Goal: Transaction & Acquisition: Book appointment/travel/reservation

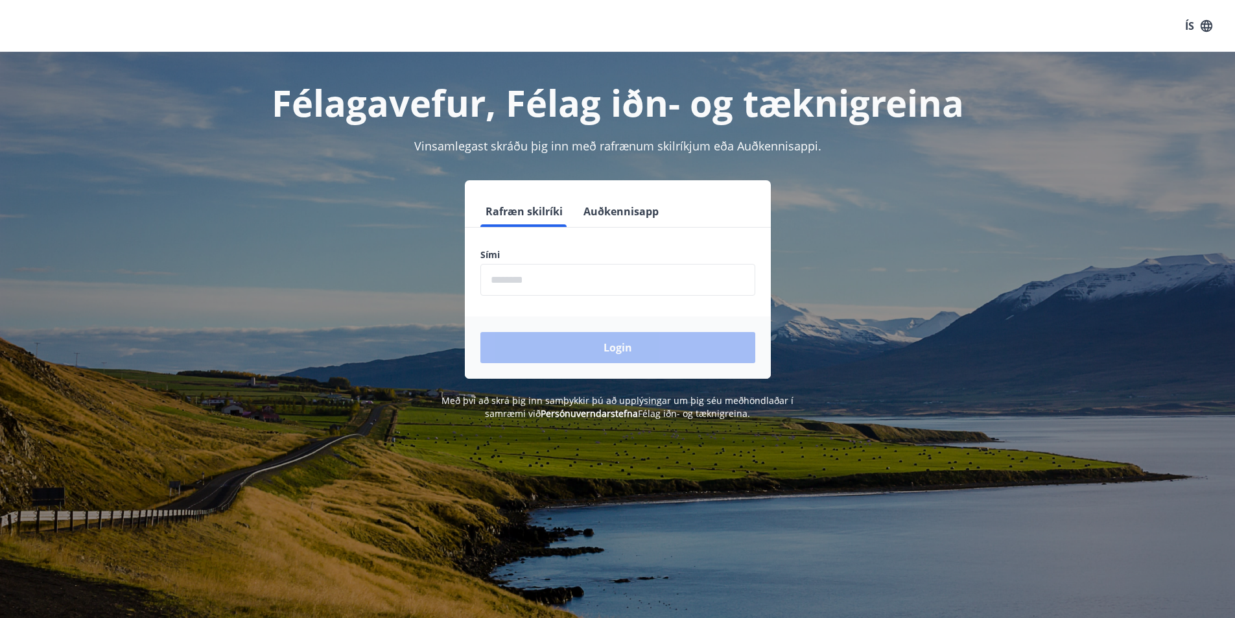
drag, startPoint x: 566, startPoint y: 284, endPoint x: 560, endPoint y: 278, distance: 8.7
click at [566, 284] on input "phone" at bounding box center [617, 280] width 275 height 32
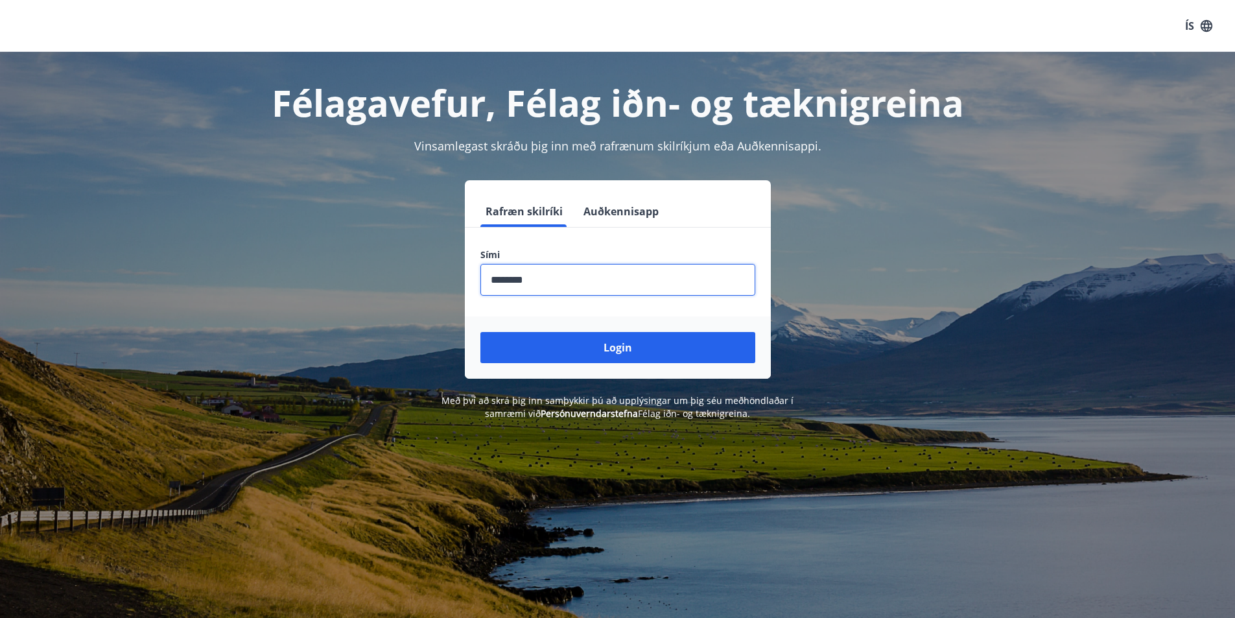
type input "********"
click at [480, 332] on button "Login" at bounding box center [617, 347] width 275 height 31
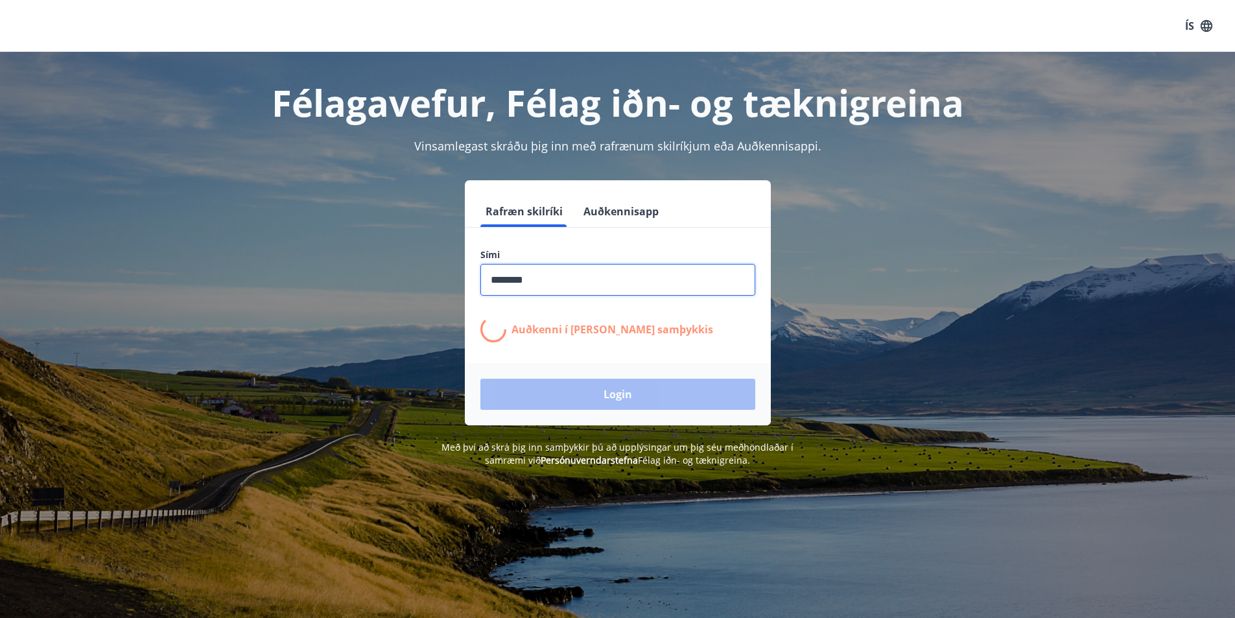
click at [644, 292] on div "Sími ​ Auðkenni í síma bíður samþykkis" at bounding box center [618, 295] width 306 height 94
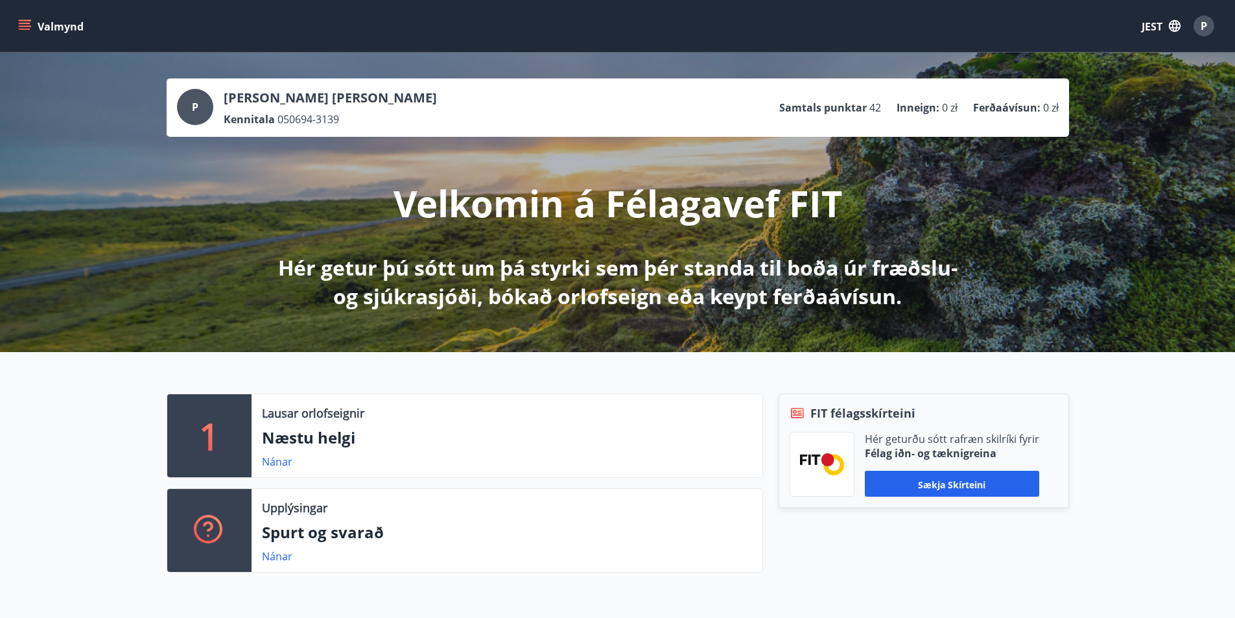
click at [25, 18] on button "Valmynd" at bounding box center [52, 25] width 73 height 23
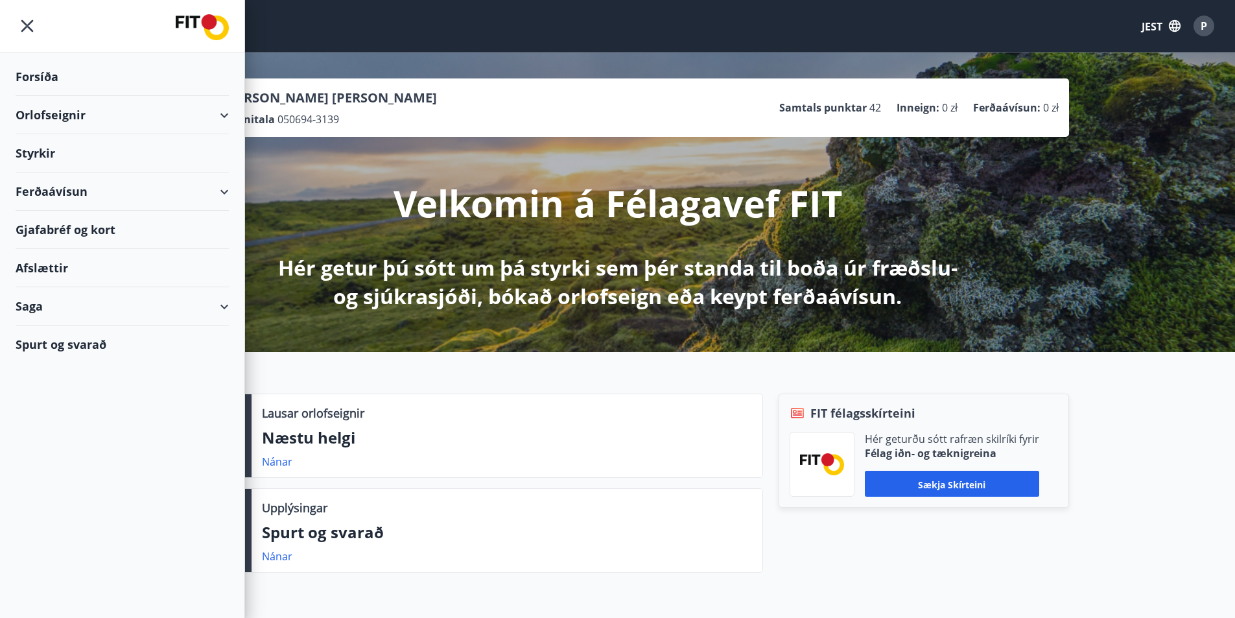
click at [208, 108] on div "Orlofseignir" at bounding box center [122, 115] width 213 height 38
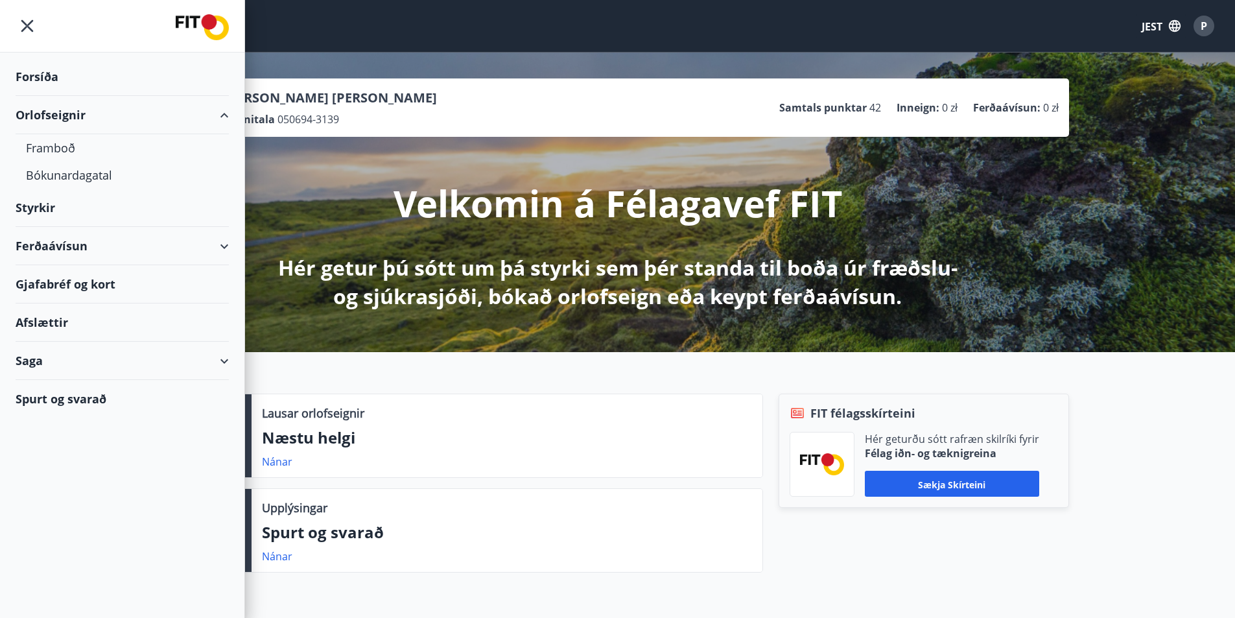
click at [219, 250] on div "Ferðaávísun" at bounding box center [122, 246] width 213 height 38
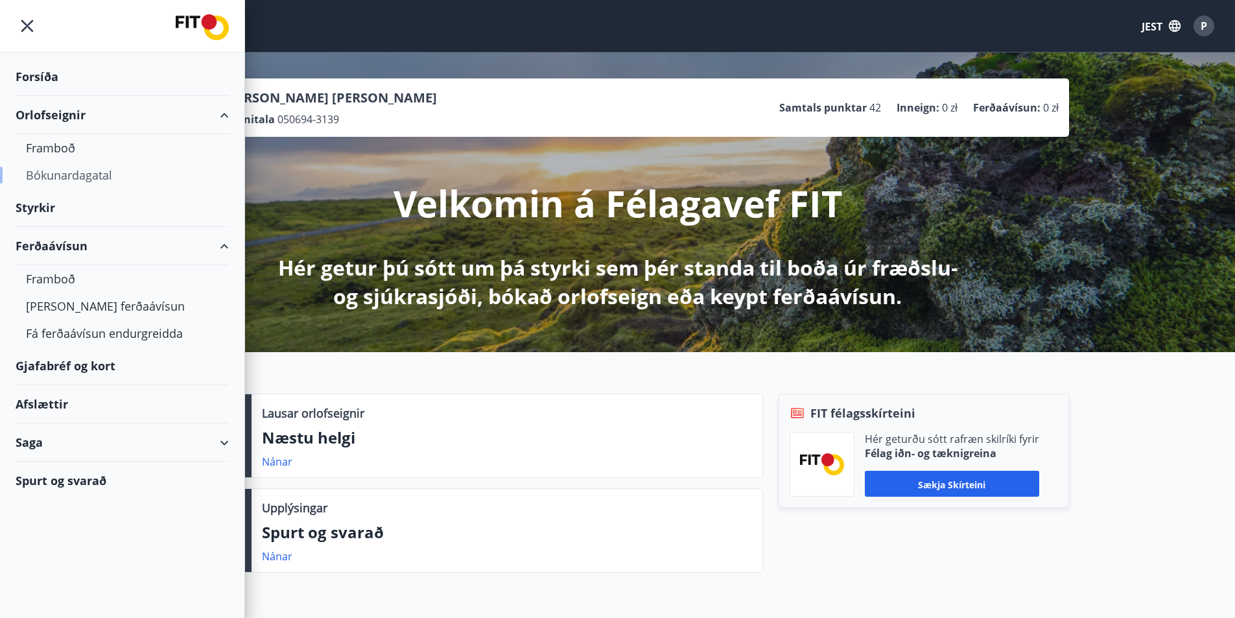
click at [95, 180] on font "Bókunardagatal" at bounding box center [69, 175] width 86 height 16
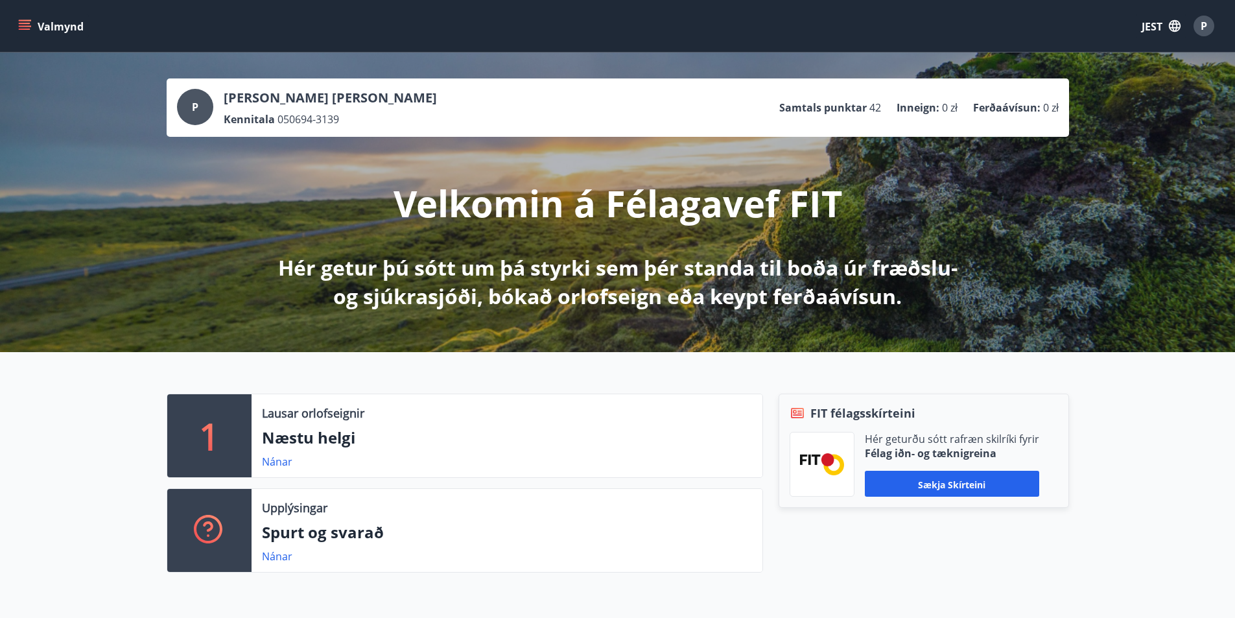
click at [34, 32] on button "Valmynd" at bounding box center [52, 25] width 73 height 23
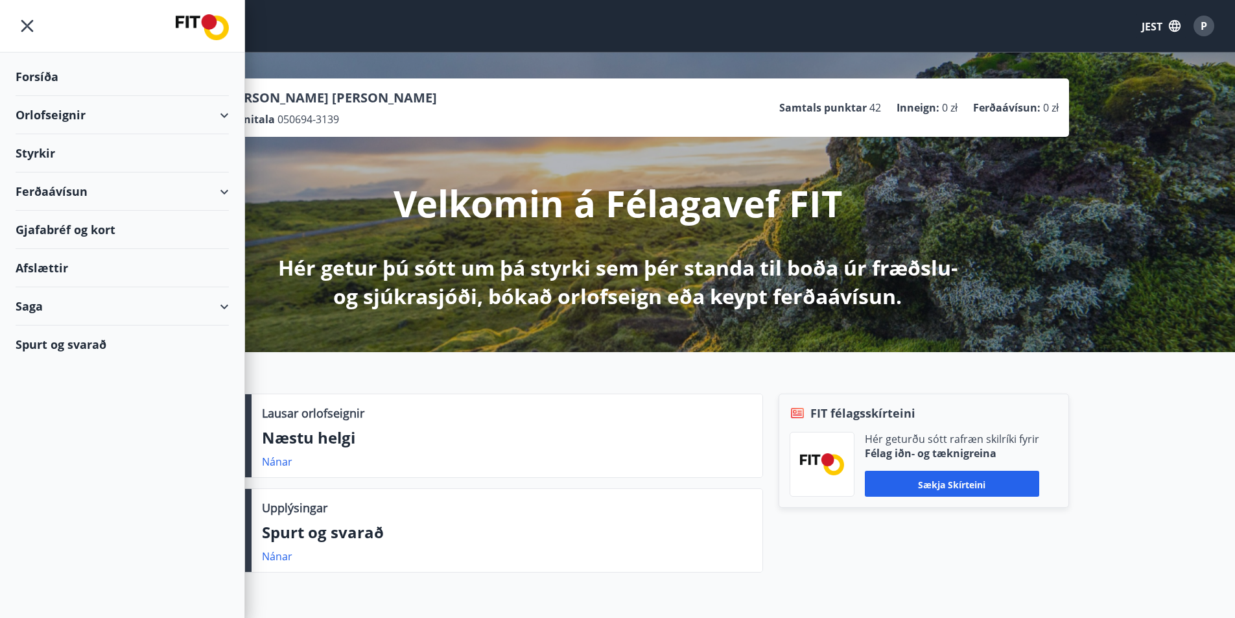
click at [212, 191] on div "Ferðaávísun" at bounding box center [122, 191] width 213 height 38
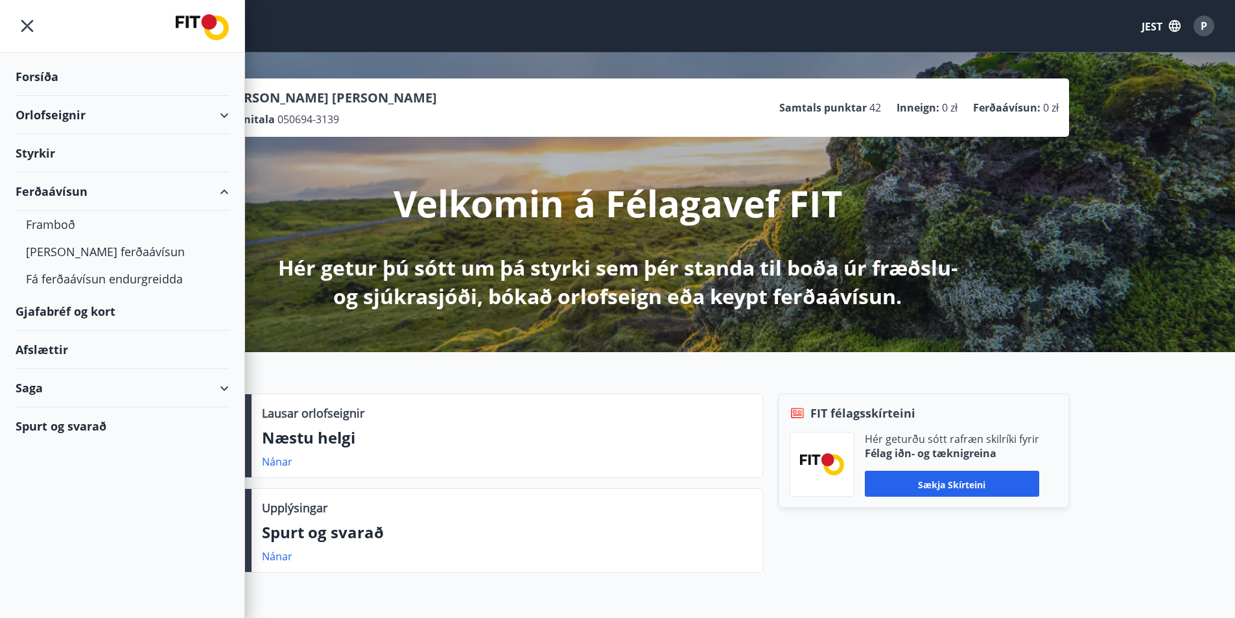
click at [196, 148] on div "Styrkir" at bounding box center [122, 153] width 213 height 38
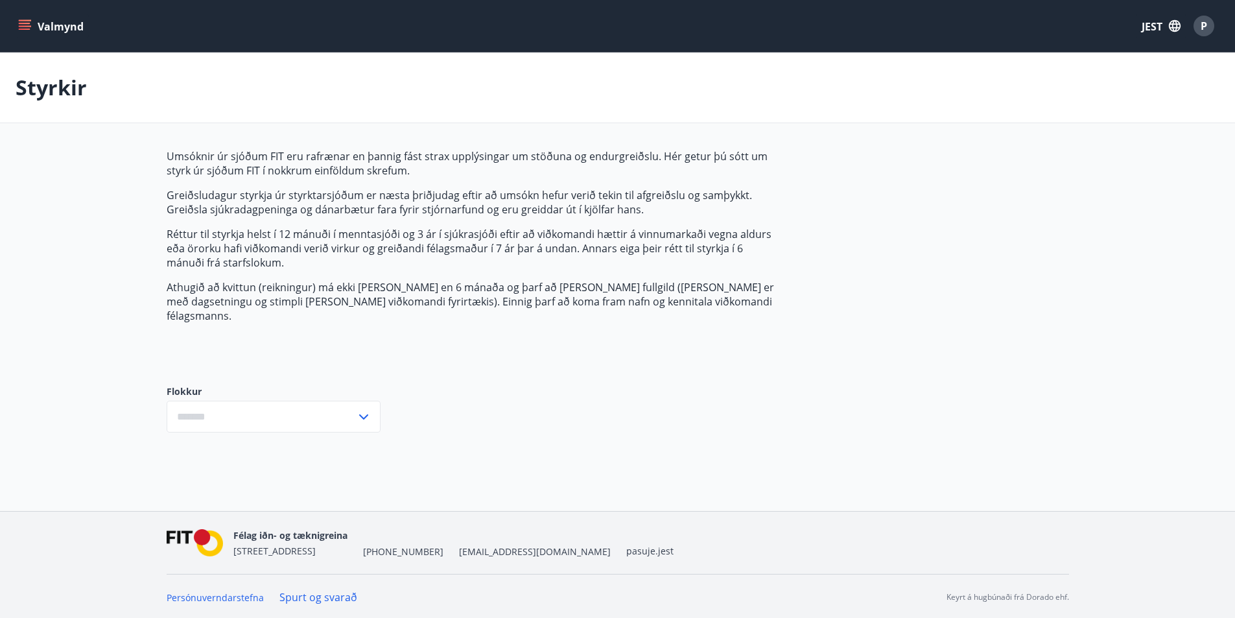
type input "***"
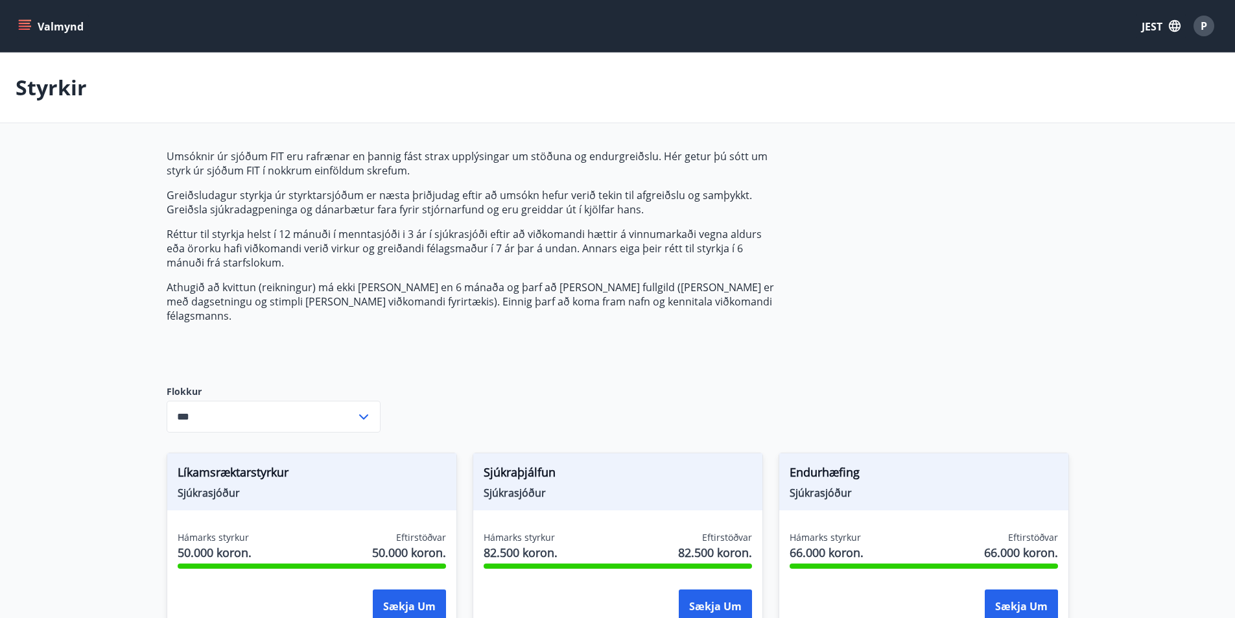
click at [25, 25] on icon "menu" at bounding box center [24, 25] width 13 height 13
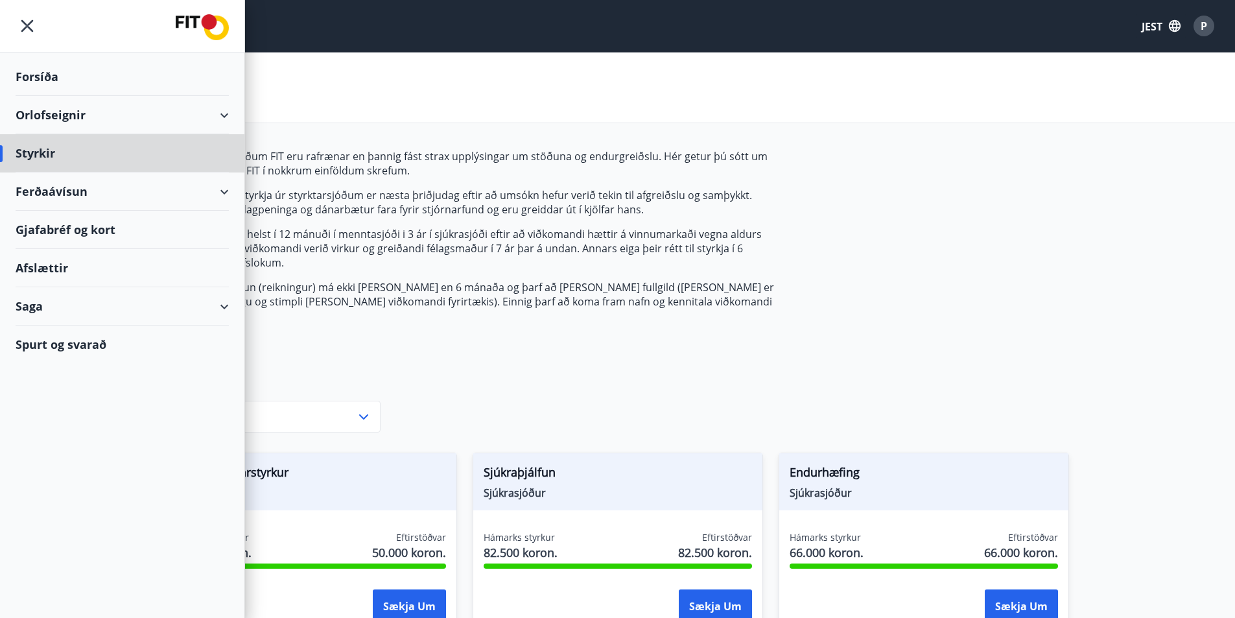
click at [52, 86] on div "Forsíða" at bounding box center [122, 77] width 213 height 38
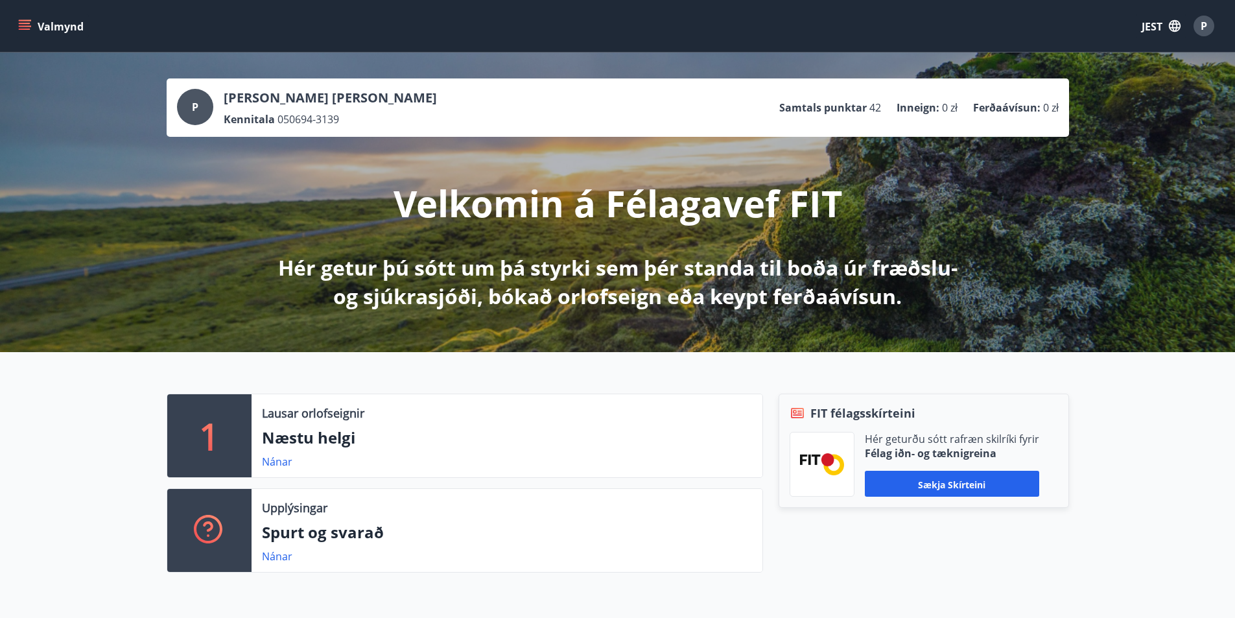
click at [49, 18] on font "Valmynd" at bounding box center [61, 26] width 46 height 16
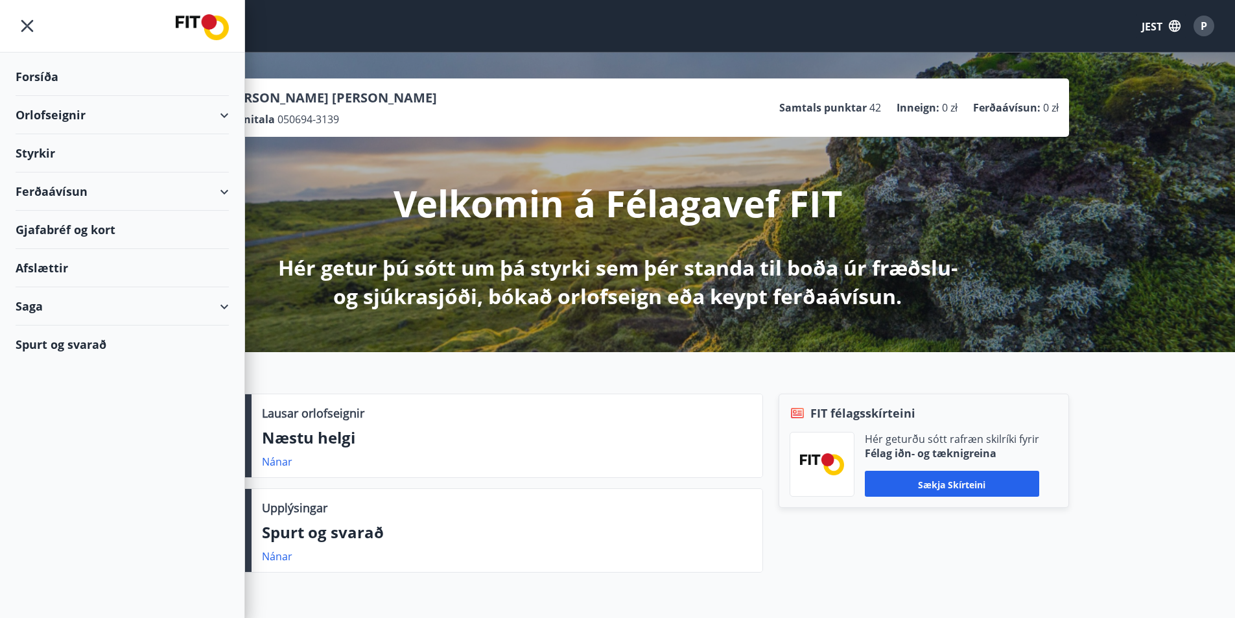
click at [75, 117] on font "Orlofseignir" at bounding box center [51, 115] width 70 height 16
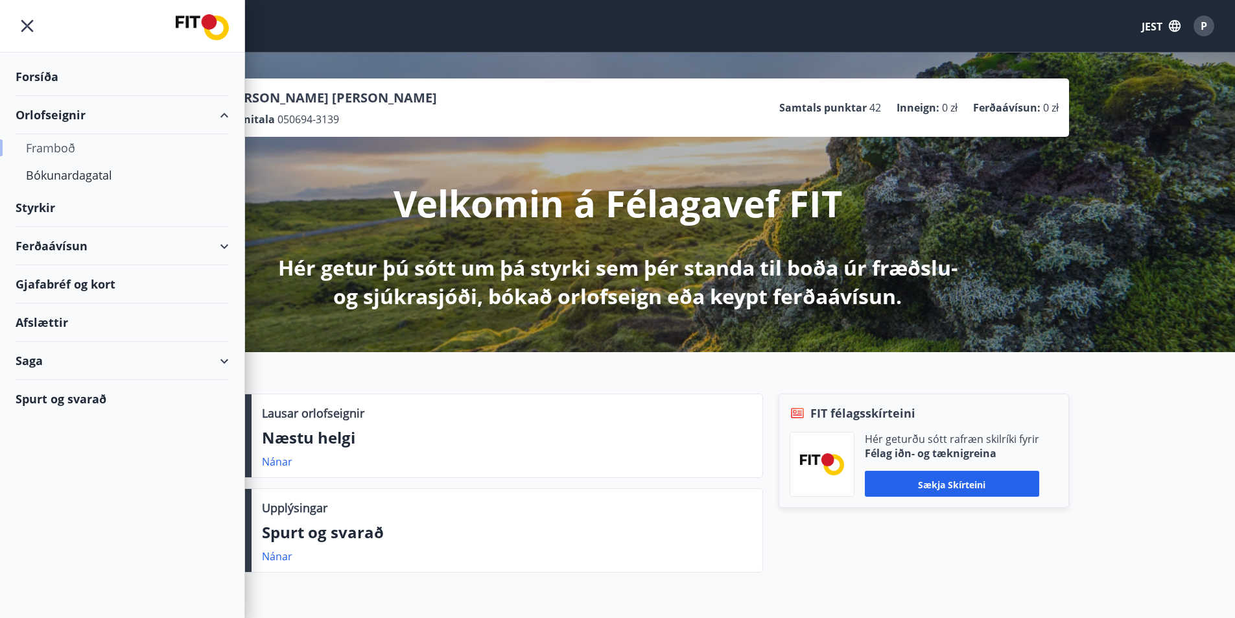
click at [74, 151] on font "Framboð" at bounding box center [50, 148] width 49 height 16
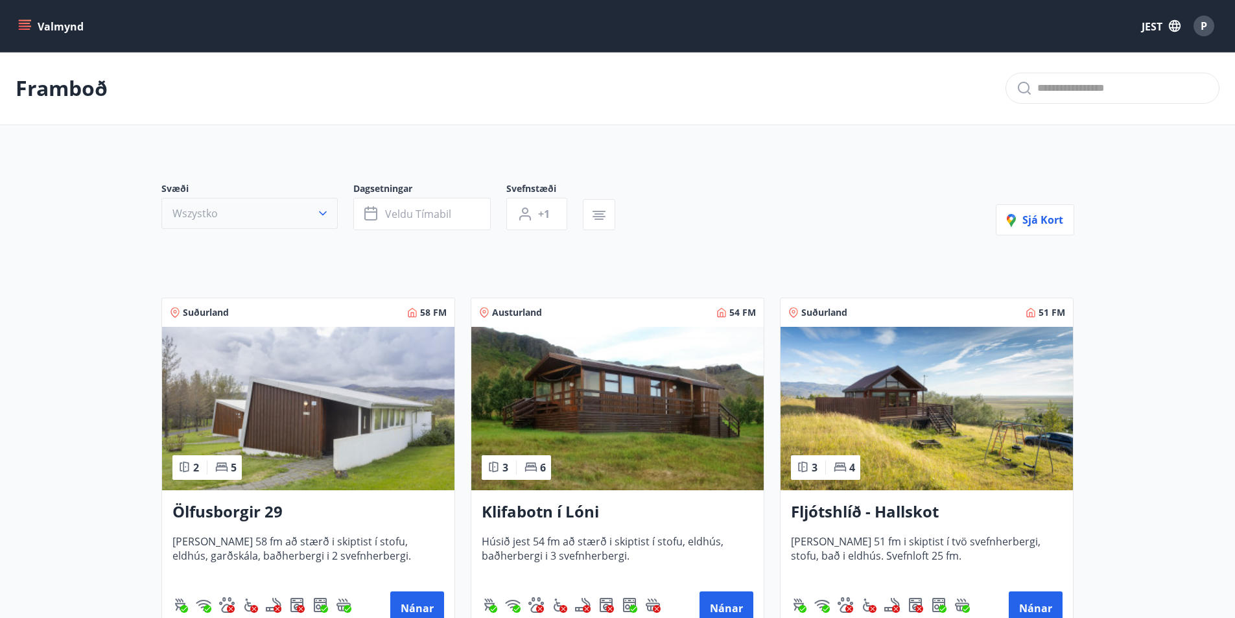
click at [318, 214] on icon "button" at bounding box center [322, 213] width 13 height 13
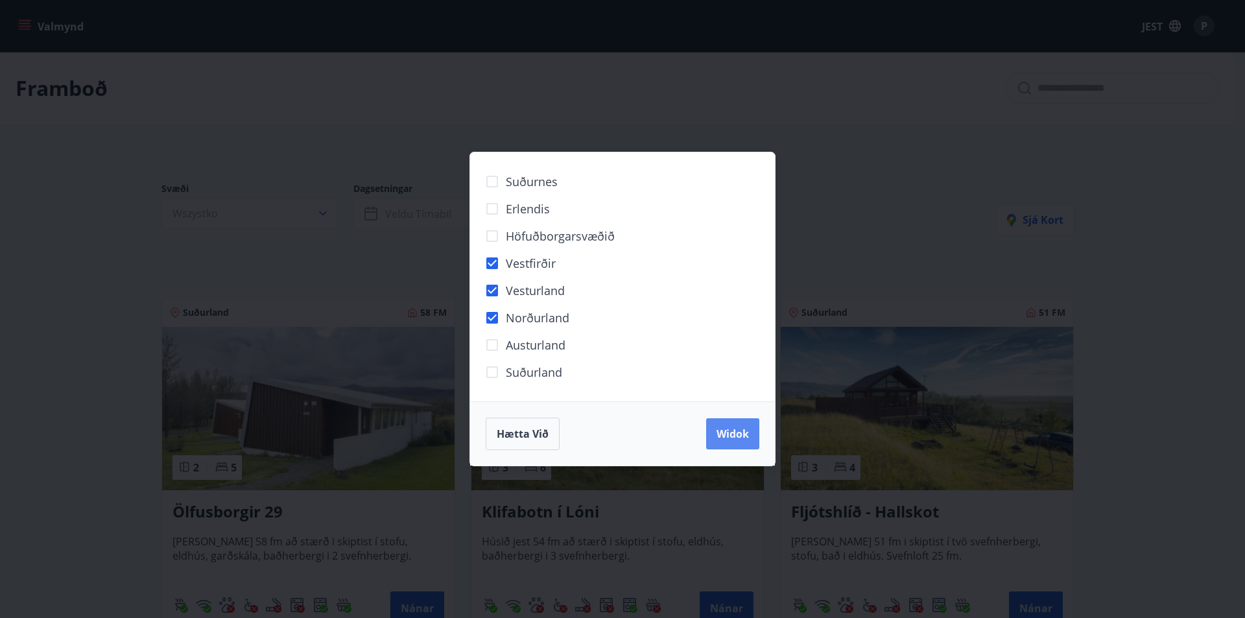
click at [729, 433] on font "Widok" at bounding box center [732, 434] width 32 height 14
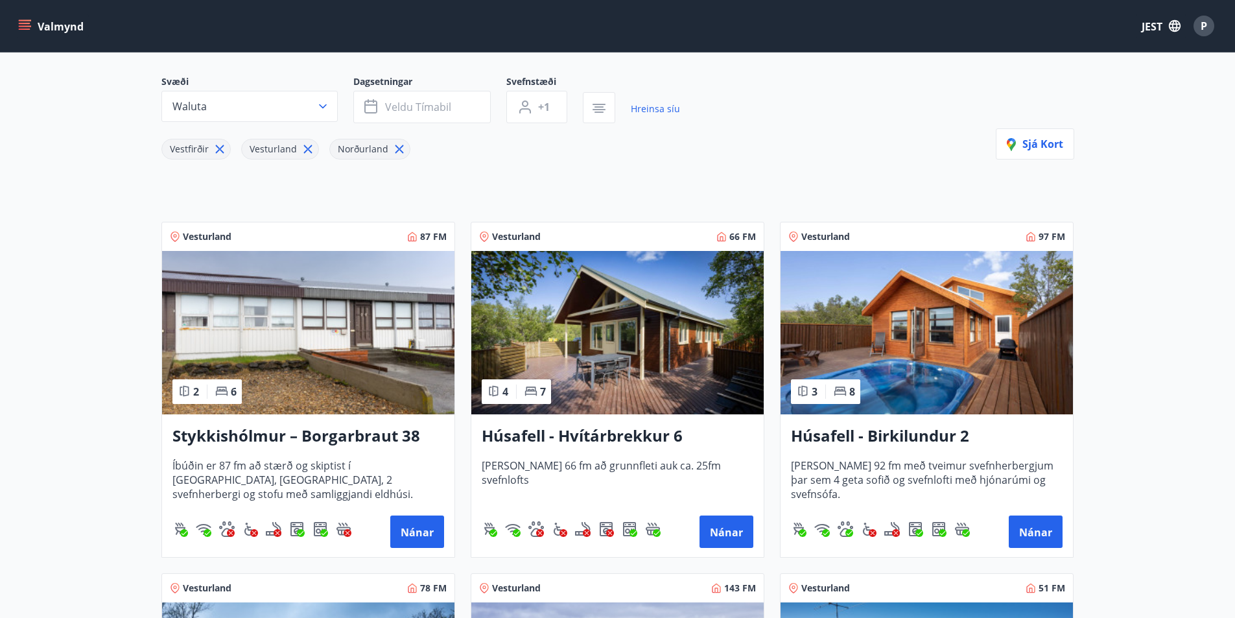
scroll to position [130, 0]
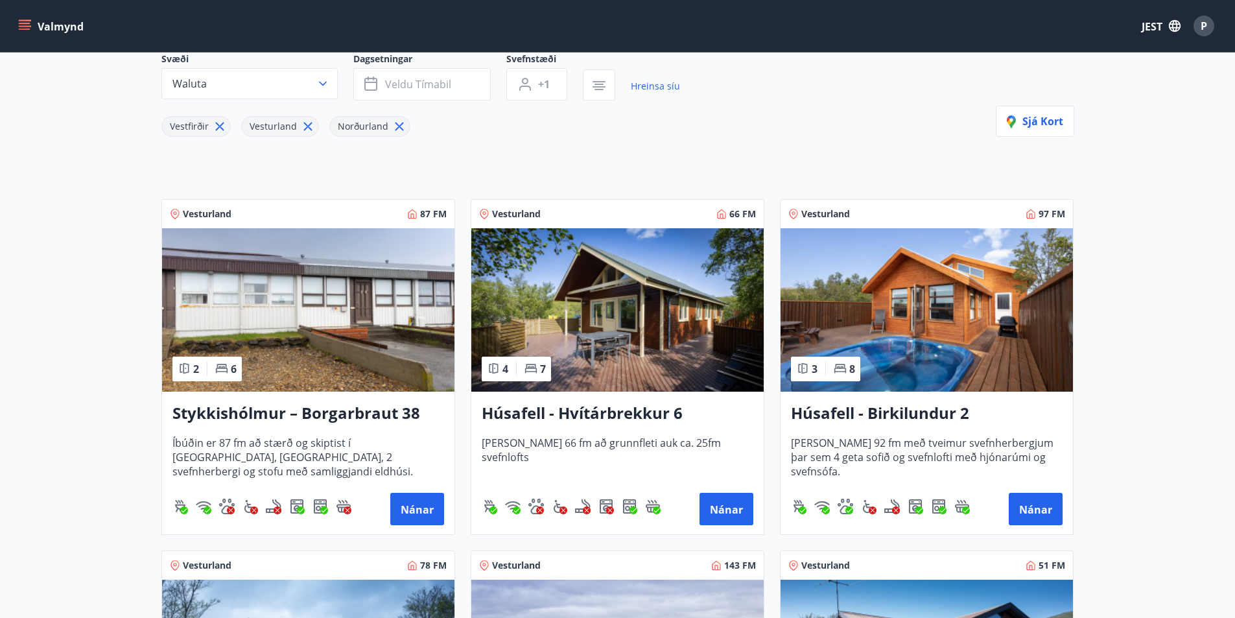
click at [635, 356] on img at bounding box center [617, 309] width 292 height 163
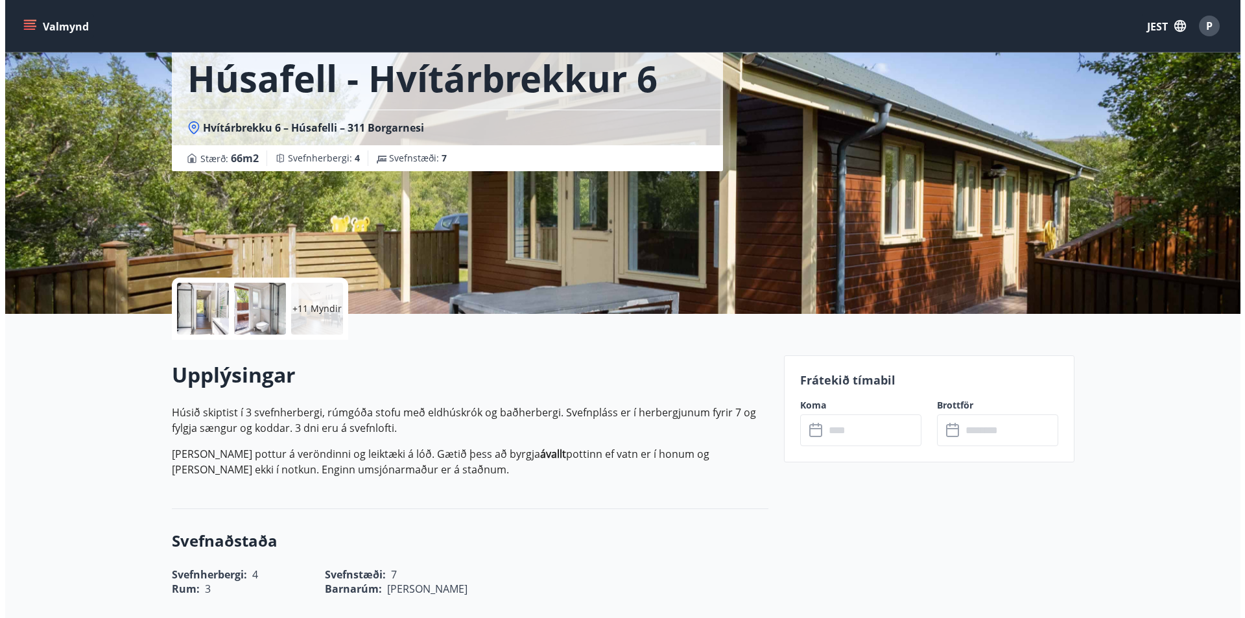
scroll to position [195, 0]
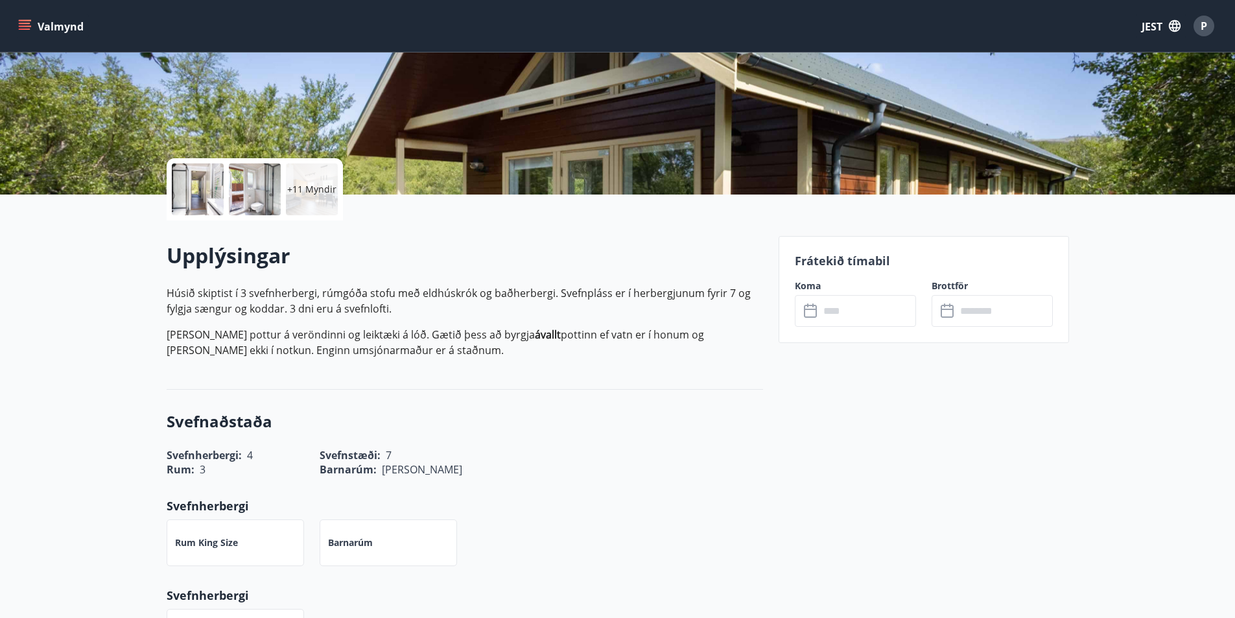
click at [186, 176] on div at bounding box center [198, 189] width 52 height 52
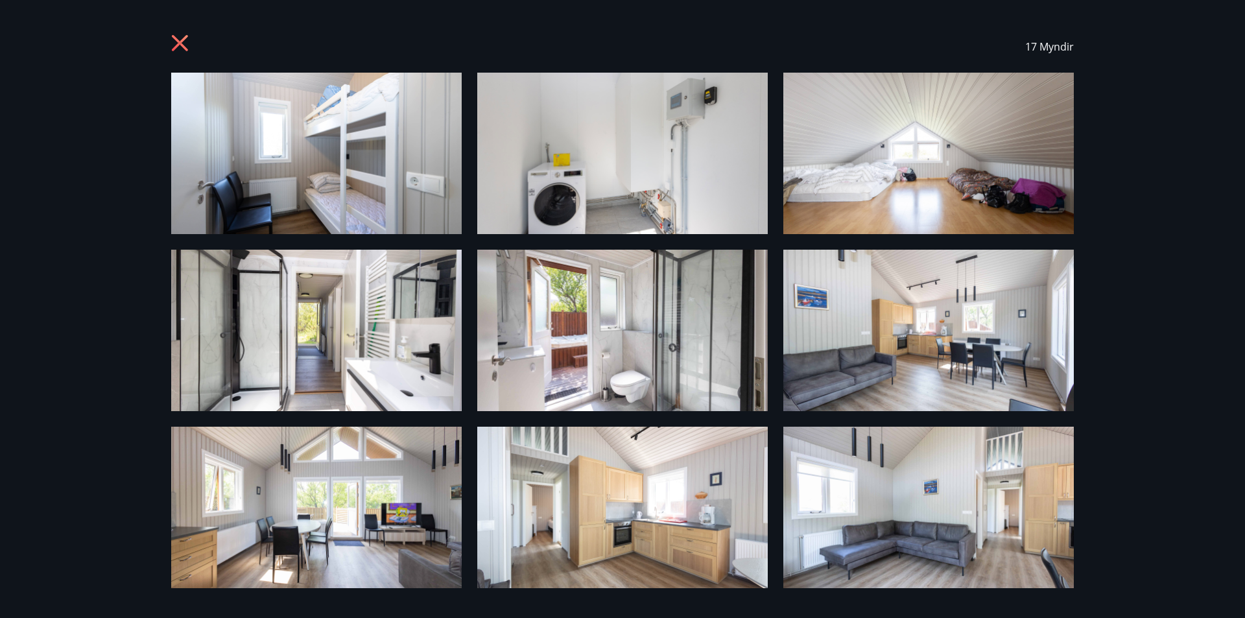
click at [379, 139] on img at bounding box center [316, 153] width 290 height 161
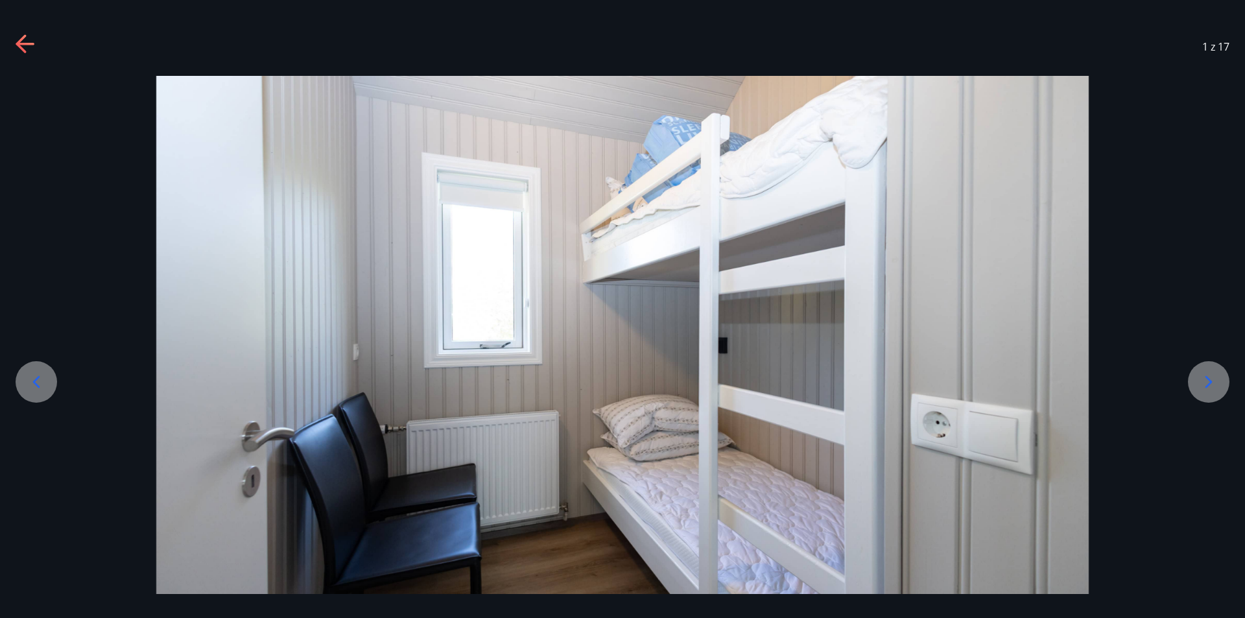
click at [1203, 380] on icon at bounding box center [1208, 382] width 21 height 21
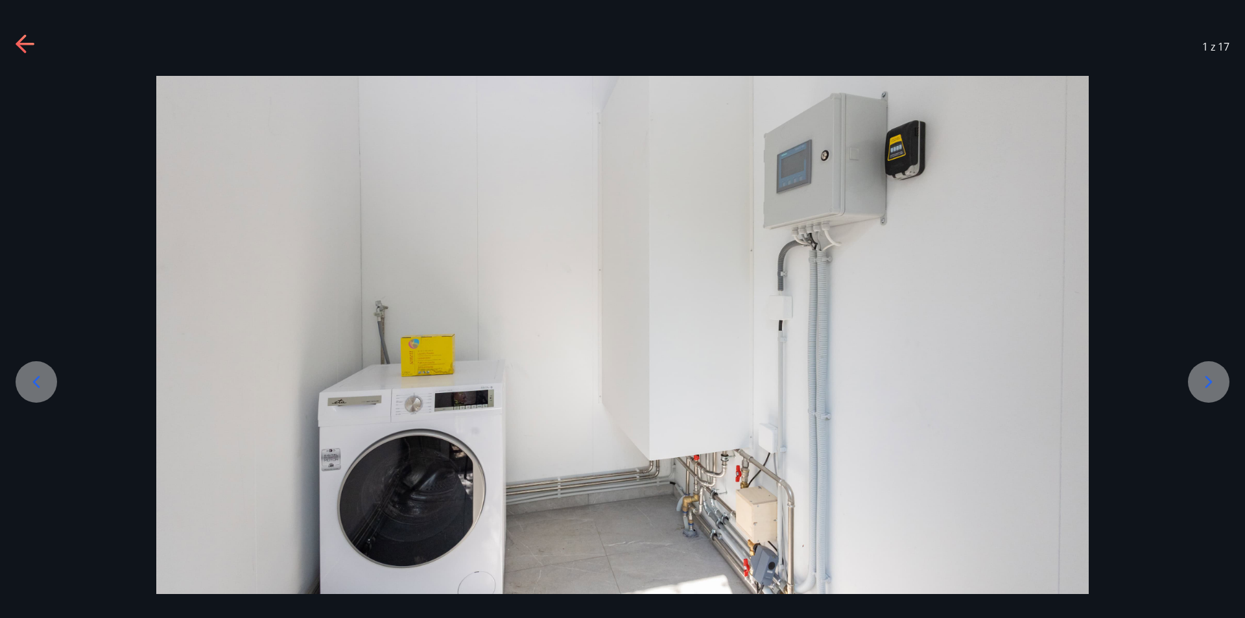
click at [1203, 380] on icon at bounding box center [1208, 382] width 21 height 21
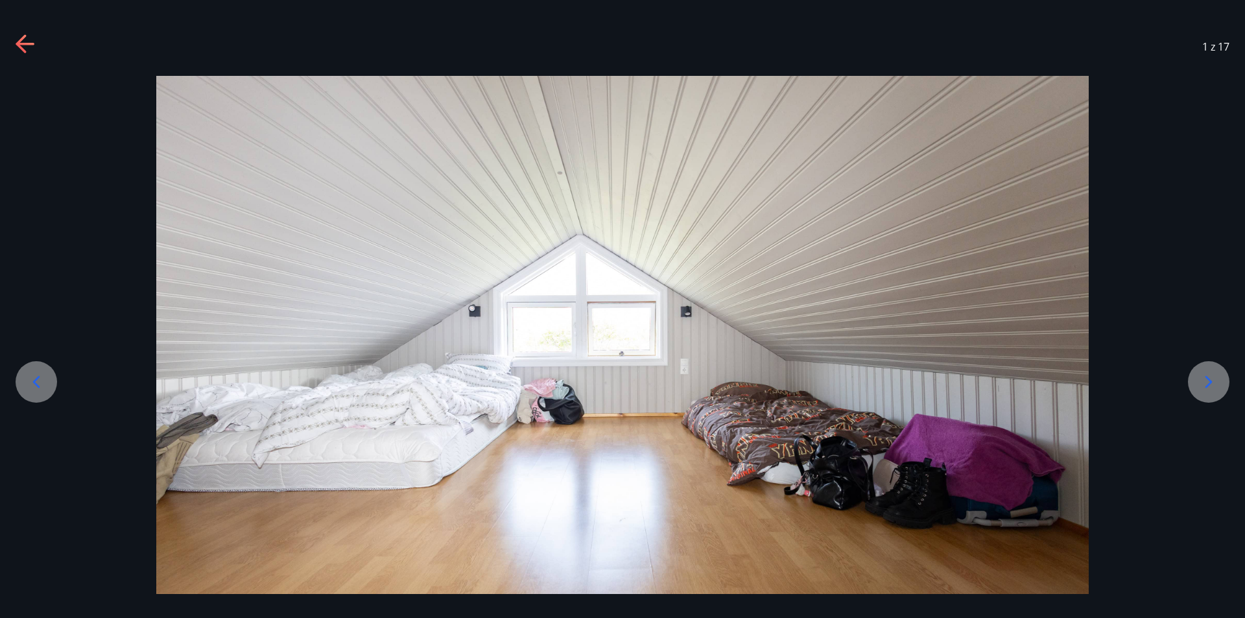
click at [1203, 380] on icon at bounding box center [1208, 382] width 21 height 21
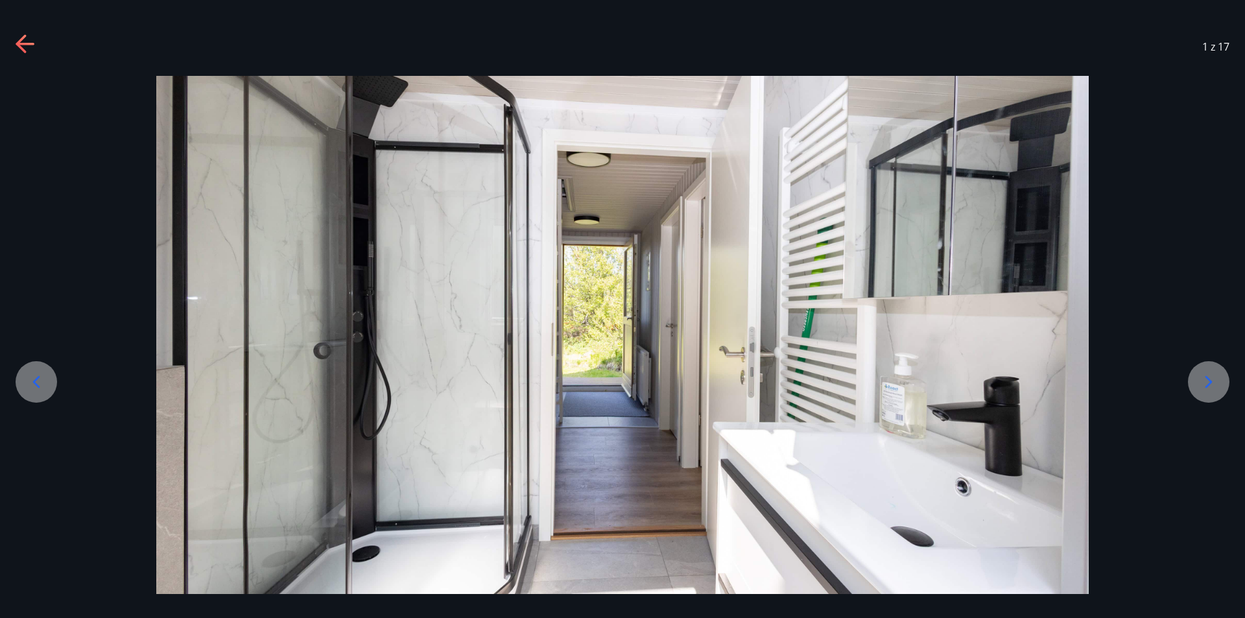
click at [1205, 380] on icon at bounding box center [1208, 382] width 21 height 21
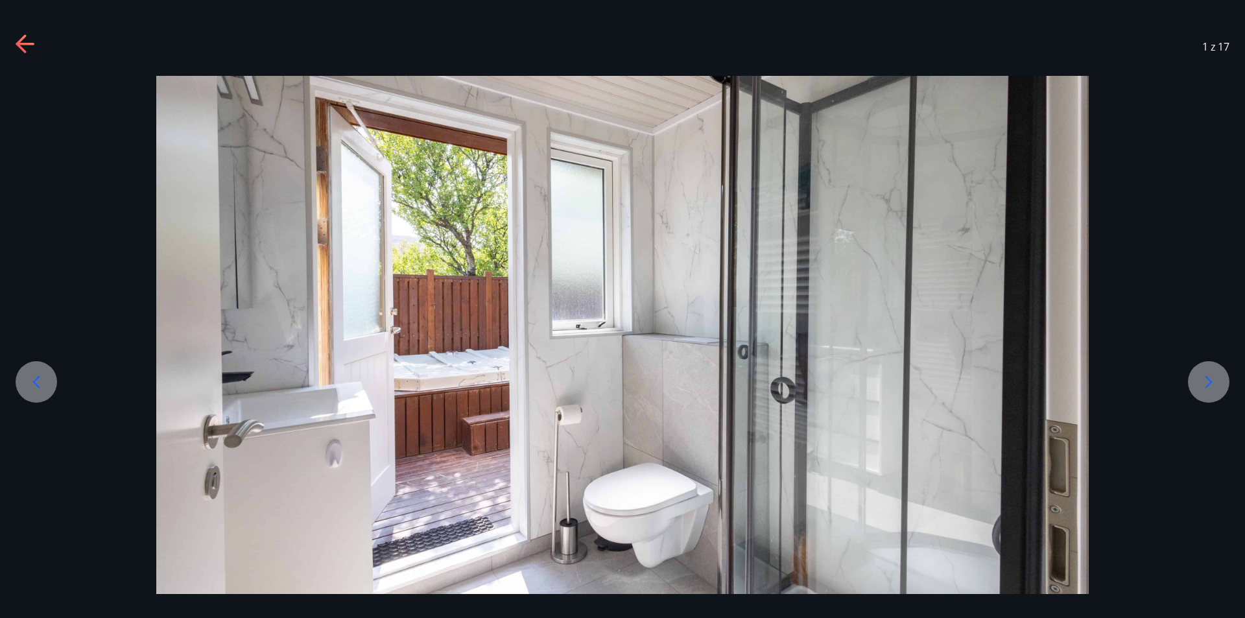
click at [1205, 380] on icon at bounding box center [1208, 382] width 21 height 21
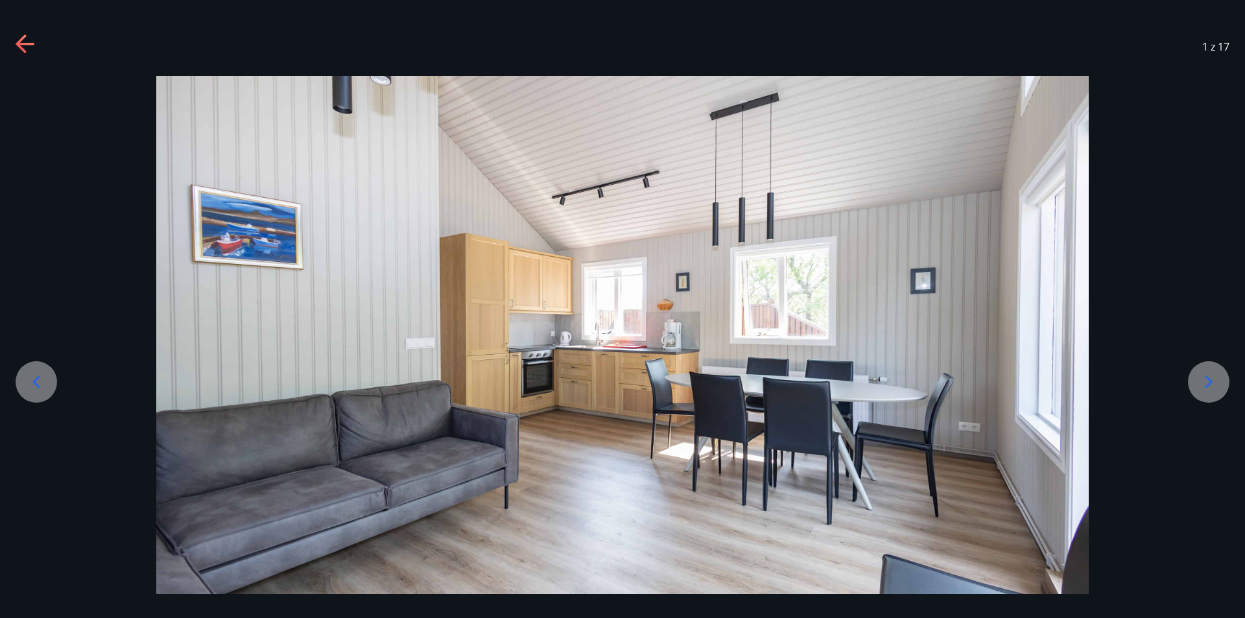
click at [1205, 380] on icon at bounding box center [1208, 382] width 21 height 21
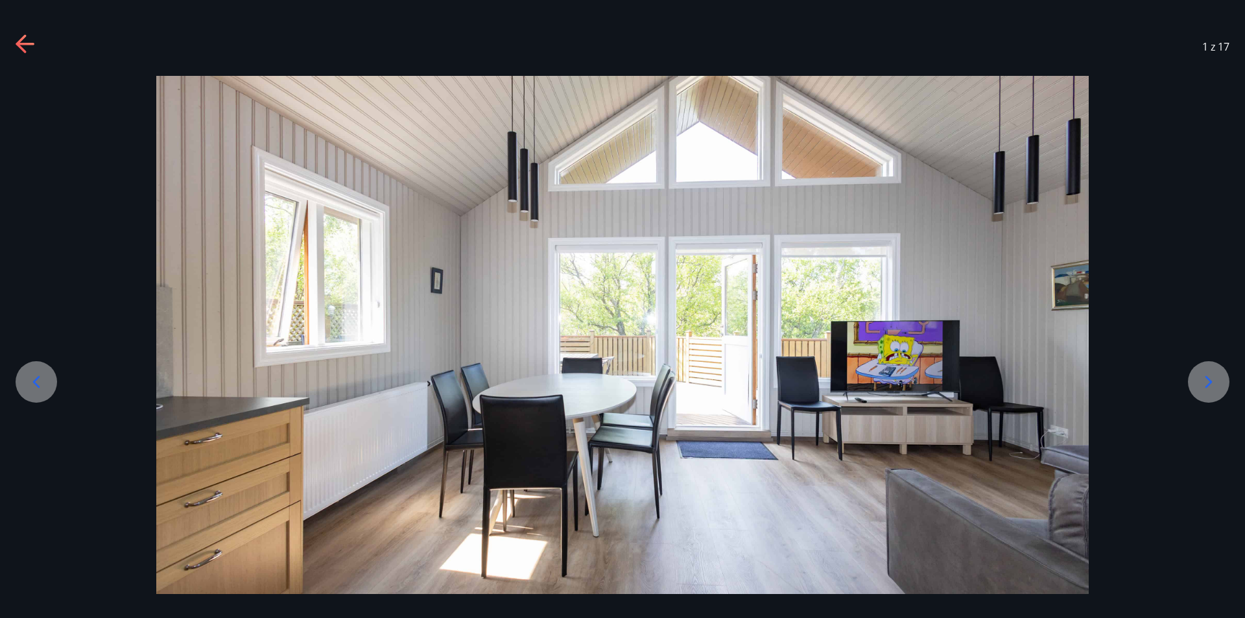
click at [1205, 380] on icon at bounding box center [1208, 382] width 21 height 21
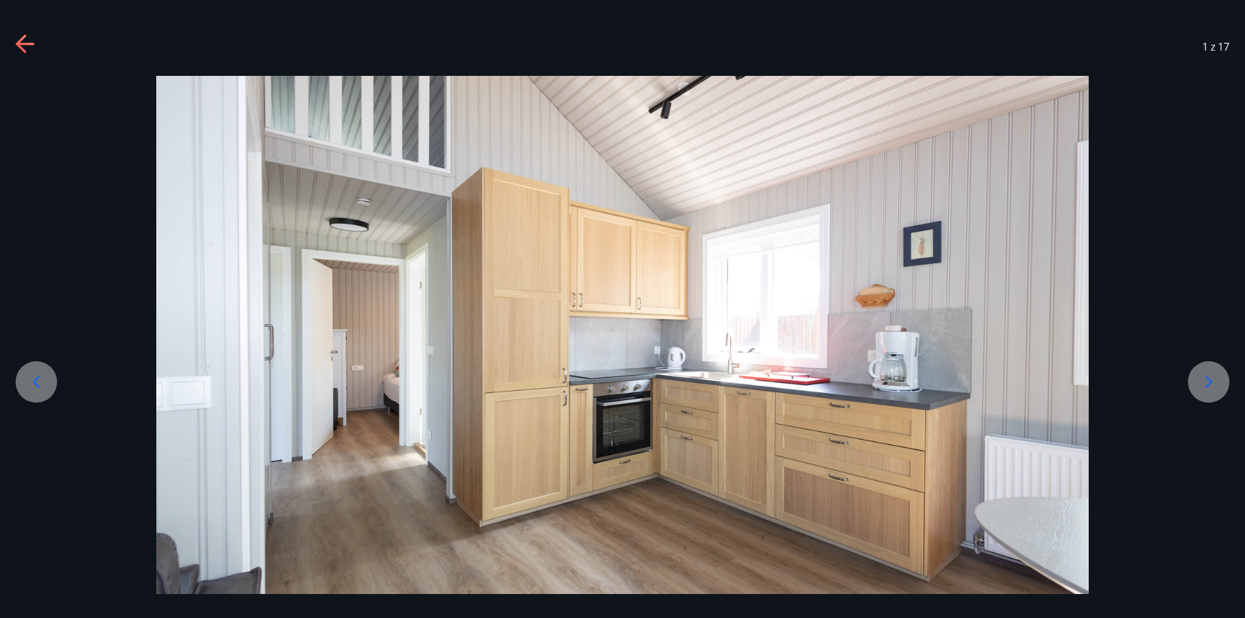
click at [1205, 380] on icon at bounding box center [1208, 382] width 21 height 21
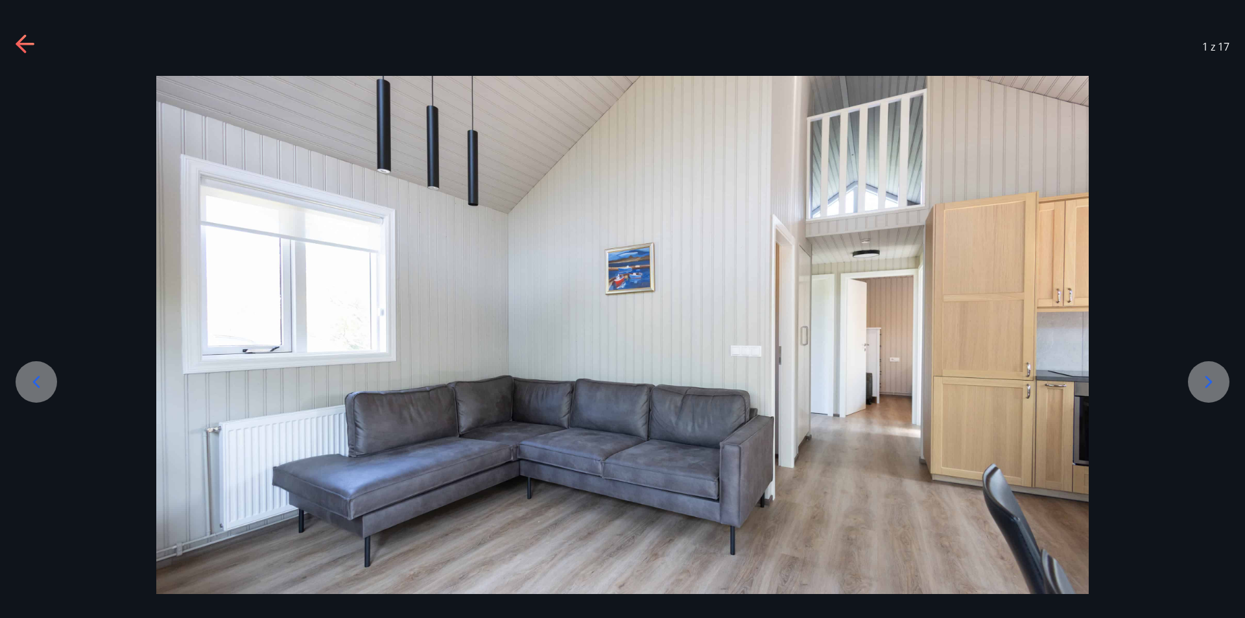
click at [1205, 380] on icon at bounding box center [1208, 382] width 21 height 21
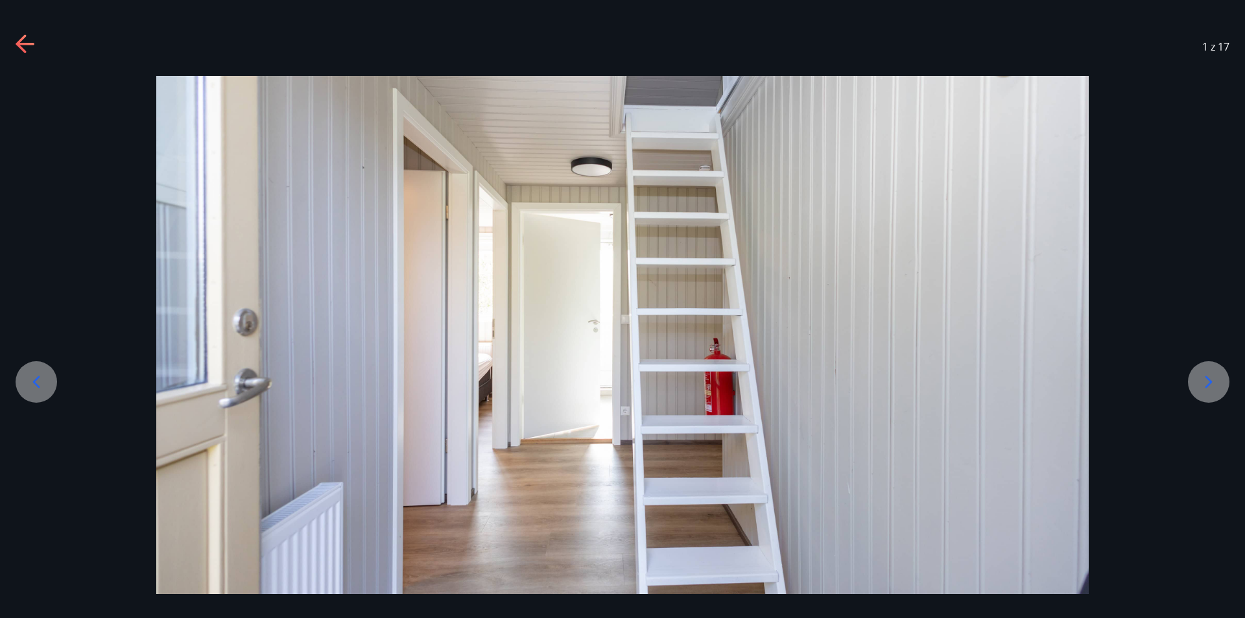
click at [1205, 380] on icon at bounding box center [1208, 382] width 21 height 21
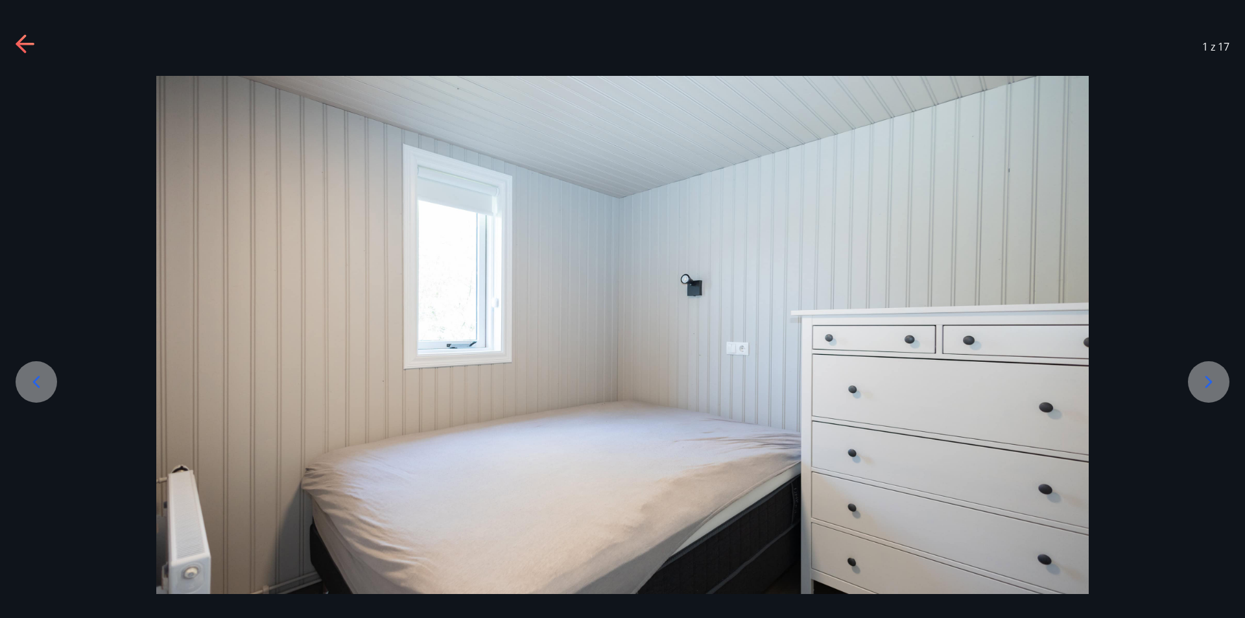
click at [1205, 380] on icon at bounding box center [1208, 382] width 21 height 21
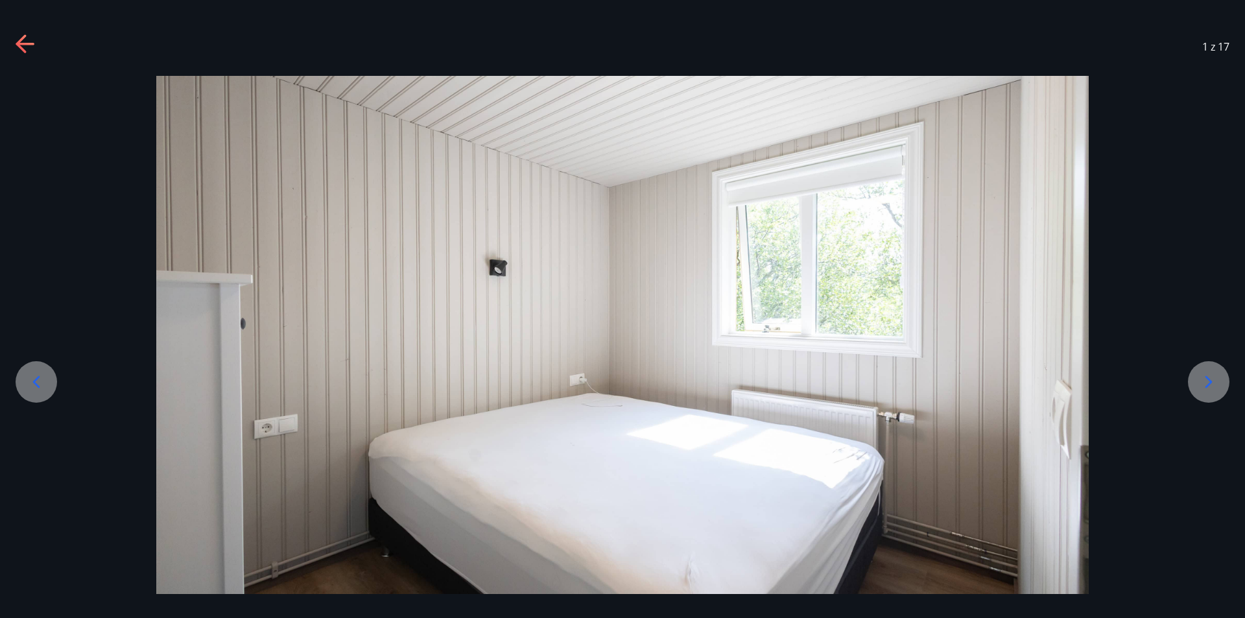
click at [1205, 380] on icon at bounding box center [1208, 382] width 21 height 21
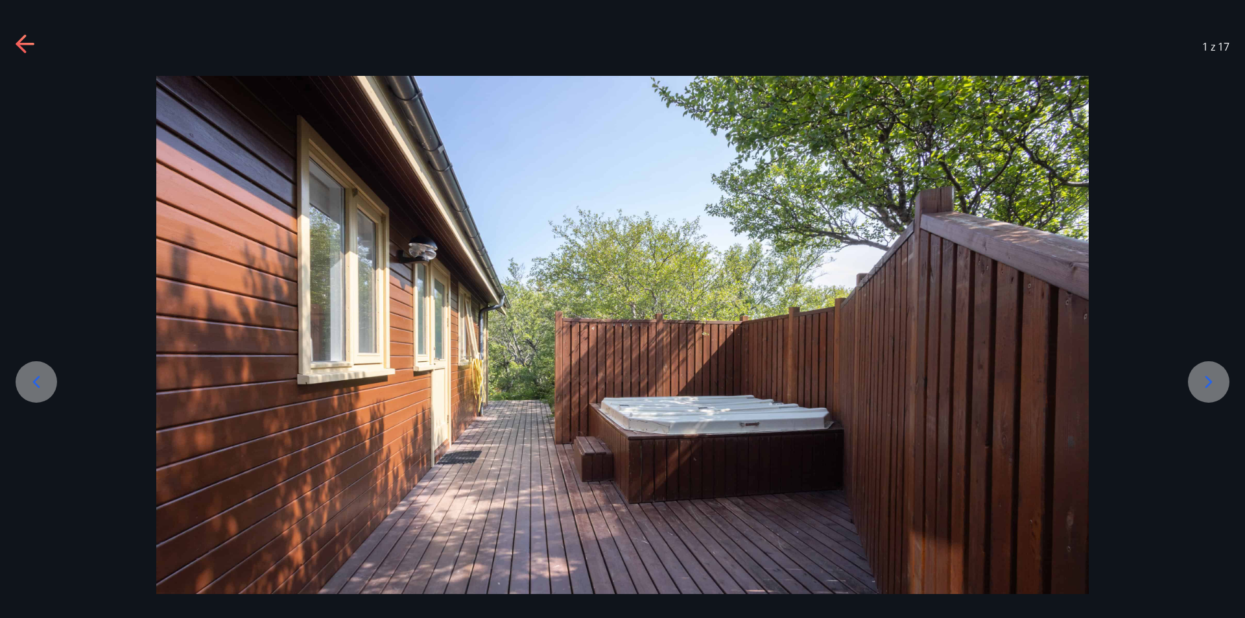
click at [1205, 380] on icon at bounding box center [1208, 382] width 21 height 21
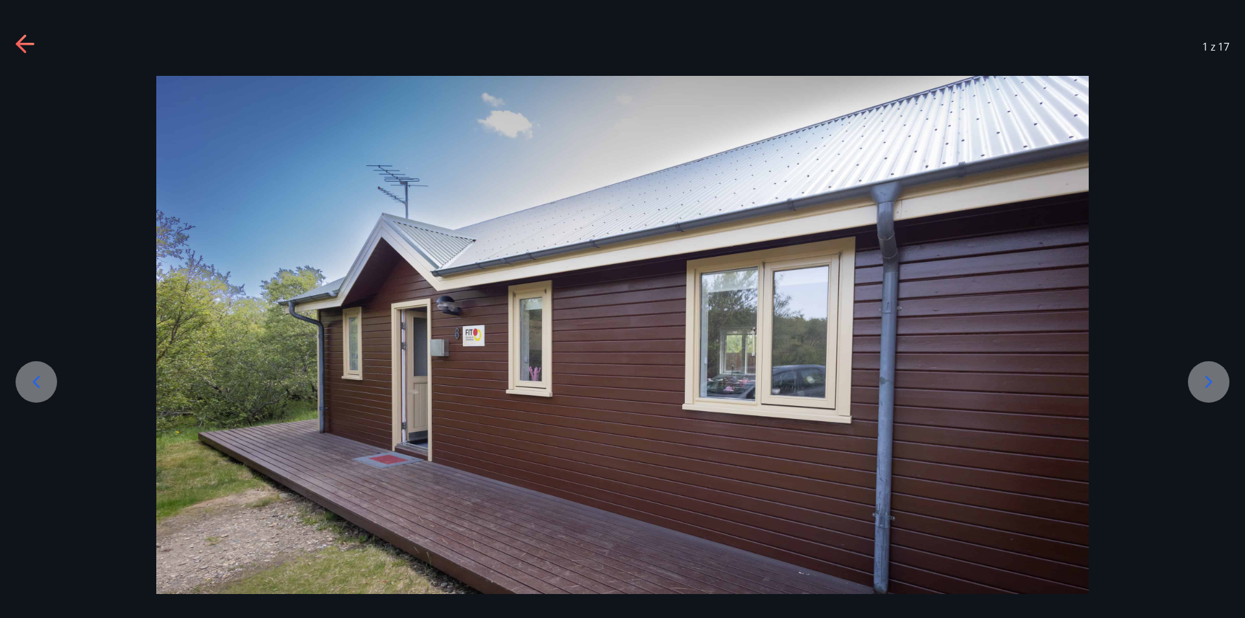
click at [1205, 380] on icon at bounding box center [1208, 382] width 21 height 21
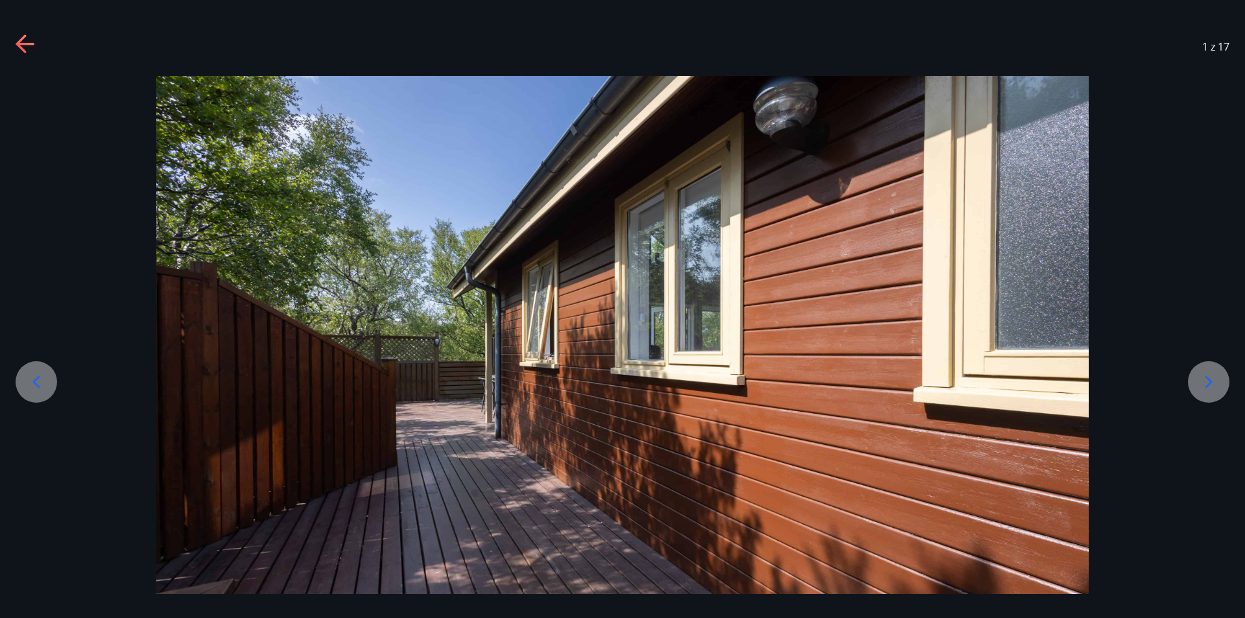
click at [1205, 380] on icon at bounding box center [1208, 382] width 21 height 21
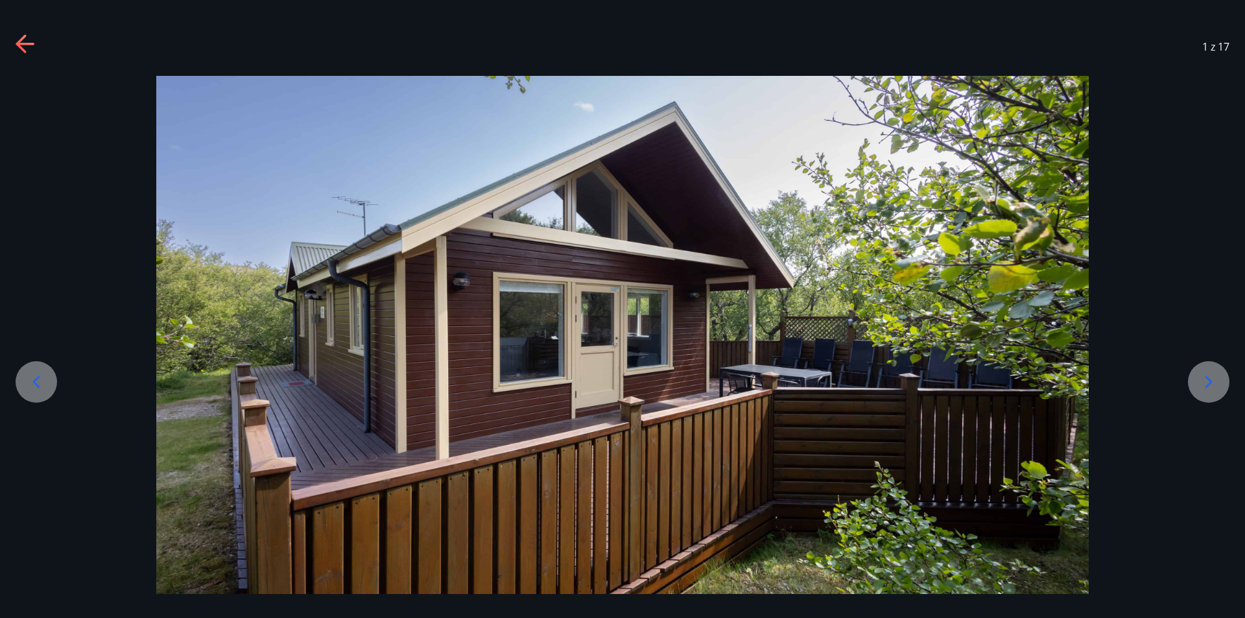
click at [1205, 379] on icon at bounding box center [1208, 382] width 21 height 21
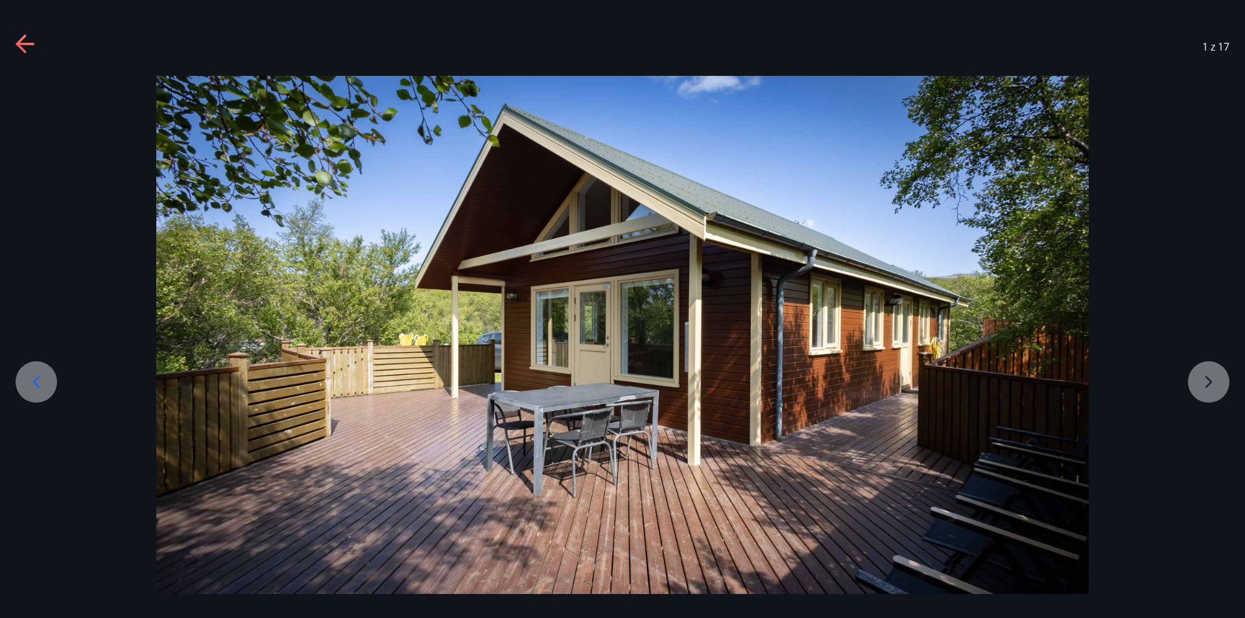
click at [1205, 379] on div at bounding box center [622, 335] width 1245 height 518
click at [1190, 371] on div at bounding box center [622, 335] width 1245 height 518
drag, startPoint x: 1200, startPoint y: 382, endPoint x: 1192, endPoint y: 342, distance: 40.9
click at [1200, 381] on div at bounding box center [622, 335] width 1245 height 518
click at [31, 43] on icon at bounding box center [25, 44] width 18 height 3
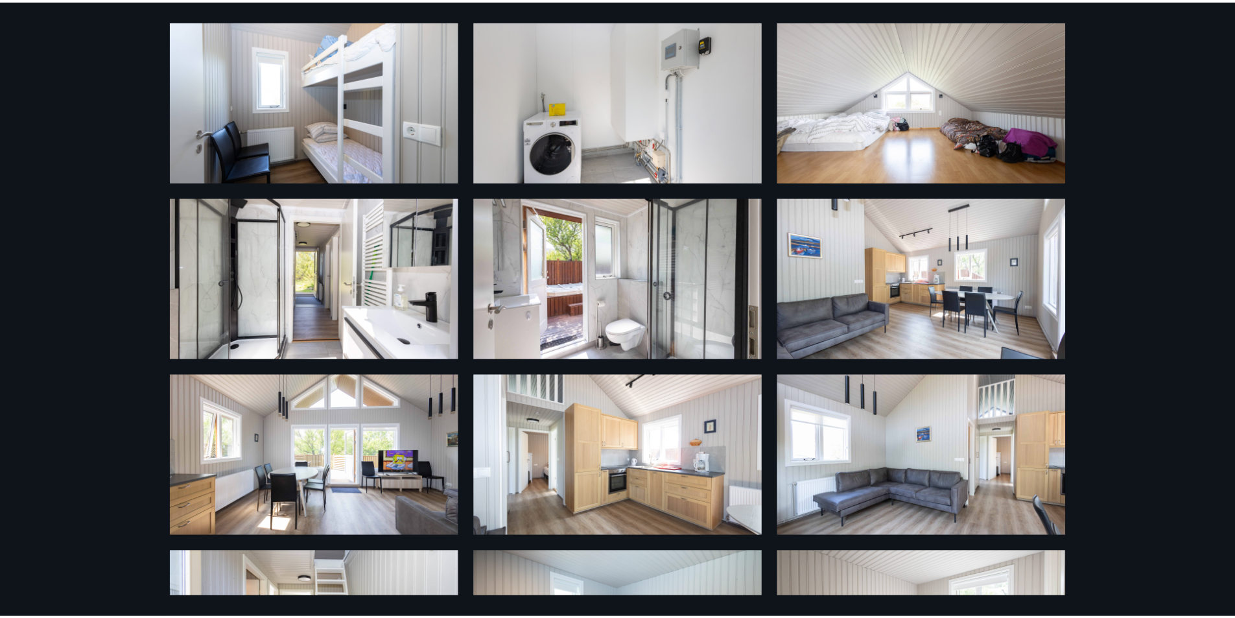
scroll to position [0, 0]
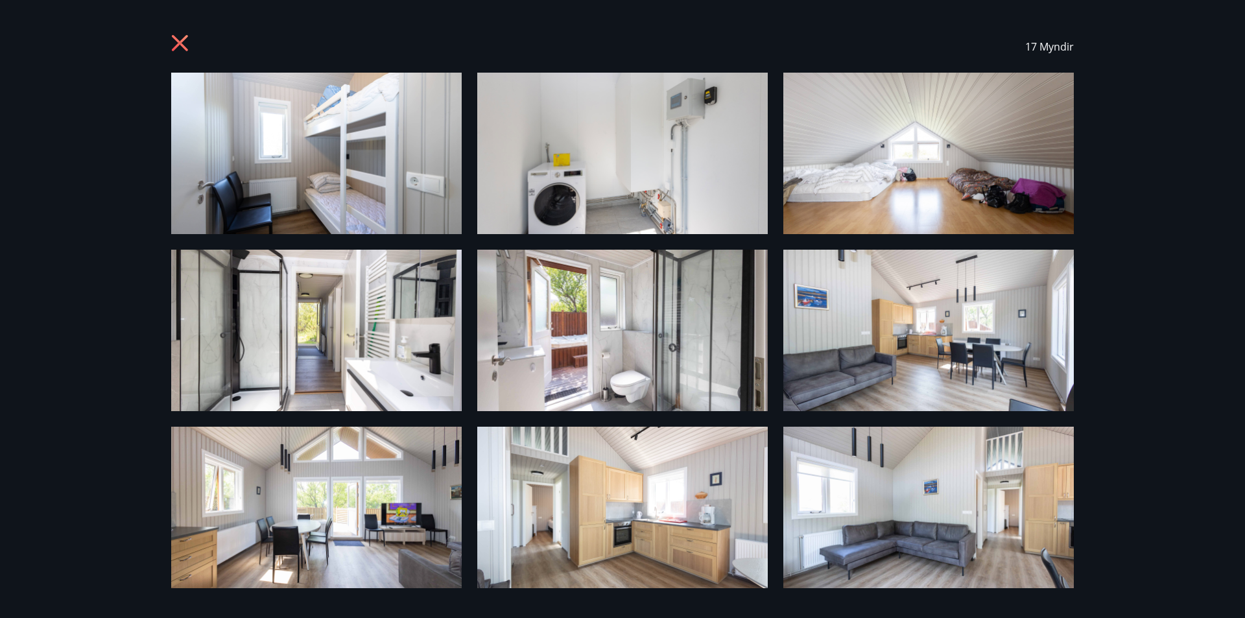
click at [179, 41] on icon at bounding box center [180, 43] width 16 height 16
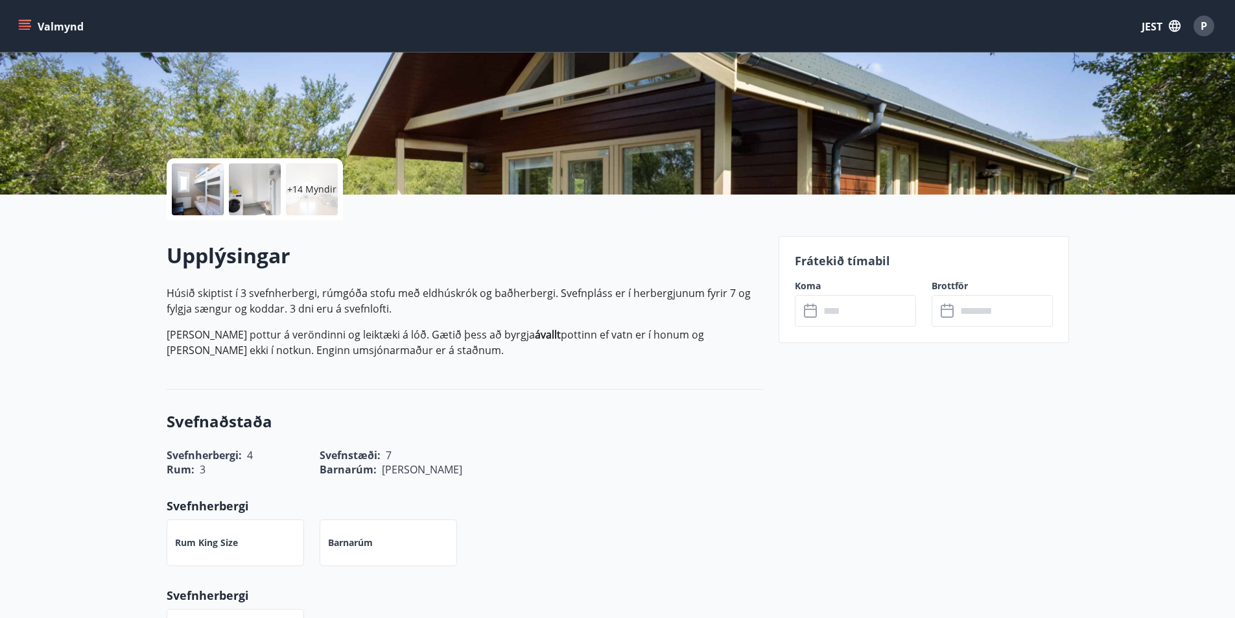
click at [847, 318] on input "text" at bounding box center [868, 311] width 97 height 32
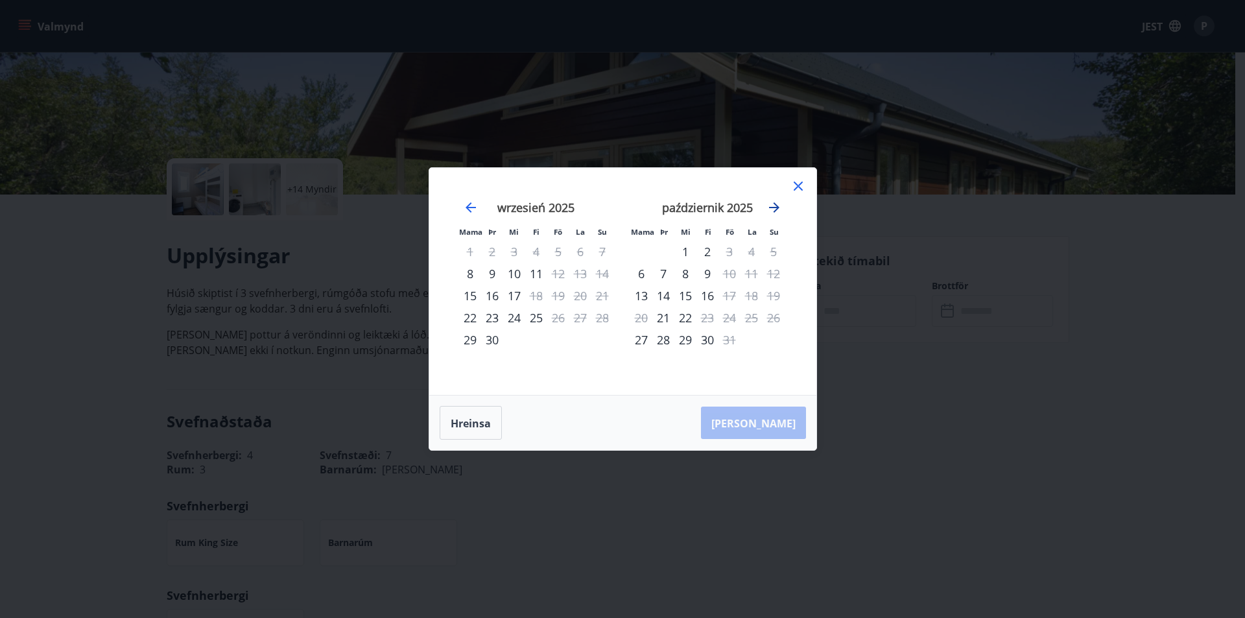
click at [775, 207] on icon "Przejdź dalej, aby przejść do następnego miesiąca." at bounding box center [774, 208] width 16 height 16
click at [727, 295] on font "14" at bounding box center [729, 296] width 13 height 16
click at [775, 297] on font "16" at bounding box center [773, 296] width 13 height 16
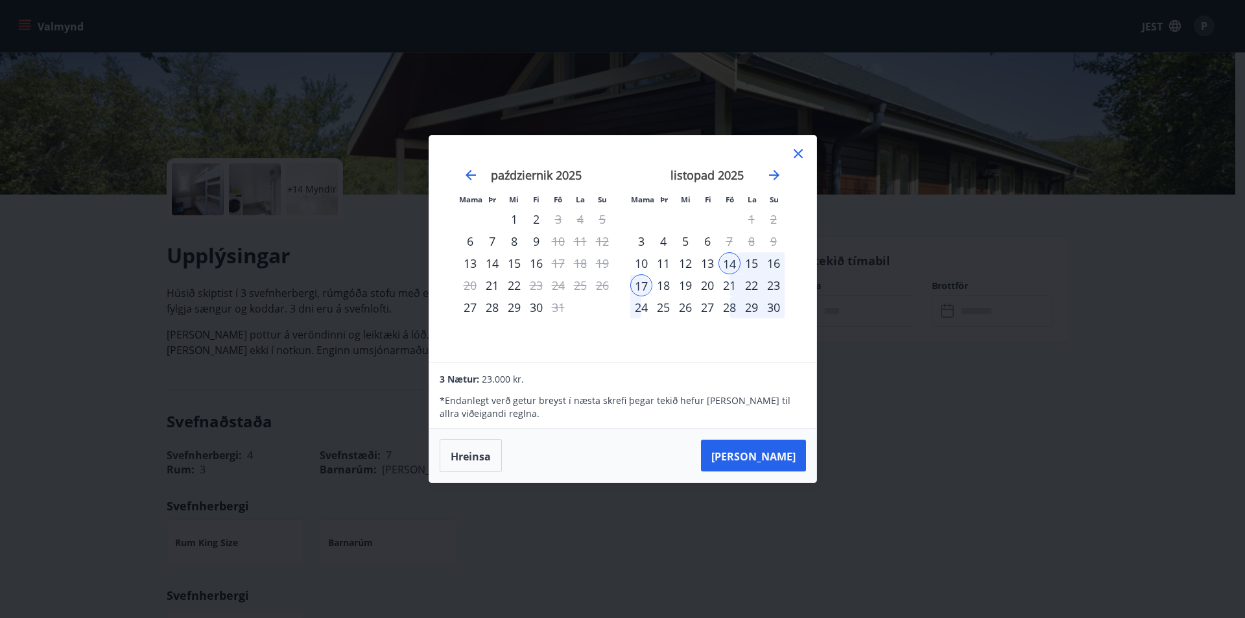
click at [807, 156] on div "Mama Þr Mi Fi Fö La Su Mama Þr Mi Fi Fö La Su wrzesień 2025 1 2 3 4 5 6 7 8 9 1…" at bounding box center [622, 249] width 387 height 227
click at [803, 156] on icon at bounding box center [798, 154] width 16 height 16
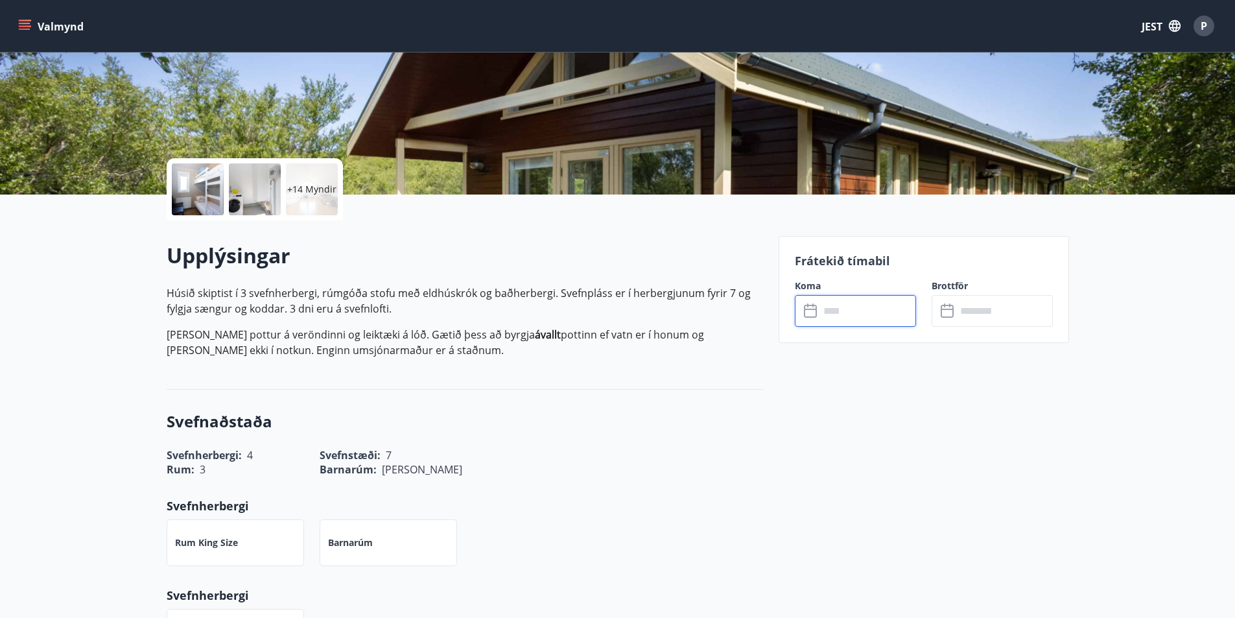
click at [206, 183] on div at bounding box center [198, 189] width 52 height 52
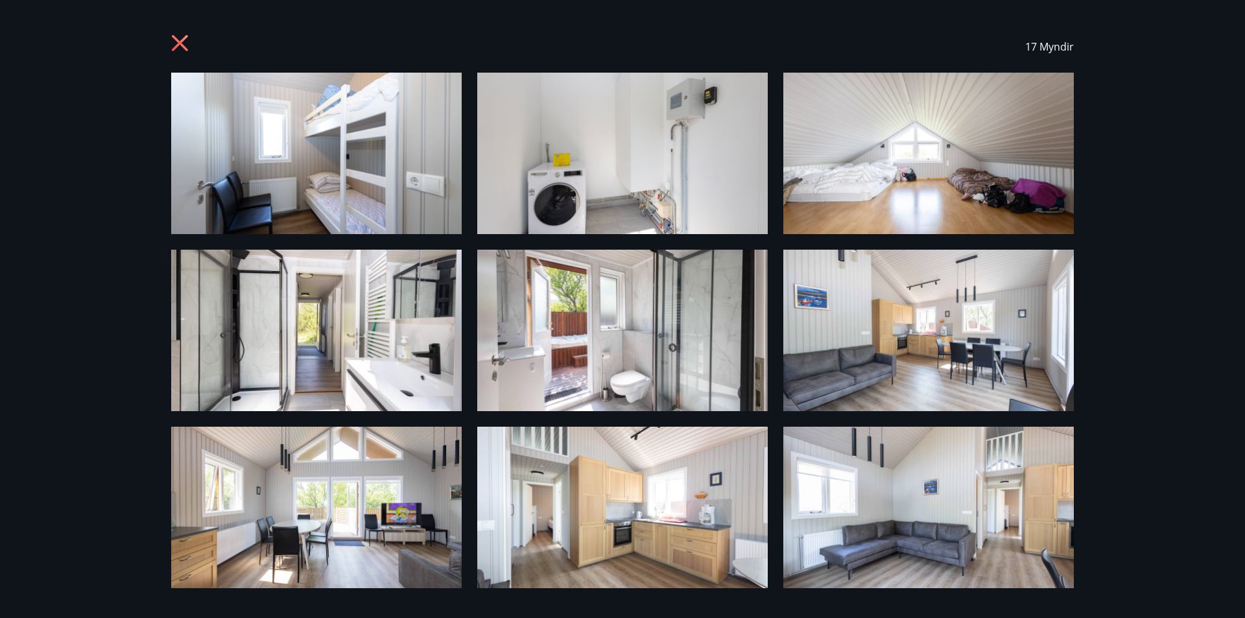
click at [395, 179] on img at bounding box center [316, 153] width 290 height 161
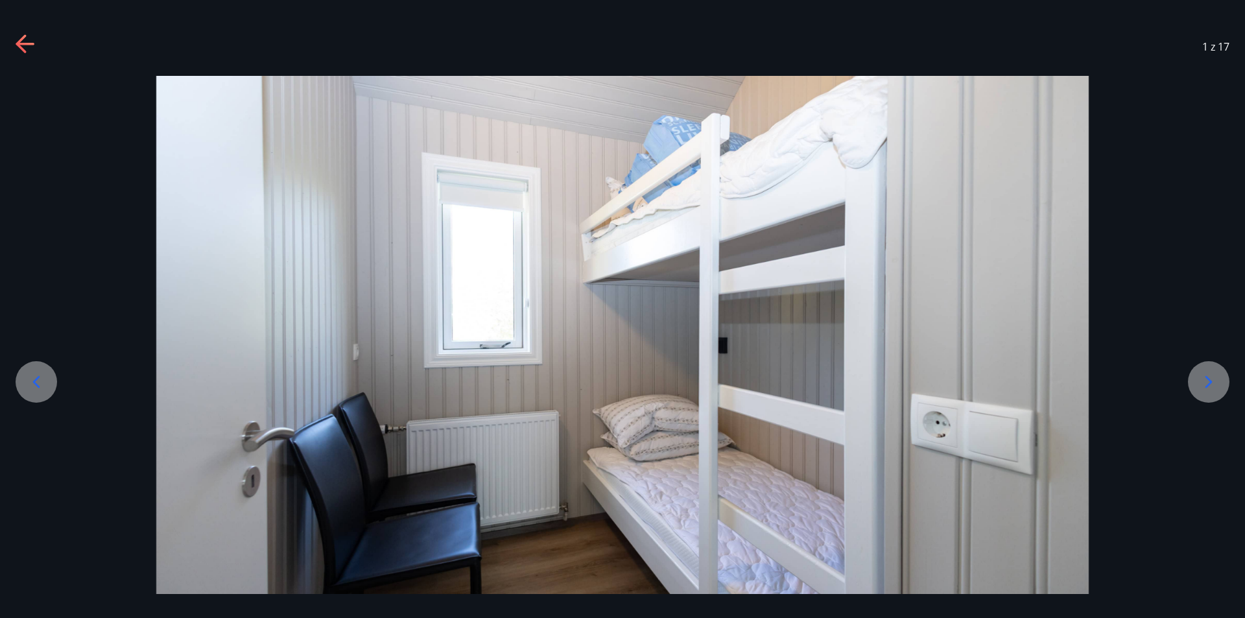
click at [1197, 377] on div at bounding box center [1208, 381] width 41 height 41
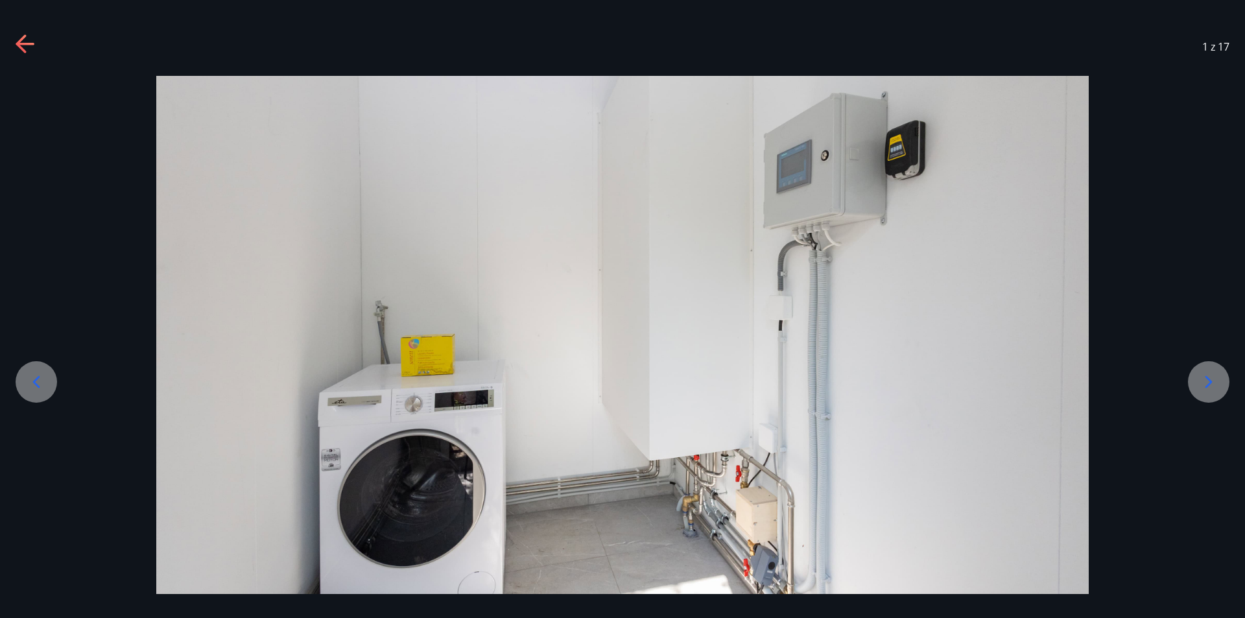
click at [1197, 377] on div at bounding box center [1208, 381] width 41 height 41
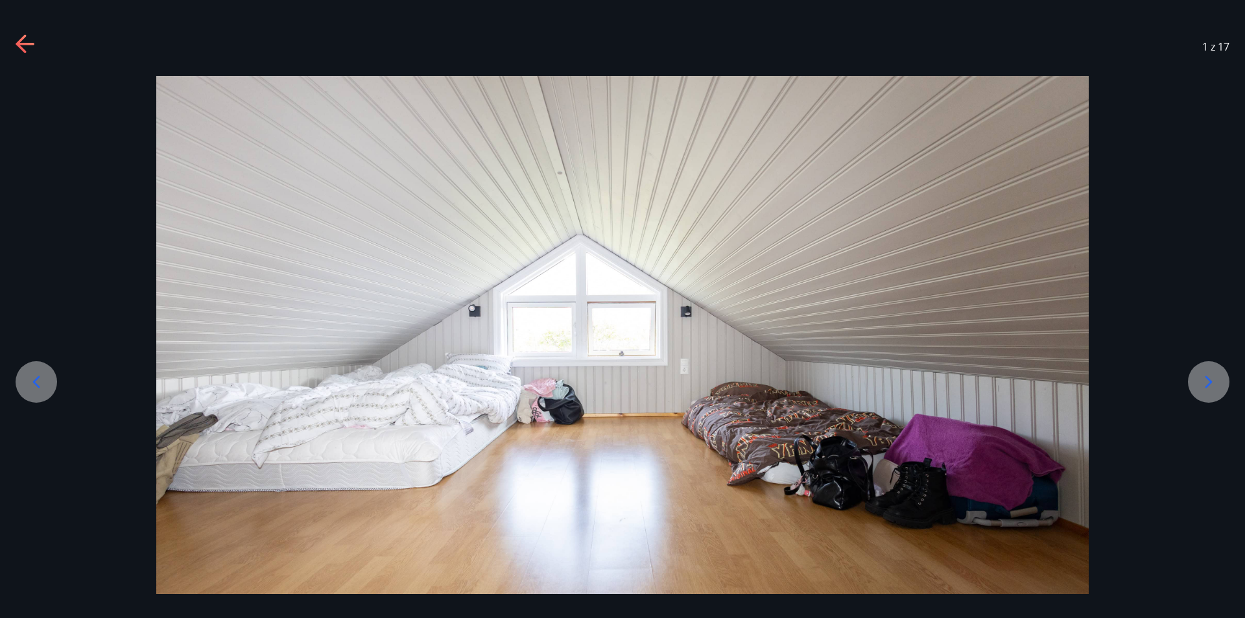
click at [1197, 377] on div at bounding box center [1208, 381] width 41 height 41
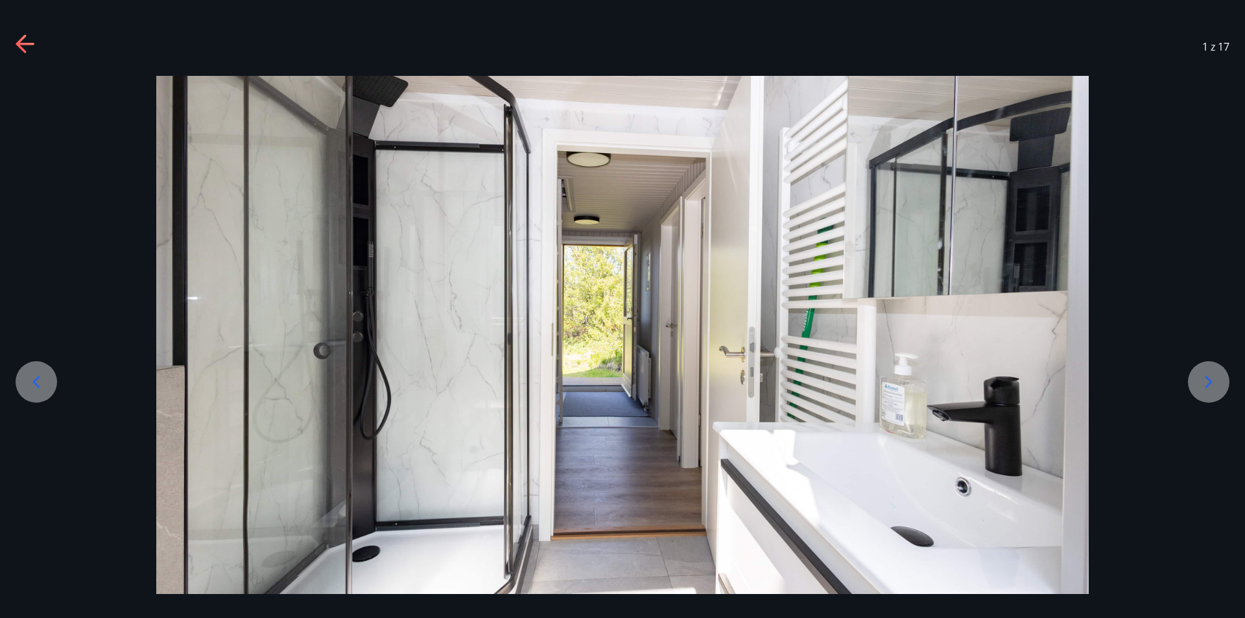
click at [1197, 377] on div at bounding box center [1208, 381] width 41 height 41
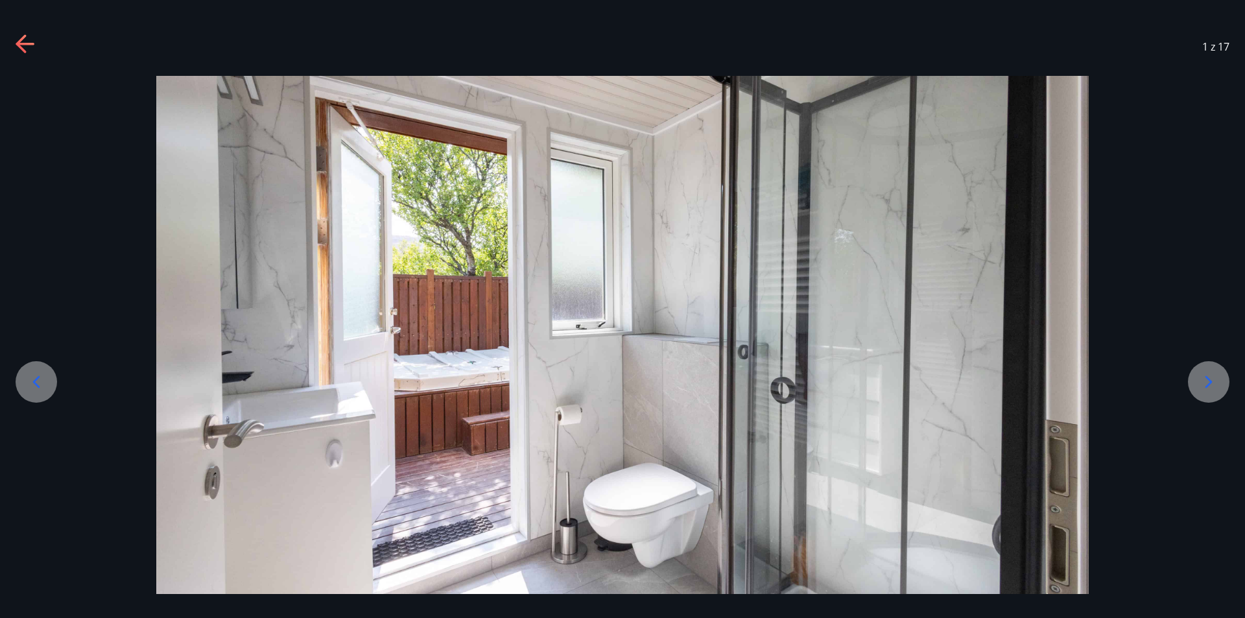
click at [1197, 377] on div at bounding box center [1208, 381] width 41 height 41
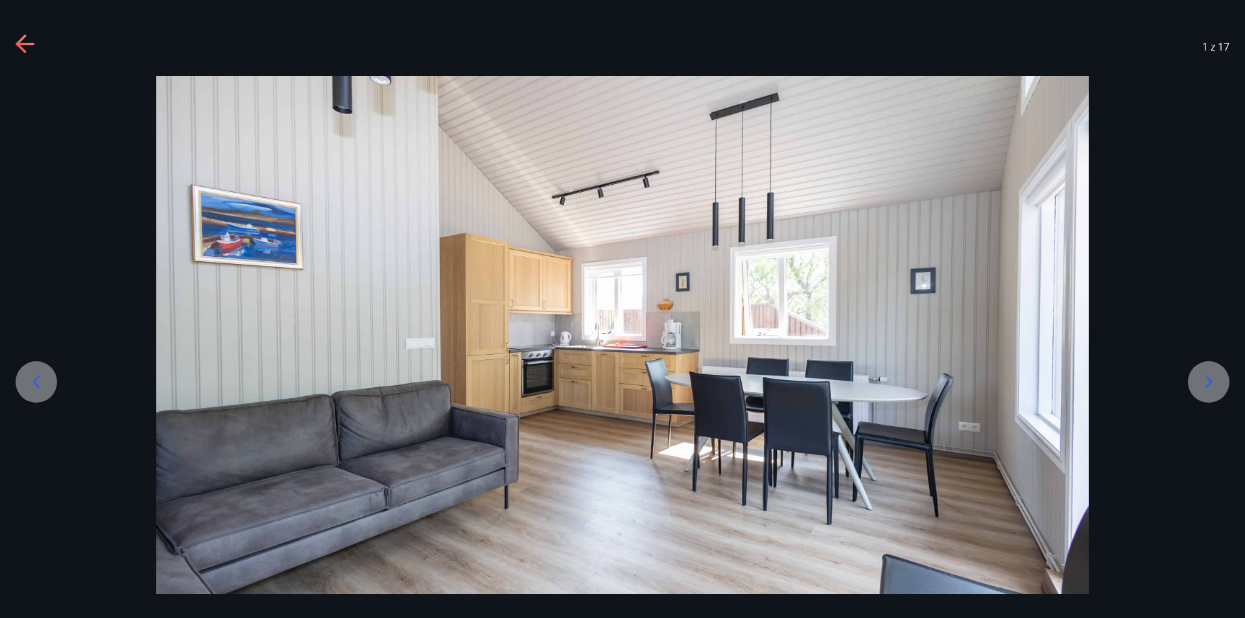
click at [1197, 377] on div at bounding box center [1208, 381] width 41 height 41
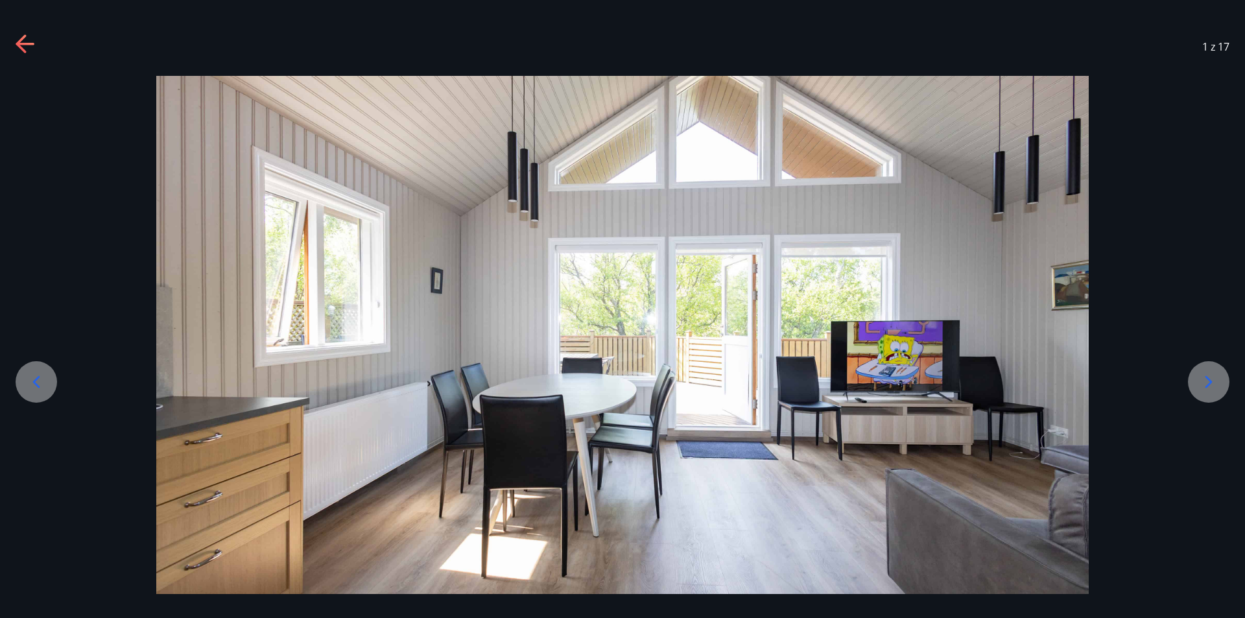
click at [1197, 377] on div at bounding box center [1208, 381] width 41 height 41
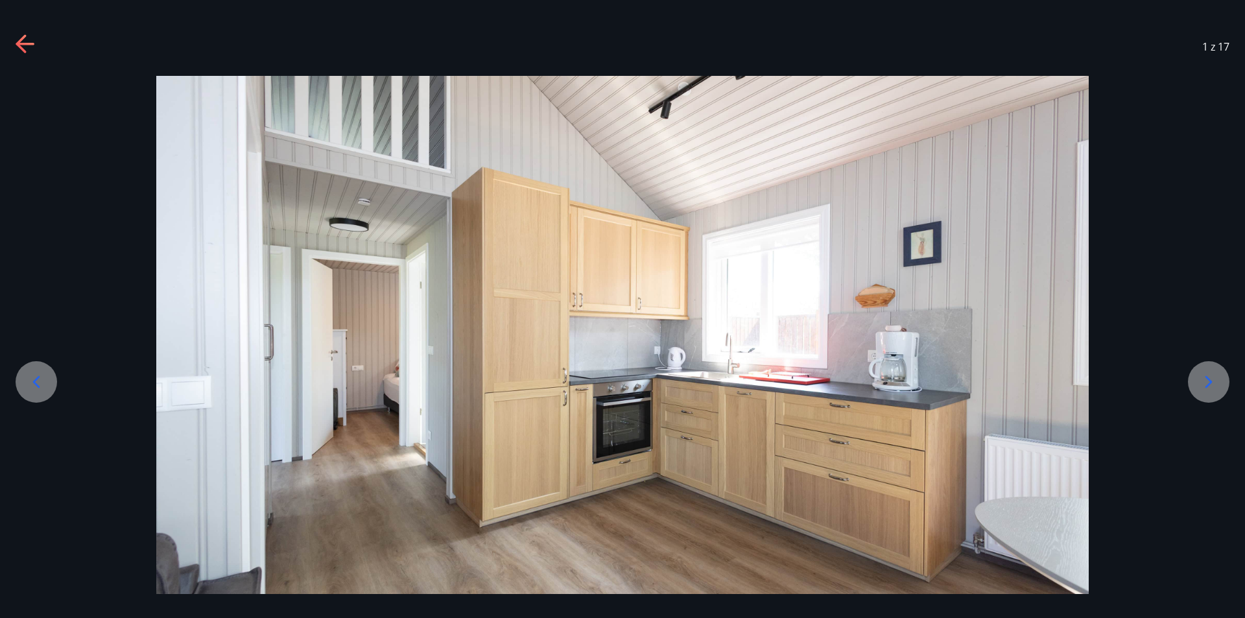
click at [1197, 377] on div at bounding box center [1208, 381] width 41 height 41
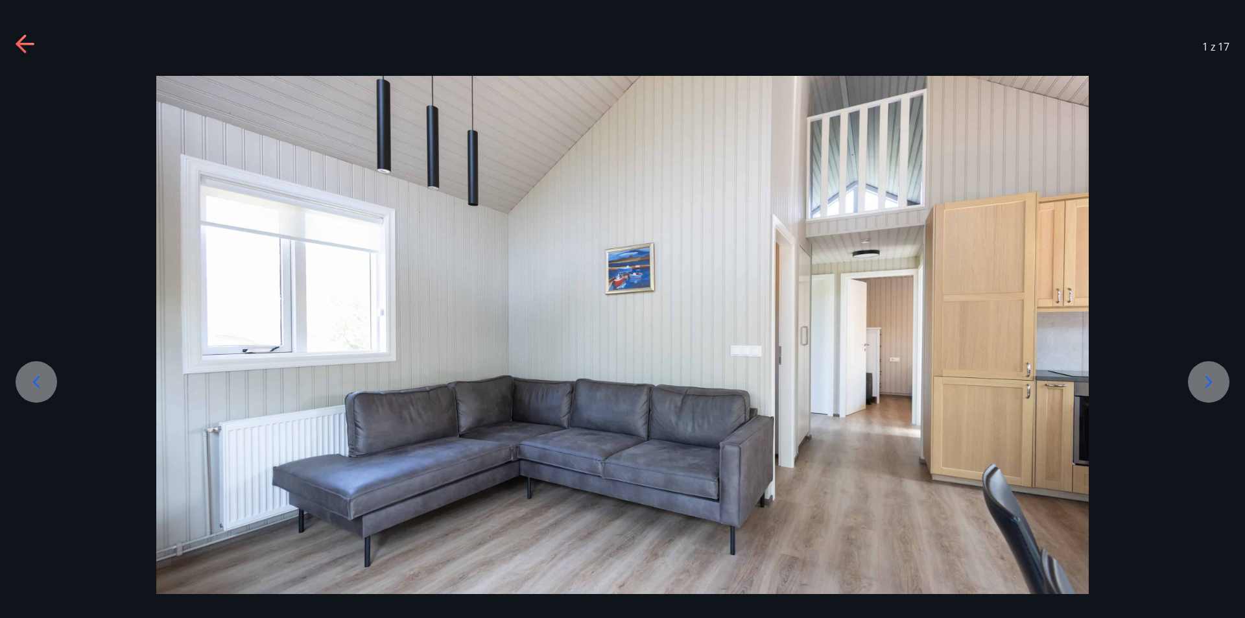
click at [1199, 376] on icon at bounding box center [1208, 382] width 21 height 21
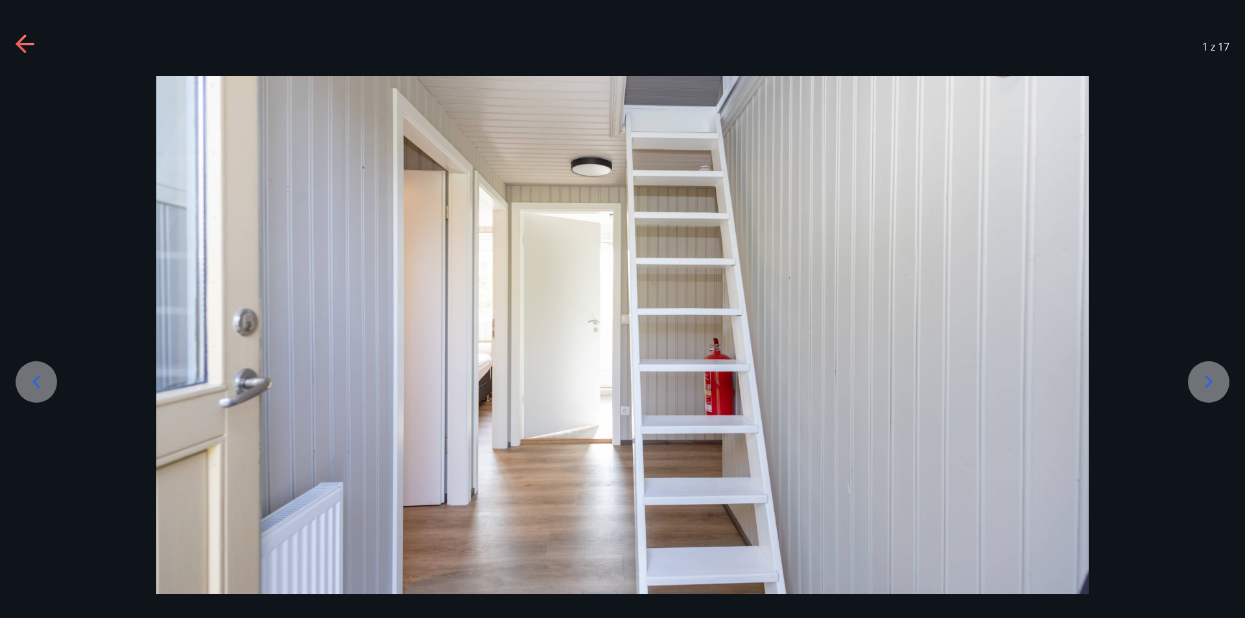
click at [1200, 375] on icon at bounding box center [1208, 382] width 21 height 21
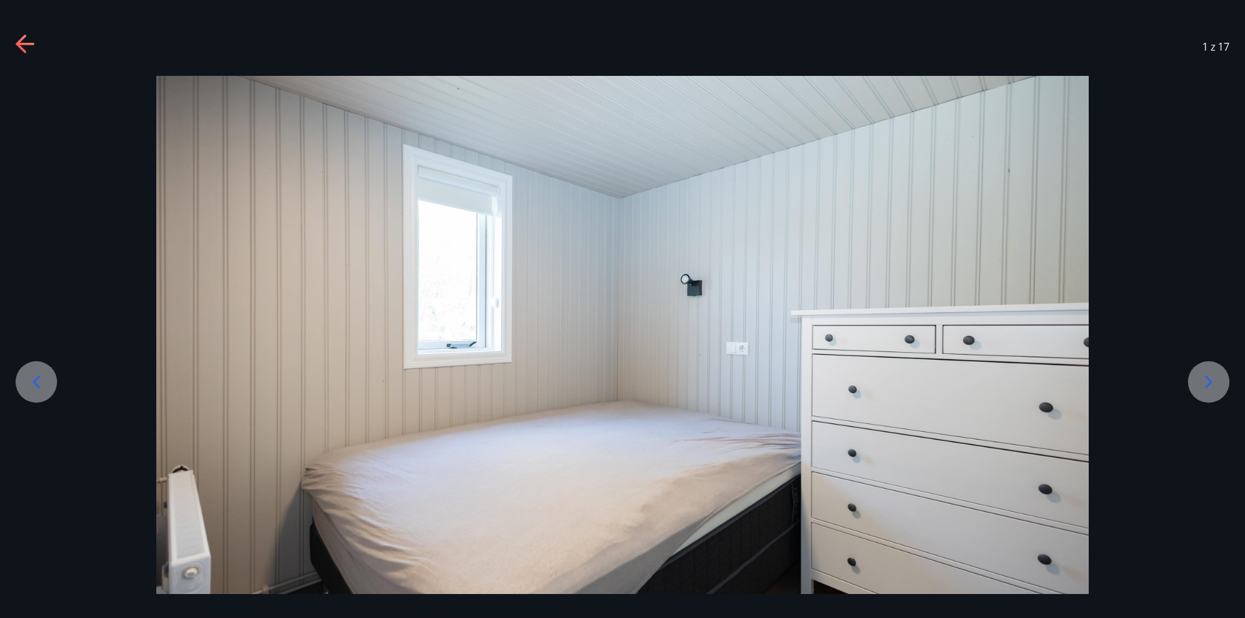
click at [1200, 375] on icon at bounding box center [1208, 382] width 21 height 21
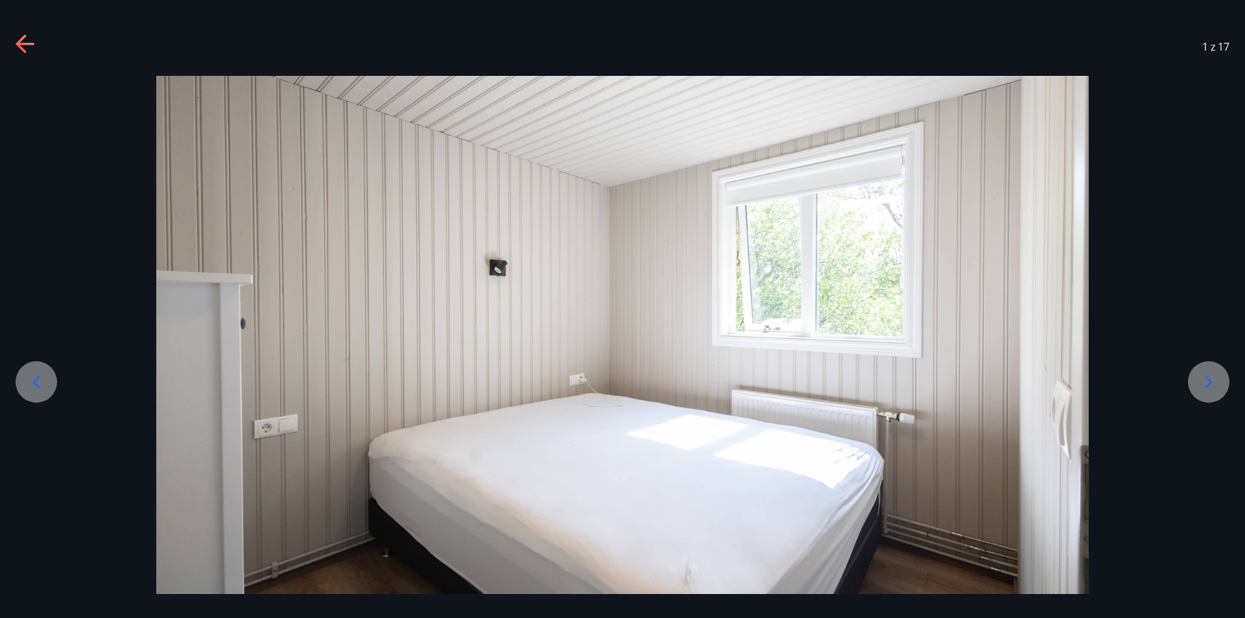
click at [1200, 375] on icon at bounding box center [1208, 382] width 21 height 21
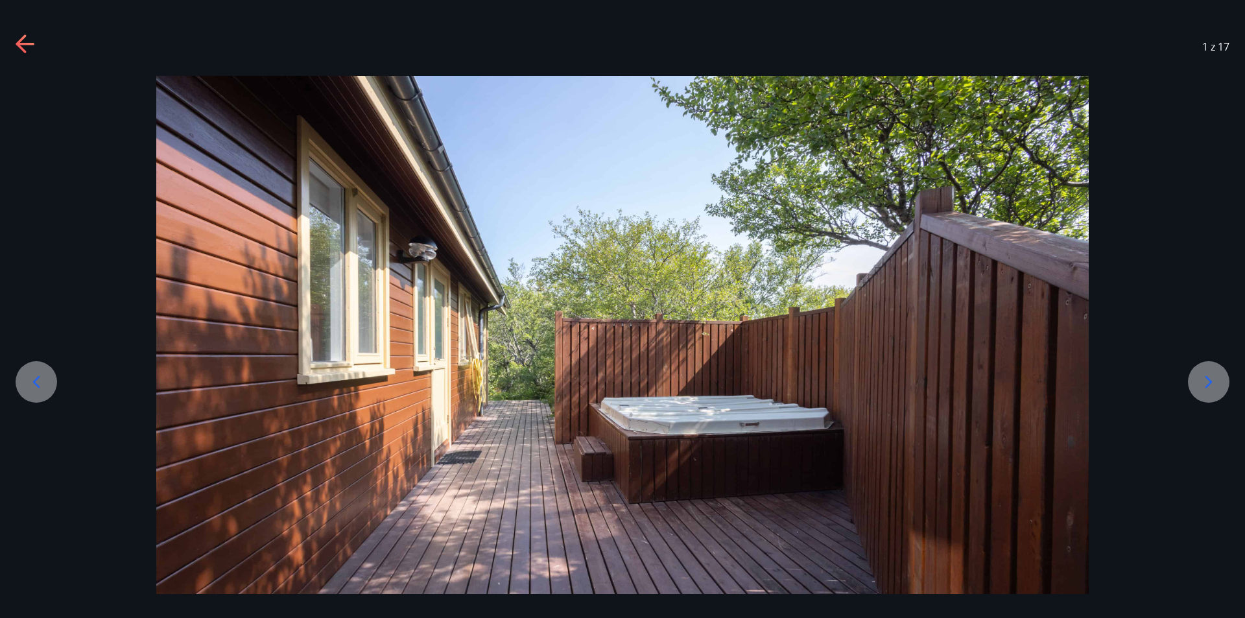
click at [1200, 375] on icon at bounding box center [1208, 382] width 21 height 21
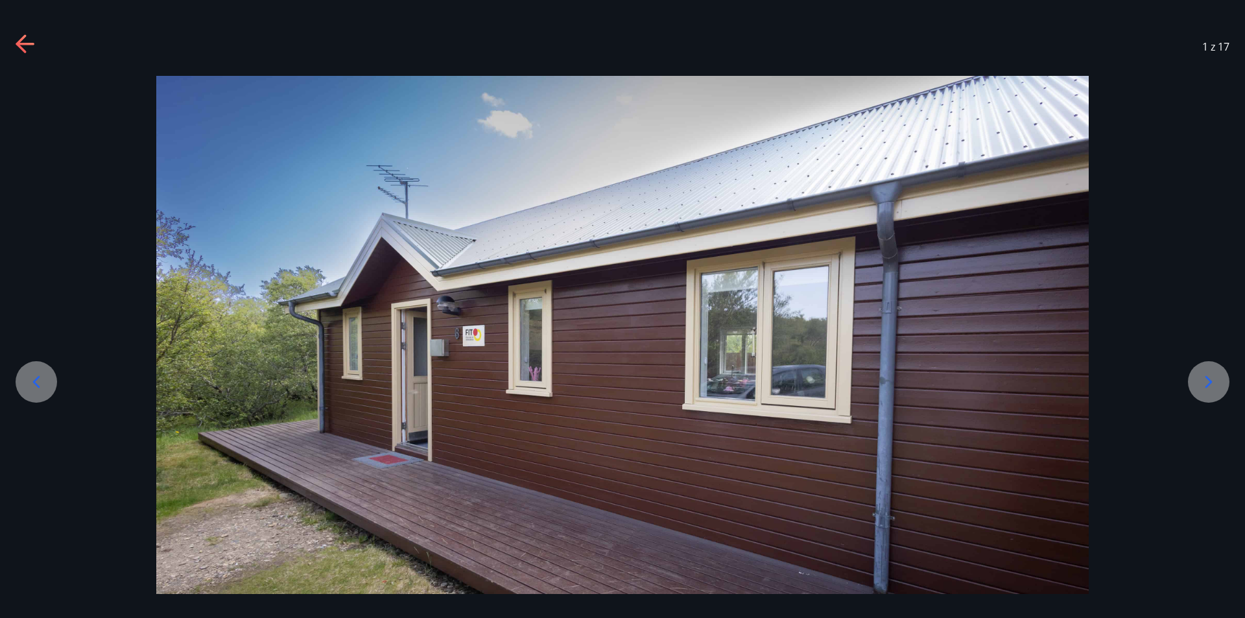
click at [1200, 375] on icon at bounding box center [1208, 382] width 21 height 21
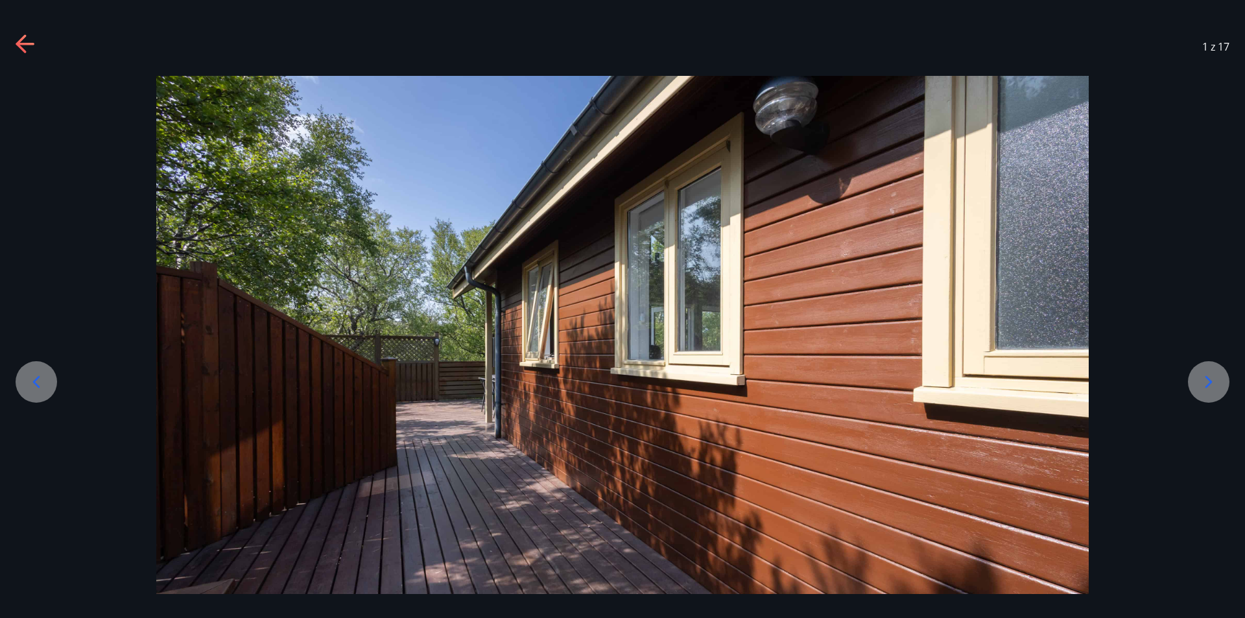
drag, startPoint x: 23, startPoint y: 46, endPoint x: 32, endPoint y: 43, distance: 9.0
click at [23, 44] on icon at bounding box center [26, 44] width 21 height 21
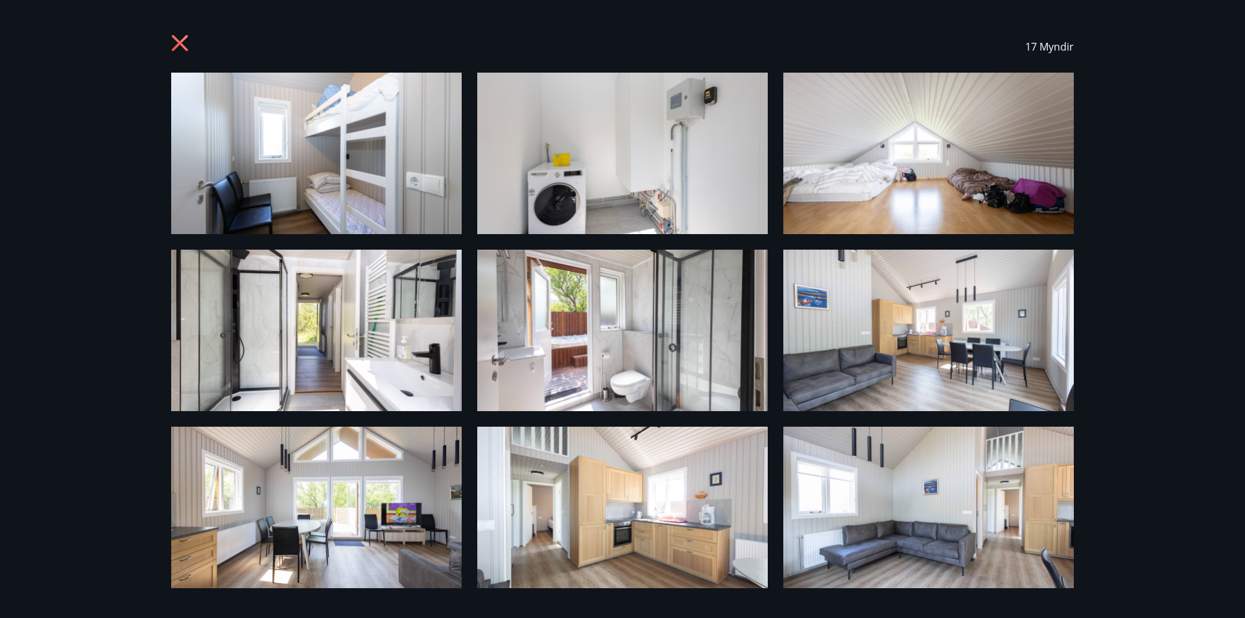
click at [174, 35] on icon at bounding box center [181, 44] width 21 height 21
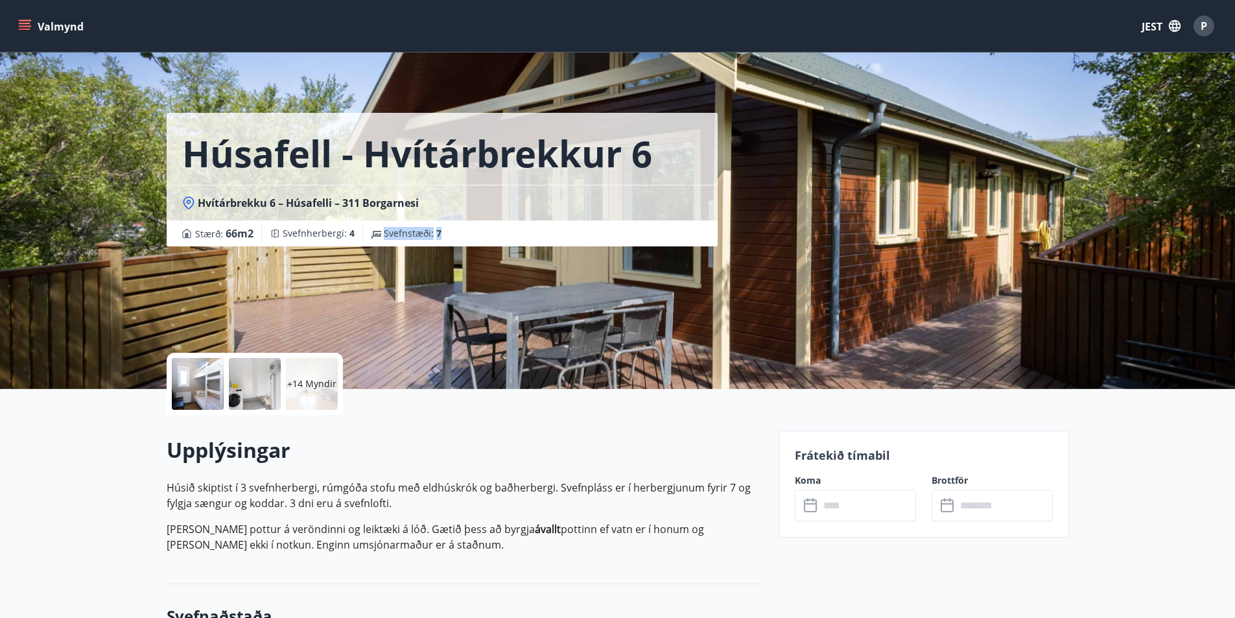
drag, startPoint x: 392, startPoint y: 236, endPoint x: 485, endPoint y: 239, distance: 93.4
click at [485, 239] on div "Stærð : 66 m2 Svefnherbergi : 4 Svefnstæði : 7" at bounding box center [442, 234] width 520 height 16
click at [485, 240] on div "Stærð : 66 m2 Svefnherbergi : 4 Svefnstæði : 7" at bounding box center [442, 234] width 520 height 16
drag, startPoint x: 331, startPoint y: 237, endPoint x: 287, endPoint y: 234, distance: 44.9
click at [287, 235] on div "Svefnherbergi : 4" at bounding box center [312, 234] width 101 height 16
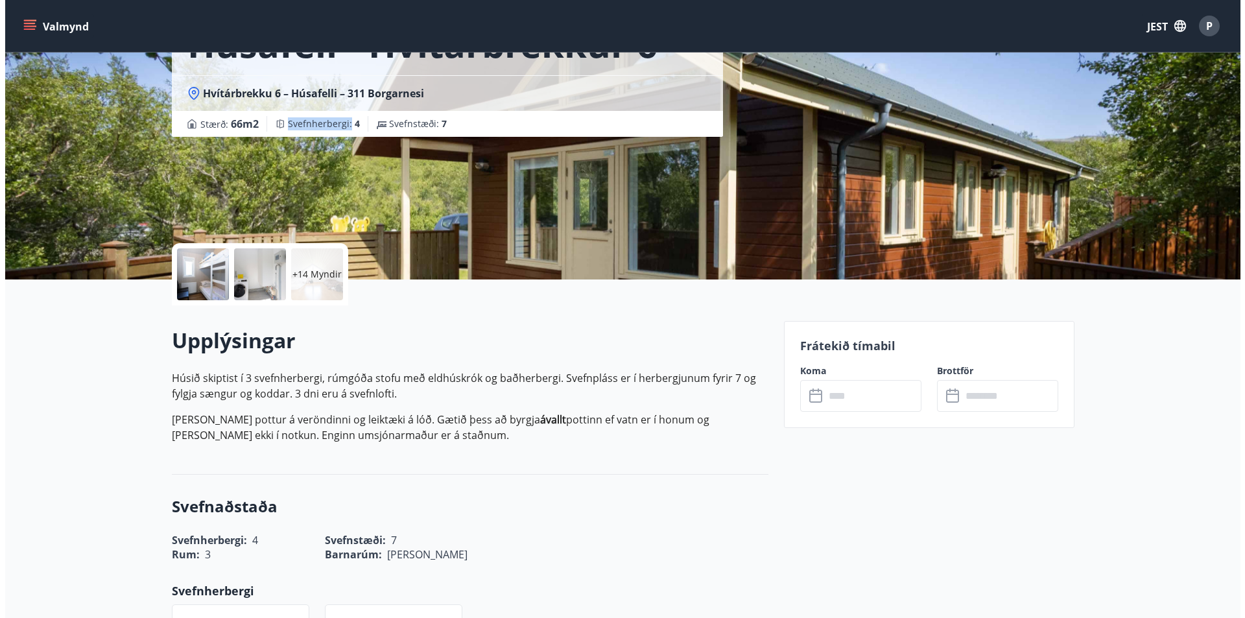
scroll to position [130, 0]
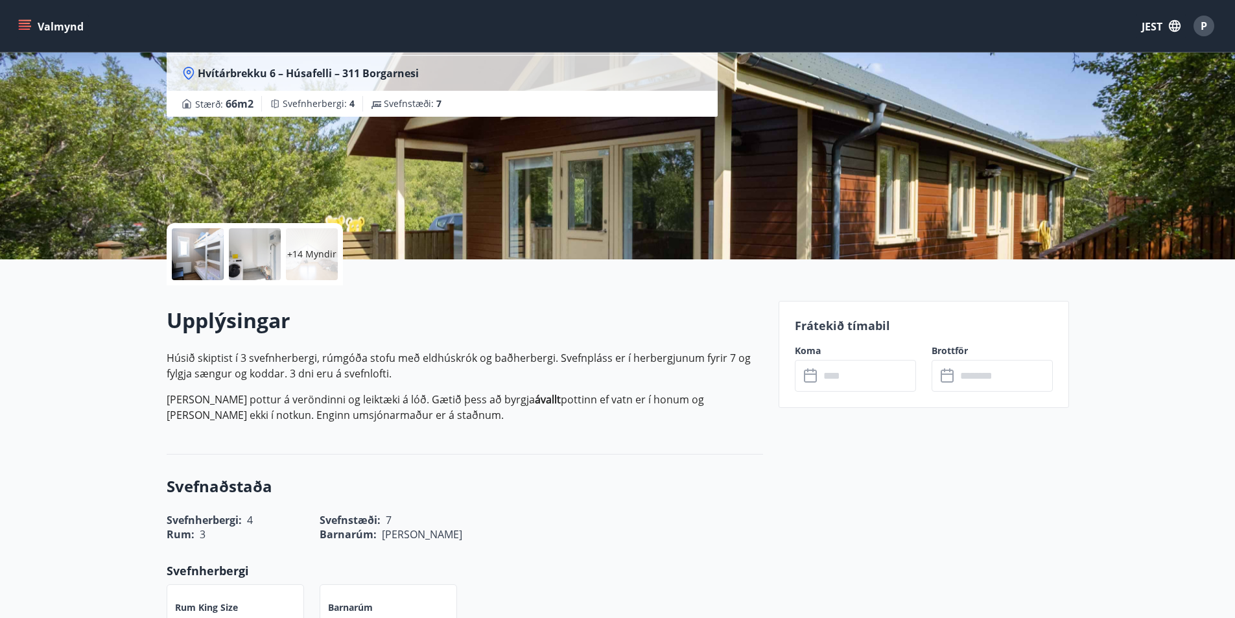
click at [193, 244] on div at bounding box center [198, 254] width 52 height 52
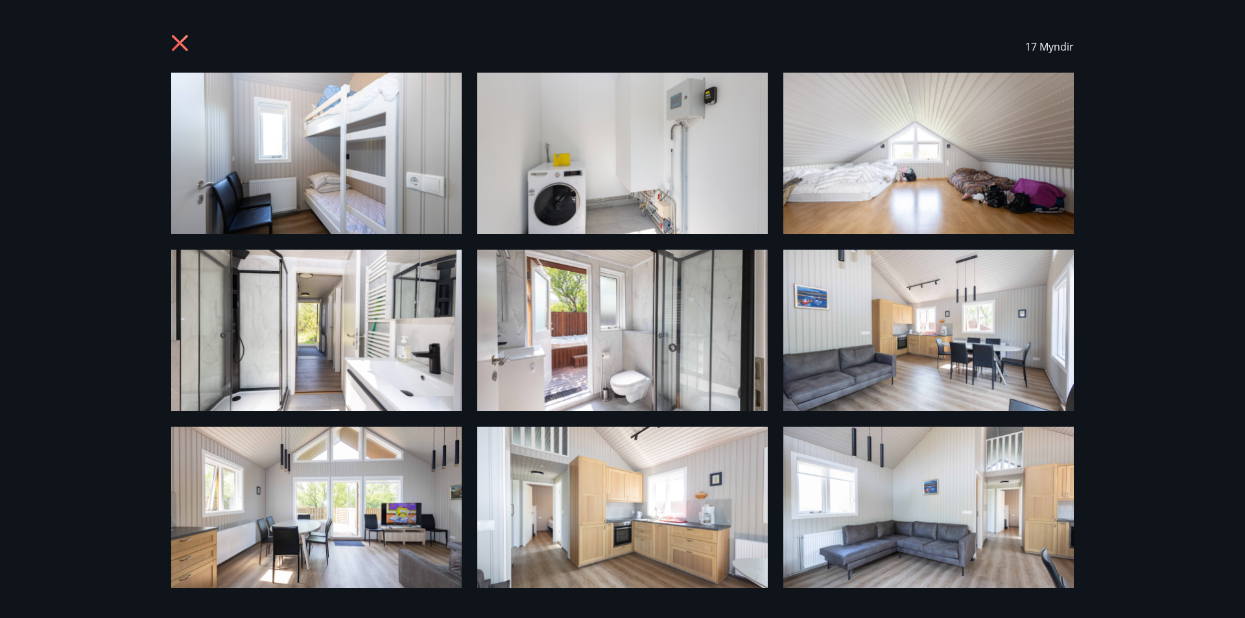
click at [324, 181] on img at bounding box center [316, 153] width 290 height 161
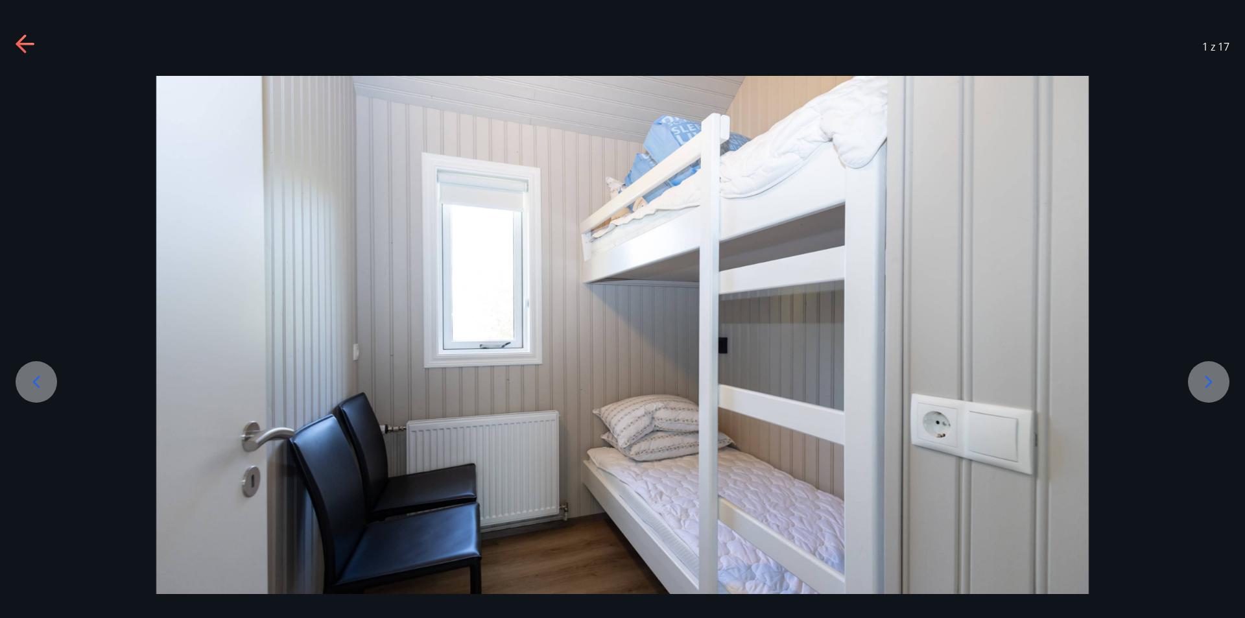
click at [1209, 388] on icon at bounding box center [1208, 382] width 21 height 21
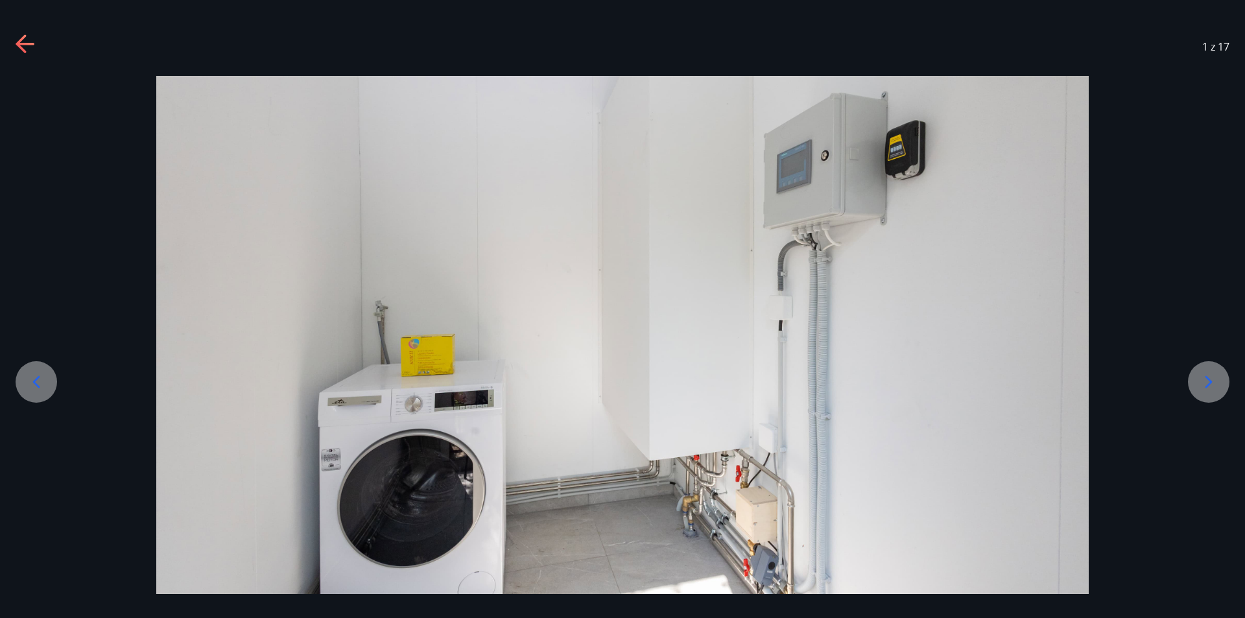
click at [1195, 377] on div at bounding box center [1208, 381] width 41 height 41
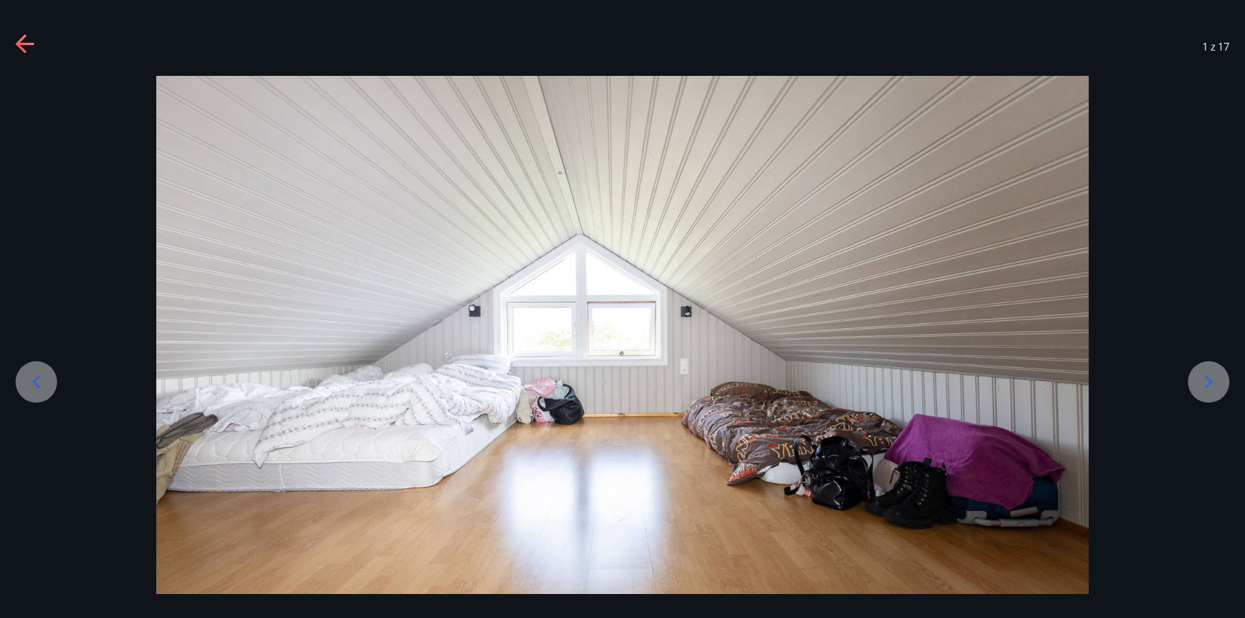
click at [1215, 364] on div at bounding box center [1208, 381] width 41 height 41
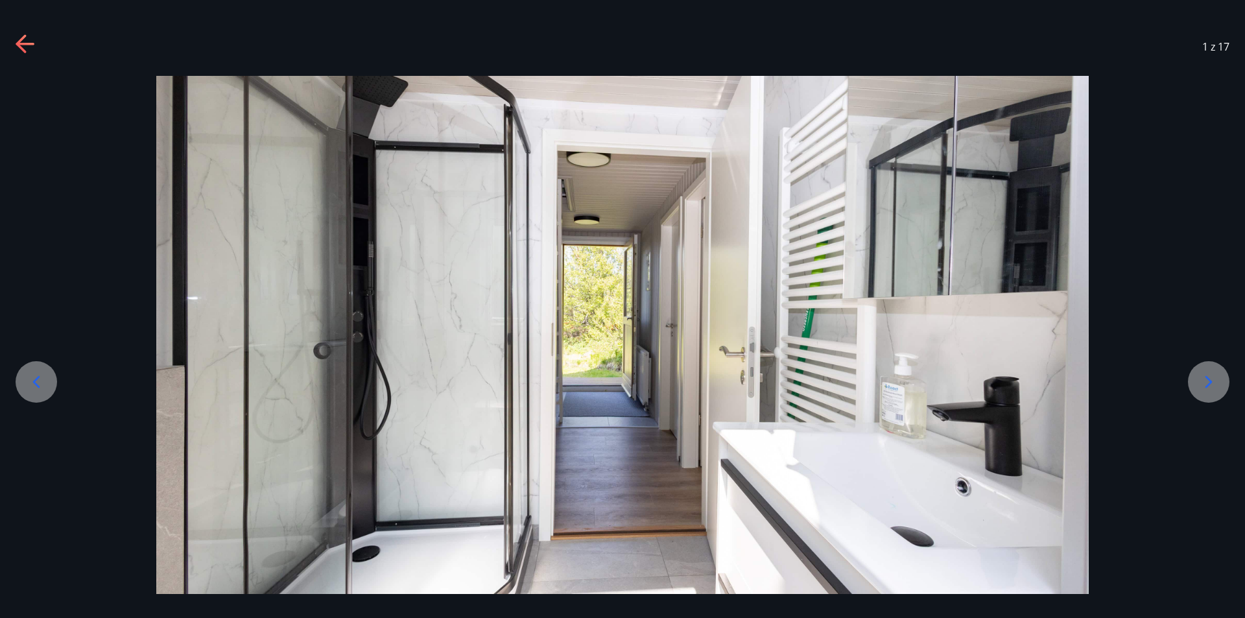
click at [1218, 366] on div at bounding box center [1208, 381] width 41 height 41
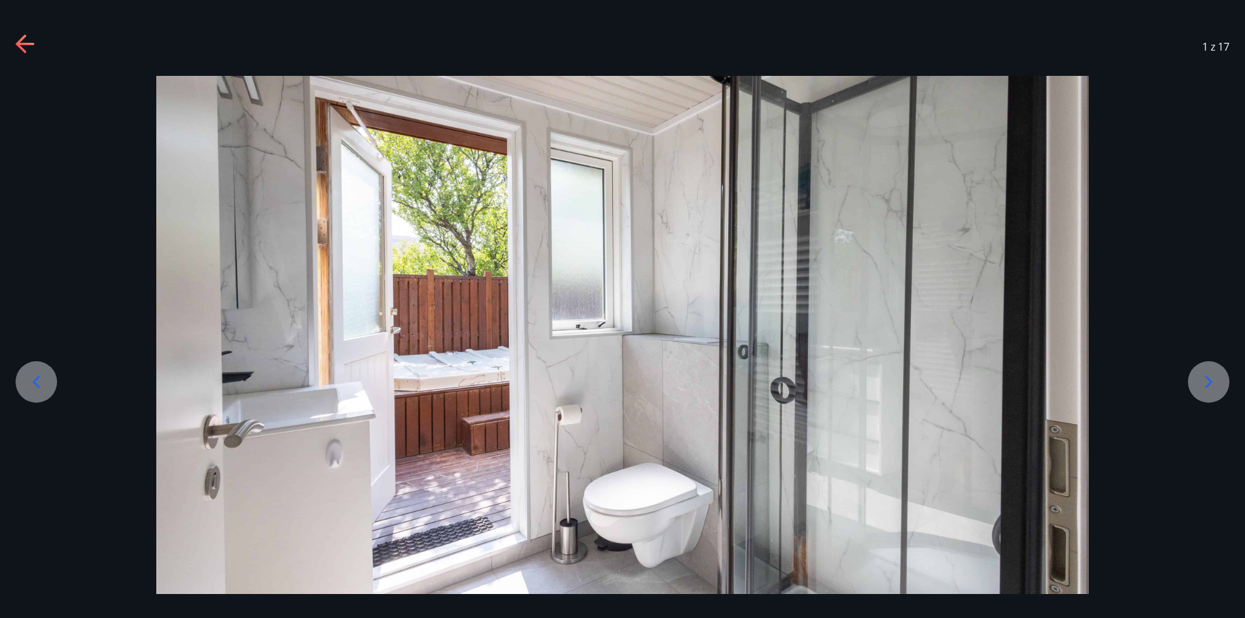
click at [1211, 366] on div at bounding box center [1208, 381] width 41 height 41
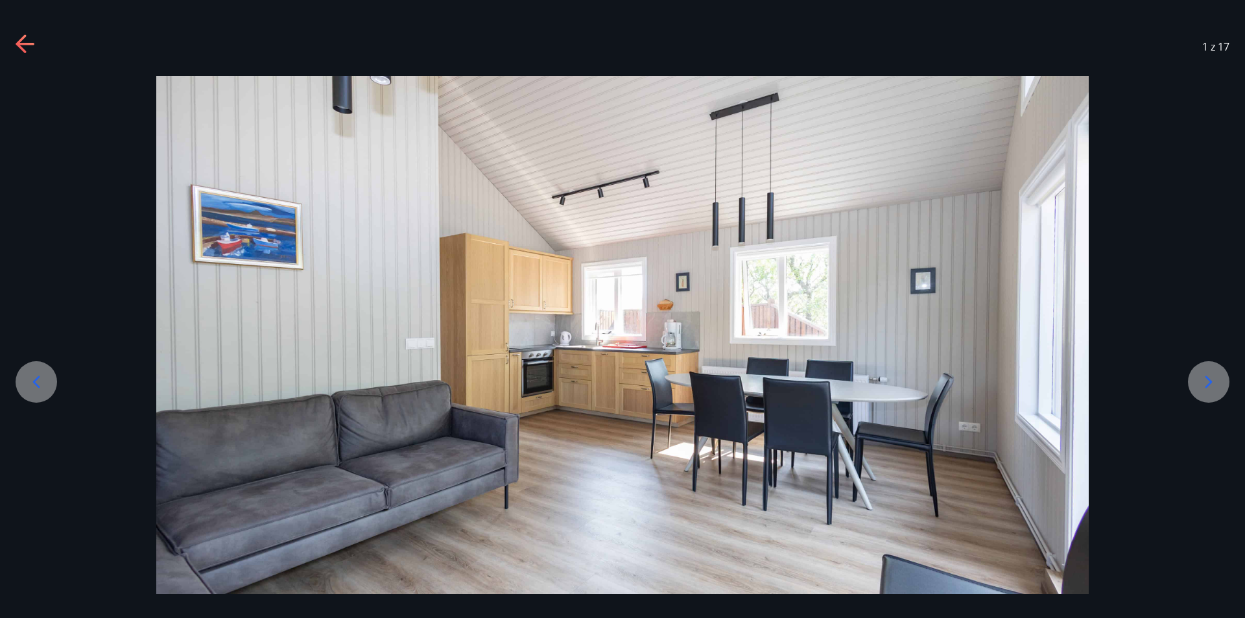
click at [1194, 377] on div at bounding box center [1208, 381] width 41 height 41
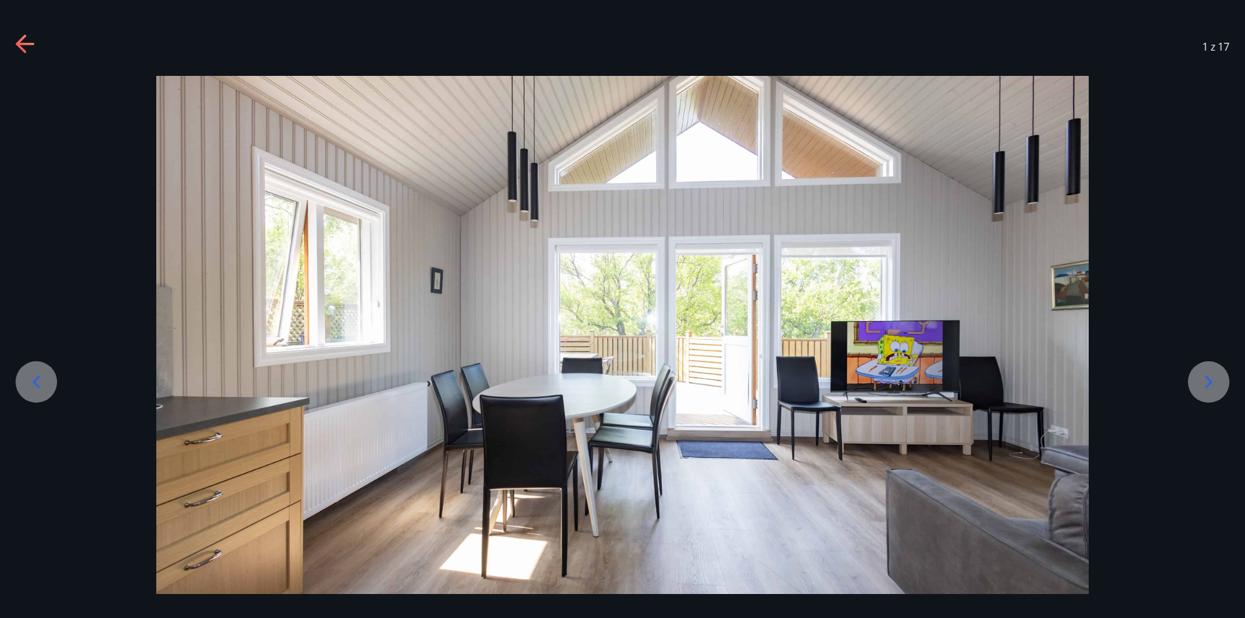
click at [1210, 379] on icon at bounding box center [1208, 382] width 21 height 21
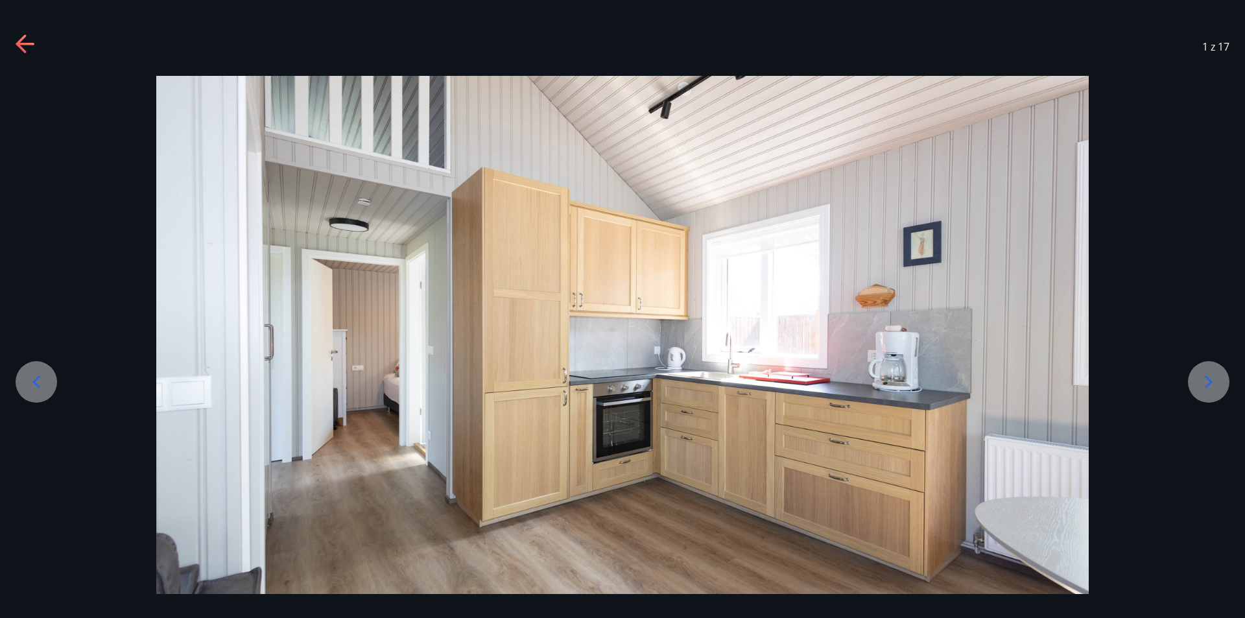
click at [1199, 376] on icon at bounding box center [1208, 382] width 21 height 21
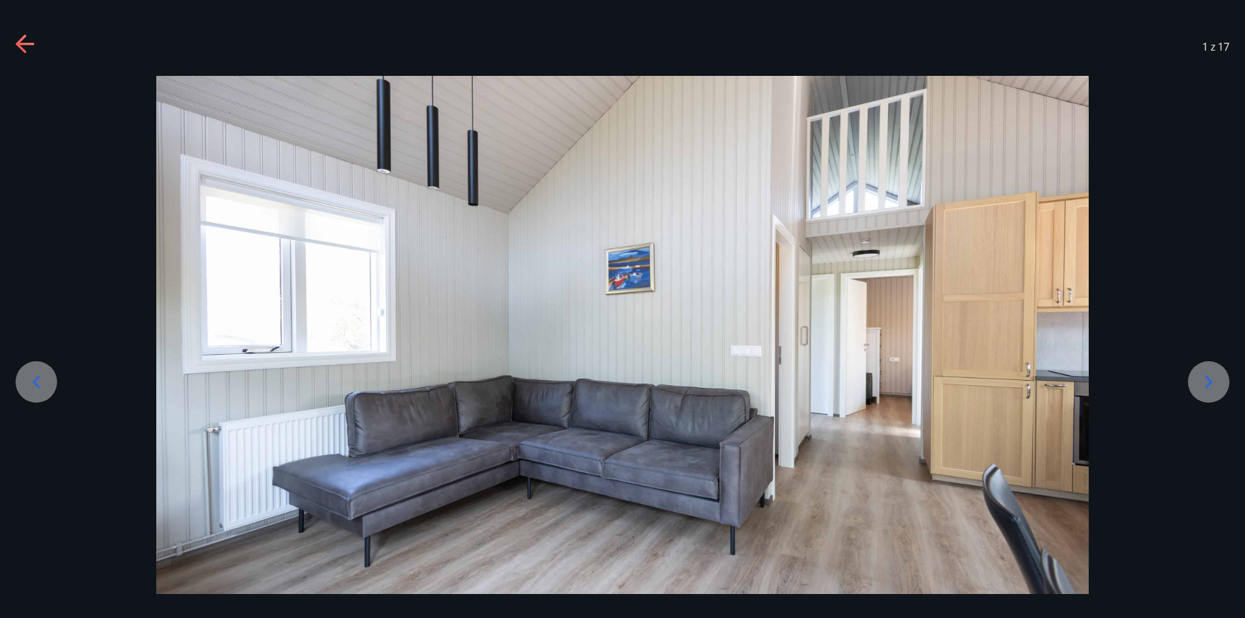
click at [1191, 375] on div at bounding box center [1208, 381] width 41 height 41
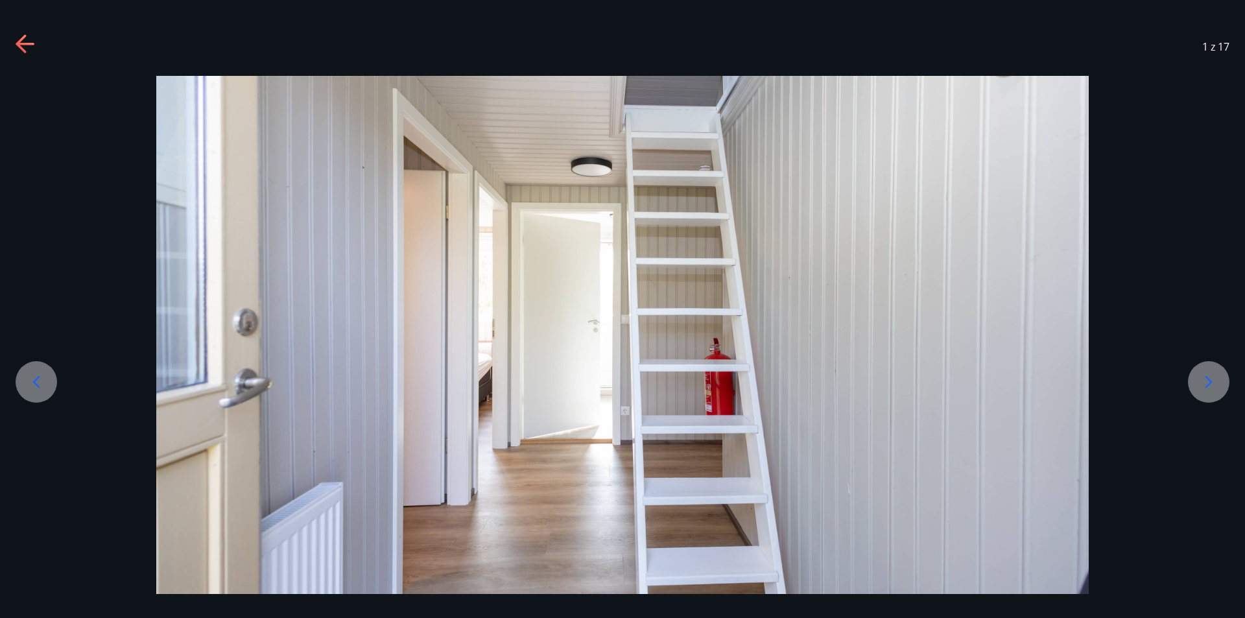
click at [1191, 375] on div at bounding box center [1208, 381] width 41 height 41
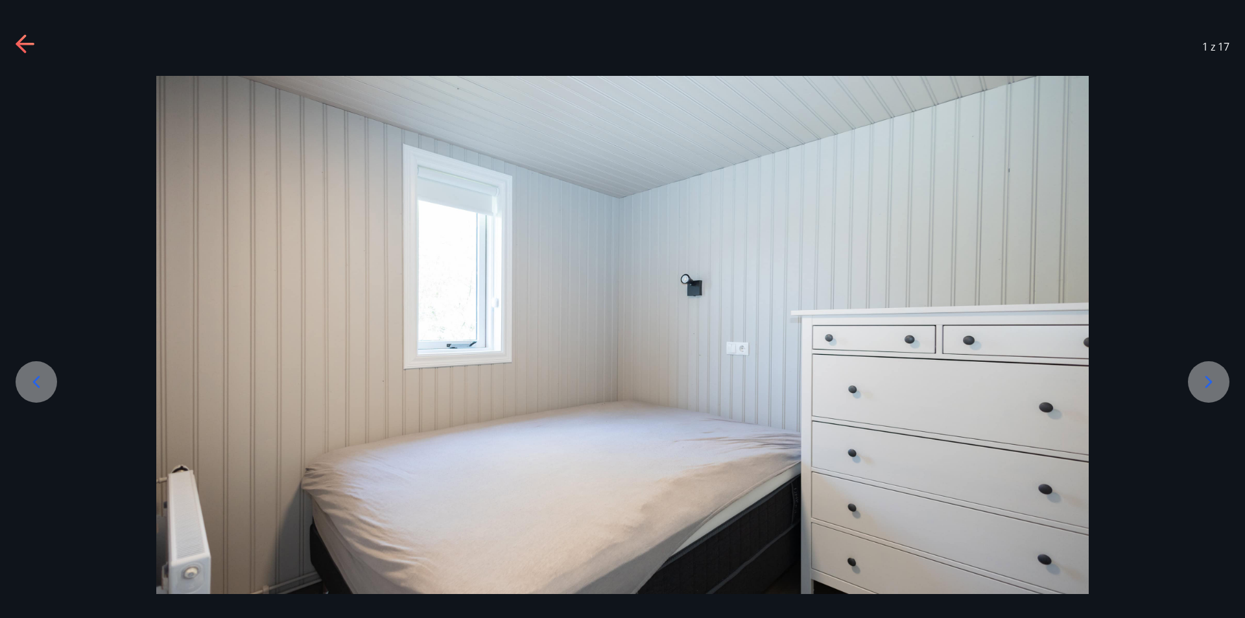
click at [1222, 377] on div at bounding box center [1208, 381] width 41 height 41
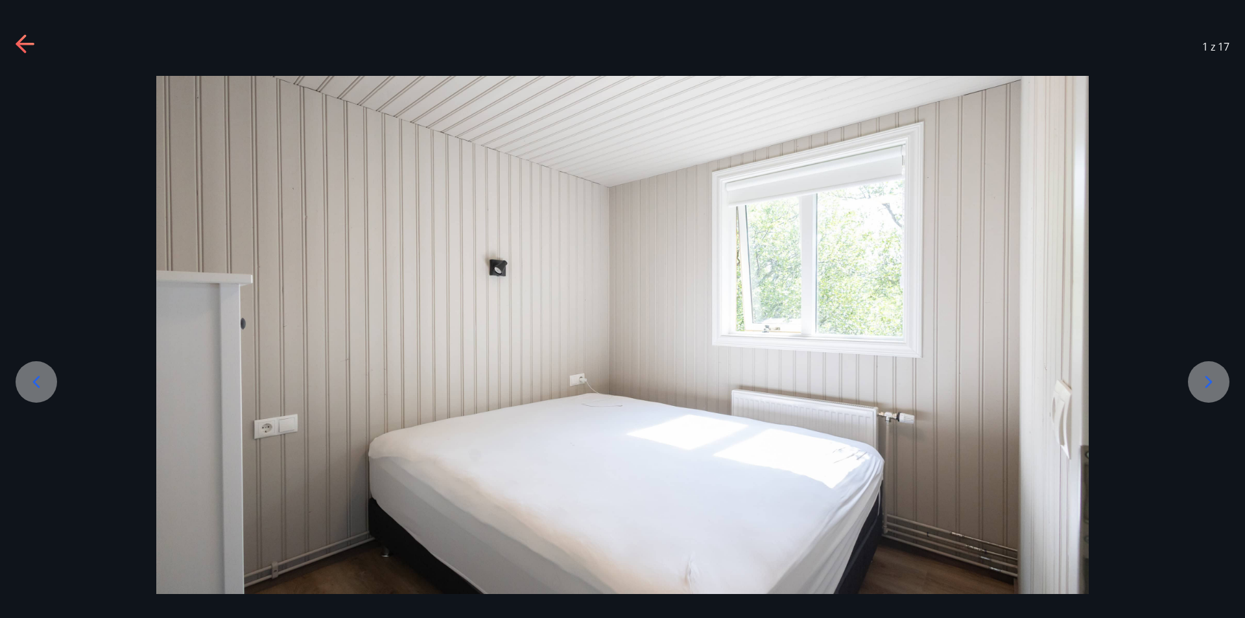
click at [31, 394] on div at bounding box center [36, 381] width 41 height 41
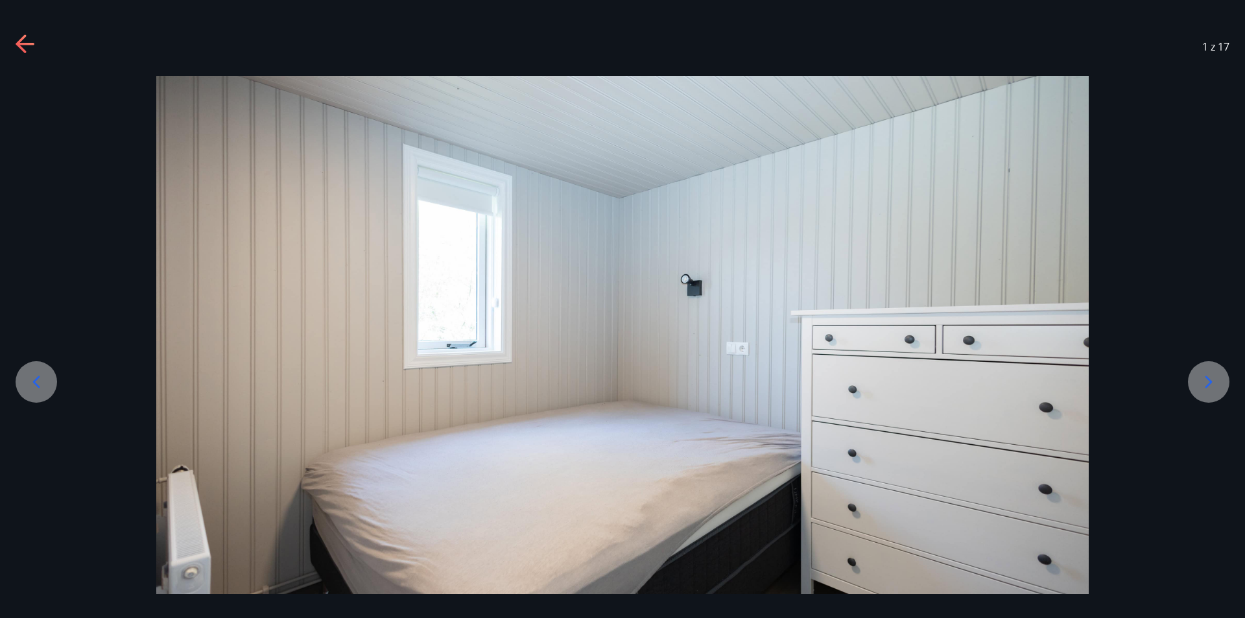
click at [1203, 379] on icon at bounding box center [1208, 382] width 21 height 21
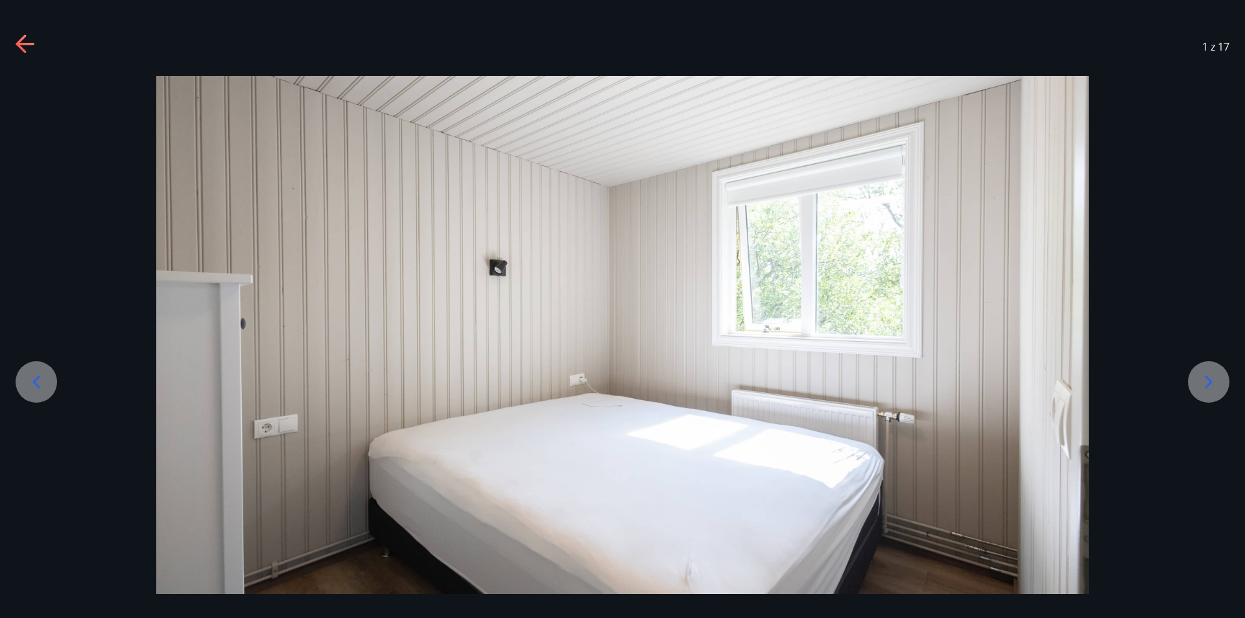
drag, startPoint x: 30, startPoint y: 392, endPoint x: 40, endPoint y: 390, distance: 9.3
click at [40, 390] on icon at bounding box center [36, 382] width 21 height 21
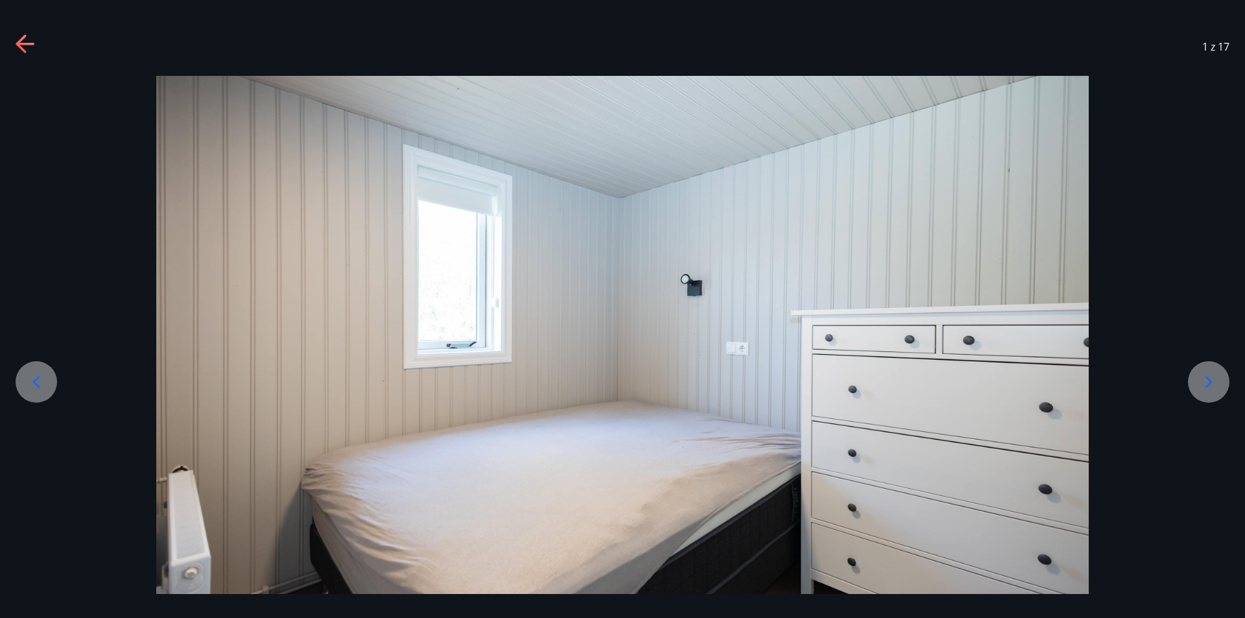
click at [1214, 361] on div at bounding box center [622, 335] width 1245 height 525
click at [1208, 378] on icon at bounding box center [1208, 382] width 21 height 21
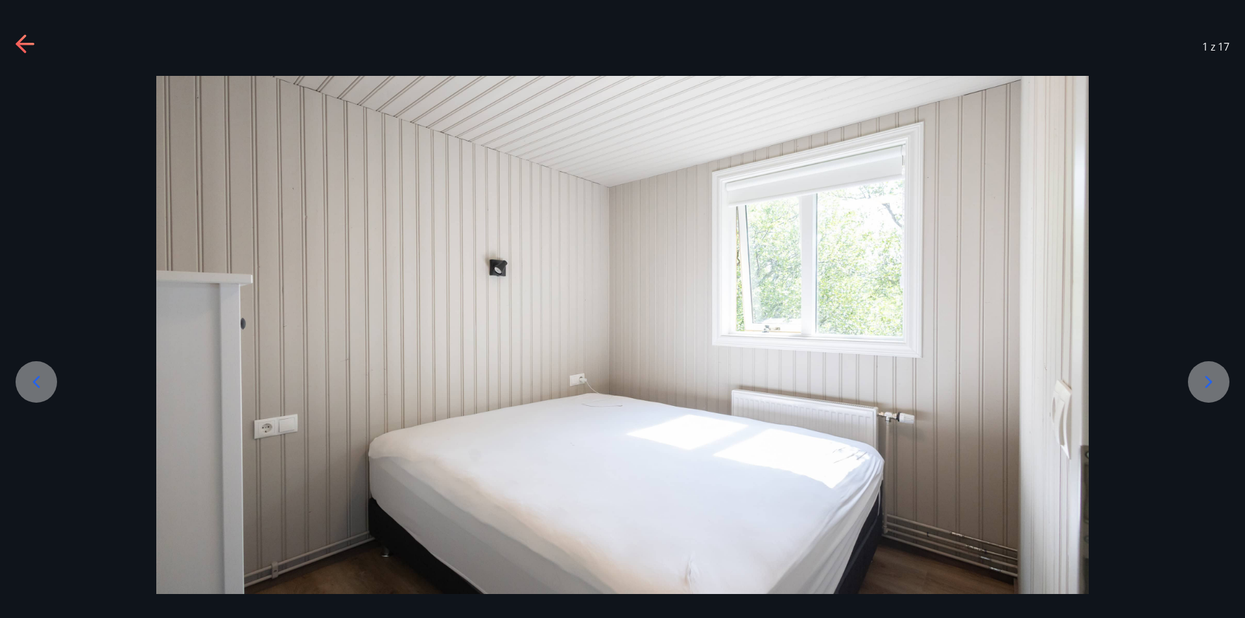
click at [1208, 378] on icon at bounding box center [1208, 381] width 7 height 12
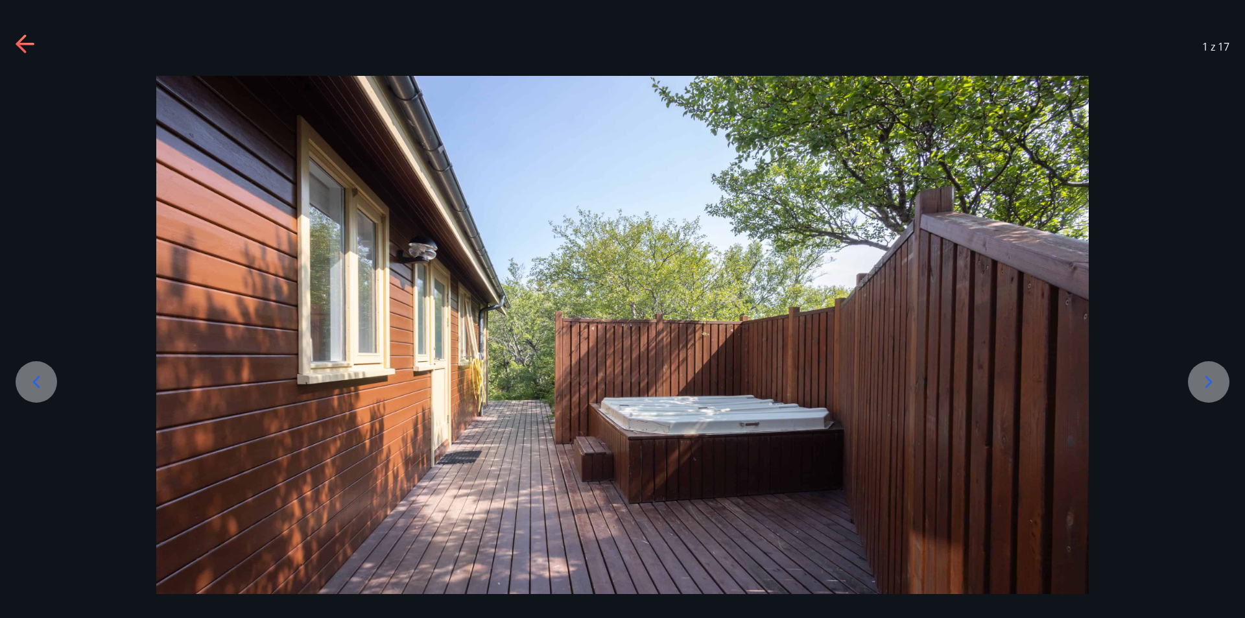
click at [1208, 378] on icon at bounding box center [1208, 381] width 7 height 12
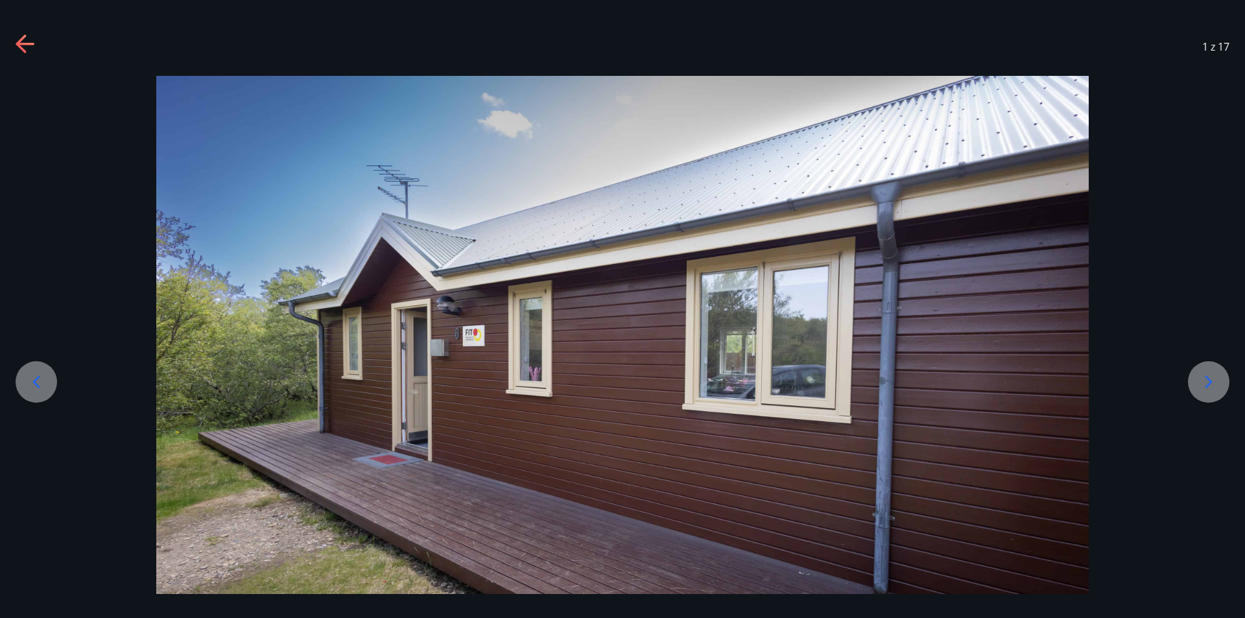
click at [1208, 378] on icon at bounding box center [1208, 381] width 7 height 12
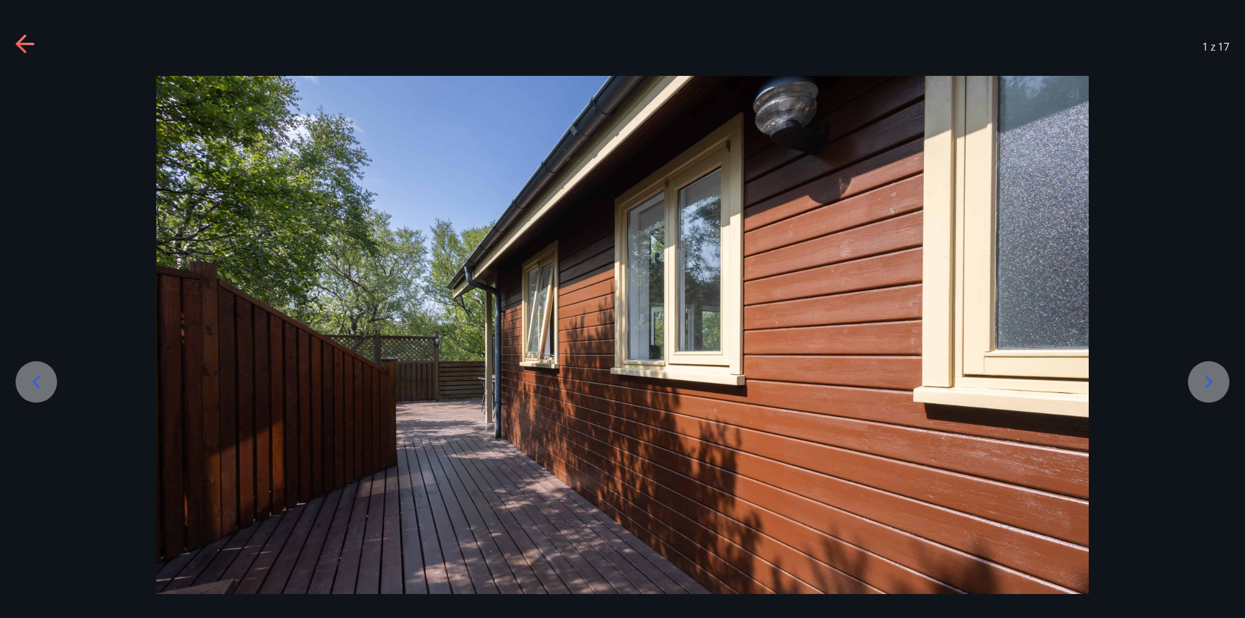
click at [1208, 378] on icon at bounding box center [1208, 381] width 7 height 12
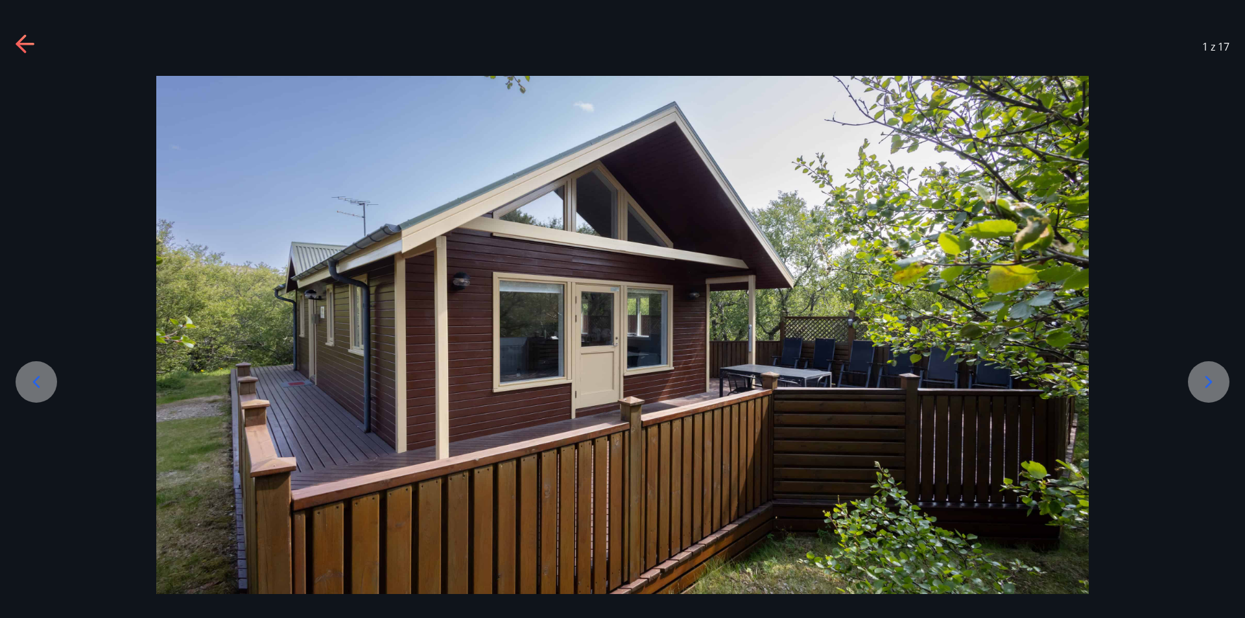
click at [1208, 378] on icon at bounding box center [1208, 381] width 7 height 12
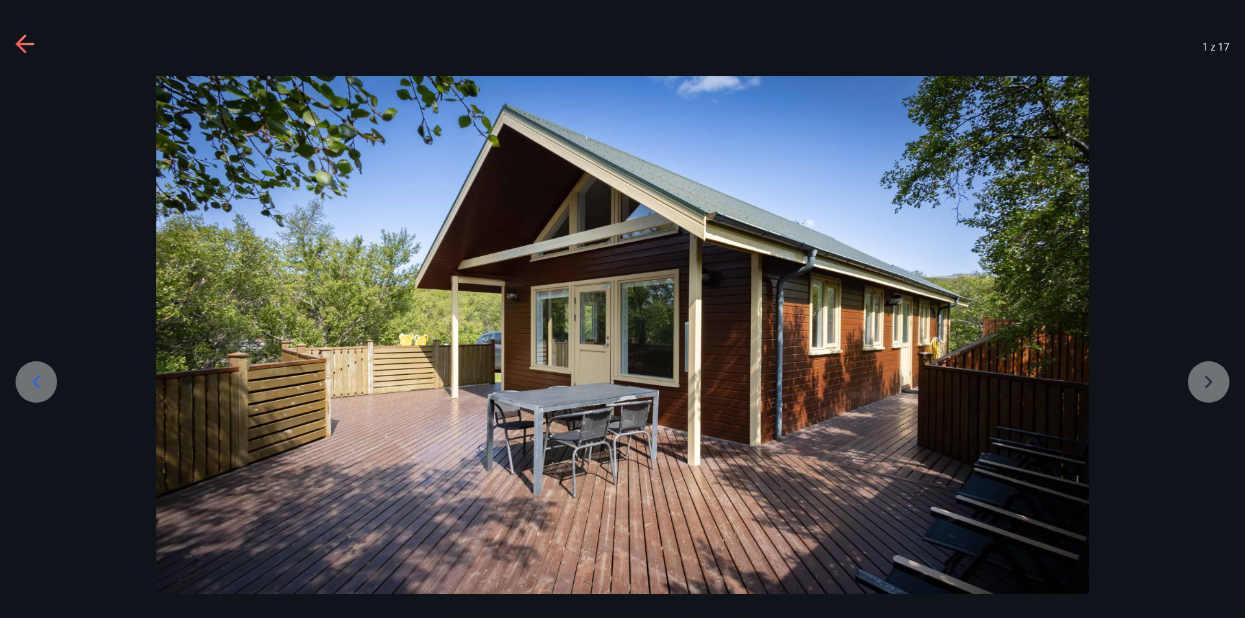
click at [1208, 378] on div at bounding box center [622, 335] width 1245 height 518
click at [27, 41] on icon at bounding box center [26, 44] width 21 height 21
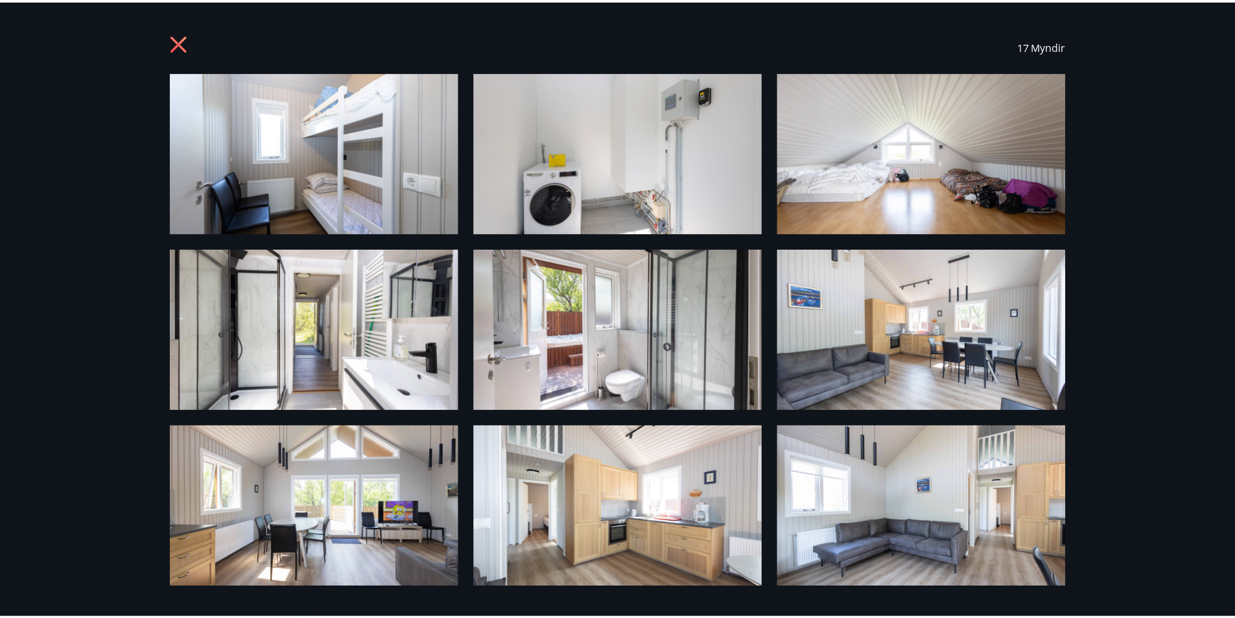
scroll to position [0, 0]
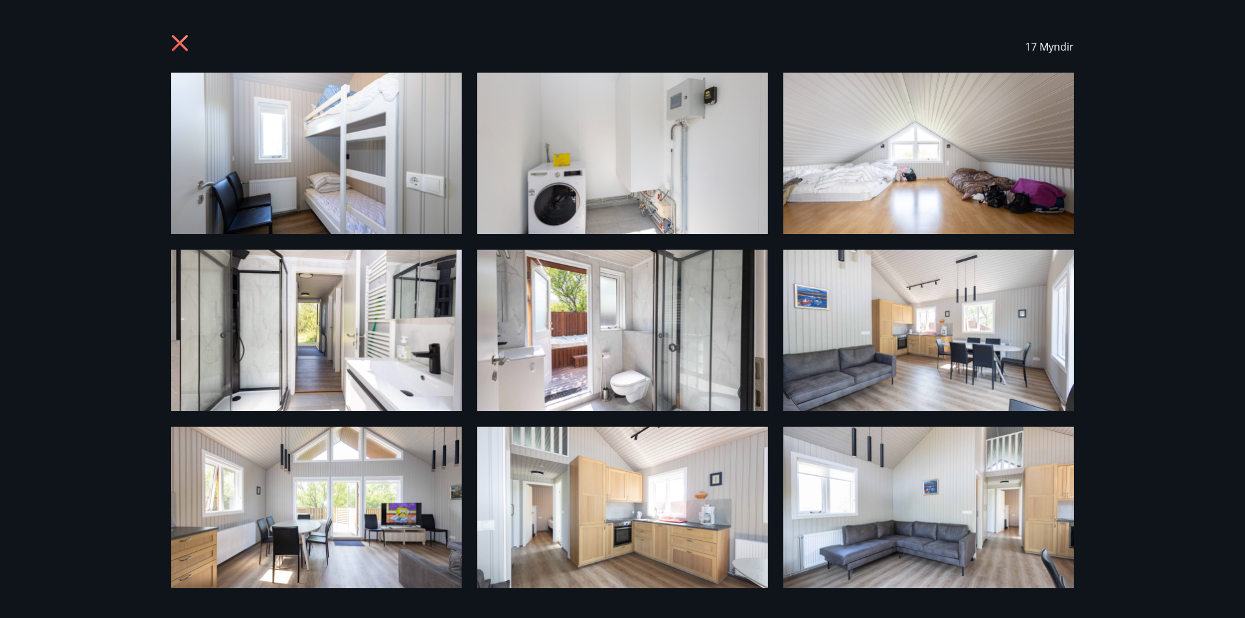
click at [953, 183] on img at bounding box center [928, 153] width 290 height 161
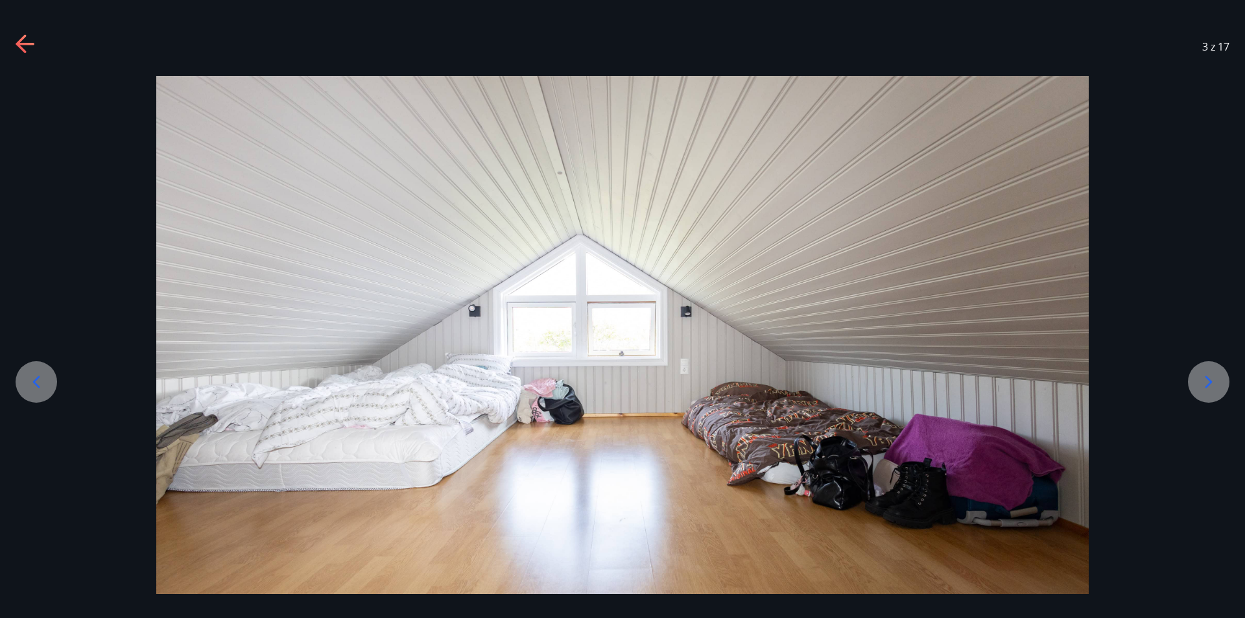
click at [23, 35] on icon at bounding box center [26, 44] width 21 height 21
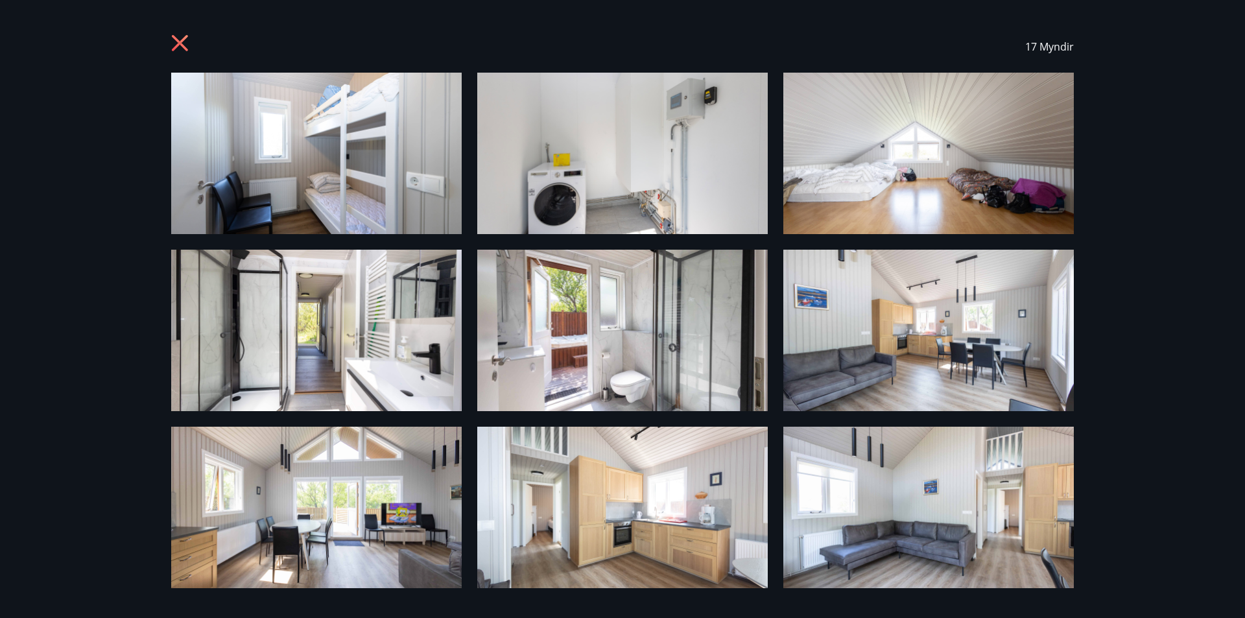
click at [179, 47] on icon at bounding box center [181, 44] width 21 height 21
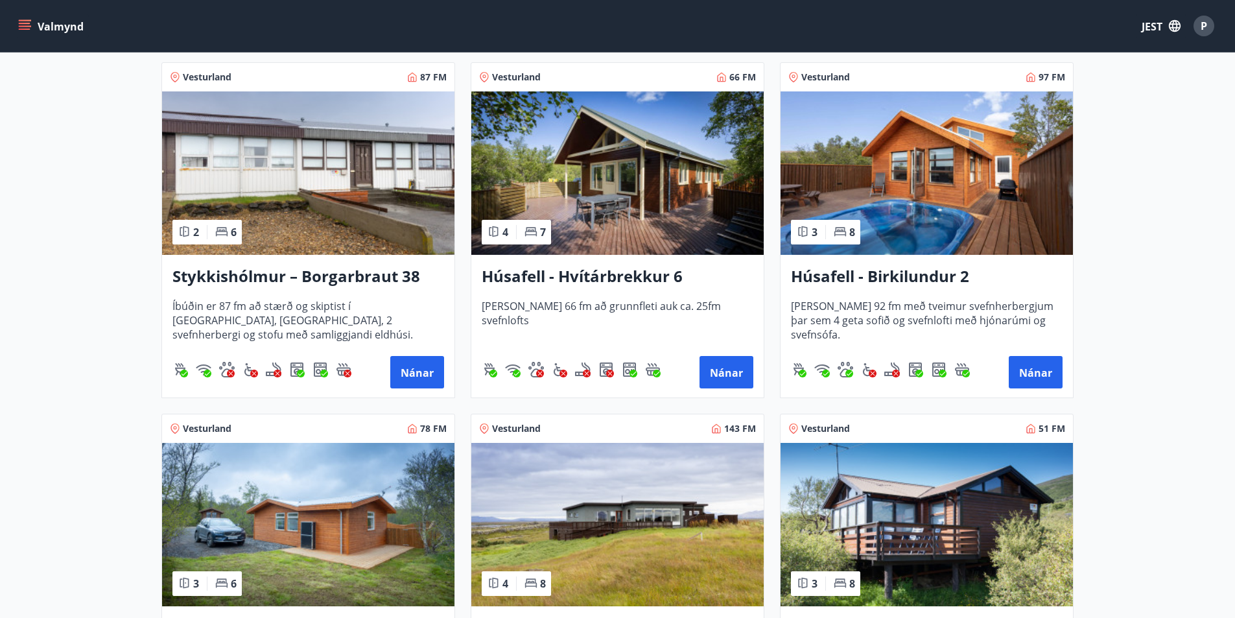
scroll to position [266, 0]
drag, startPoint x: 577, startPoint y: 280, endPoint x: 548, endPoint y: 281, distance: 29.2
click at [548, 281] on font "Húsafell - Hvítárbrekkur 6" at bounding box center [582, 276] width 201 height 21
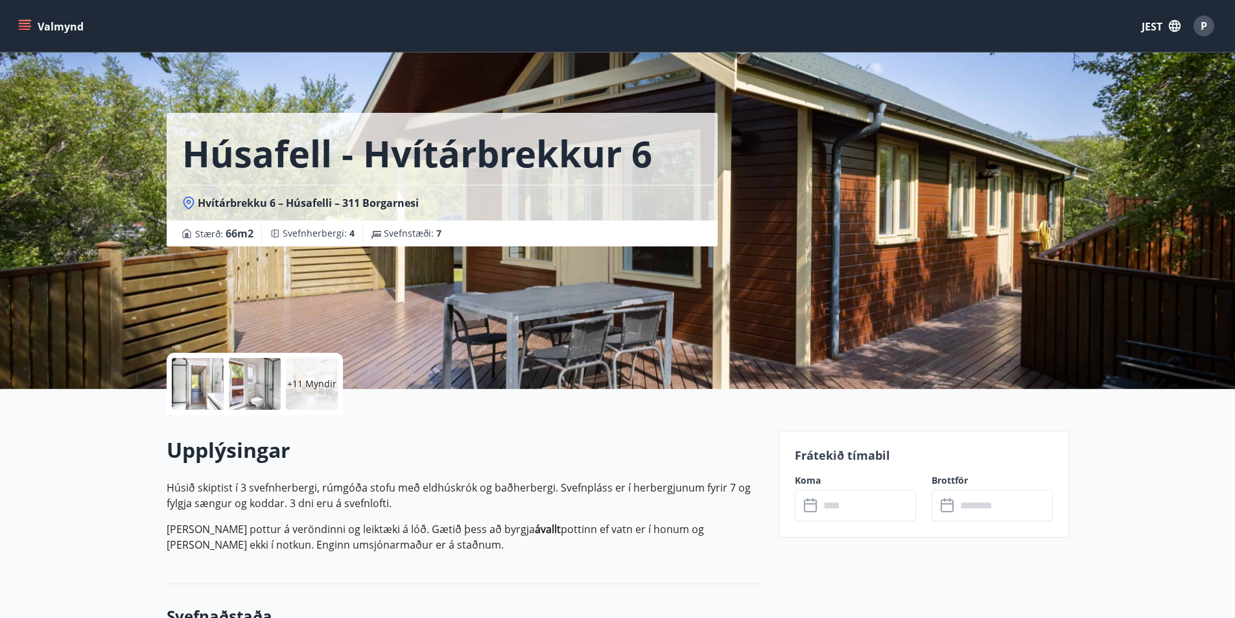
scroll to position [2, 0]
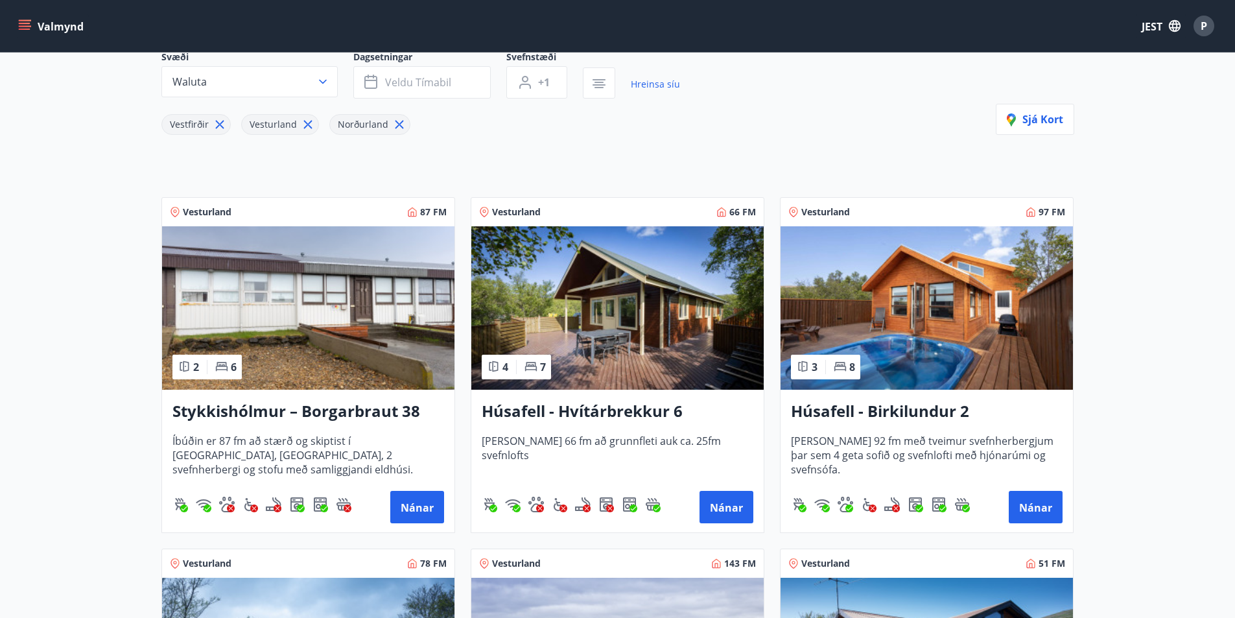
click at [946, 294] on img at bounding box center [927, 307] width 292 height 163
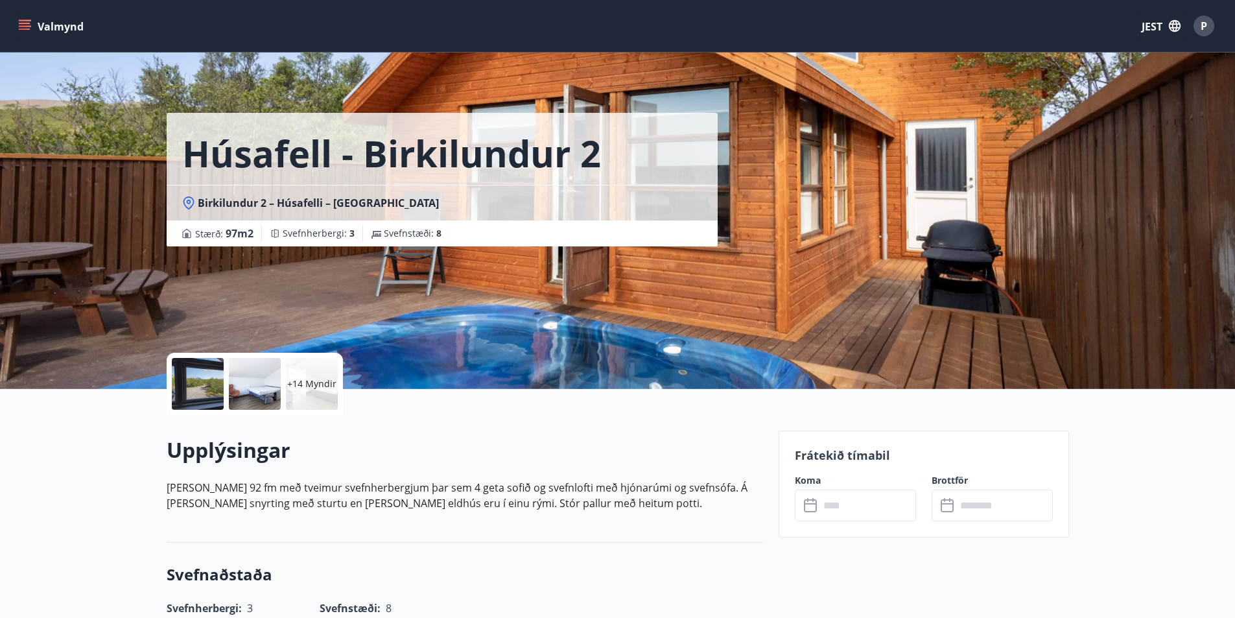
click at [195, 395] on div at bounding box center [198, 384] width 52 height 52
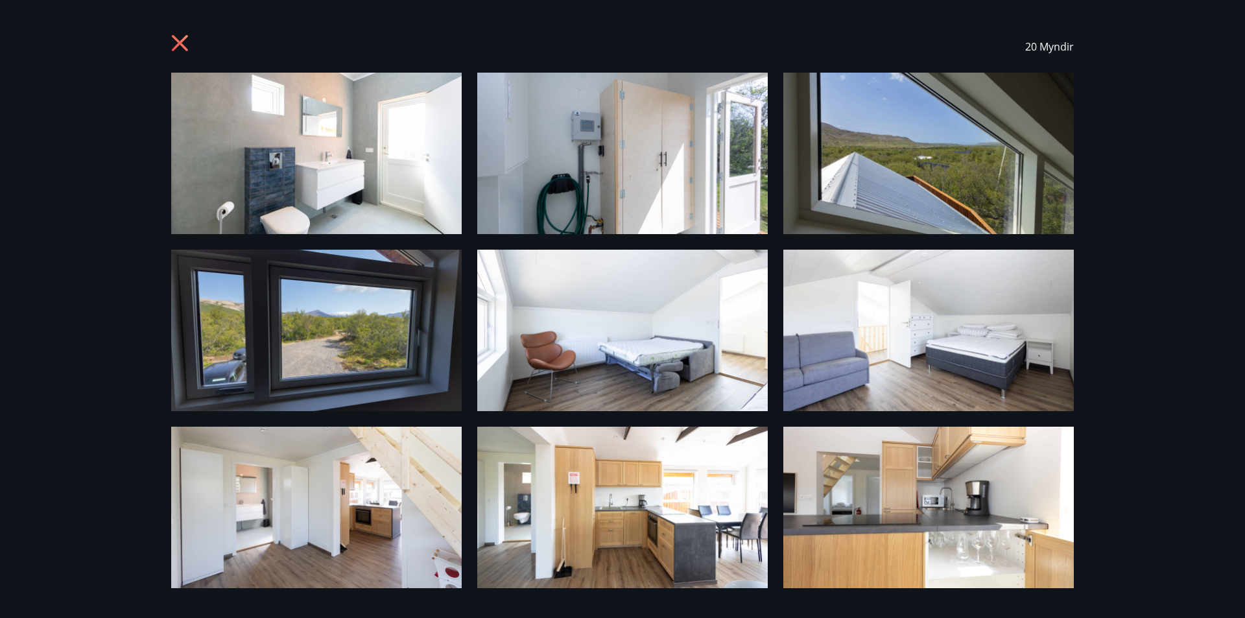
click at [374, 138] on img at bounding box center [316, 153] width 290 height 161
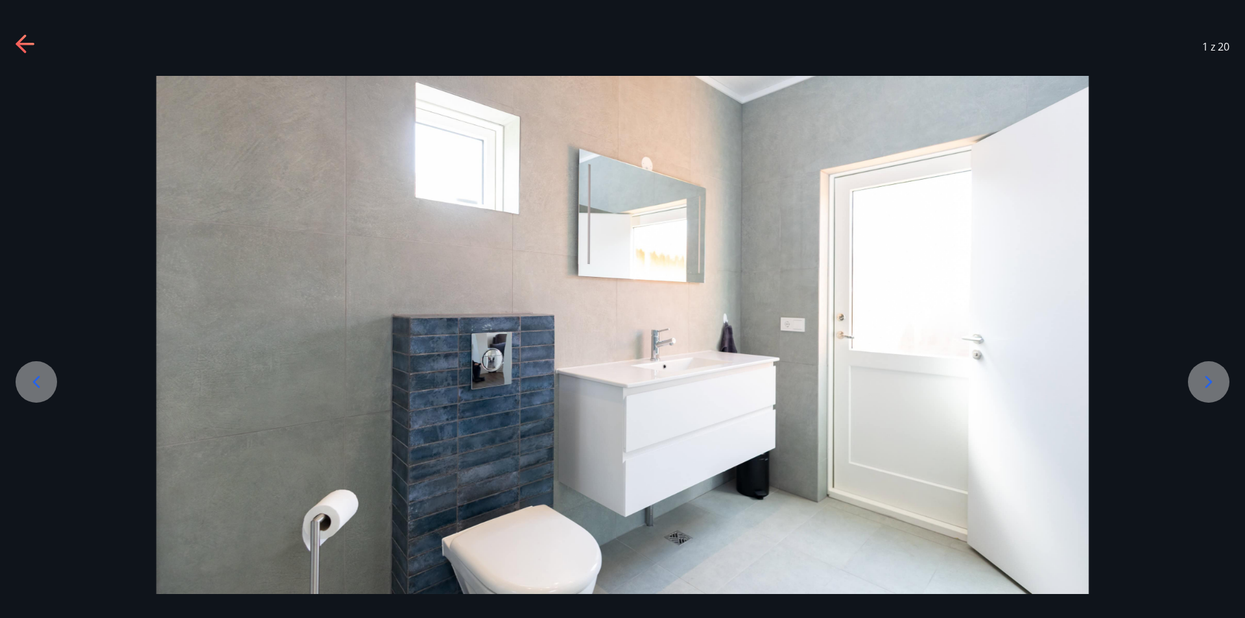
click at [1215, 382] on icon at bounding box center [1208, 382] width 21 height 21
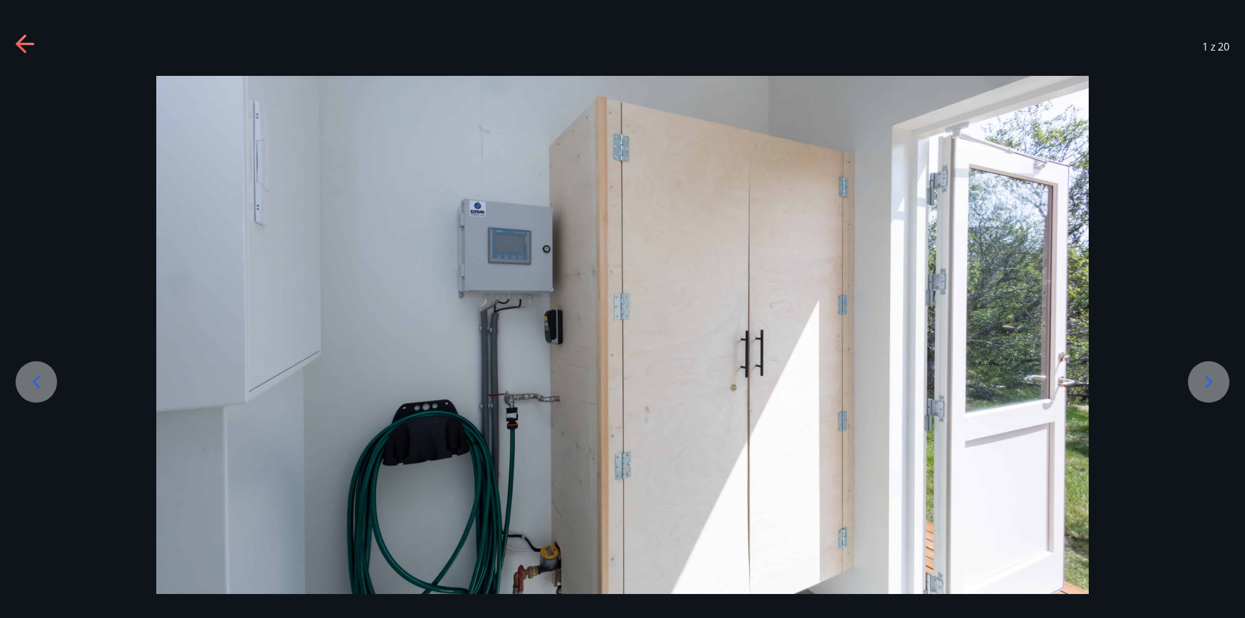
click at [1214, 382] on icon at bounding box center [1208, 382] width 21 height 21
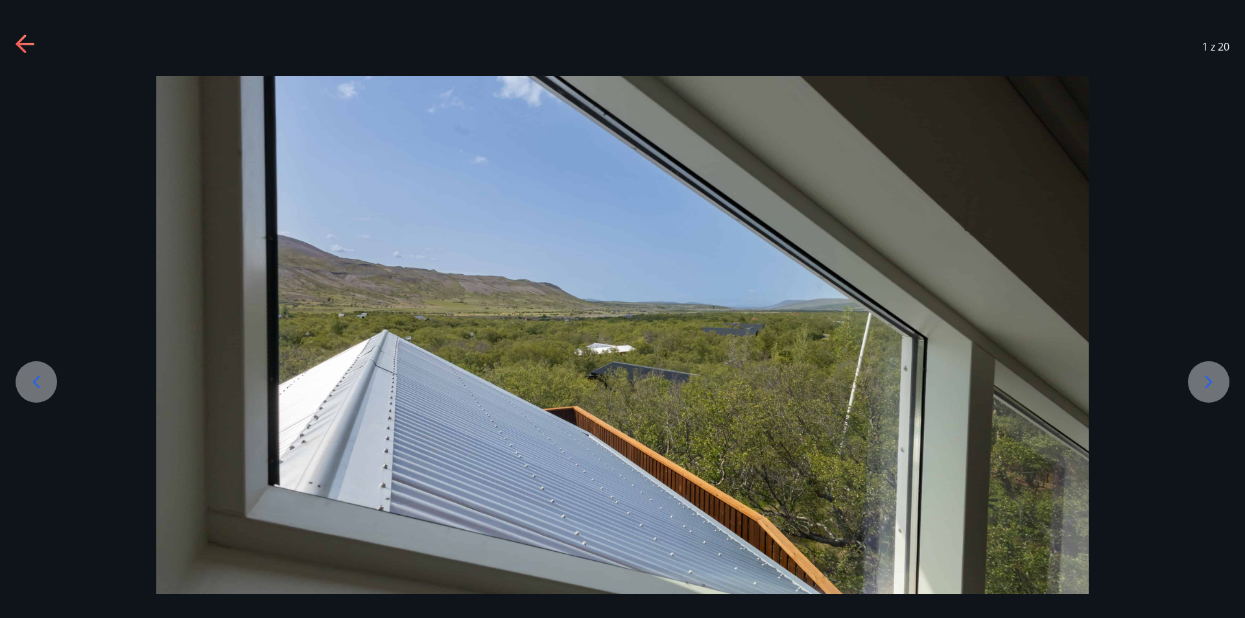
click at [1212, 382] on icon at bounding box center [1208, 381] width 7 height 12
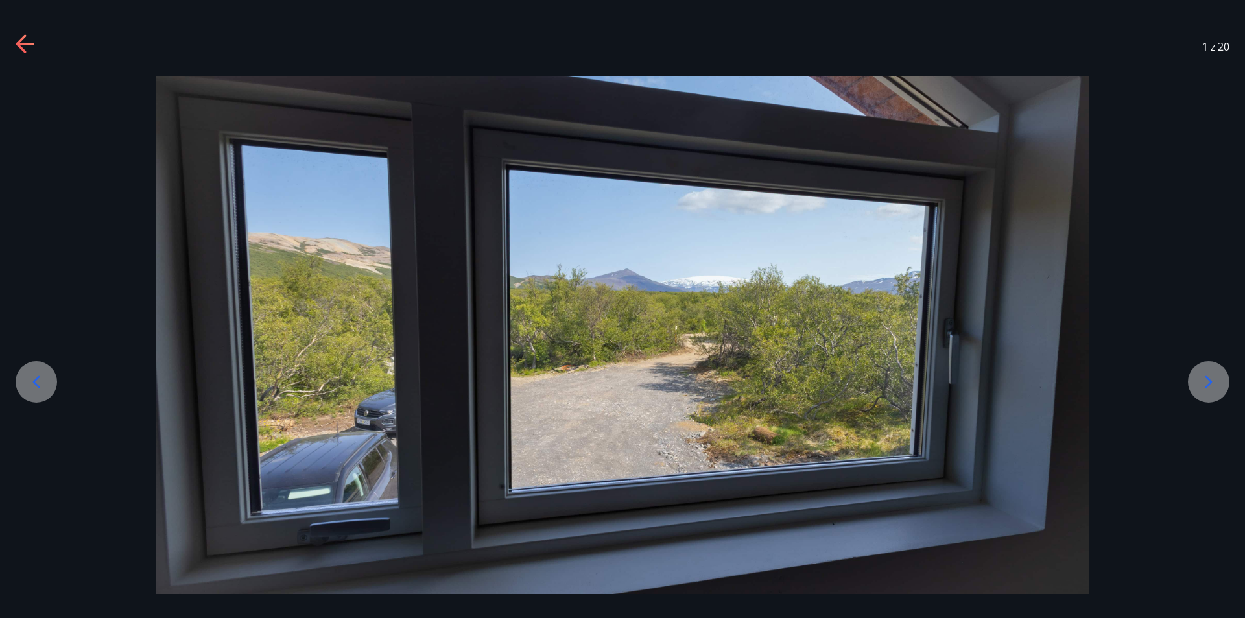
click at [1212, 382] on icon at bounding box center [1208, 381] width 7 height 12
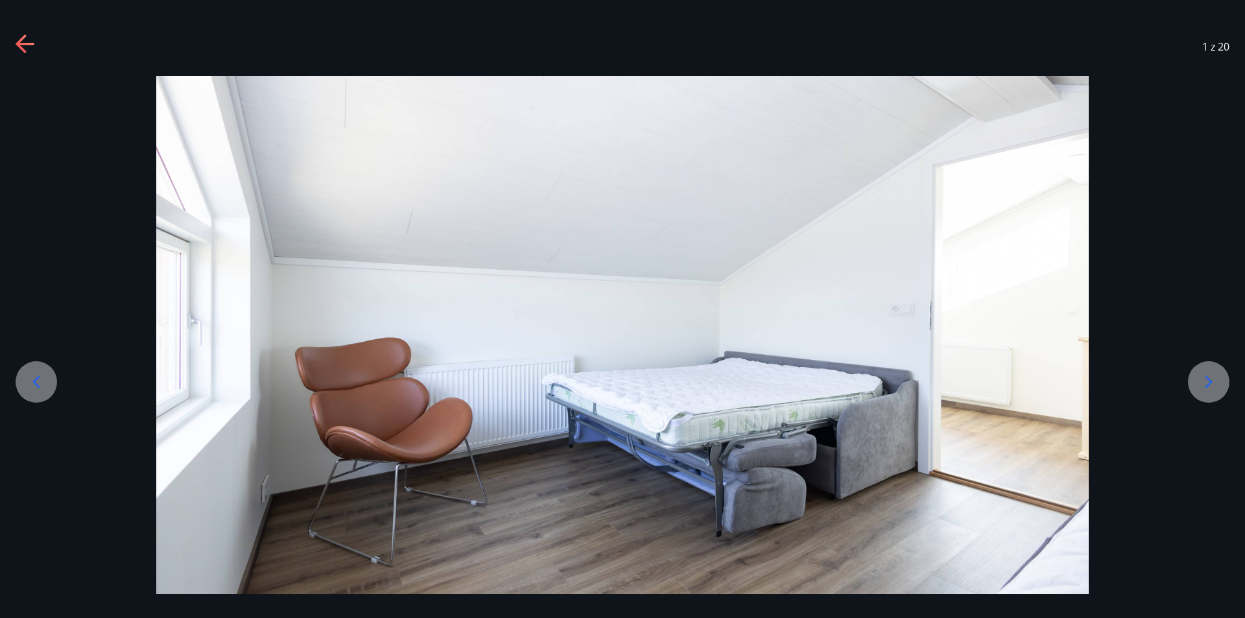
click at [1212, 382] on icon at bounding box center [1208, 381] width 7 height 12
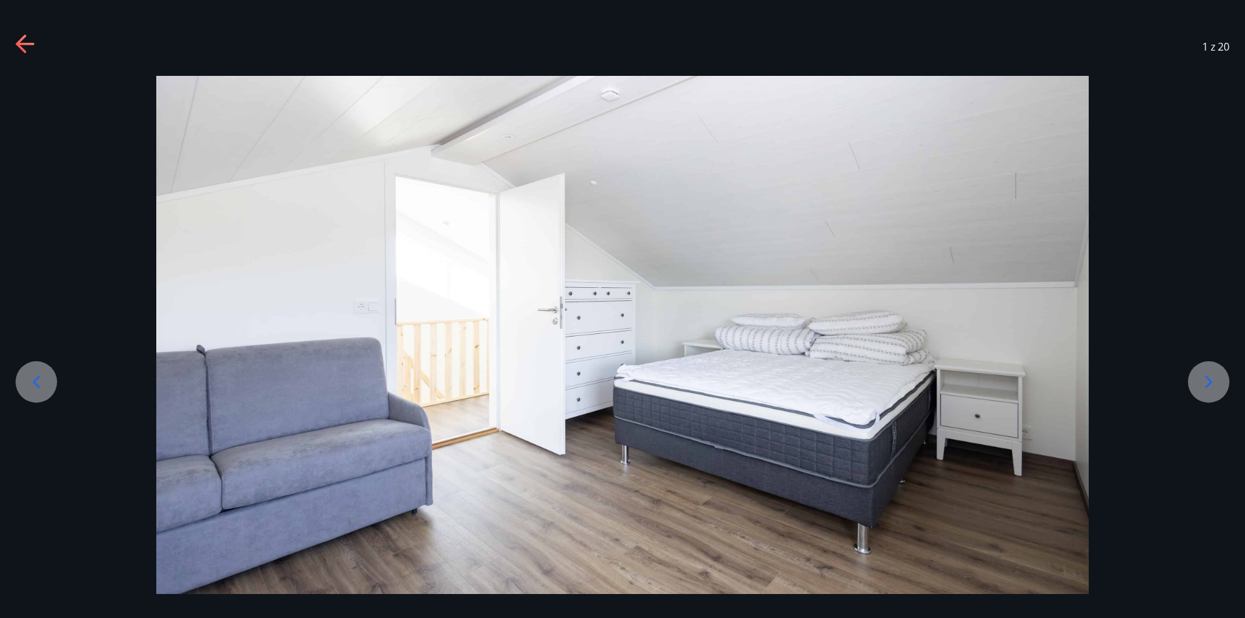
click at [1212, 382] on icon at bounding box center [1208, 381] width 7 height 12
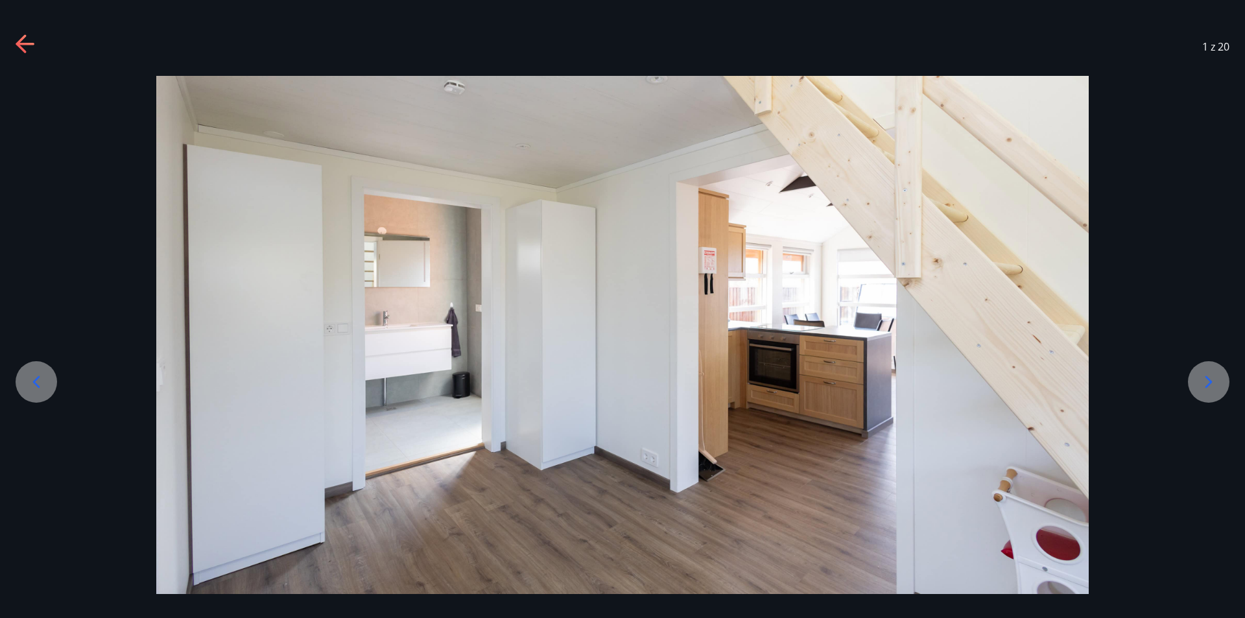
click at [1212, 382] on icon at bounding box center [1208, 381] width 7 height 12
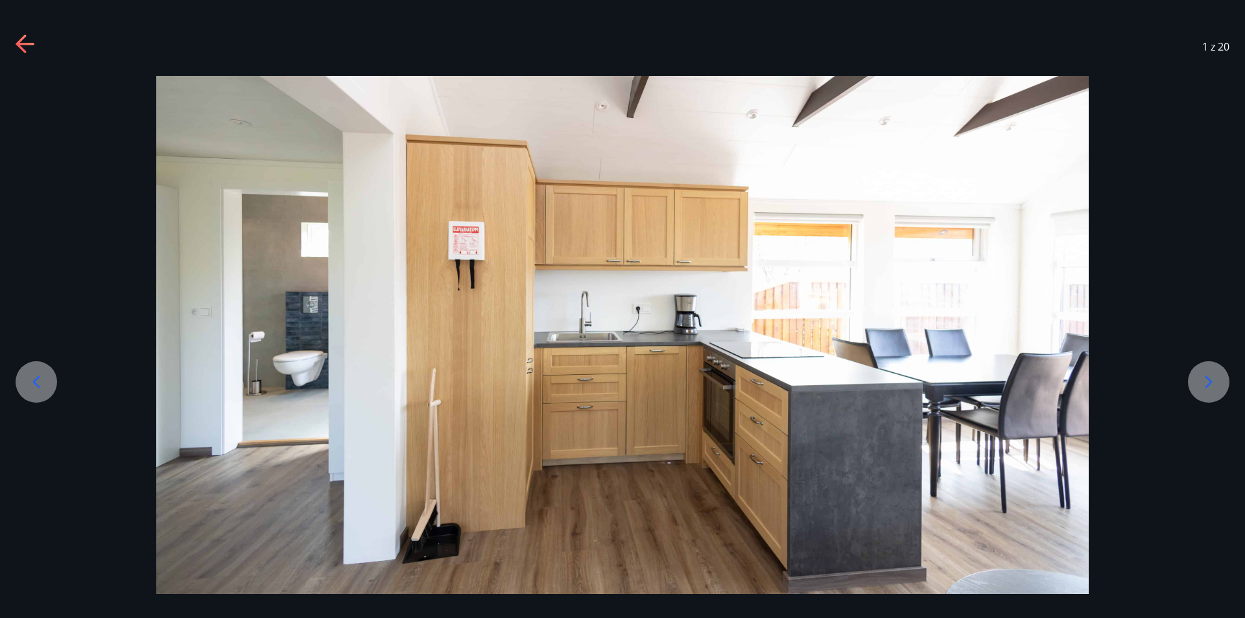
click at [1212, 382] on icon at bounding box center [1208, 381] width 7 height 12
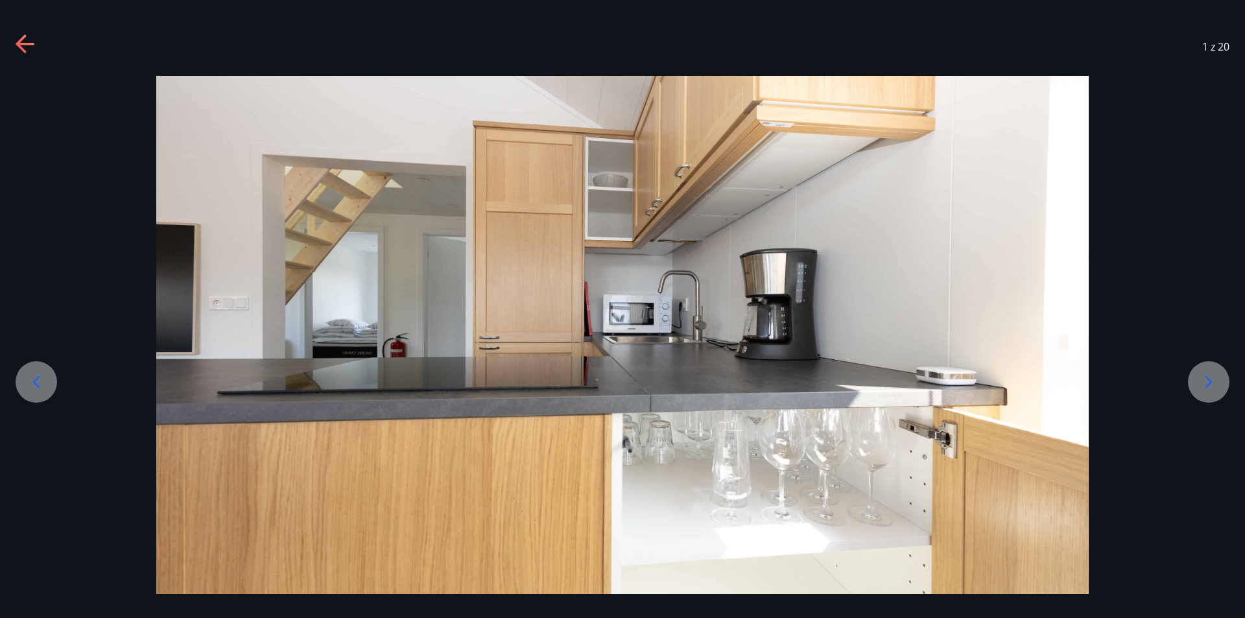
click at [1212, 382] on icon at bounding box center [1208, 381] width 7 height 12
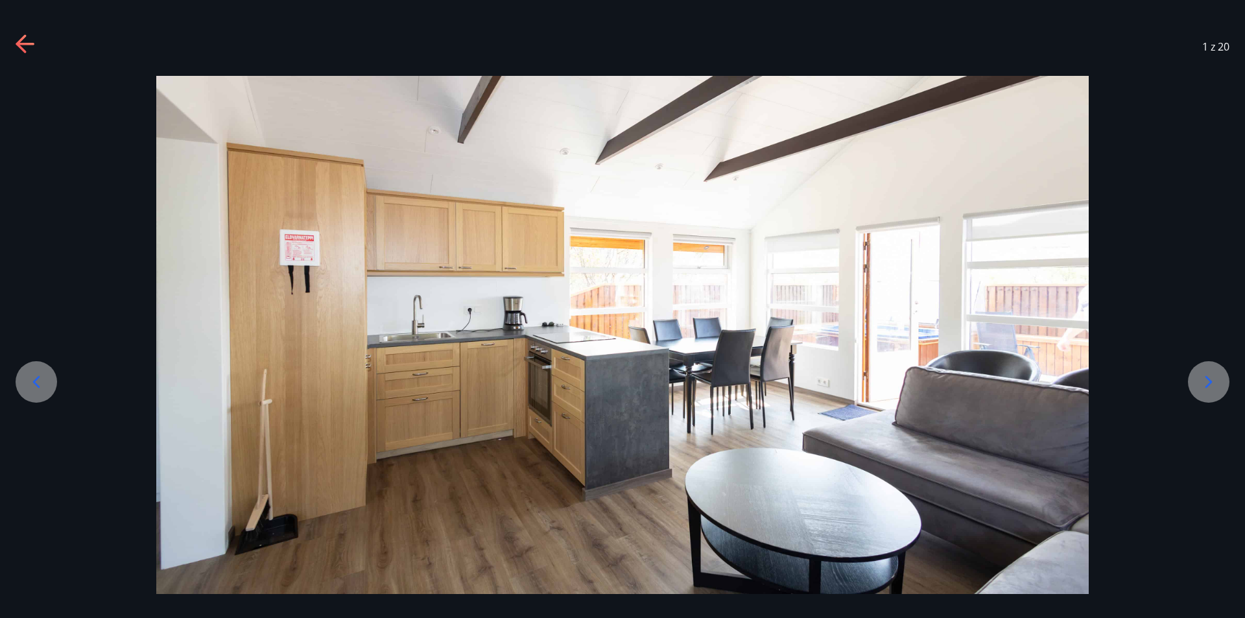
click at [1212, 381] on icon at bounding box center [1208, 382] width 21 height 21
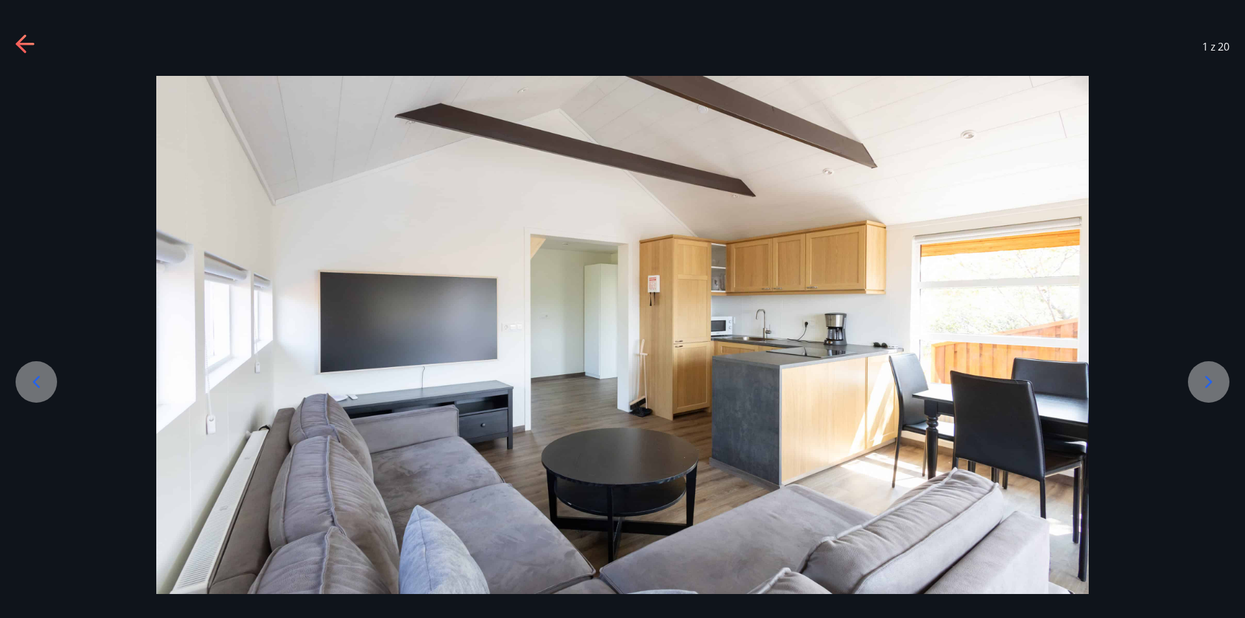
click at [1212, 381] on icon at bounding box center [1208, 382] width 21 height 21
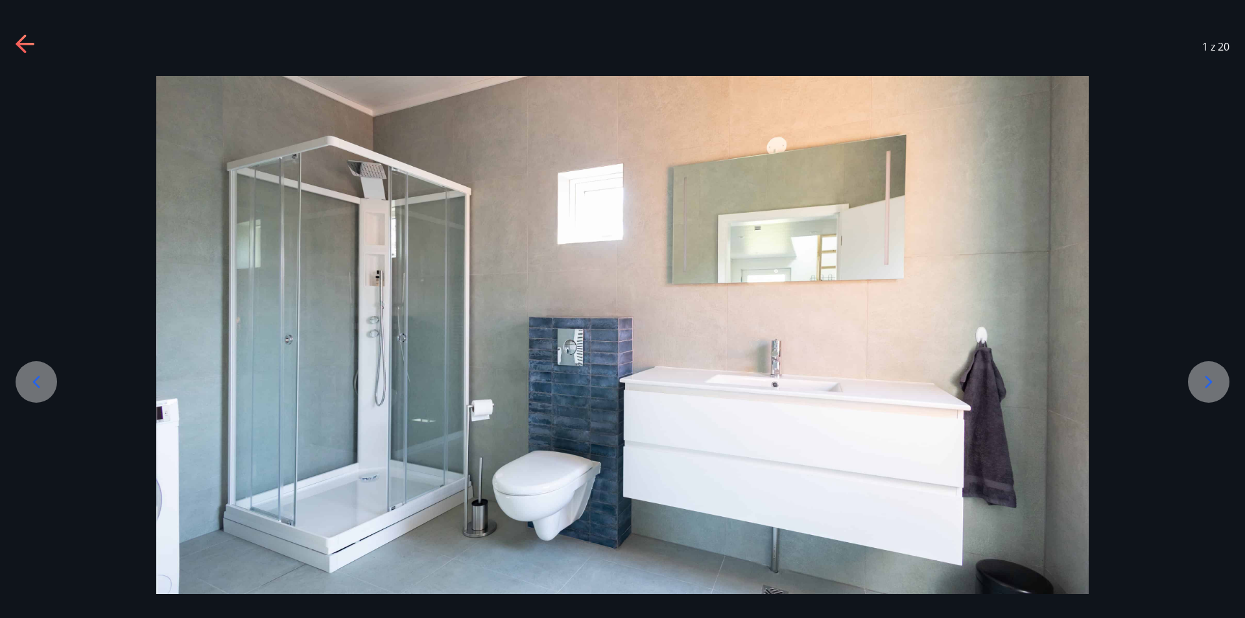
click at [1212, 381] on icon at bounding box center [1208, 382] width 21 height 21
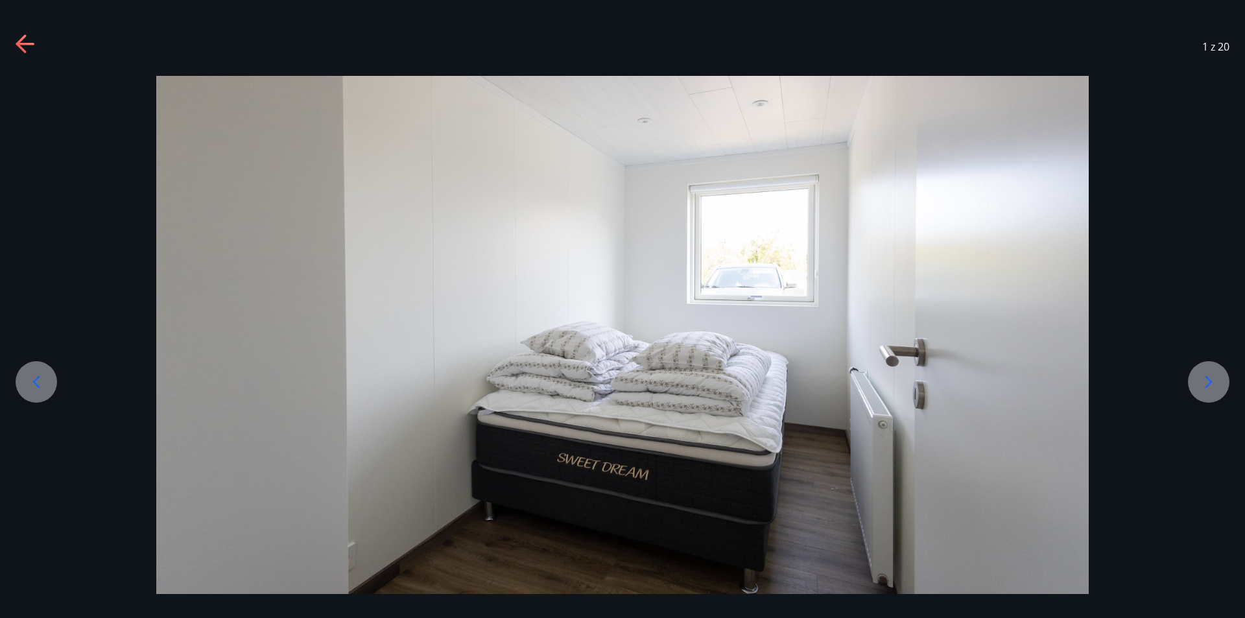
click at [1212, 381] on icon at bounding box center [1208, 382] width 21 height 21
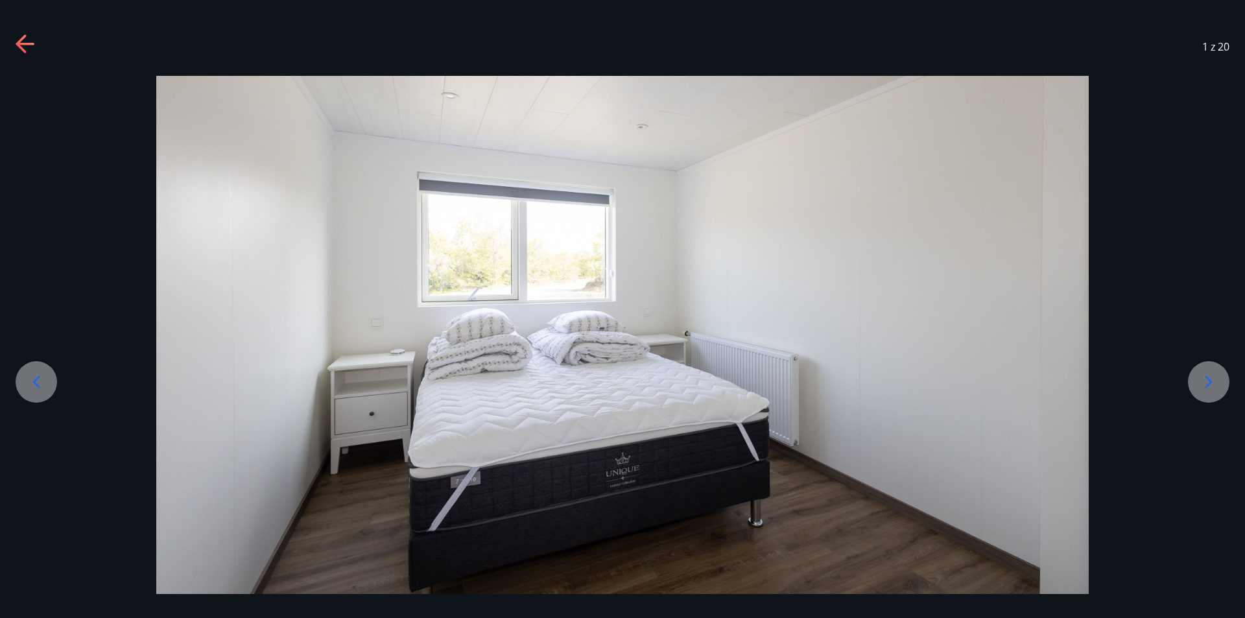
click at [1212, 378] on icon at bounding box center [1208, 382] width 21 height 21
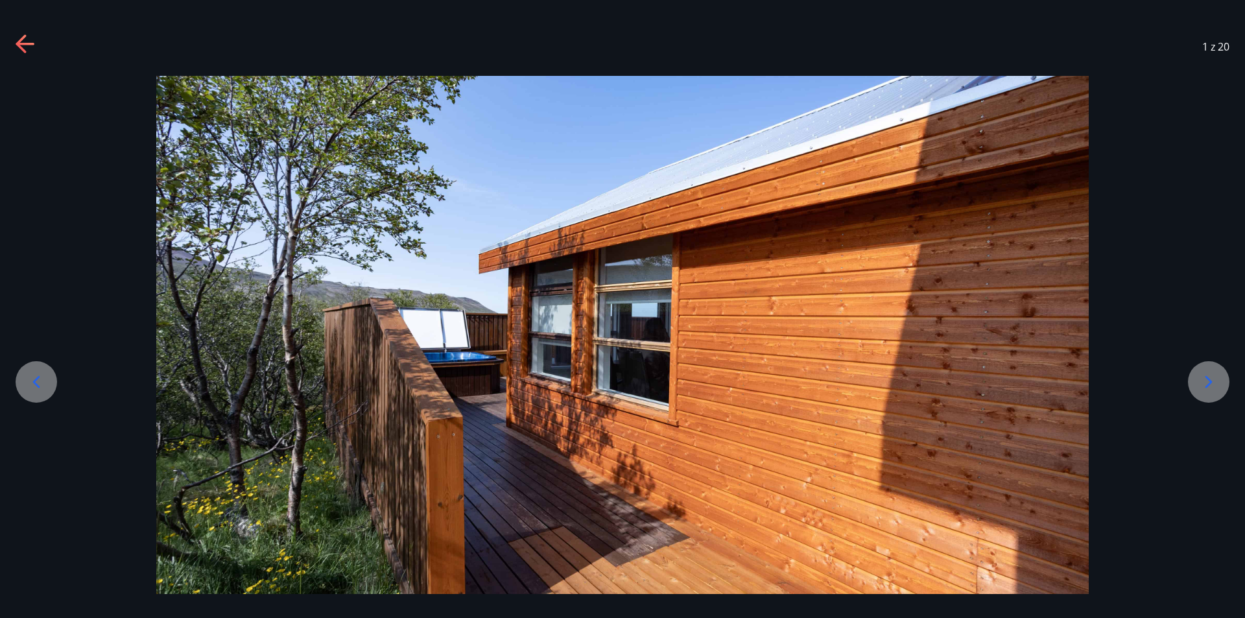
click at [1212, 378] on icon at bounding box center [1208, 382] width 21 height 21
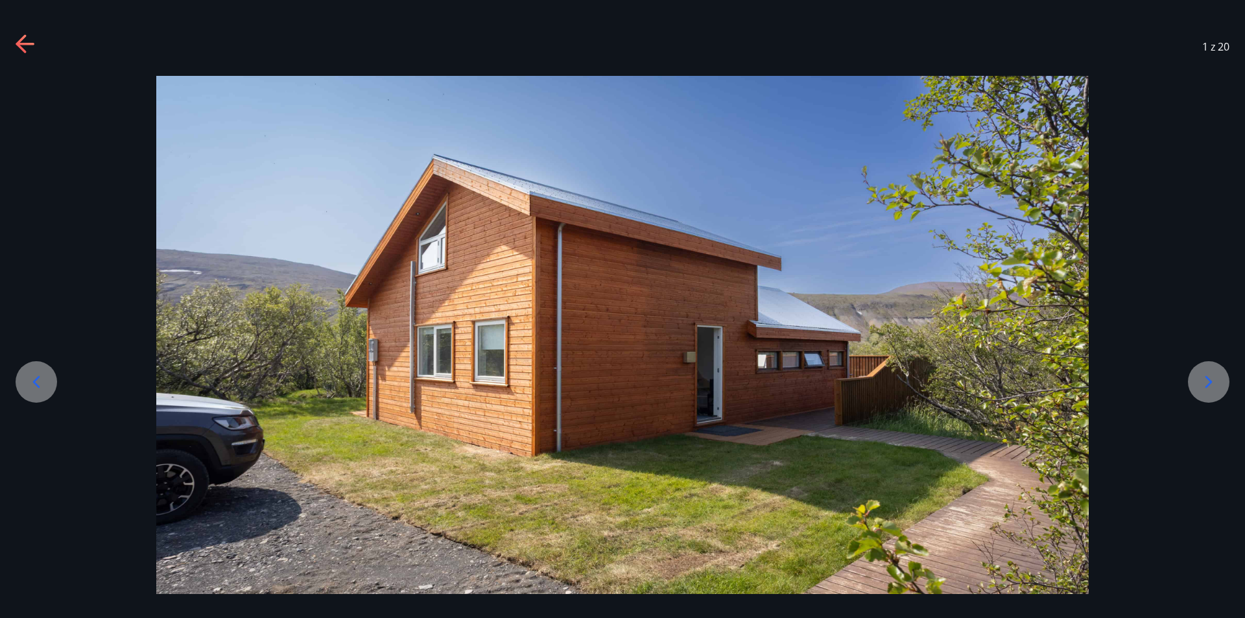
click at [1211, 377] on icon at bounding box center [1208, 382] width 21 height 21
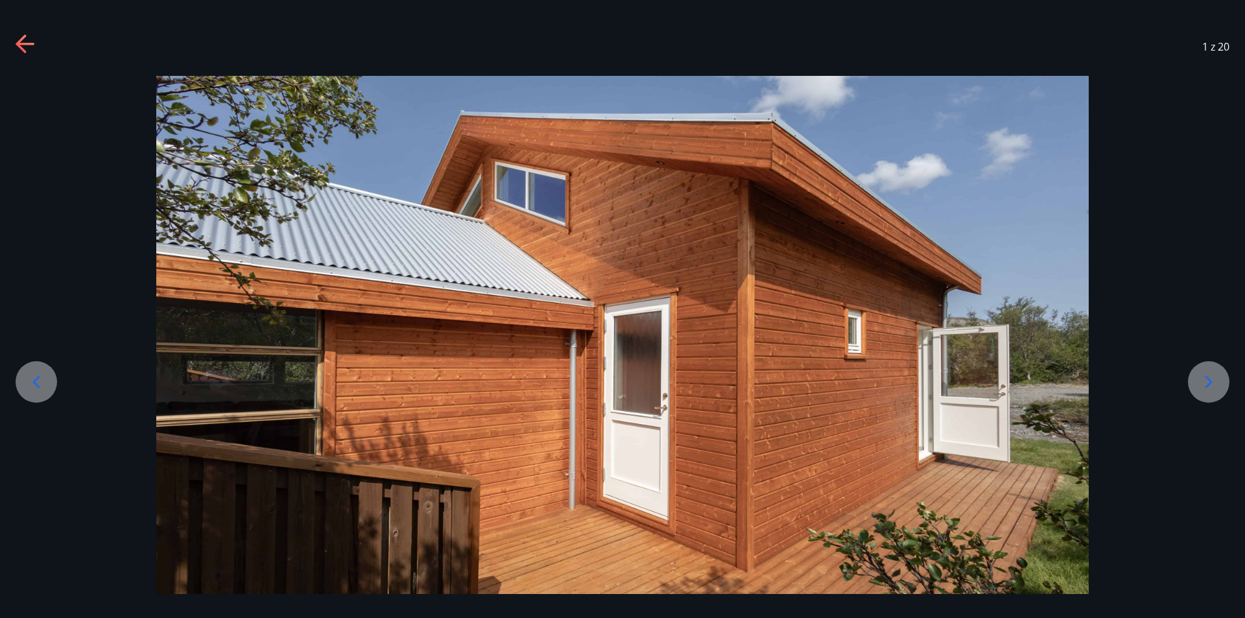
click at [1211, 377] on icon at bounding box center [1208, 382] width 21 height 21
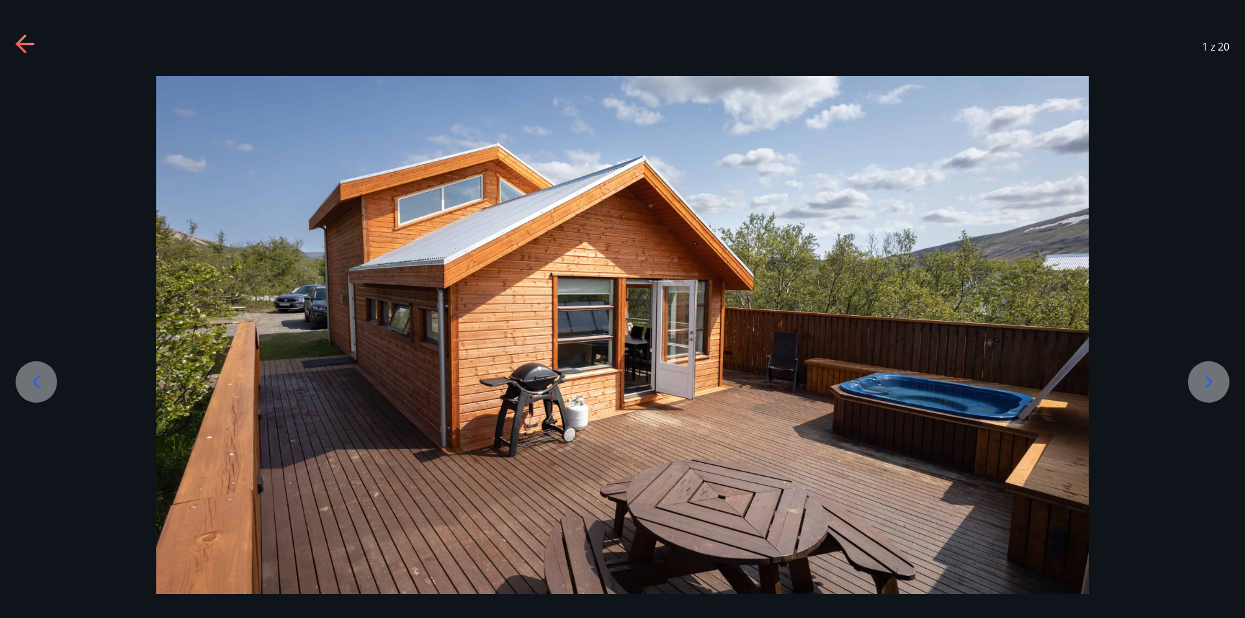
click at [1206, 379] on icon at bounding box center [1208, 382] width 21 height 21
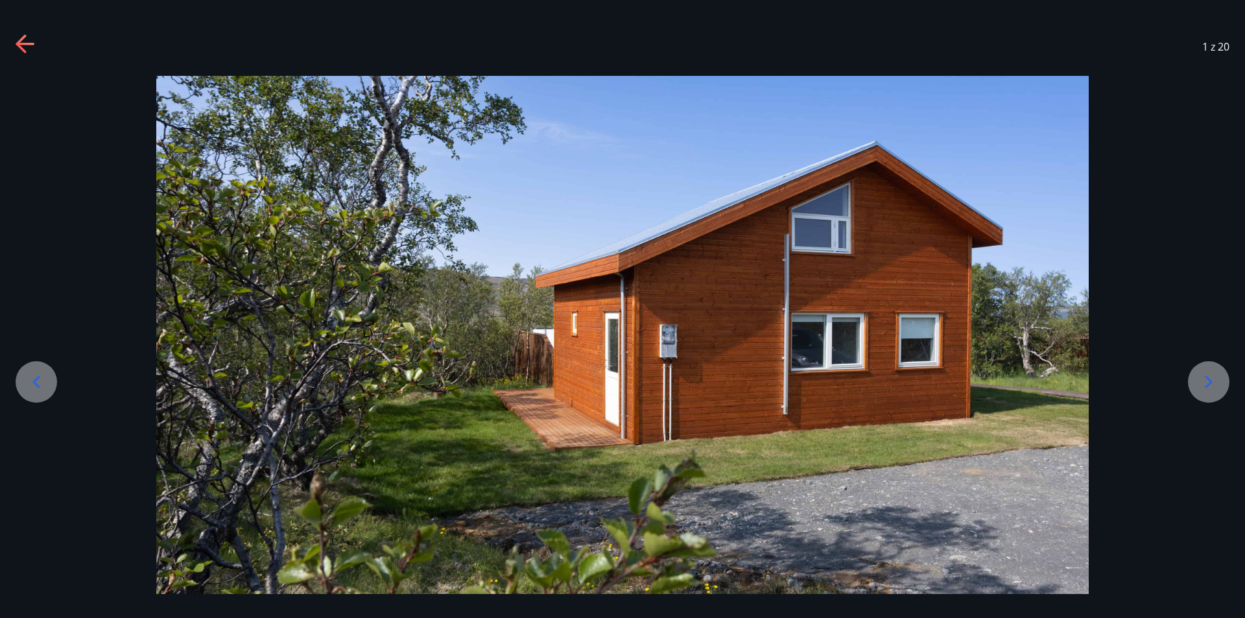
click at [1205, 379] on icon at bounding box center [1208, 382] width 21 height 21
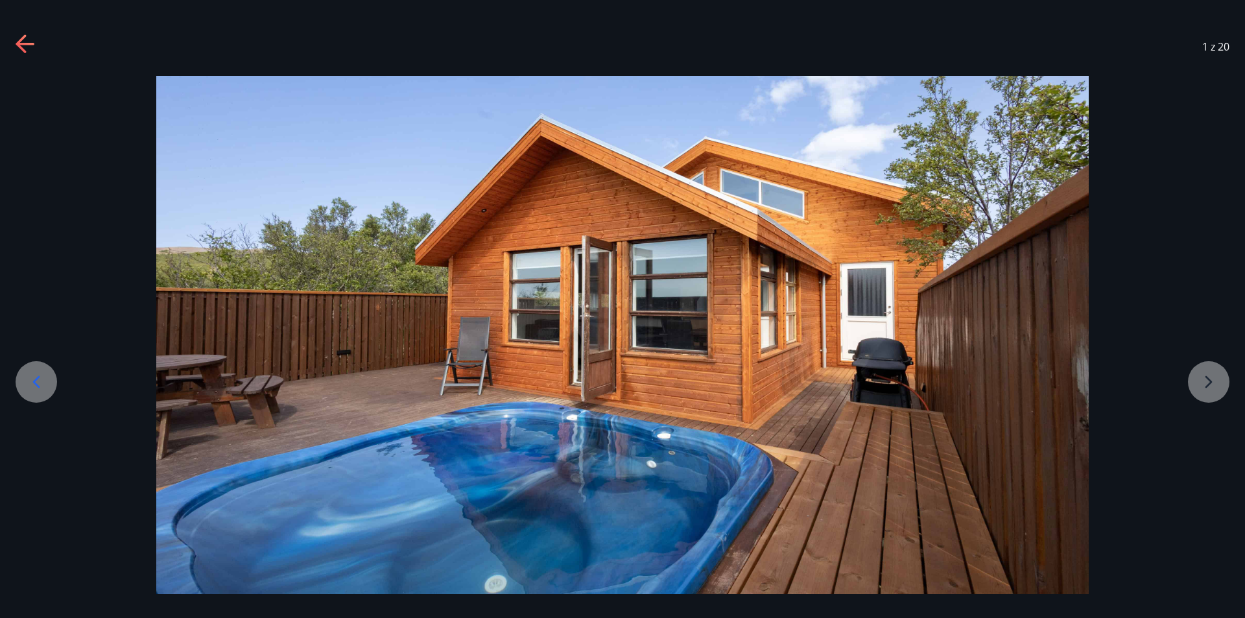
click at [1205, 379] on div at bounding box center [622, 335] width 1245 height 518
click at [18, 38] on icon at bounding box center [26, 44] width 21 height 21
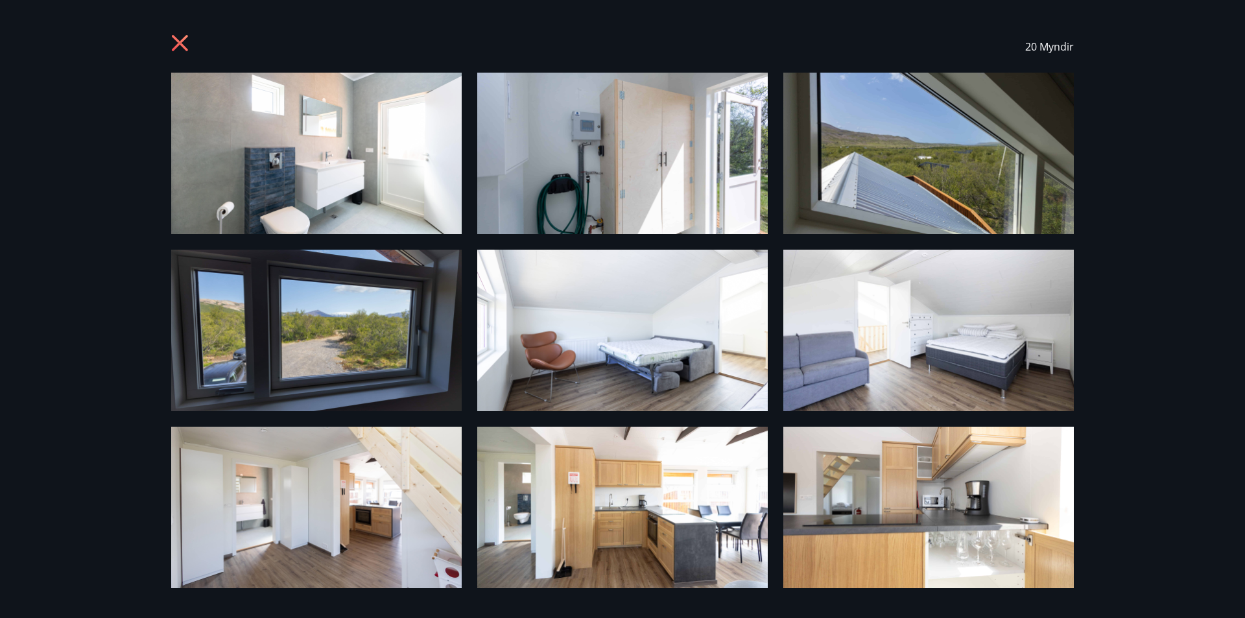
click at [180, 39] on icon at bounding box center [181, 44] width 21 height 21
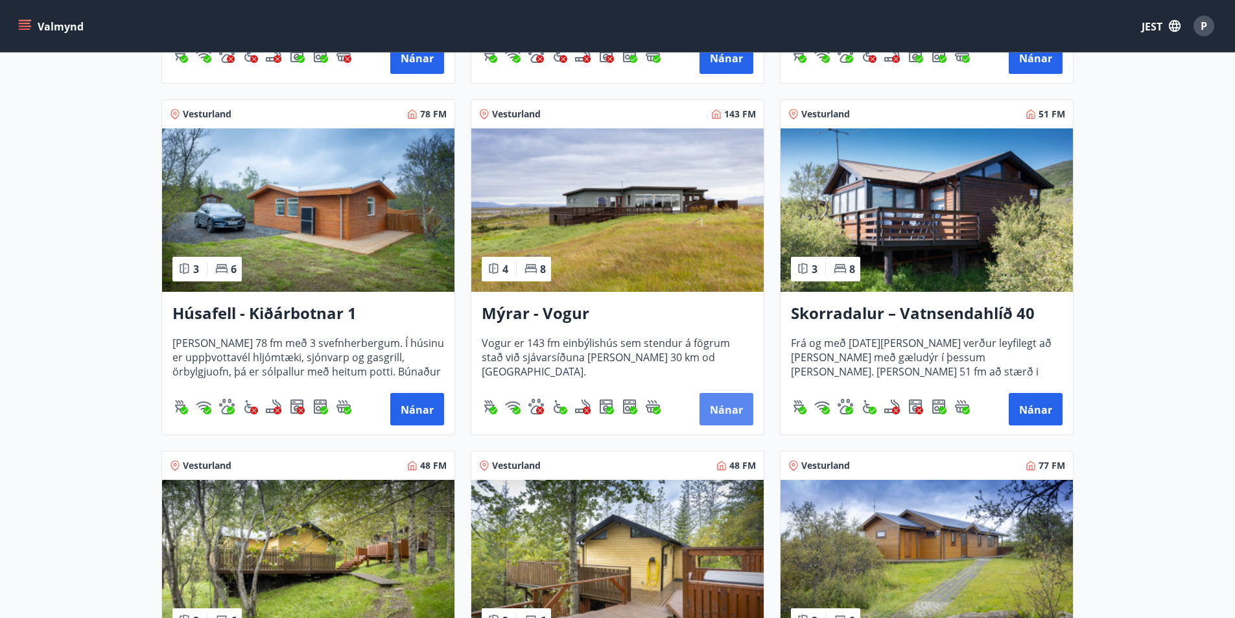
scroll to position [778, 0]
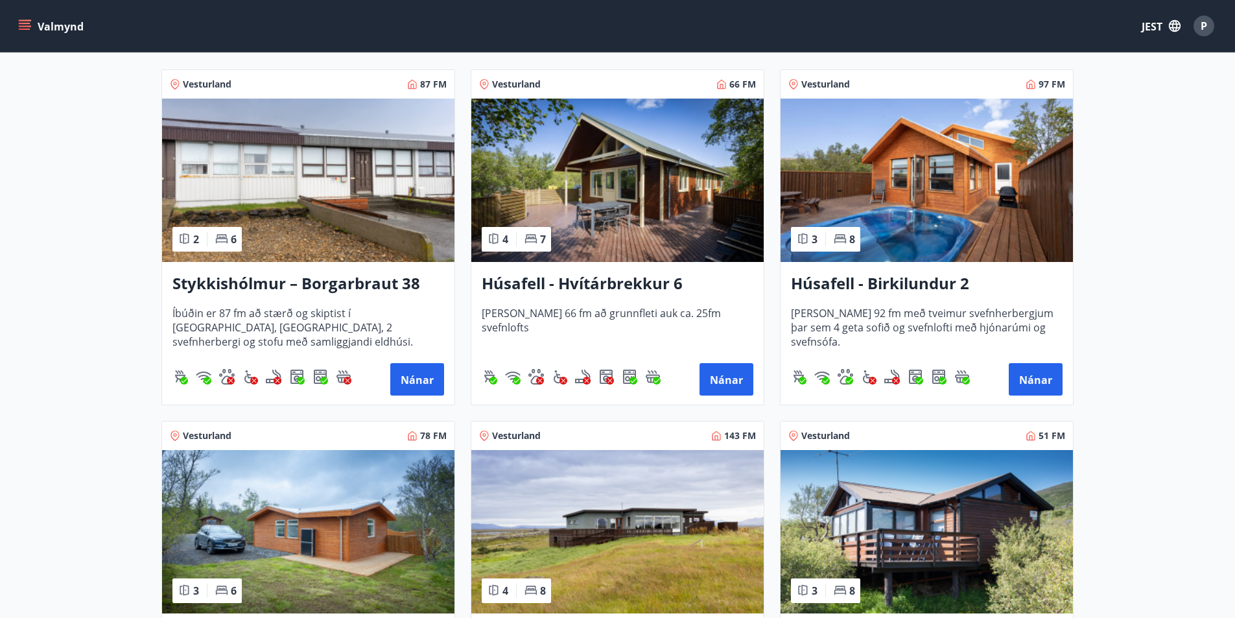
click at [943, 227] on img at bounding box center [927, 180] width 292 height 163
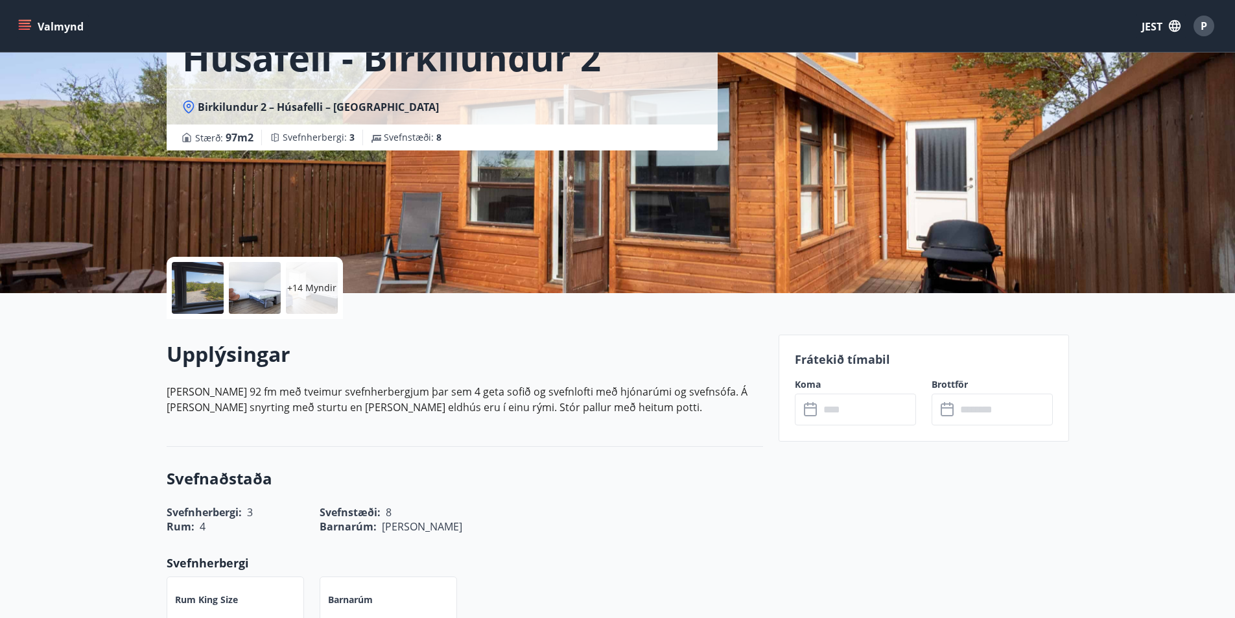
scroll to position [259, 0]
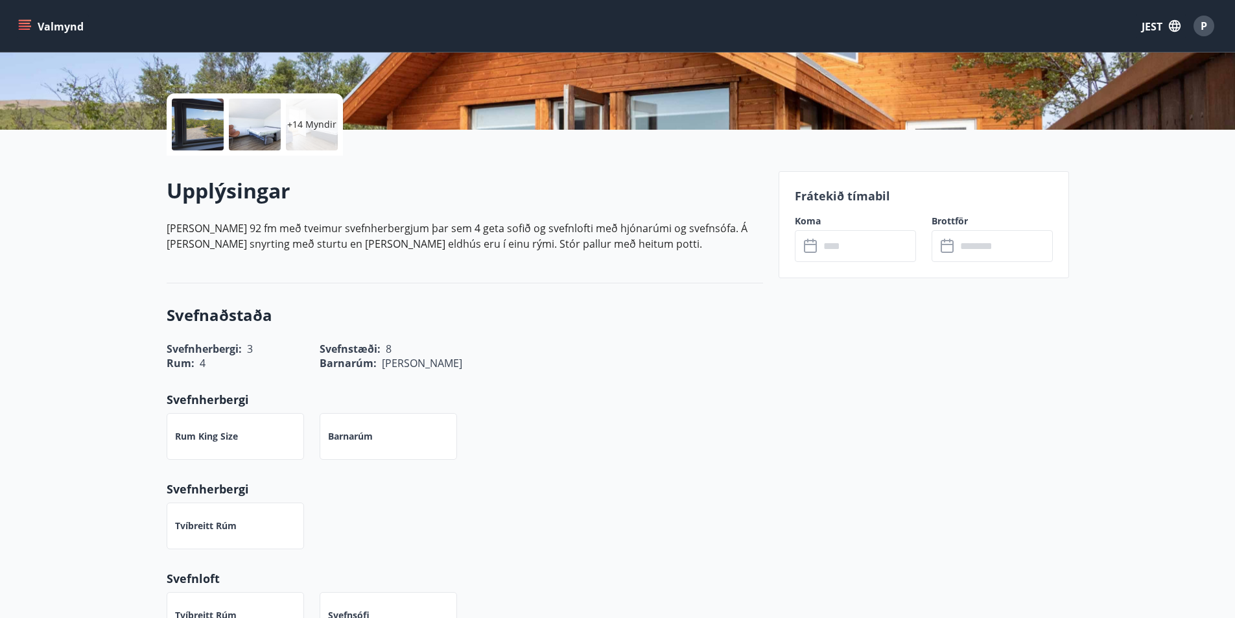
click at [845, 239] on input "text" at bounding box center [868, 246] width 97 height 32
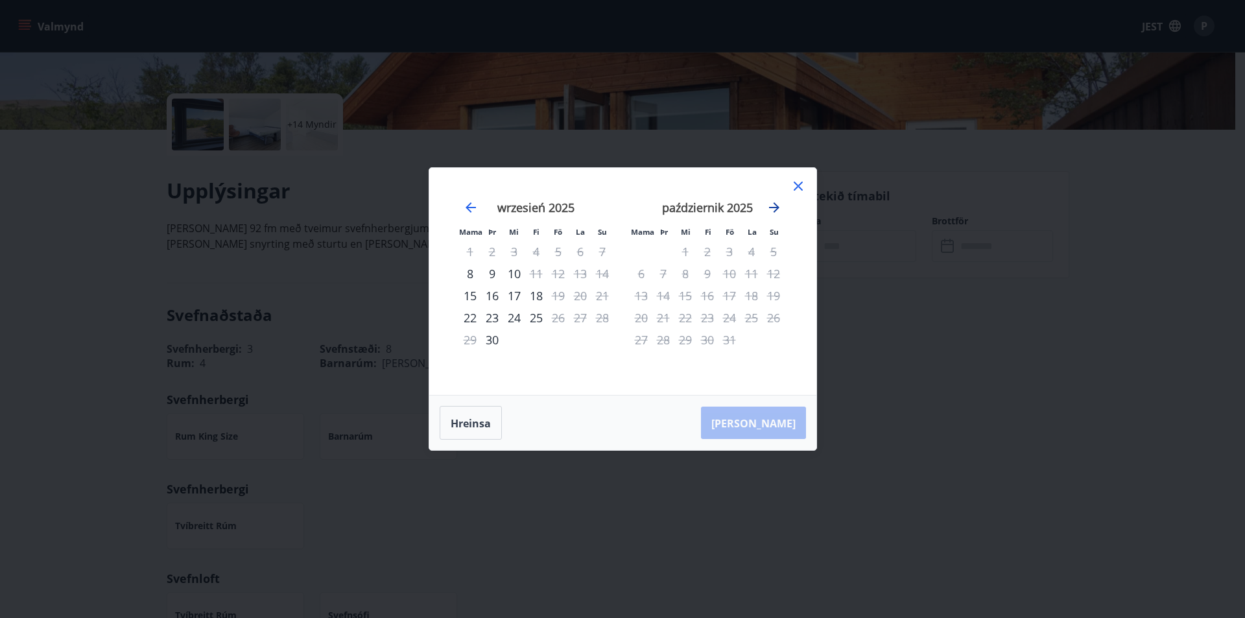
click at [779, 202] on icon "Przejdź dalej, aby przejść do następnego miesiąca." at bounding box center [774, 208] width 16 height 16
click at [801, 173] on div "Mama Þr Mi Fi Fö La Su Mama Þr Mi Fi Fö La Su wrzesień 2025 1 2 3 4 5 6 7 8 9 1…" at bounding box center [622, 281] width 387 height 227
click at [798, 185] on icon at bounding box center [798, 186] width 9 height 9
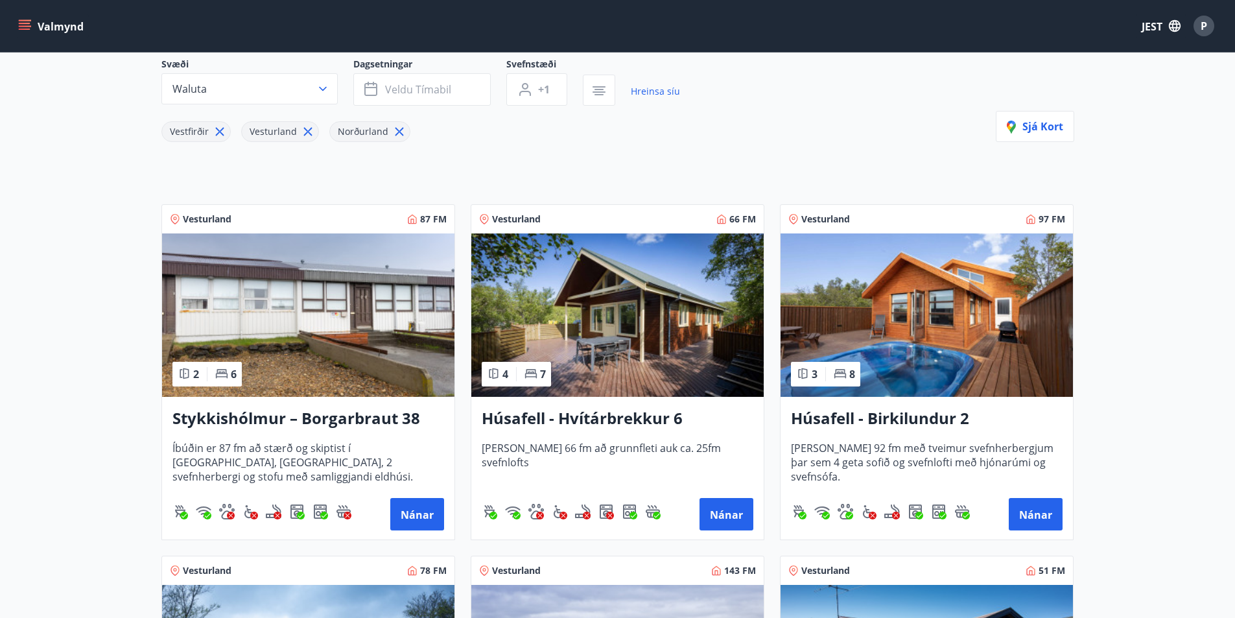
scroll to position [324, 0]
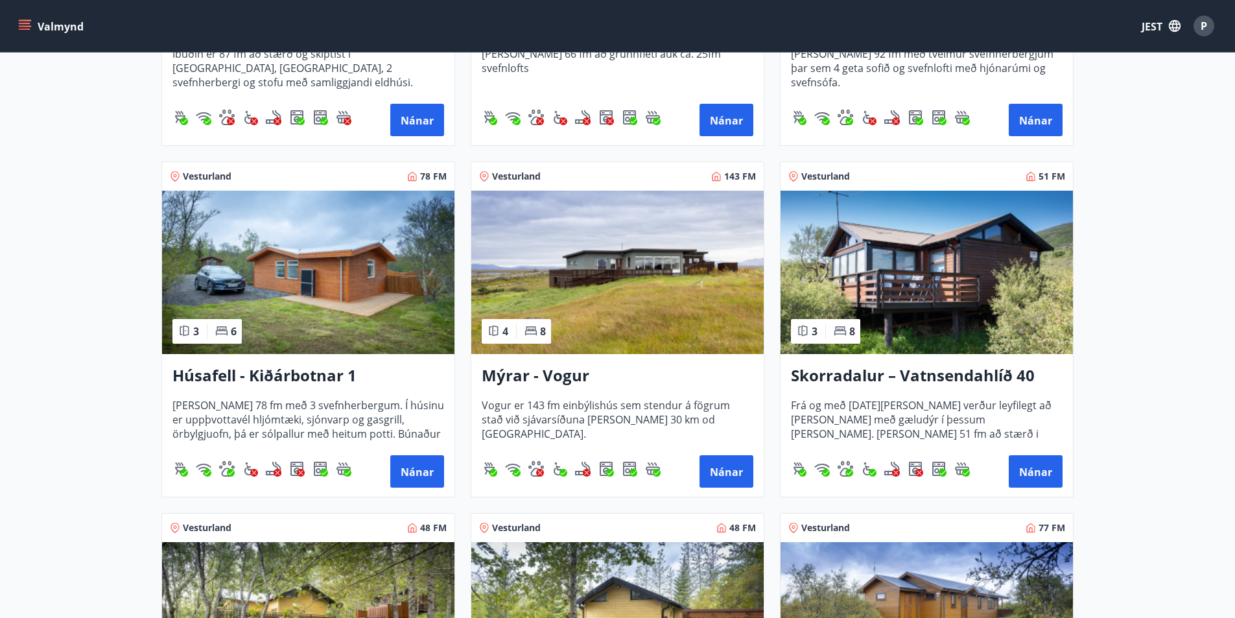
click at [331, 309] on img at bounding box center [308, 272] width 292 height 163
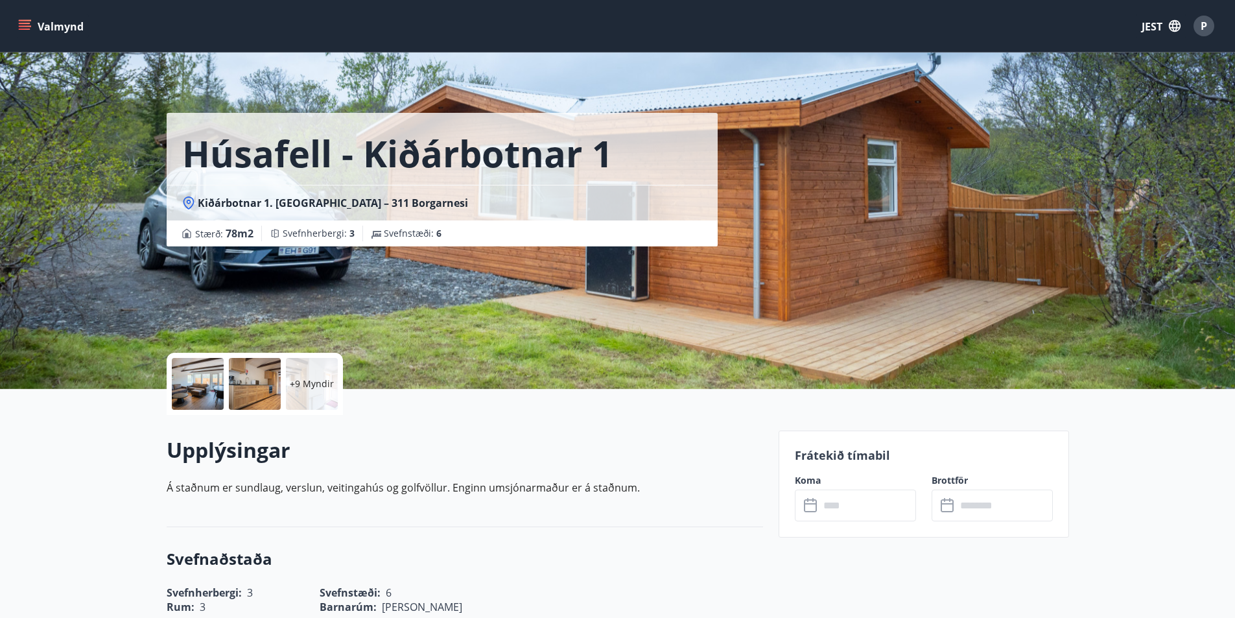
click at [185, 394] on div at bounding box center [198, 384] width 52 height 52
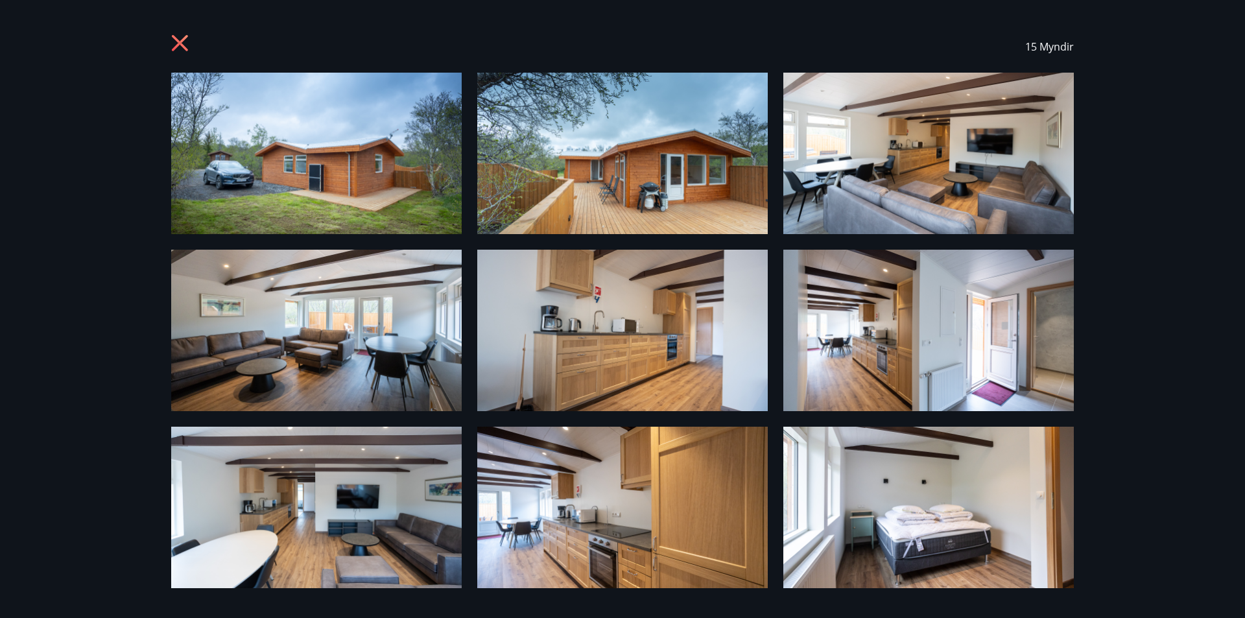
click at [183, 45] on icon at bounding box center [180, 43] width 16 height 16
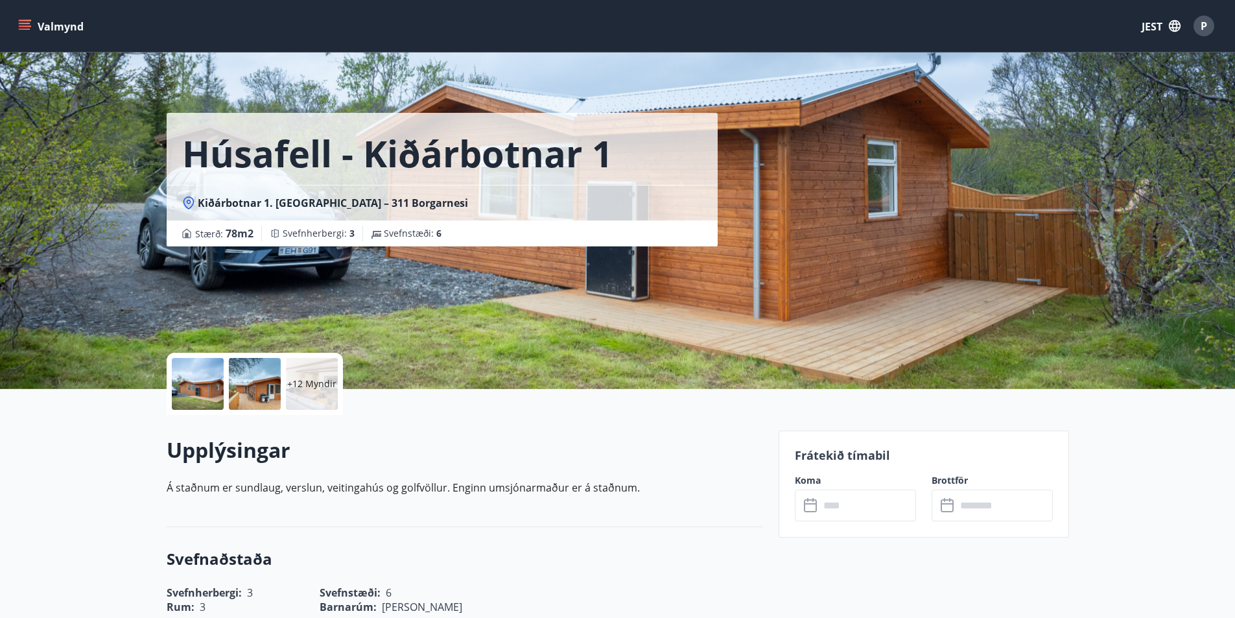
click at [206, 375] on div at bounding box center [198, 384] width 52 height 52
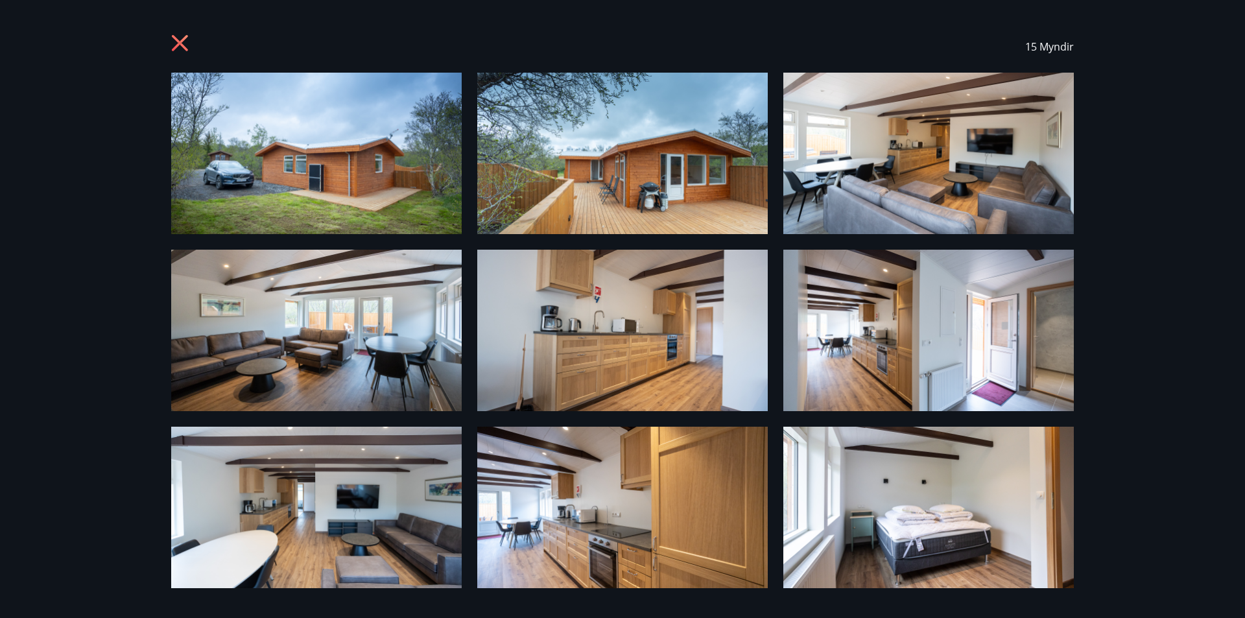
click at [181, 40] on icon at bounding box center [181, 44] width 21 height 21
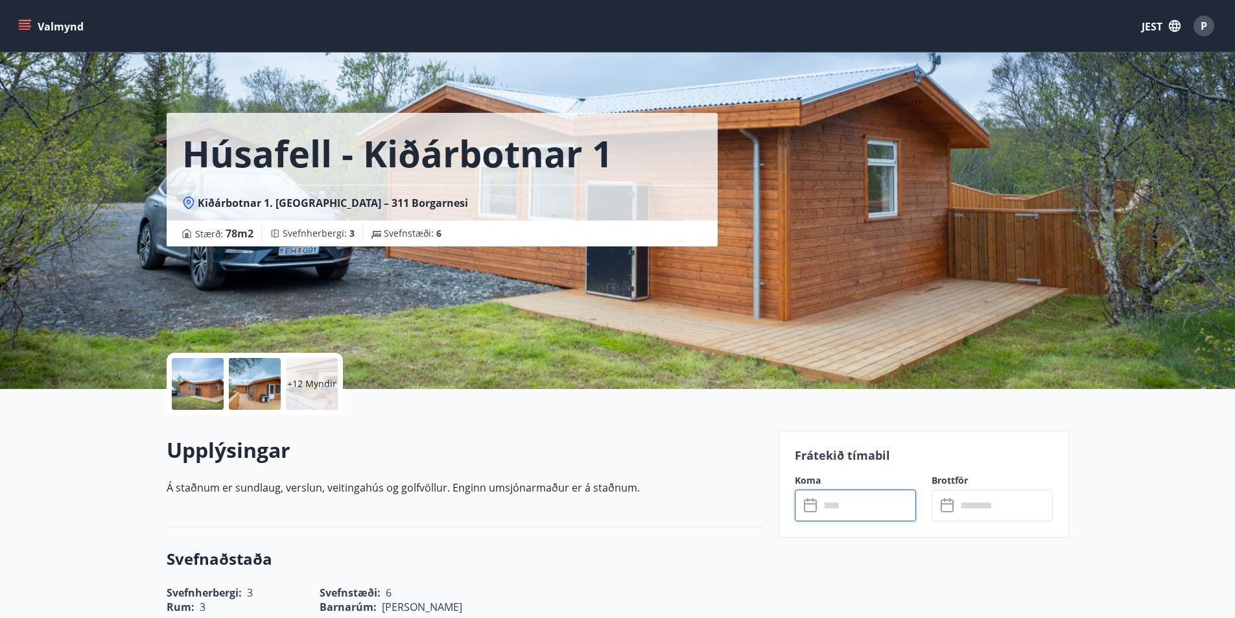
click at [863, 513] on input "text" at bounding box center [868, 506] width 97 height 32
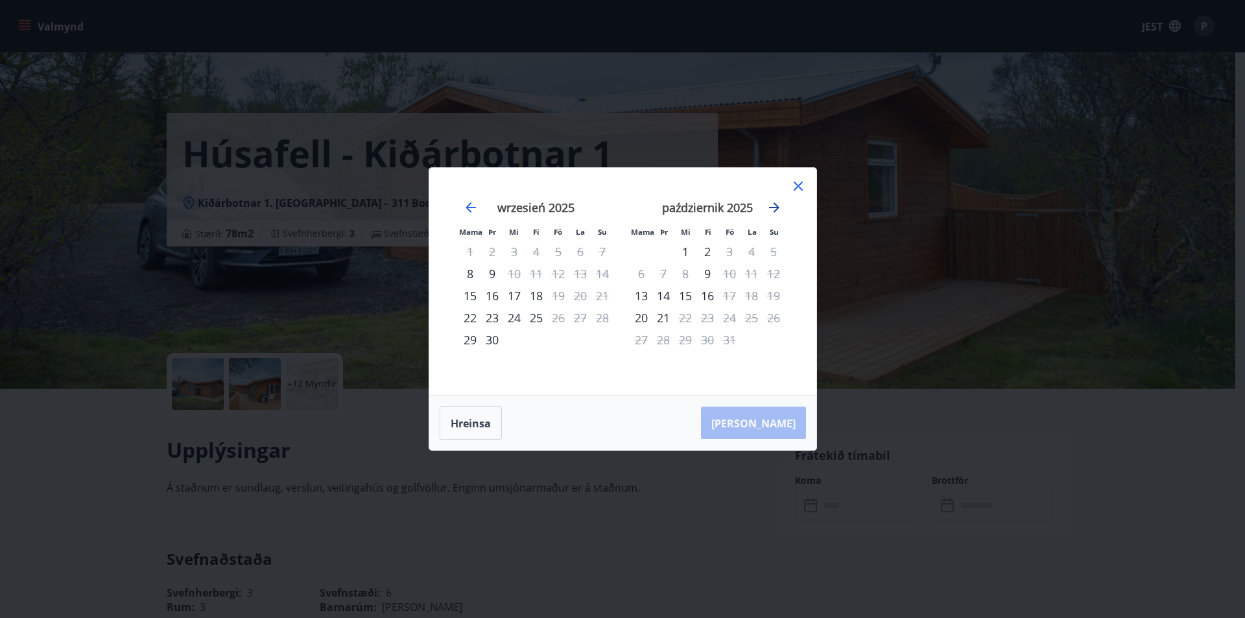
click at [780, 209] on icon "Przejdź dalej, aby przejść do następnego miesiąca." at bounding box center [774, 208] width 16 height 16
click at [802, 189] on icon at bounding box center [798, 186] width 16 height 16
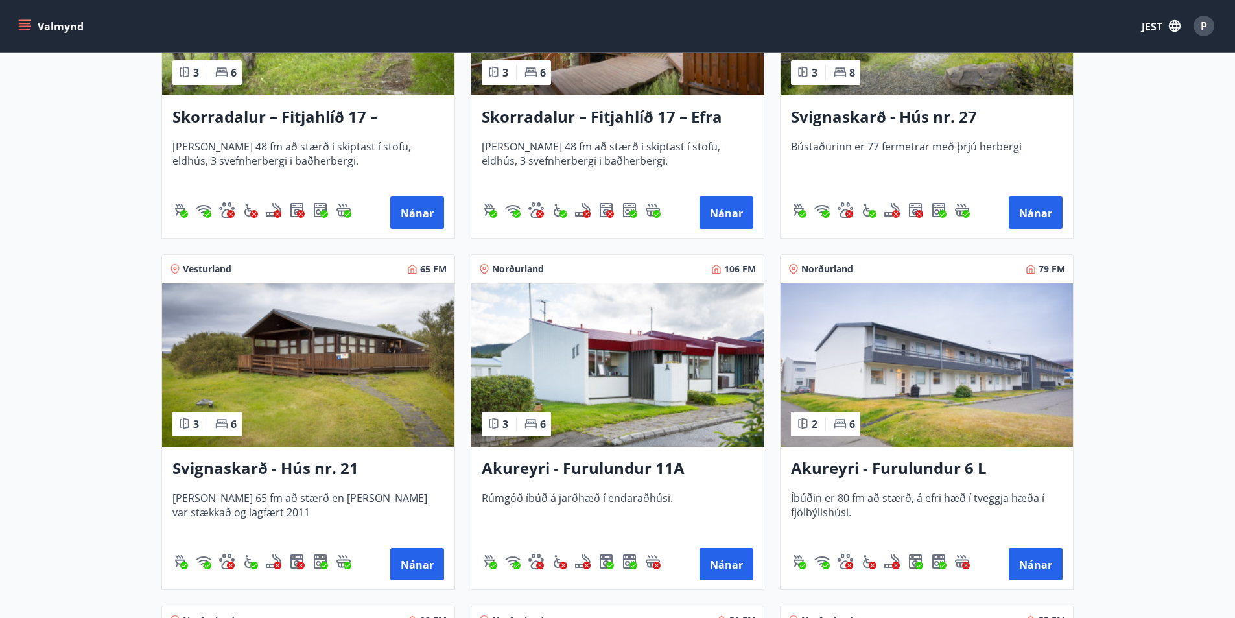
scroll to position [1232, 0]
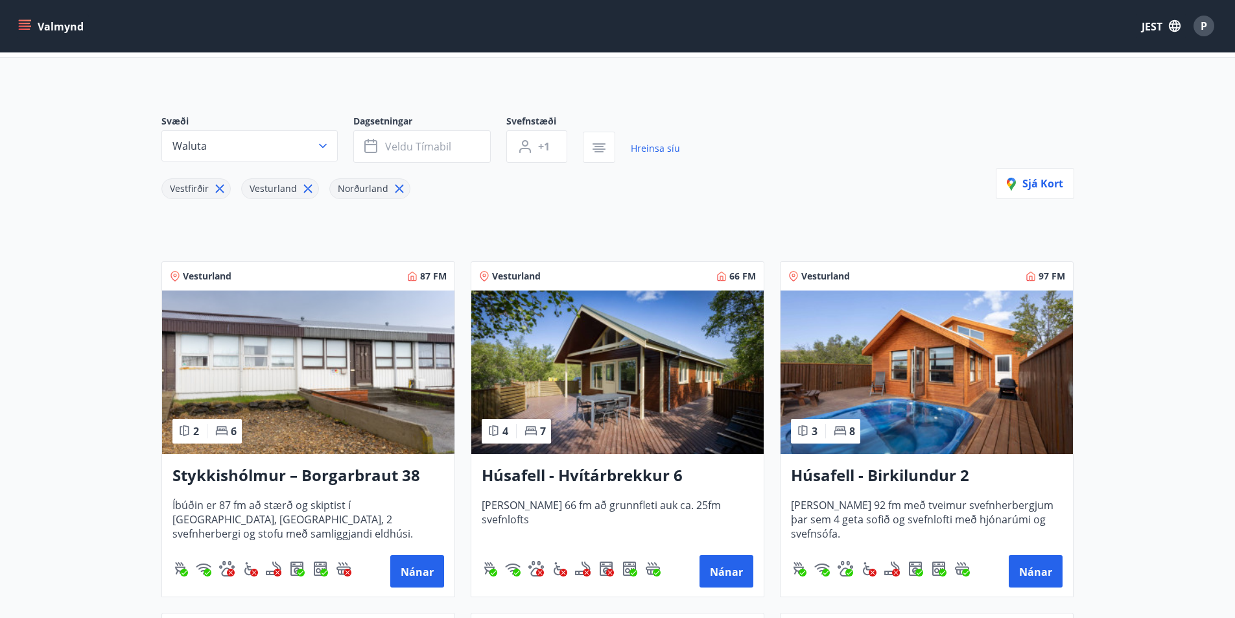
click at [592, 372] on img at bounding box center [617, 371] width 292 height 163
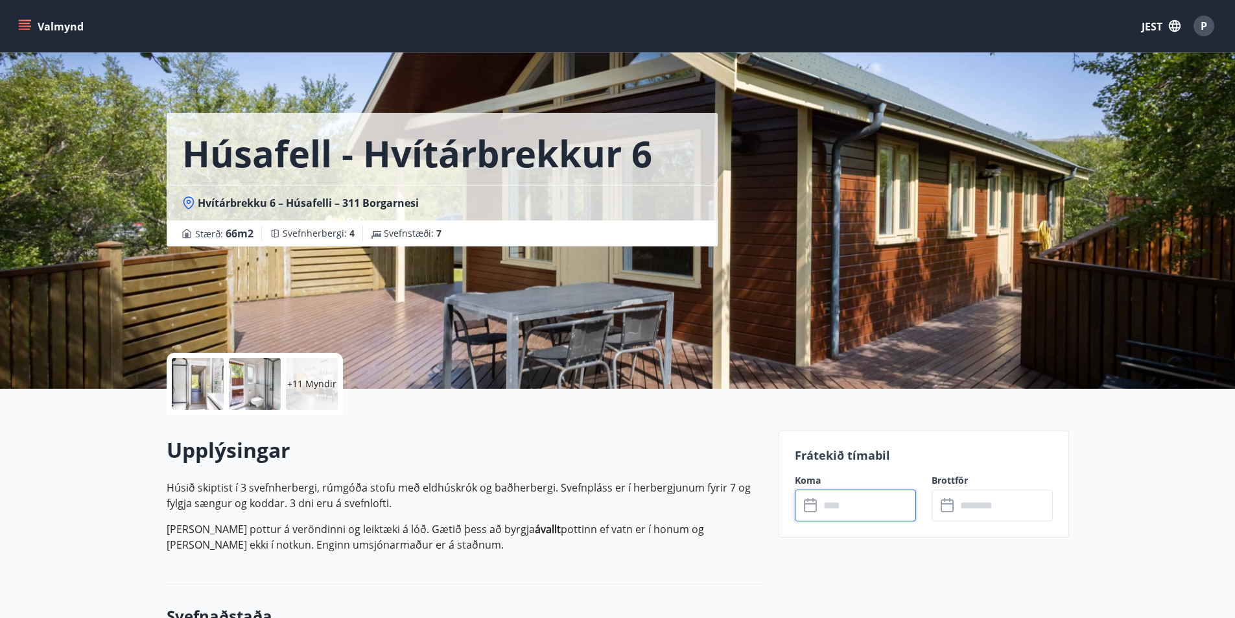
click at [864, 502] on input "text" at bounding box center [868, 506] width 97 height 32
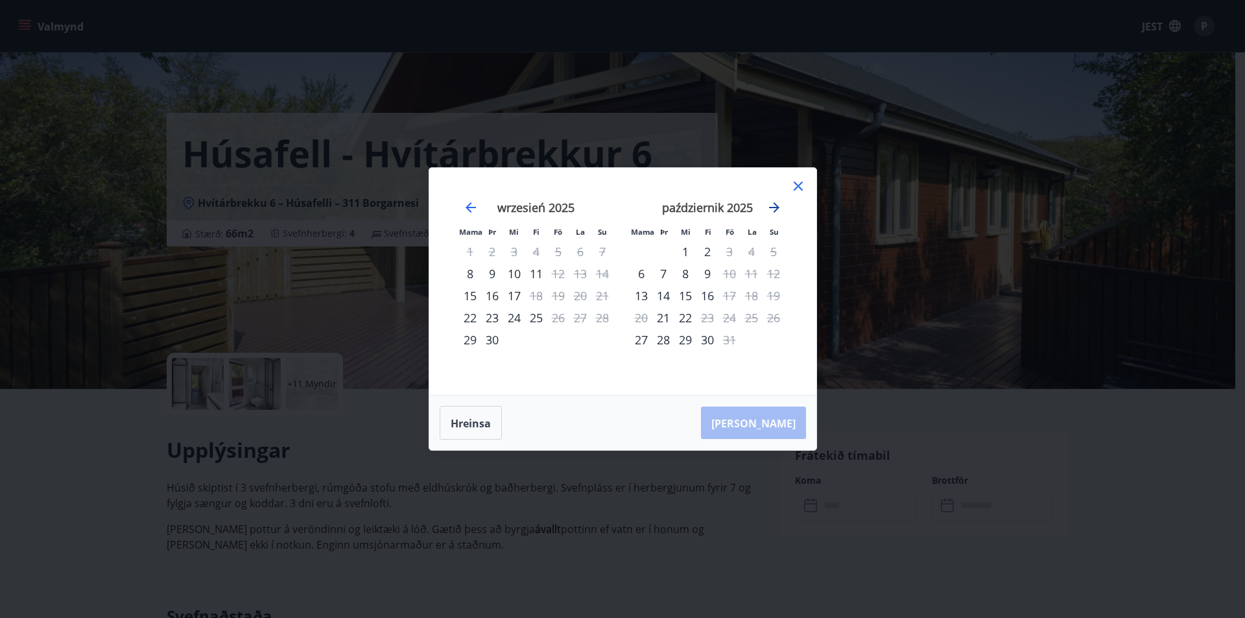
click at [777, 204] on icon "Przejdź dalej, aby przejść do następnego miesiąca." at bounding box center [774, 208] width 16 height 16
click at [729, 296] on div "14" at bounding box center [729, 296] width 22 height 22
click at [639, 314] on div "17" at bounding box center [641, 318] width 22 height 22
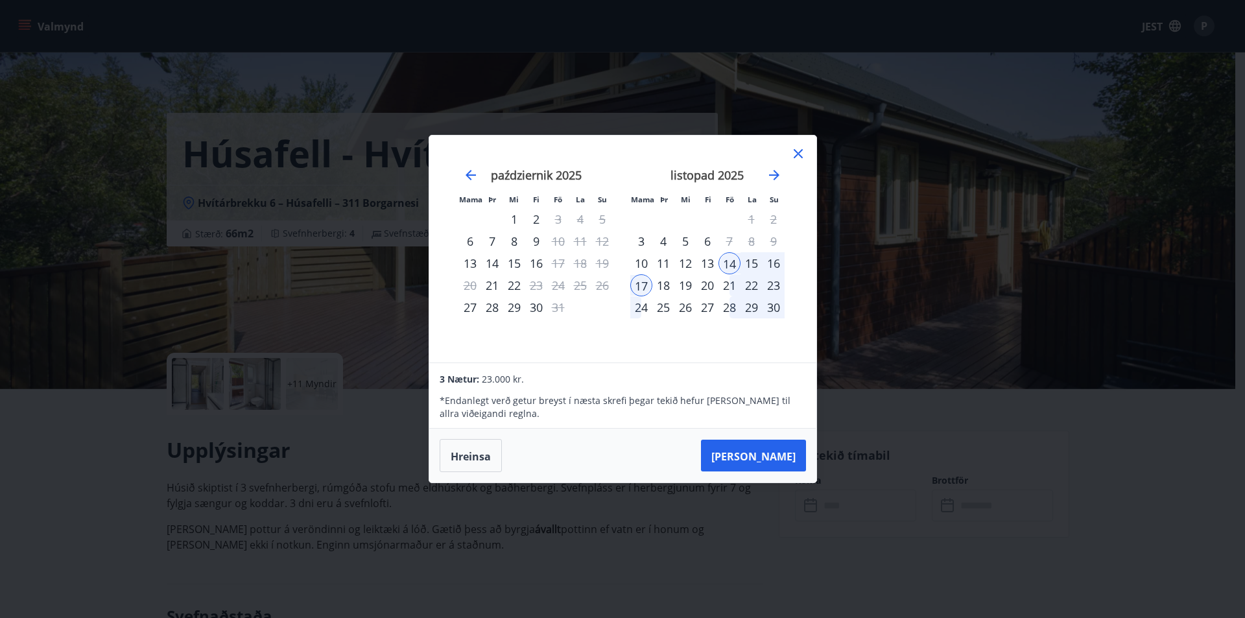
click at [797, 156] on icon at bounding box center [798, 154] width 16 height 16
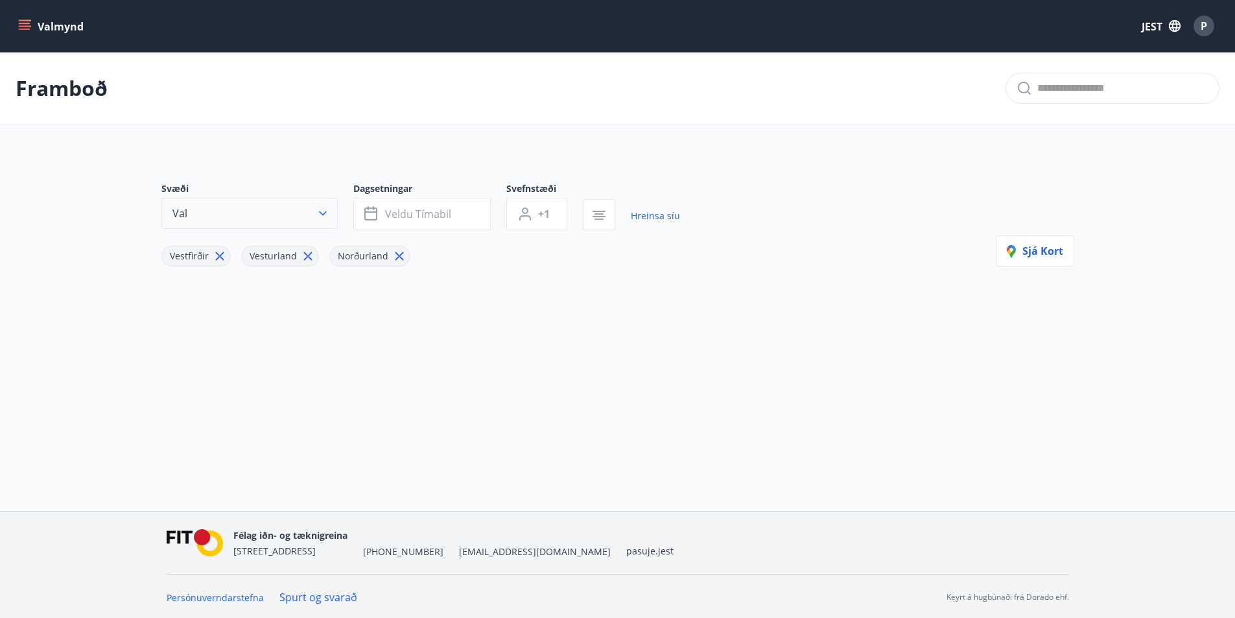
click at [311, 217] on button "Val" at bounding box center [249, 213] width 176 height 31
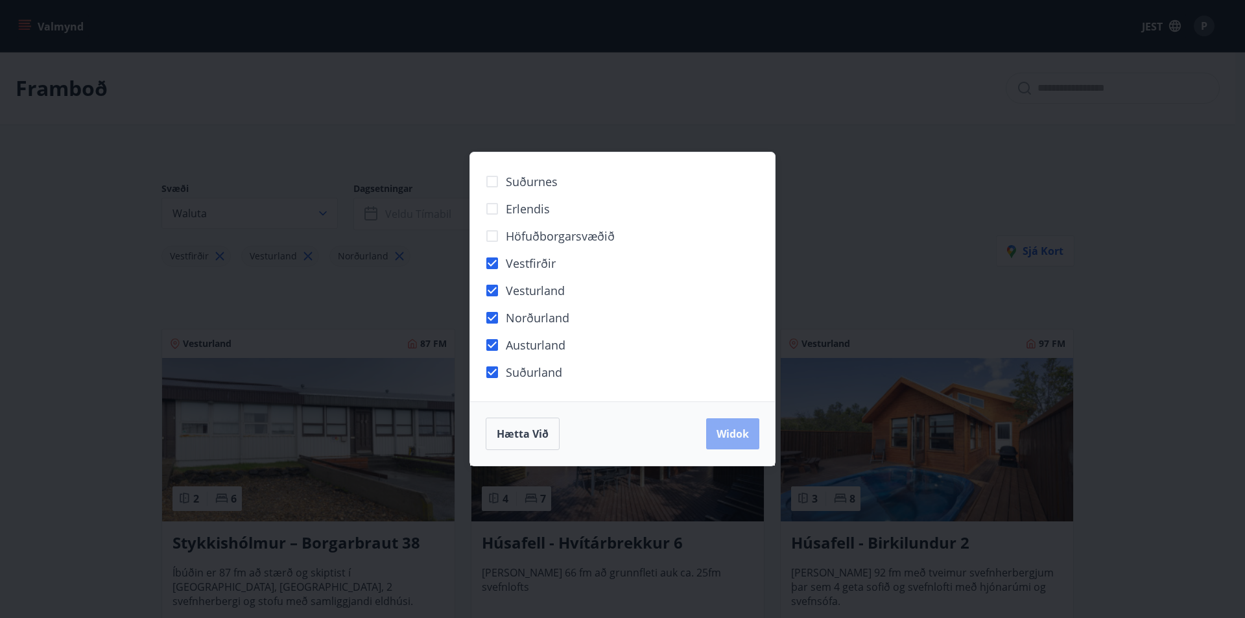
click at [739, 434] on font "Widok" at bounding box center [732, 434] width 32 height 14
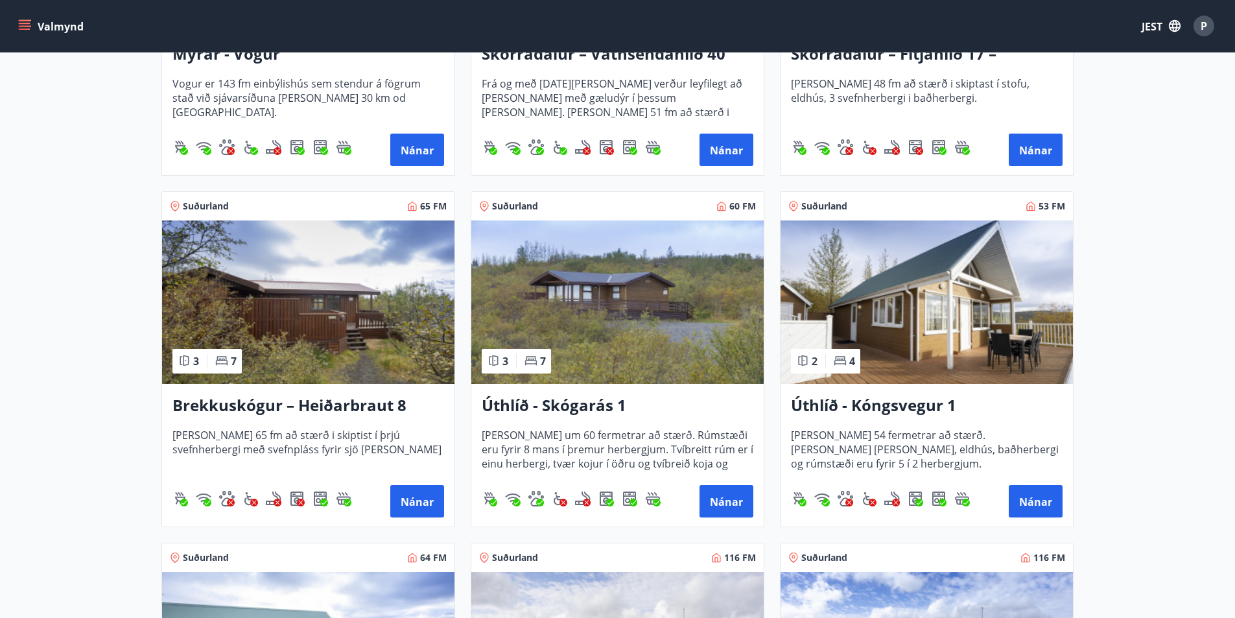
scroll to position [1556, 0]
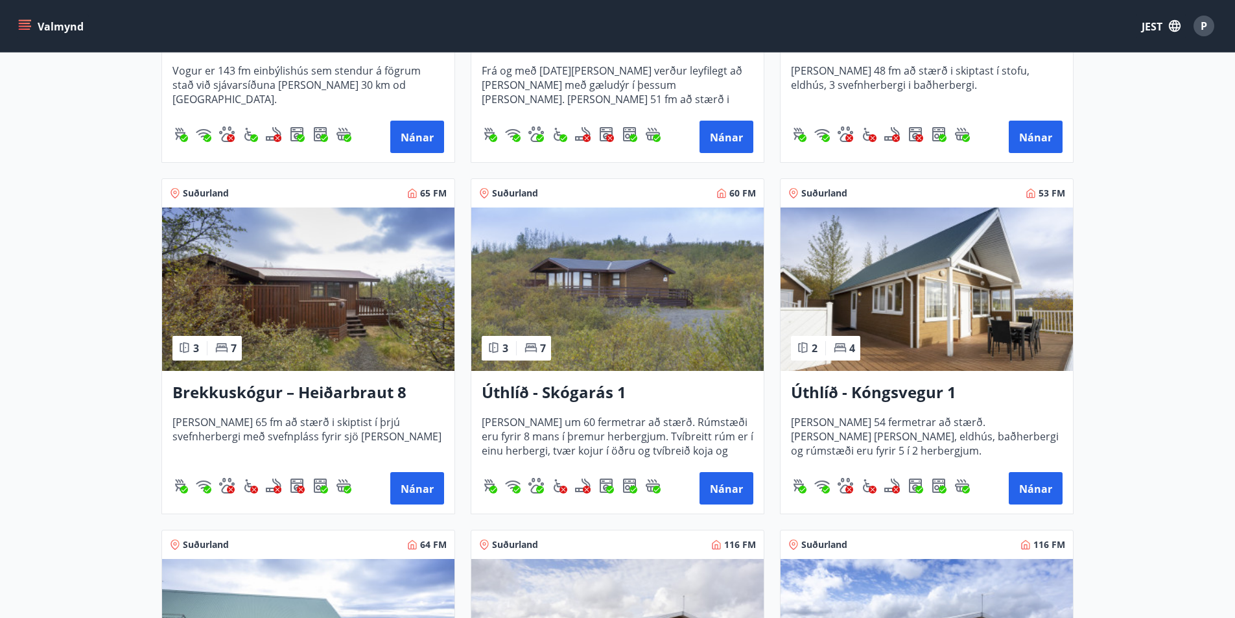
click at [633, 286] on img at bounding box center [617, 288] width 292 height 163
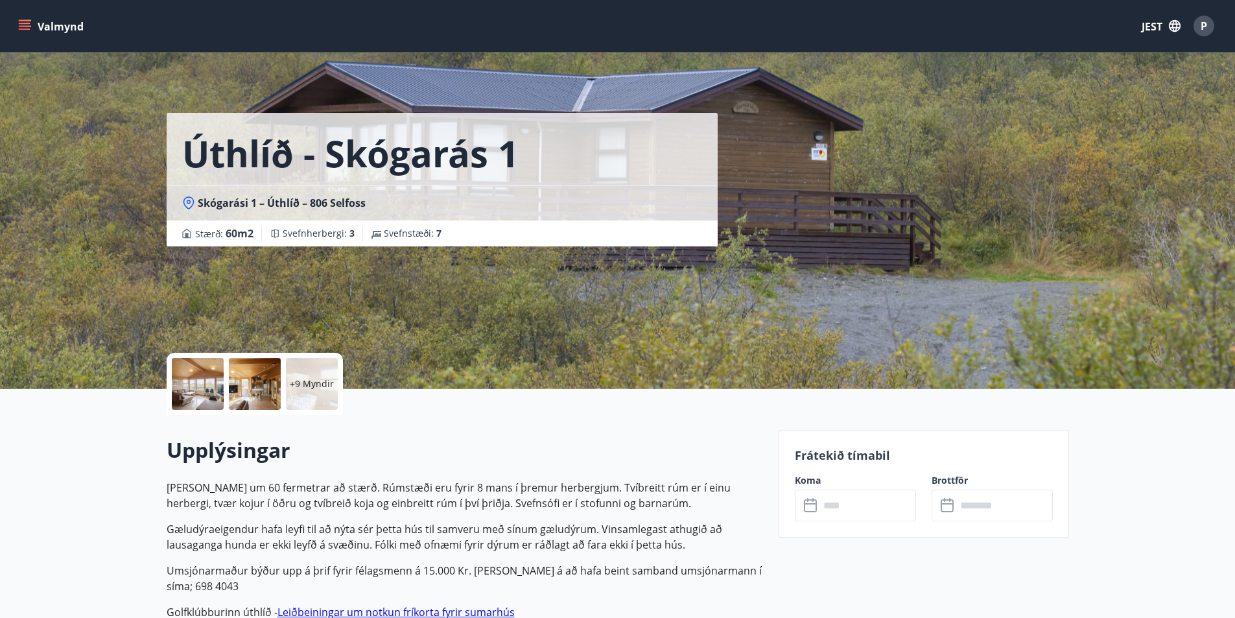
click at [188, 380] on div at bounding box center [198, 384] width 52 height 52
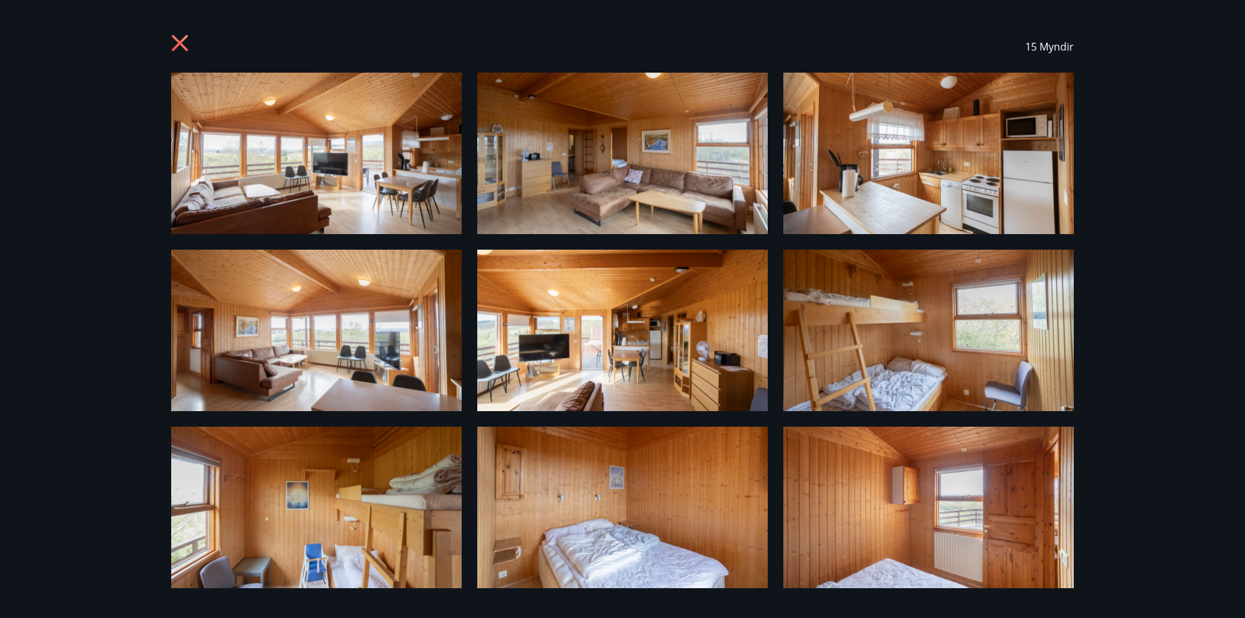
click at [343, 171] on img at bounding box center [316, 153] width 290 height 161
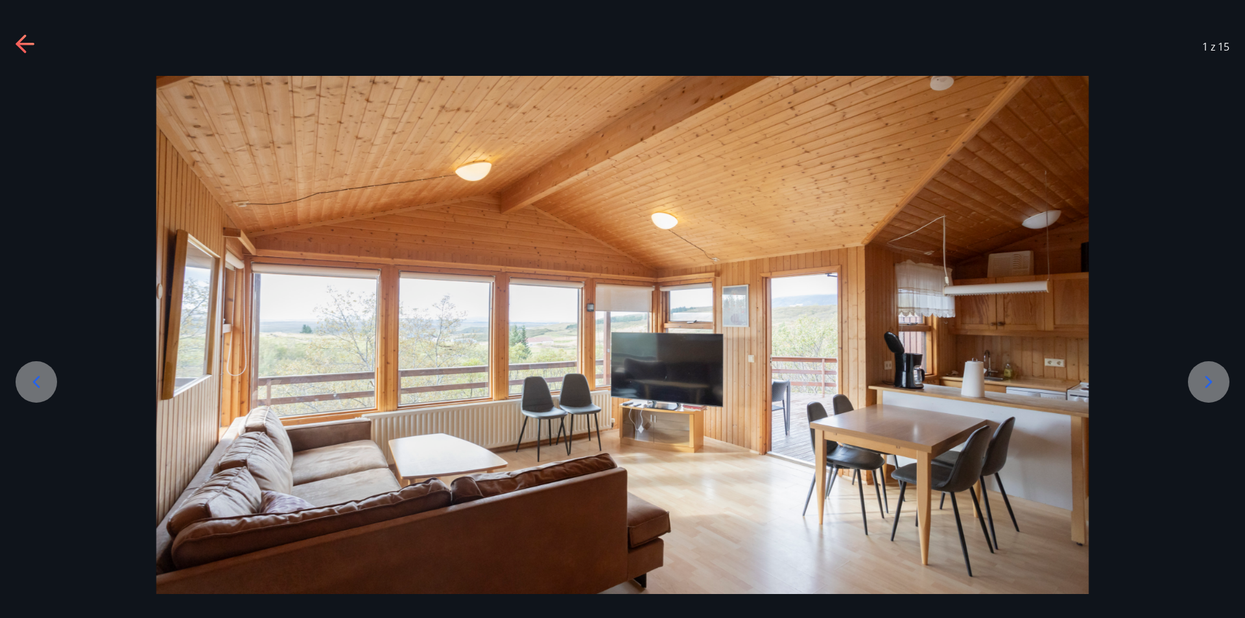
click at [1209, 378] on icon at bounding box center [1208, 382] width 21 height 21
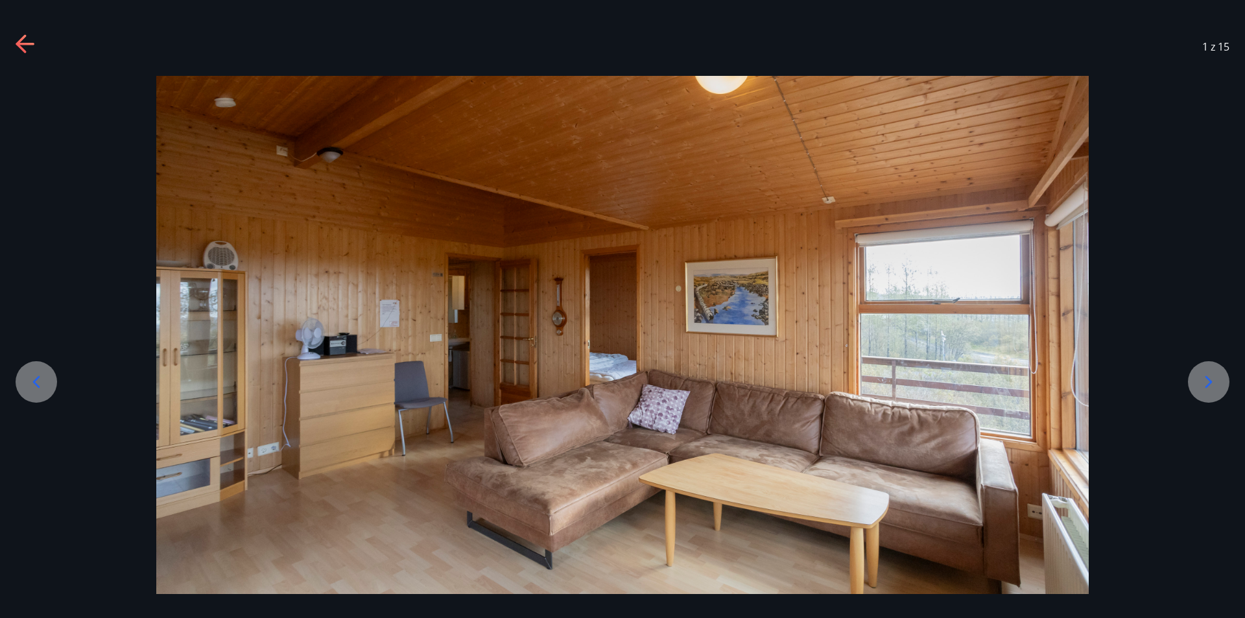
click at [1208, 373] on icon at bounding box center [1208, 382] width 21 height 21
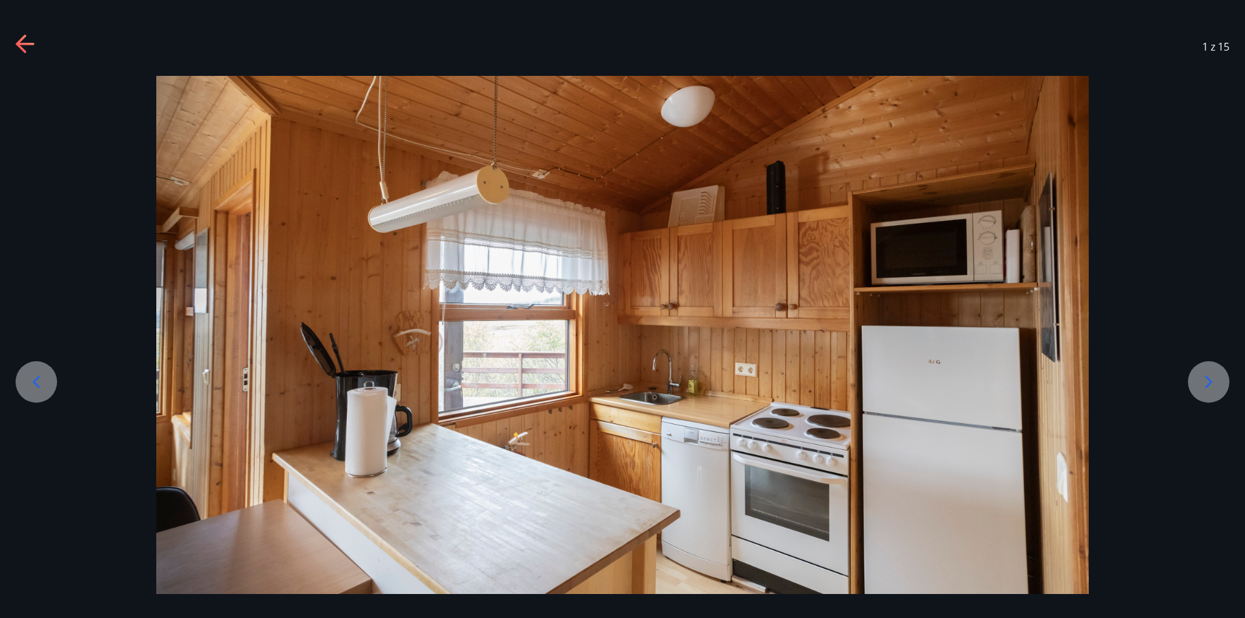
click at [1207, 372] on icon at bounding box center [1208, 382] width 21 height 21
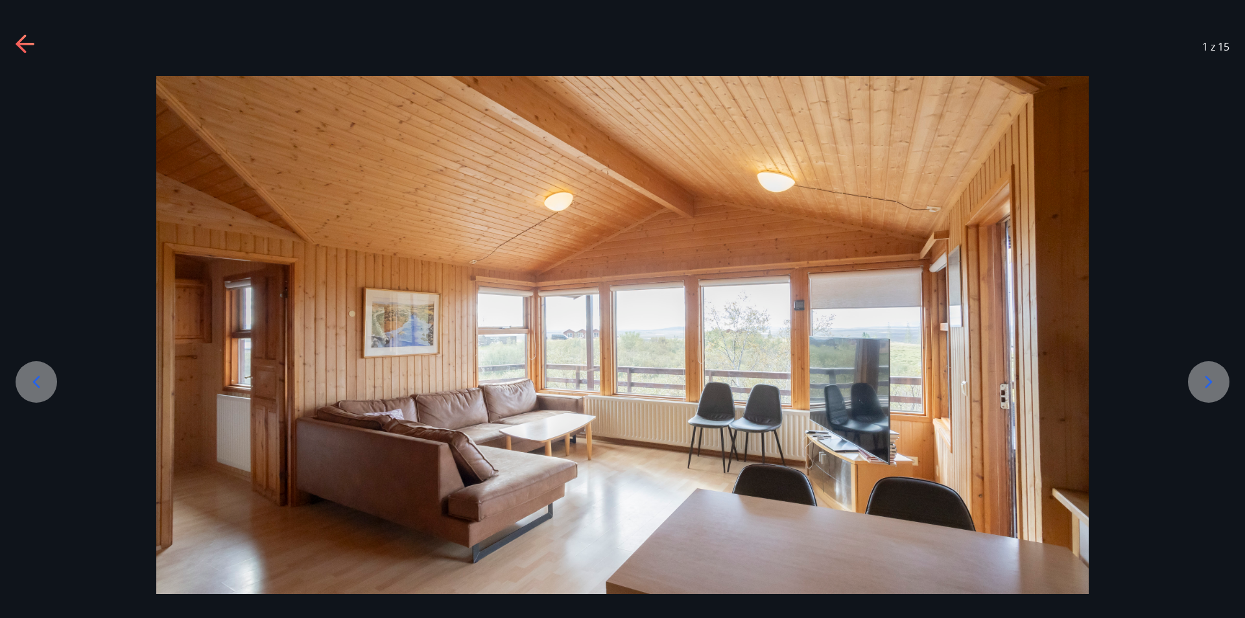
click at [1207, 372] on icon at bounding box center [1208, 382] width 21 height 21
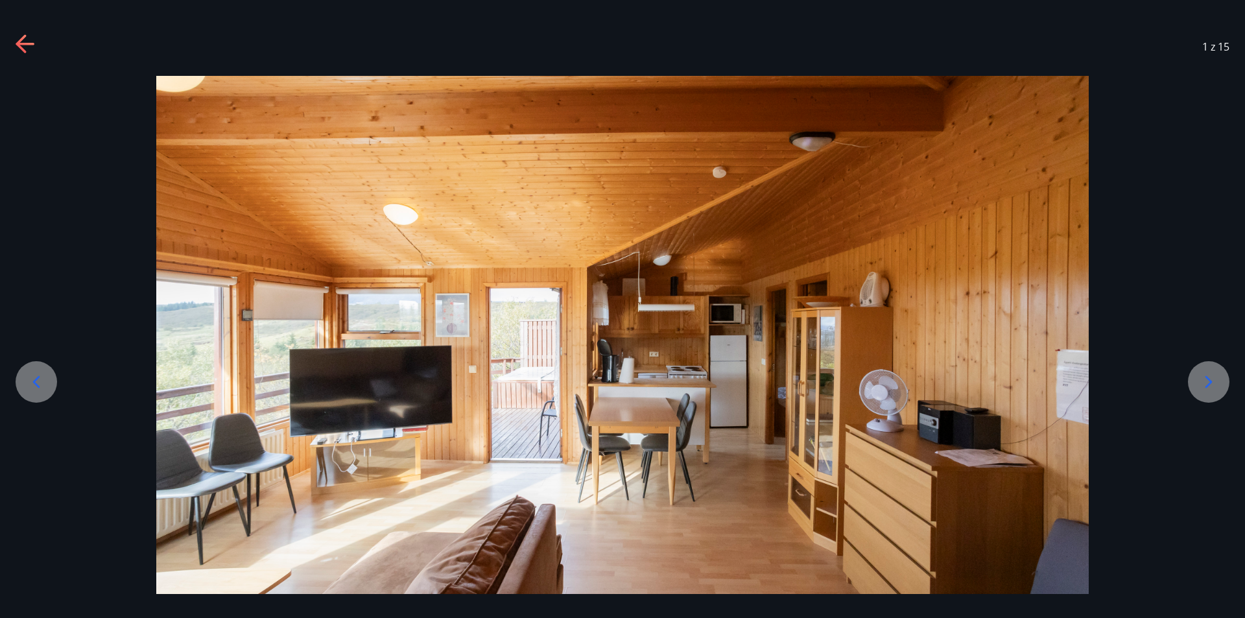
click at [1207, 372] on icon at bounding box center [1208, 382] width 21 height 21
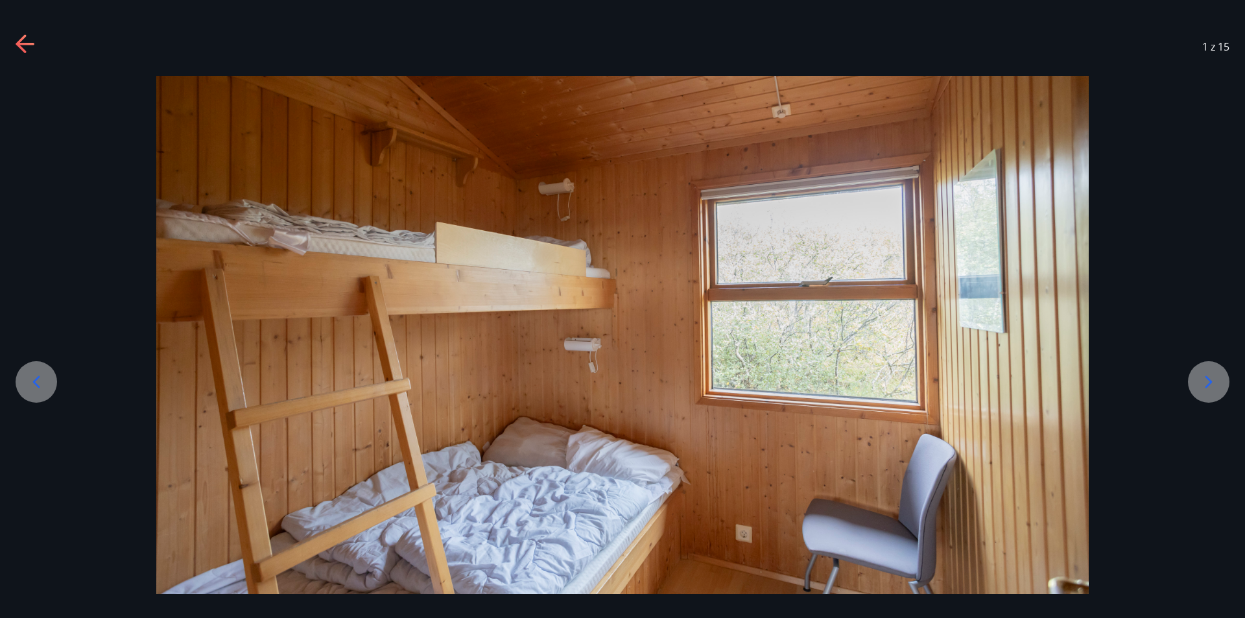
click at [1207, 372] on icon at bounding box center [1208, 382] width 21 height 21
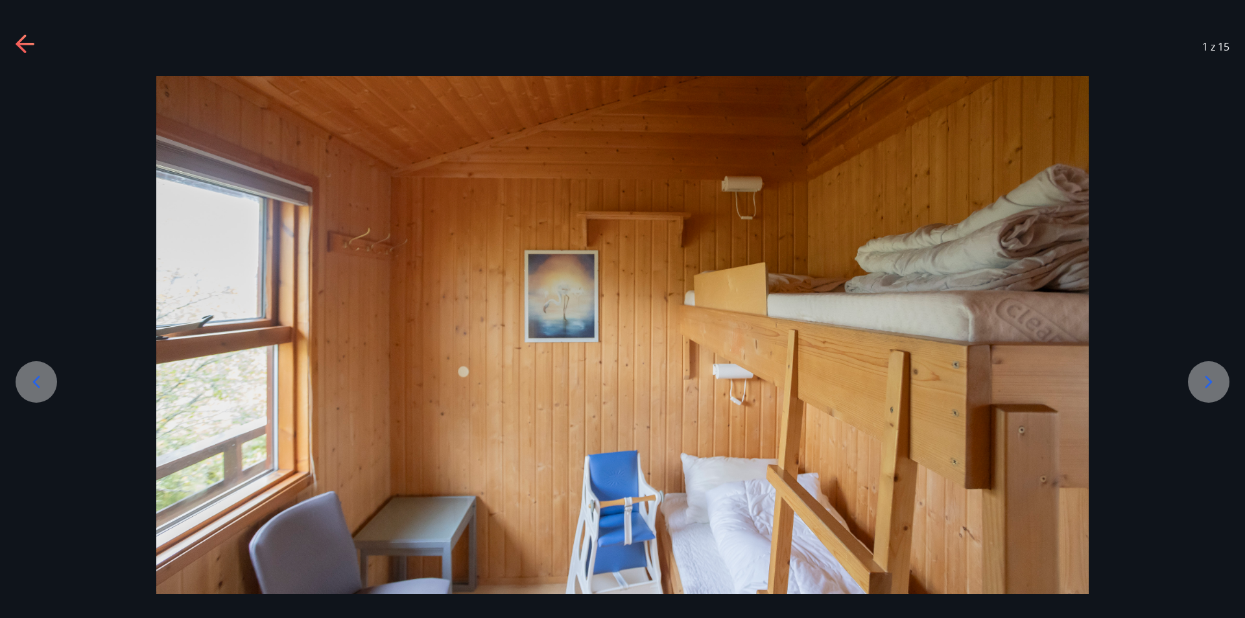
click at [1207, 372] on icon at bounding box center [1208, 382] width 21 height 21
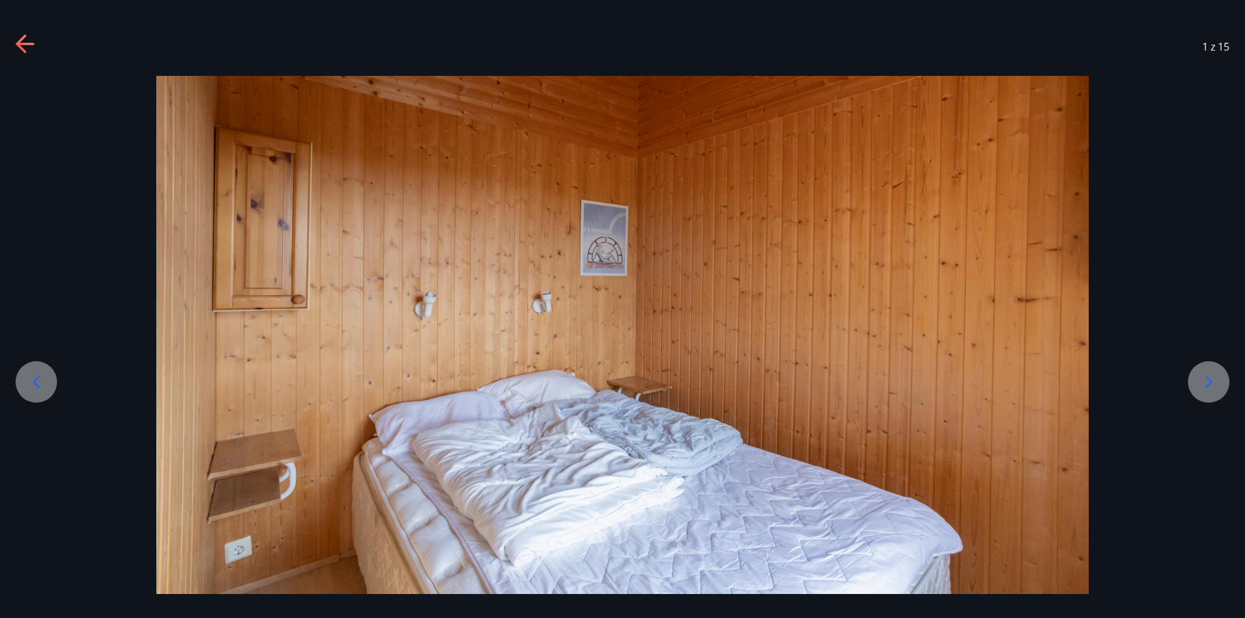
click at [1207, 372] on icon at bounding box center [1208, 382] width 21 height 21
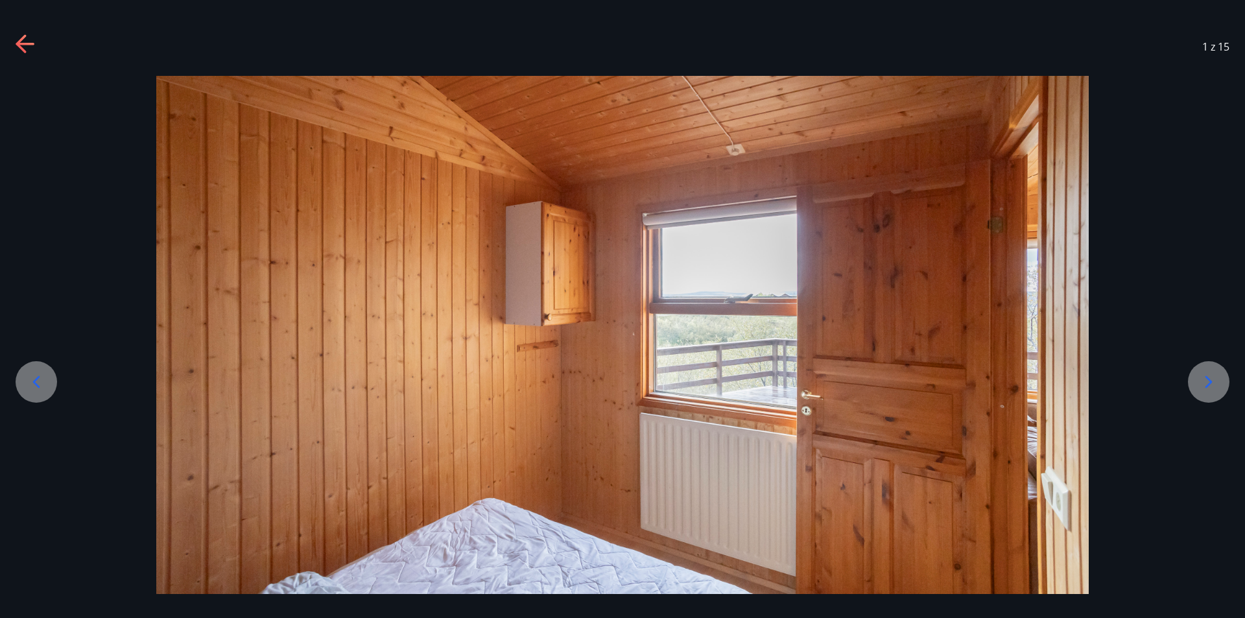
click at [1207, 372] on icon at bounding box center [1208, 382] width 21 height 21
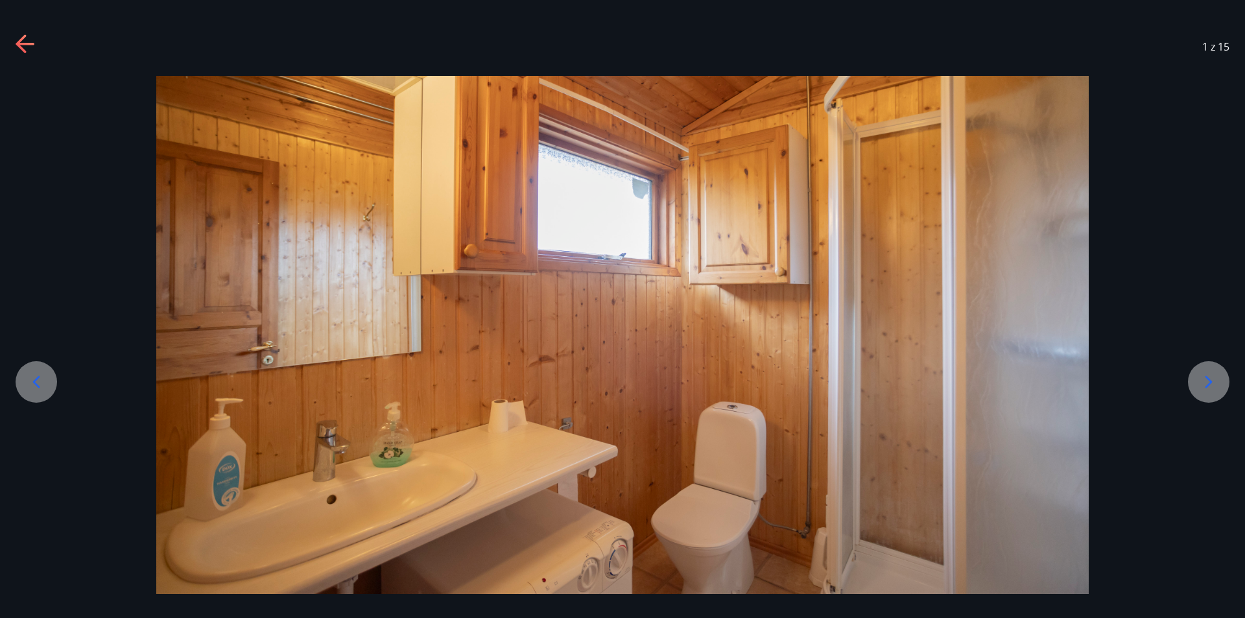
click at [1207, 372] on icon at bounding box center [1208, 382] width 21 height 21
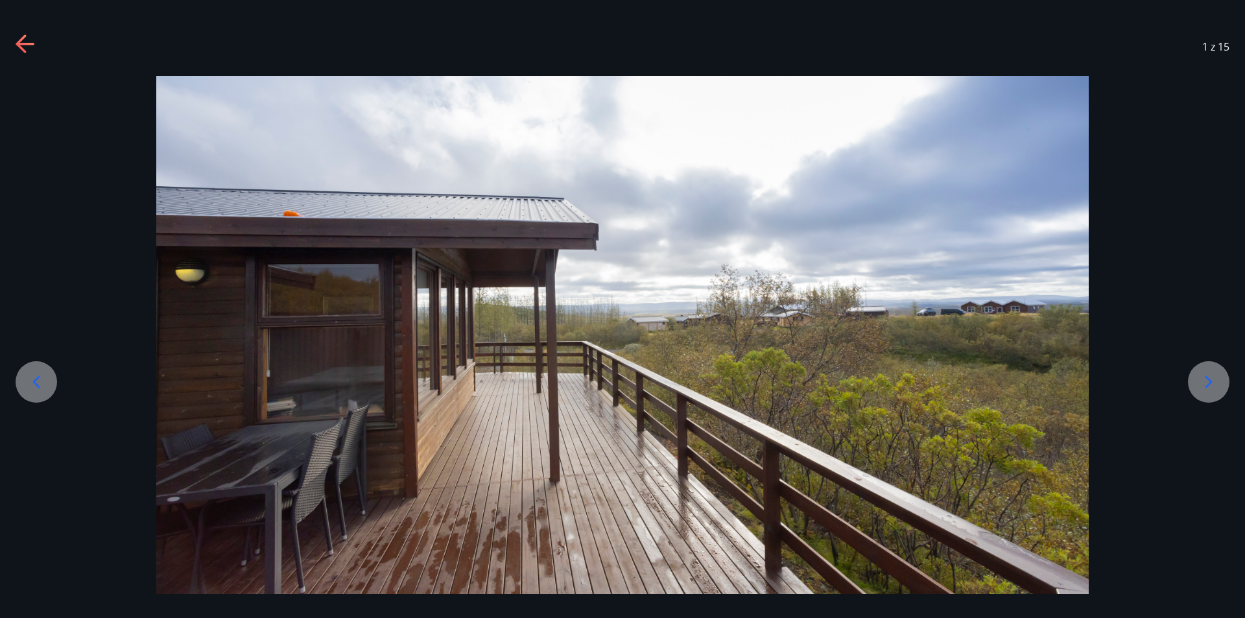
click at [1207, 372] on icon at bounding box center [1208, 382] width 21 height 21
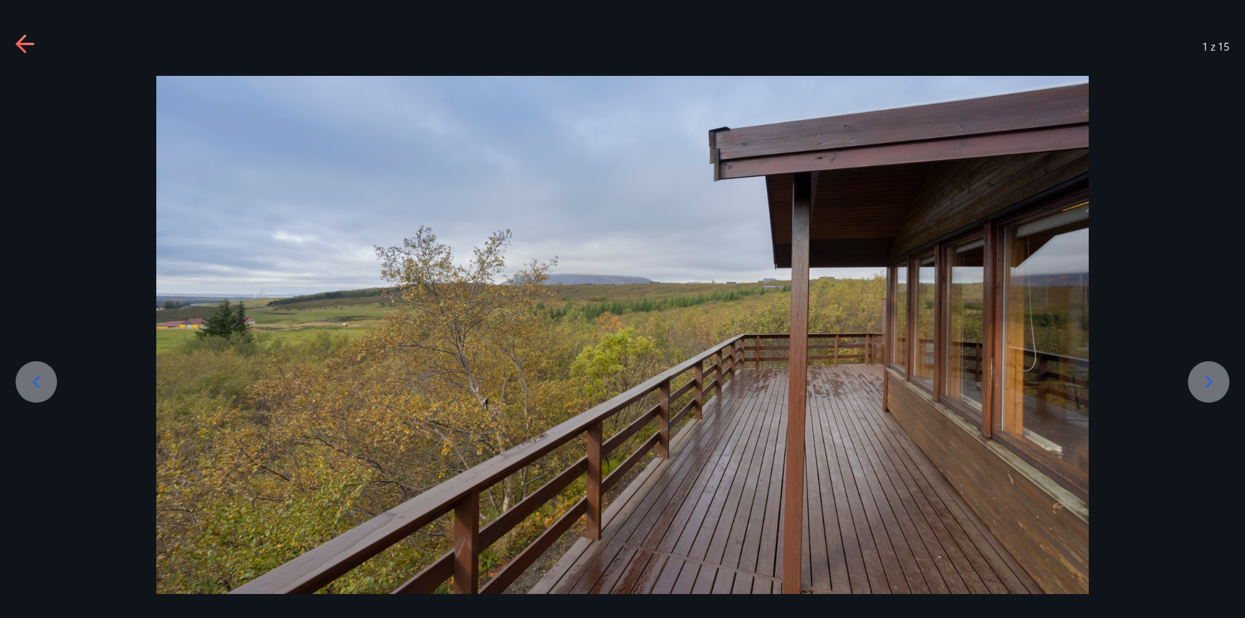
click at [1207, 372] on icon at bounding box center [1208, 382] width 21 height 21
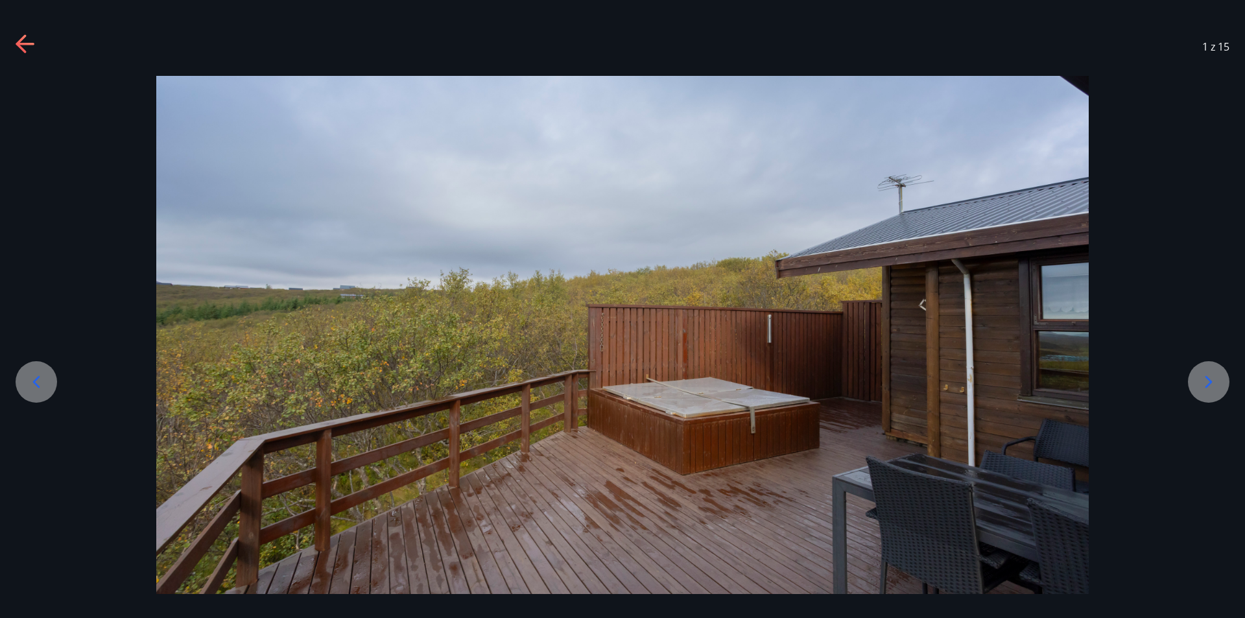
click at [1207, 372] on icon at bounding box center [1208, 382] width 21 height 21
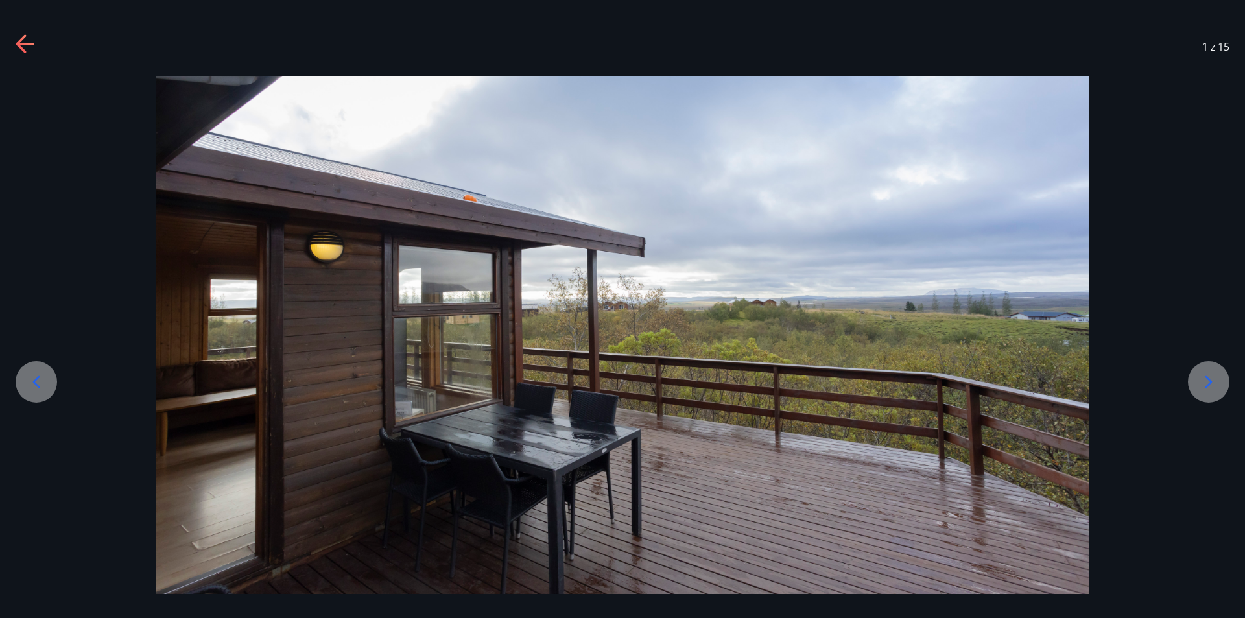
click at [1207, 372] on icon at bounding box center [1208, 382] width 21 height 21
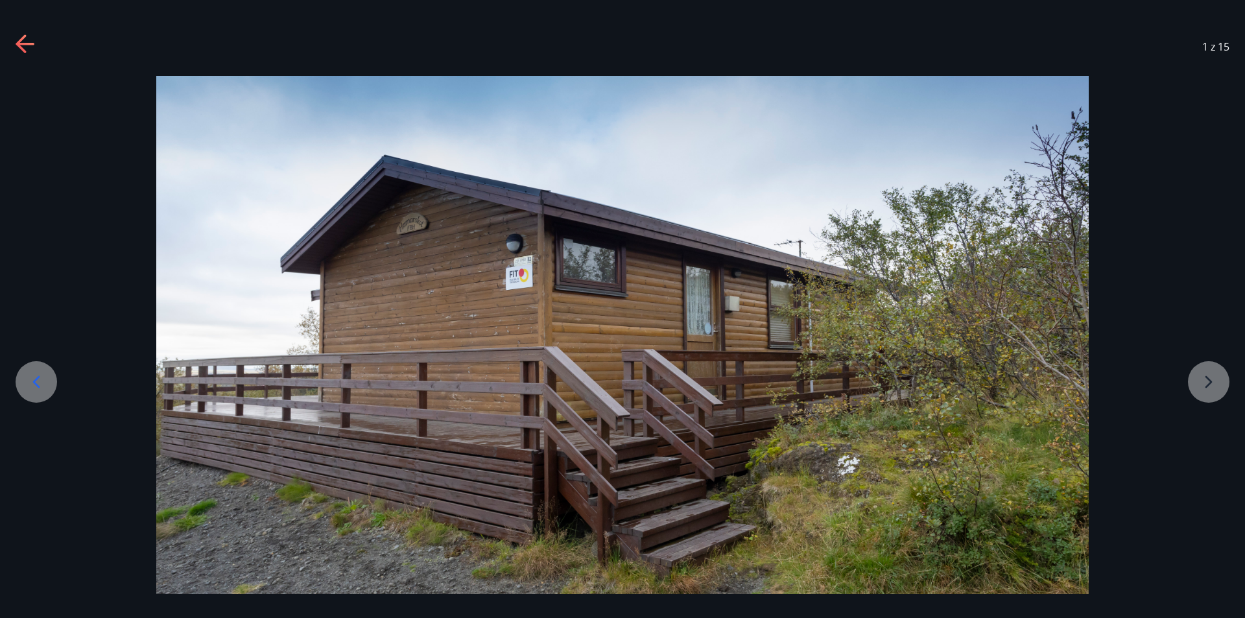
click at [1207, 372] on div at bounding box center [622, 335] width 1245 height 518
click at [1203, 375] on div at bounding box center [622, 335] width 1245 height 518
click at [21, 42] on icon at bounding box center [26, 44] width 21 height 21
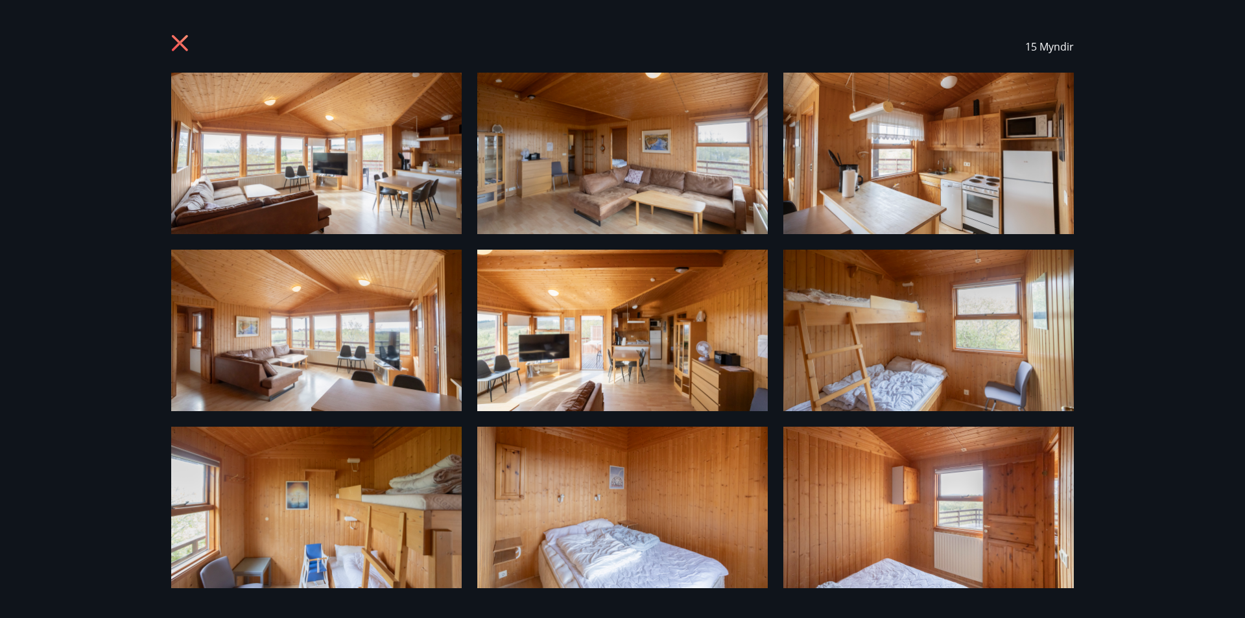
click at [191, 36] on icon at bounding box center [181, 44] width 21 height 21
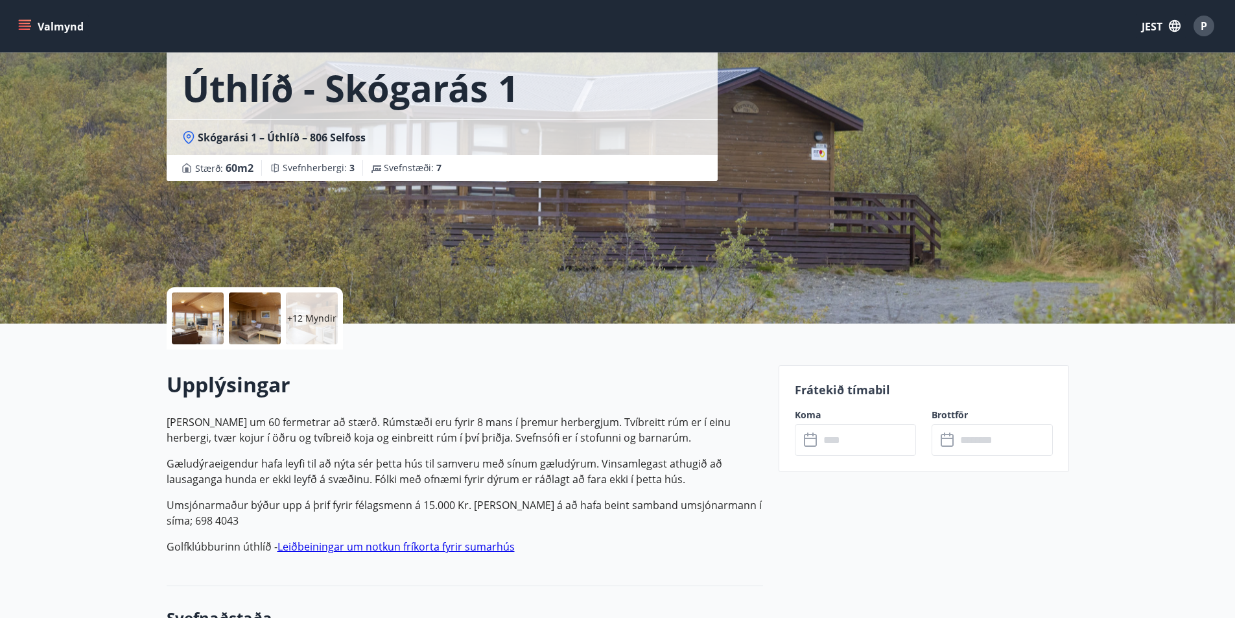
scroll to position [65, 0]
click at [846, 453] on input "text" at bounding box center [868, 441] width 97 height 32
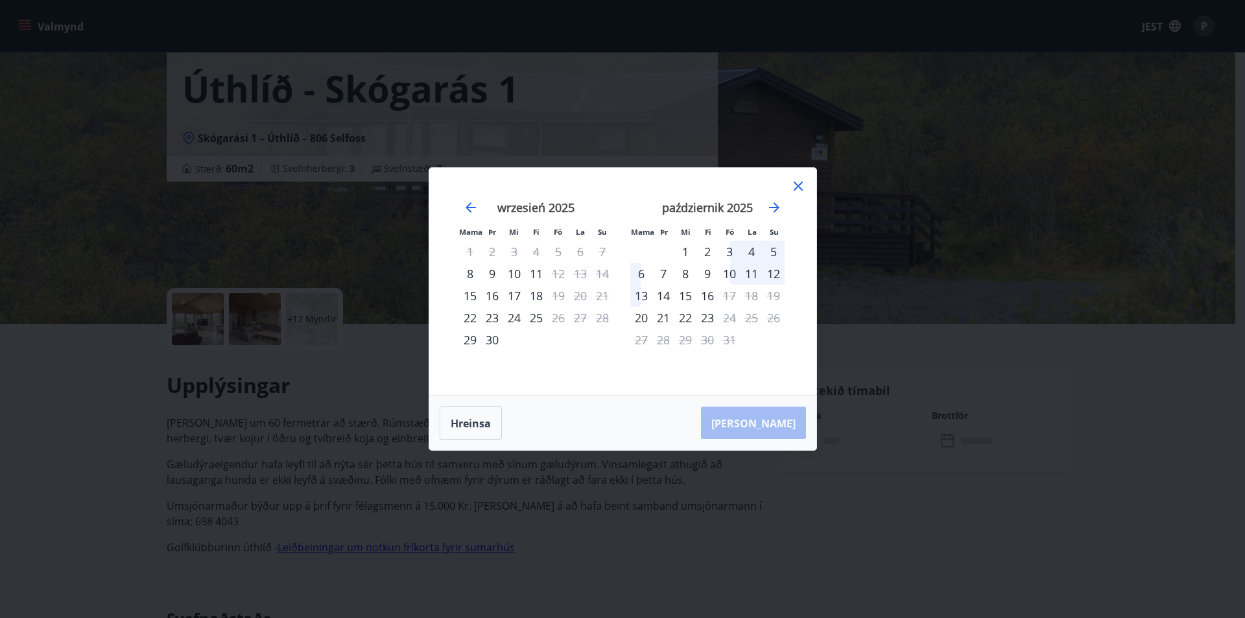
click at [800, 191] on icon at bounding box center [798, 186] width 16 height 16
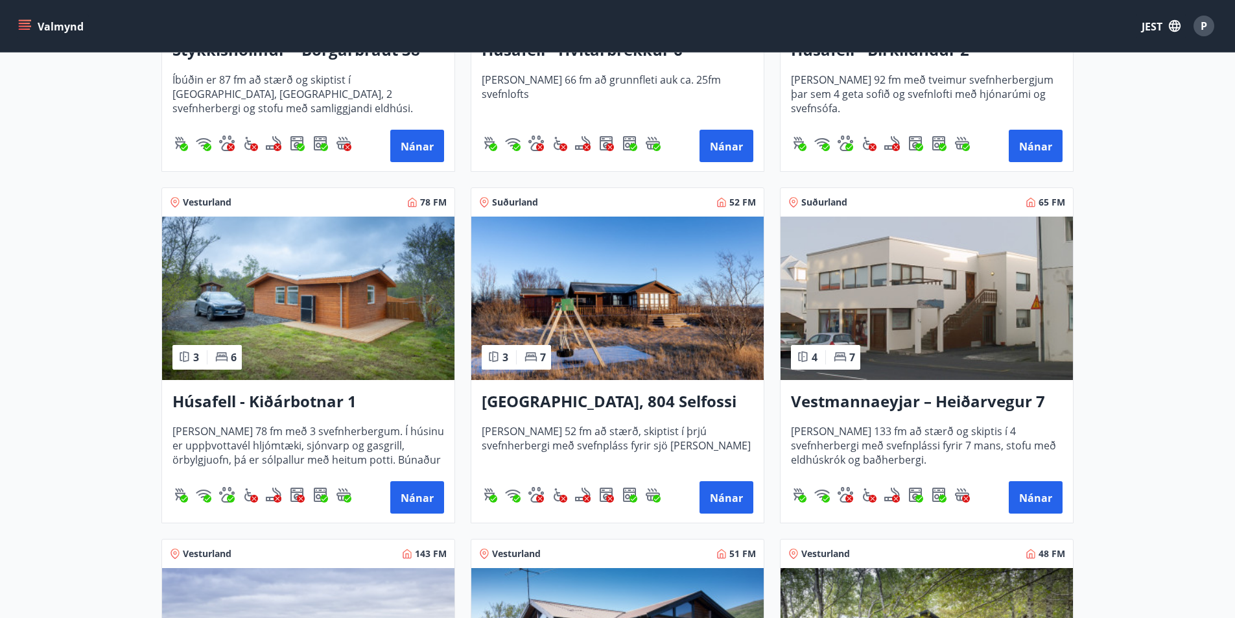
scroll to position [845, 0]
click at [607, 313] on img at bounding box center [617, 297] width 292 height 163
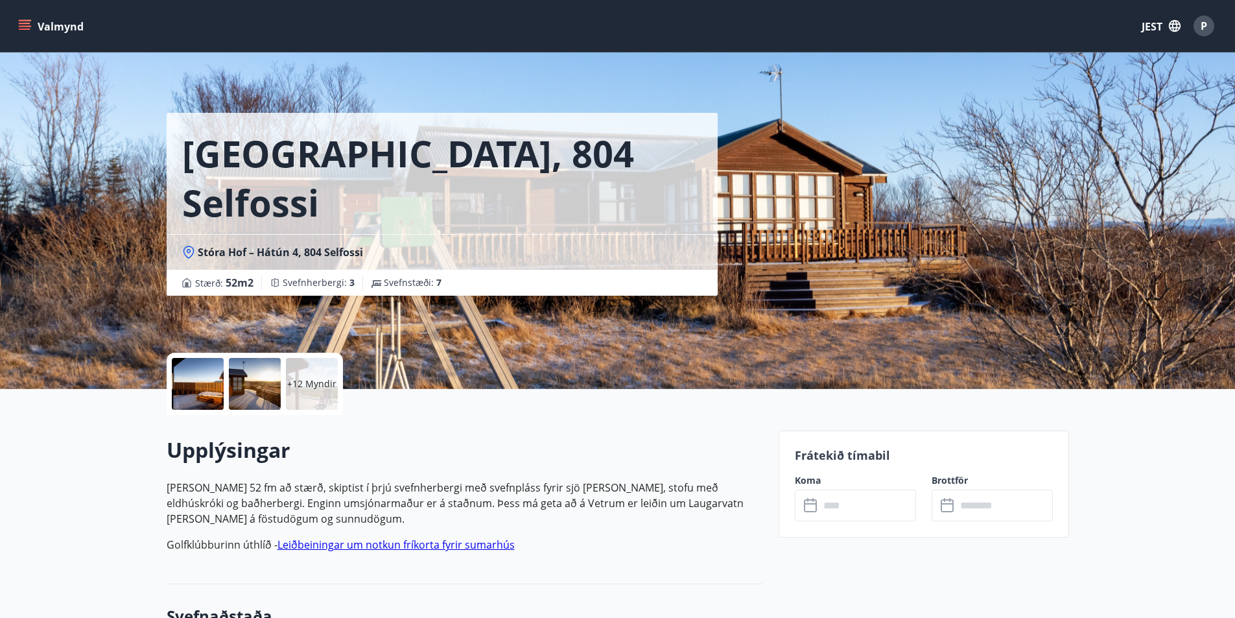
click at [206, 389] on div at bounding box center [198, 384] width 52 height 52
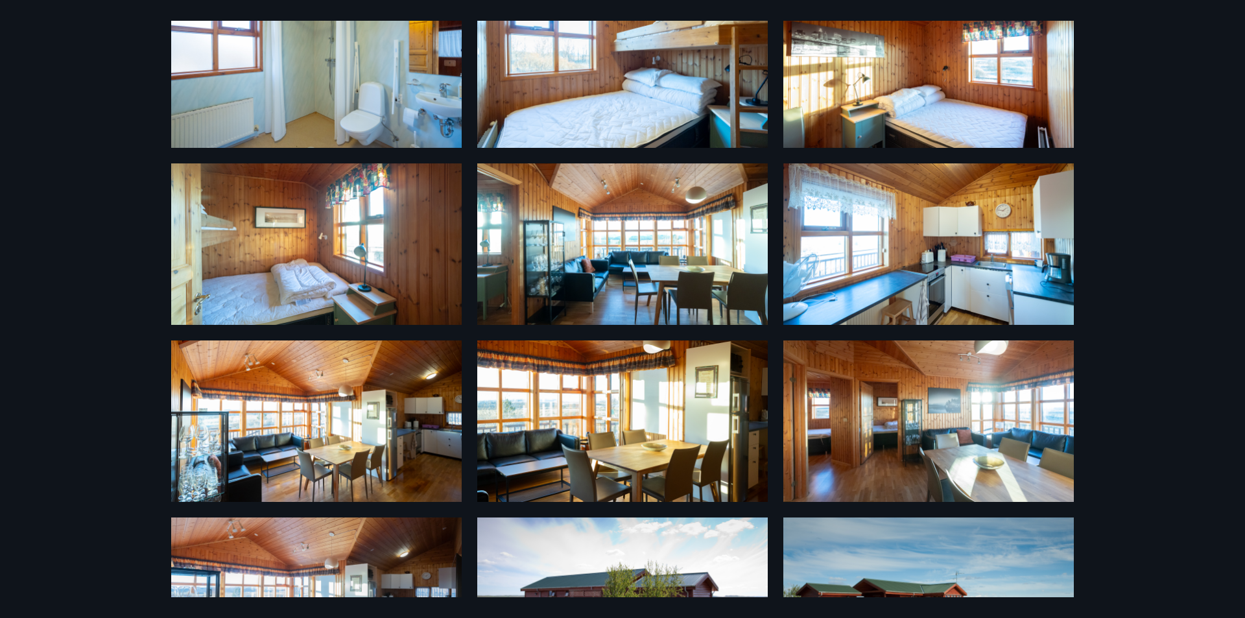
scroll to position [526, 0]
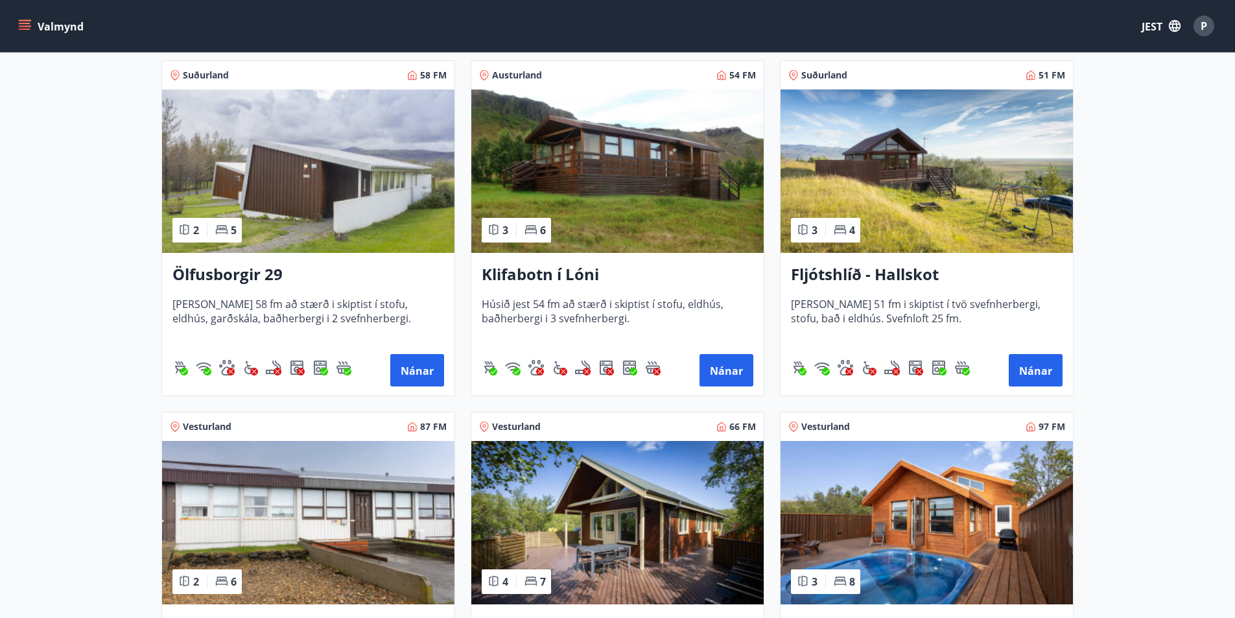
scroll to position [204, 0]
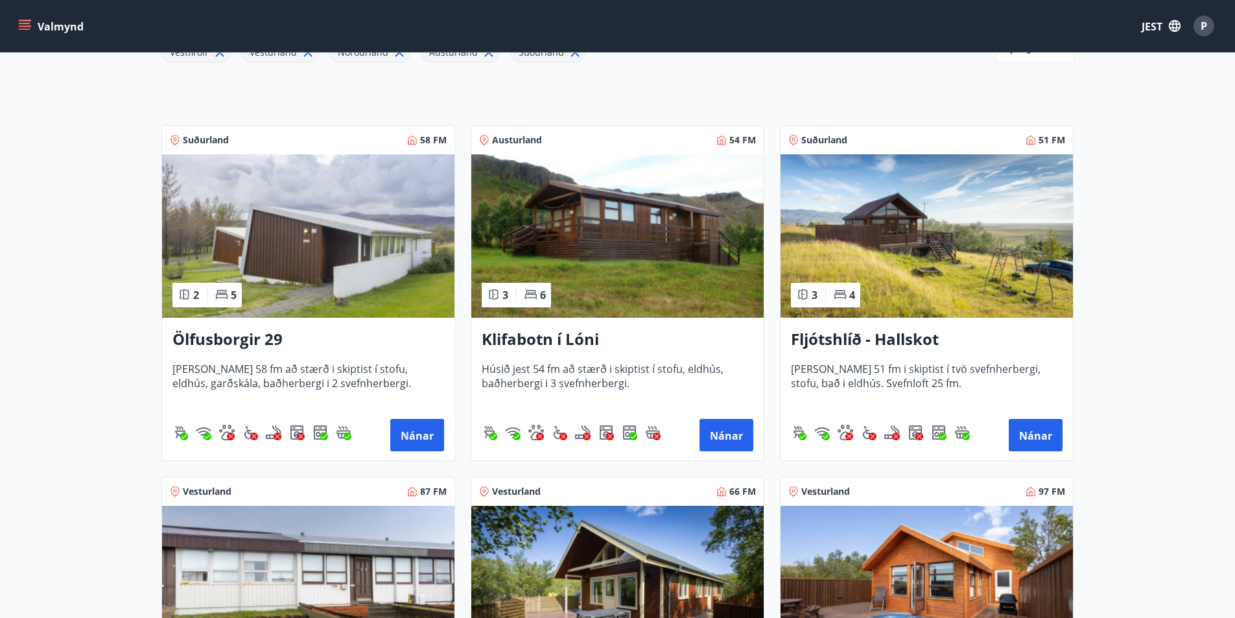
click at [910, 256] on img at bounding box center [927, 235] width 292 height 163
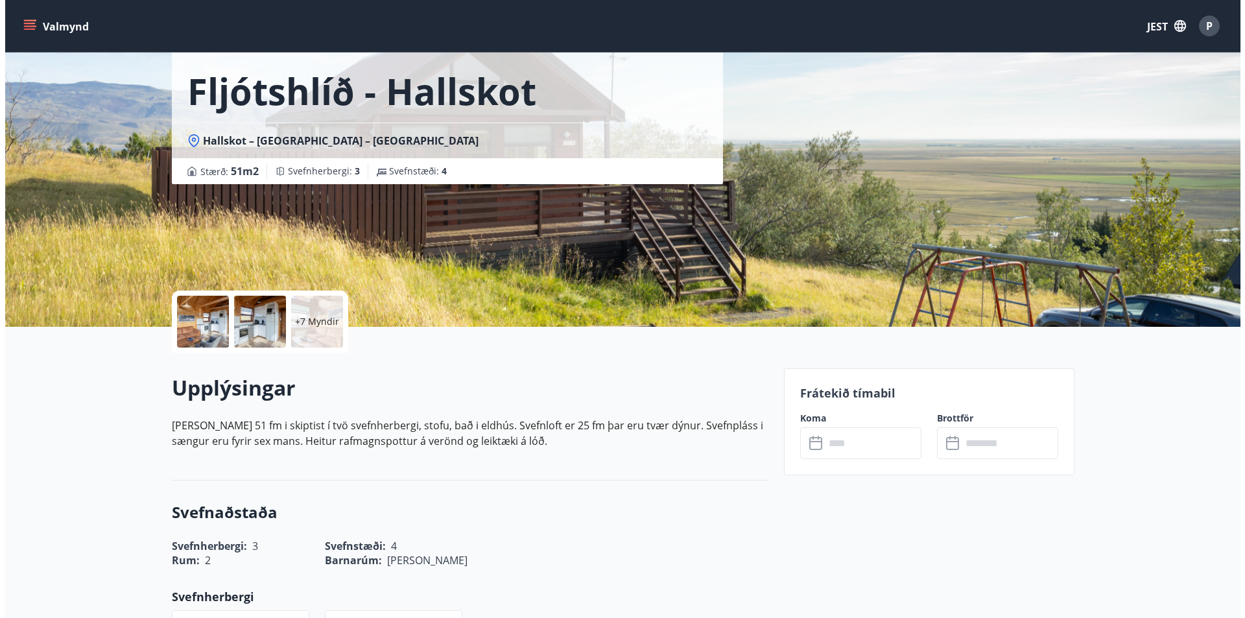
scroll to position [65, 0]
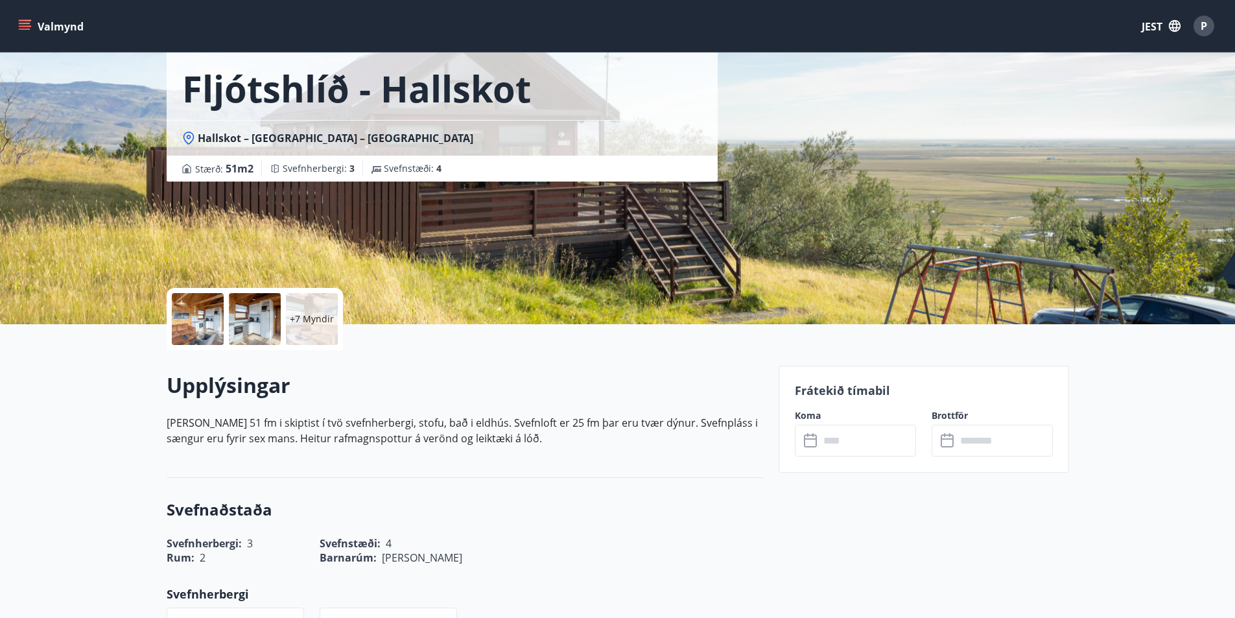
click at [195, 330] on div at bounding box center [198, 319] width 52 height 52
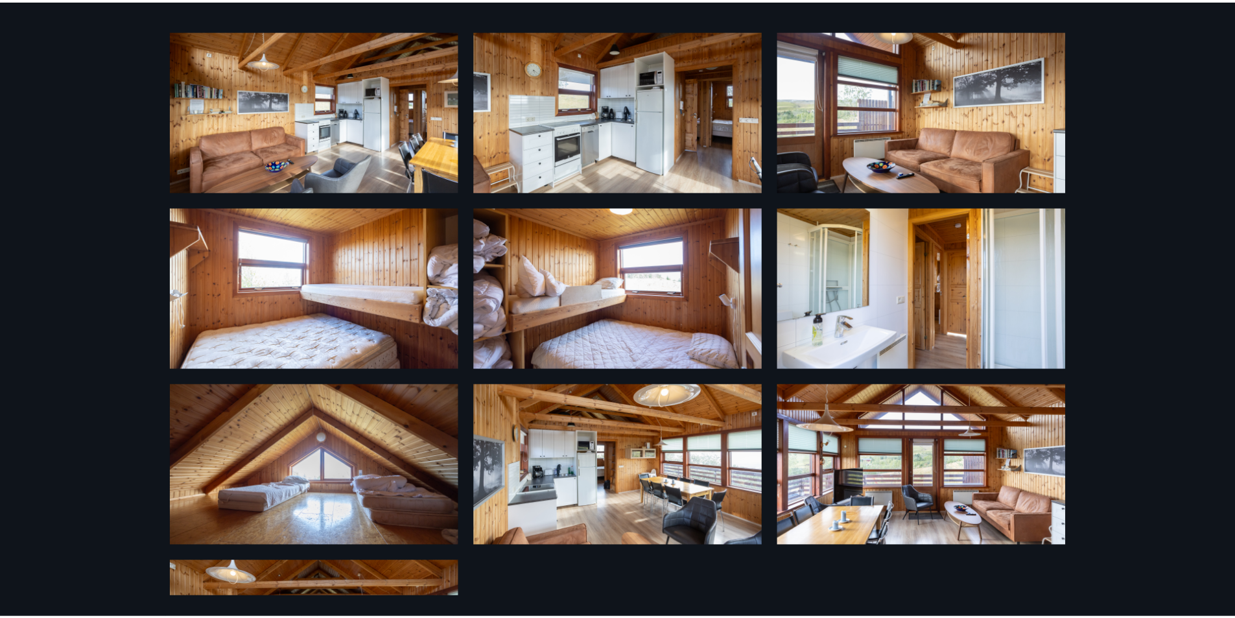
scroll to position [0, 0]
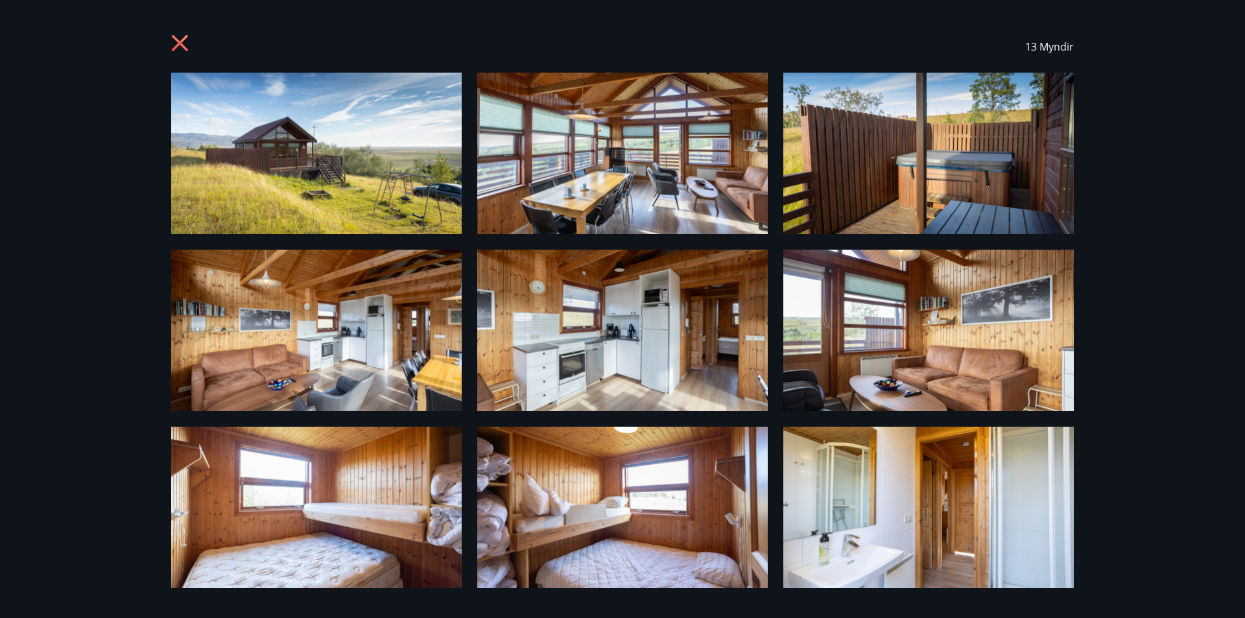
click at [174, 36] on icon at bounding box center [180, 43] width 16 height 16
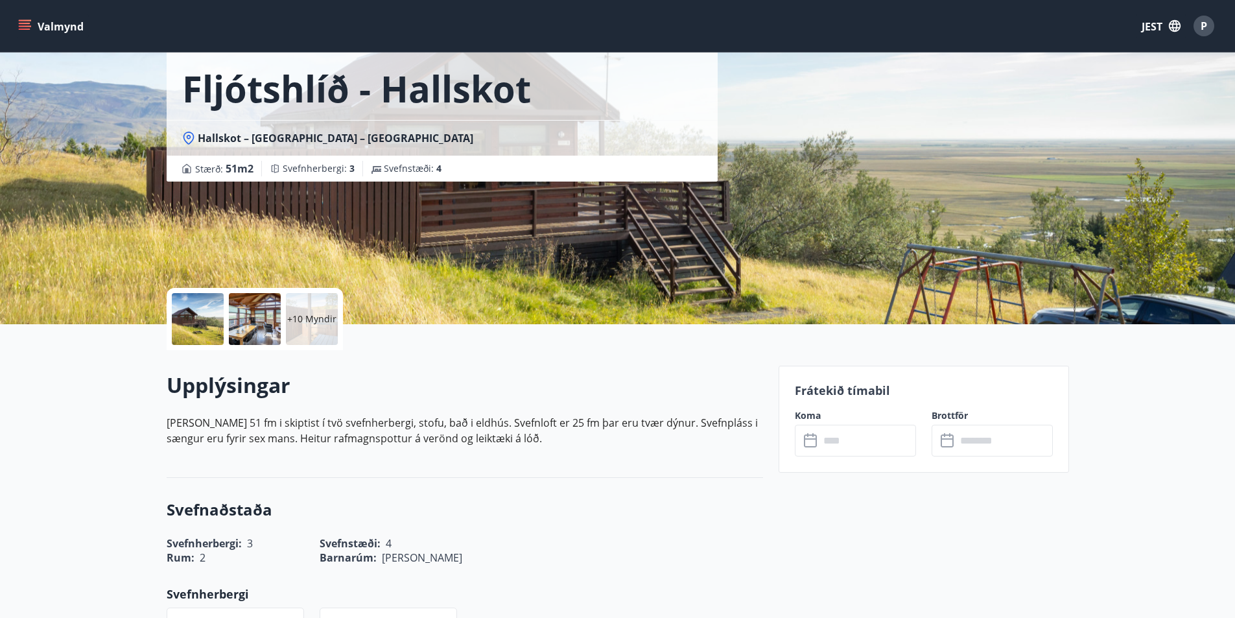
click at [844, 445] on input "text" at bounding box center [868, 441] width 97 height 32
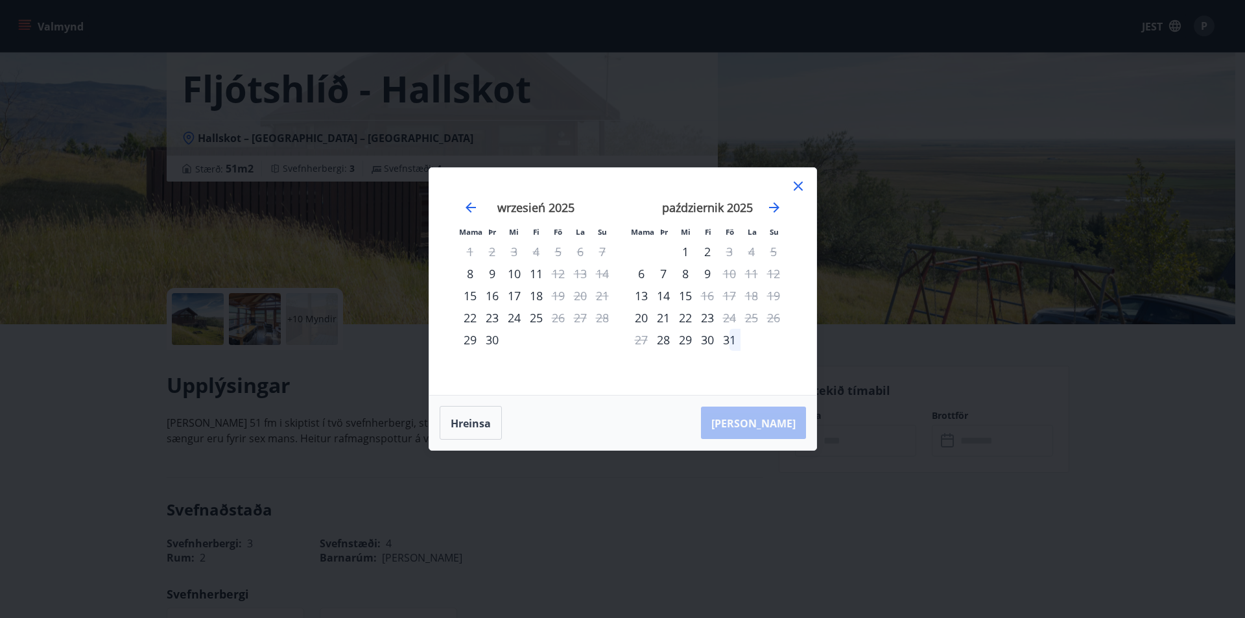
click at [803, 185] on icon at bounding box center [798, 186] width 16 height 16
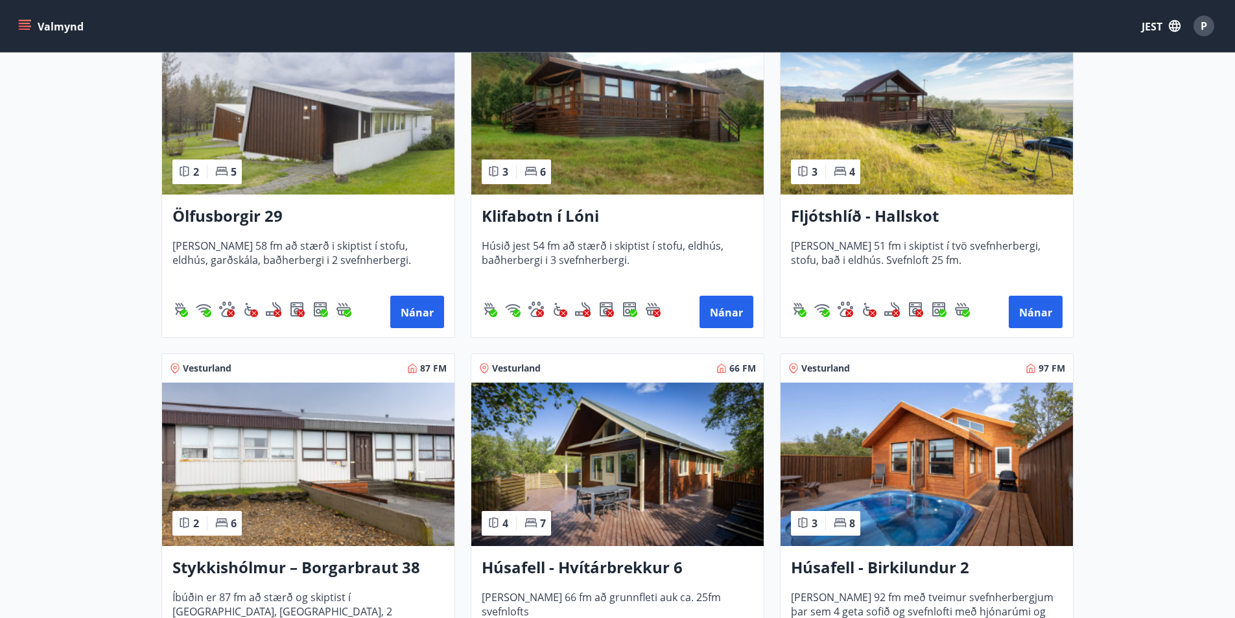
scroll to position [65, 0]
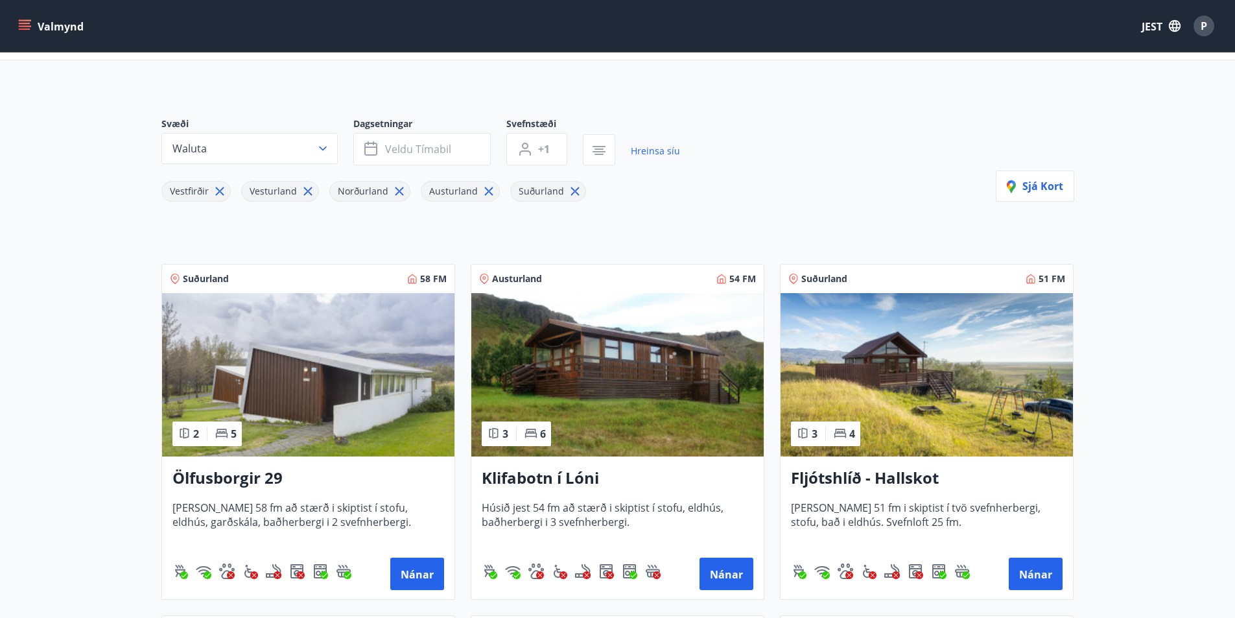
click at [632, 399] on img at bounding box center [617, 374] width 292 height 163
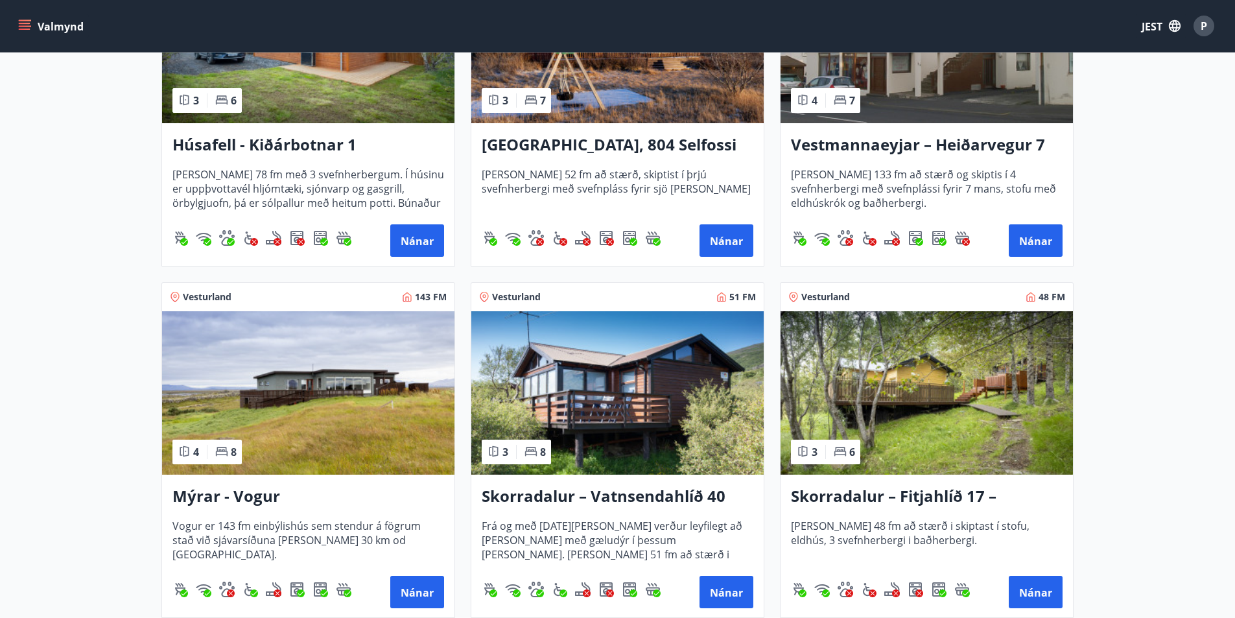
scroll to position [1102, 0]
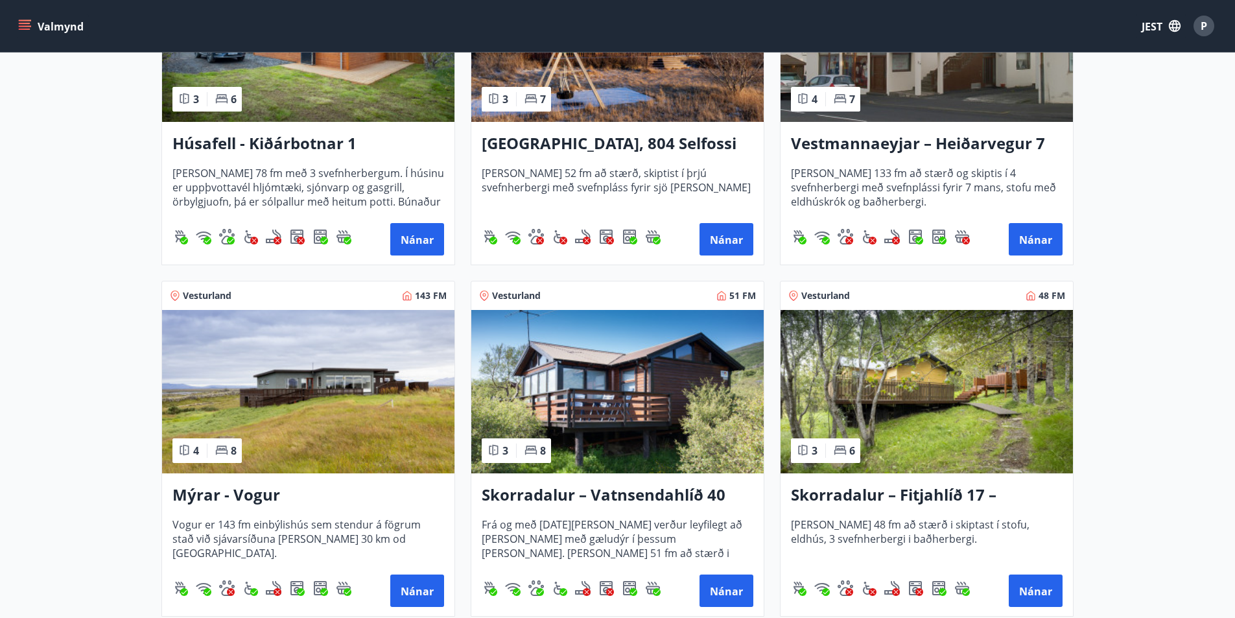
click at [349, 383] on img at bounding box center [308, 391] width 292 height 163
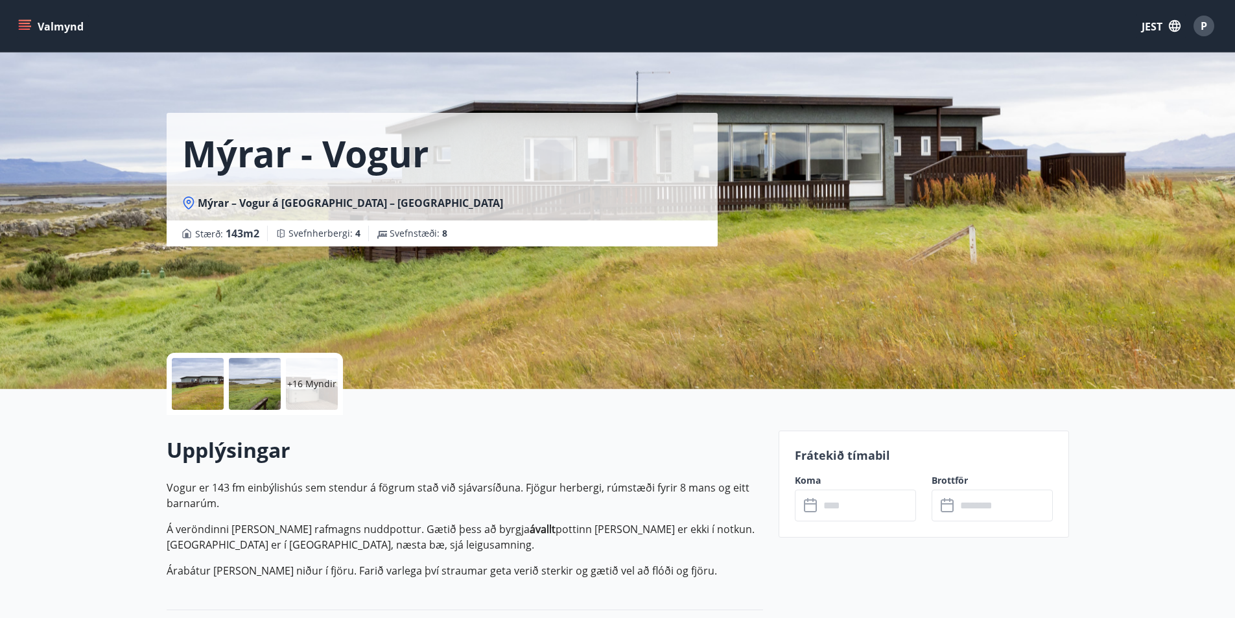
click at [199, 375] on div at bounding box center [198, 384] width 52 height 52
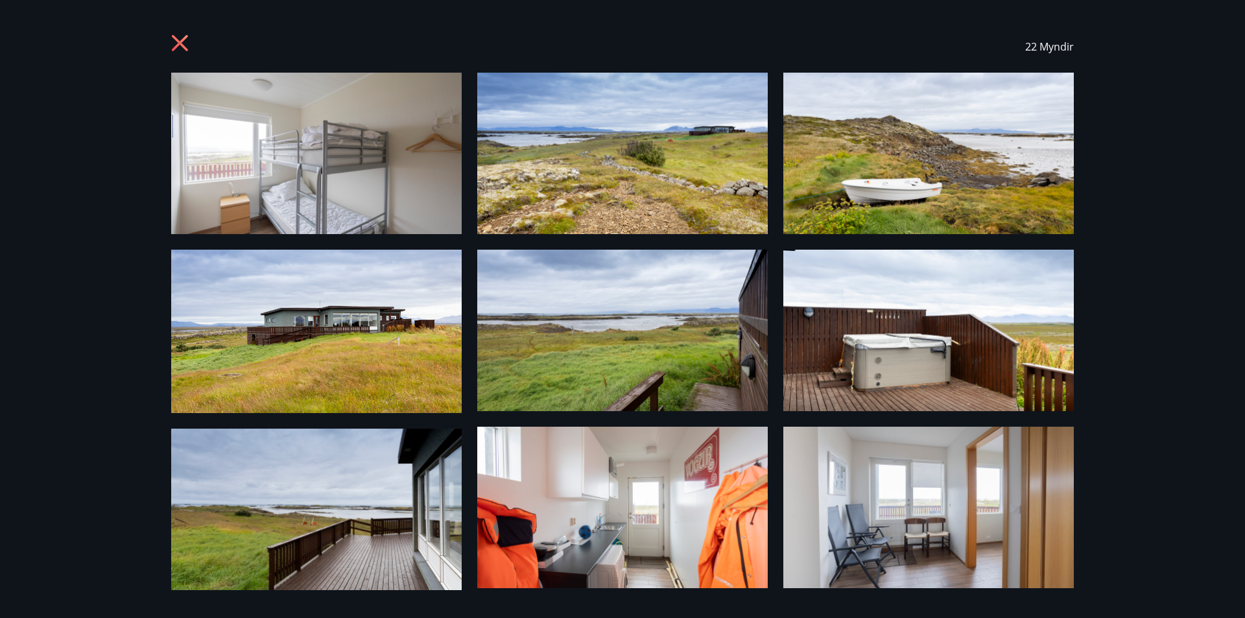
click at [163, 34] on div "22 Myndir" at bounding box center [623, 47] width 934 height 52
click at [178, 43] on icon at bounding box center [181, 44] width 21 height 21
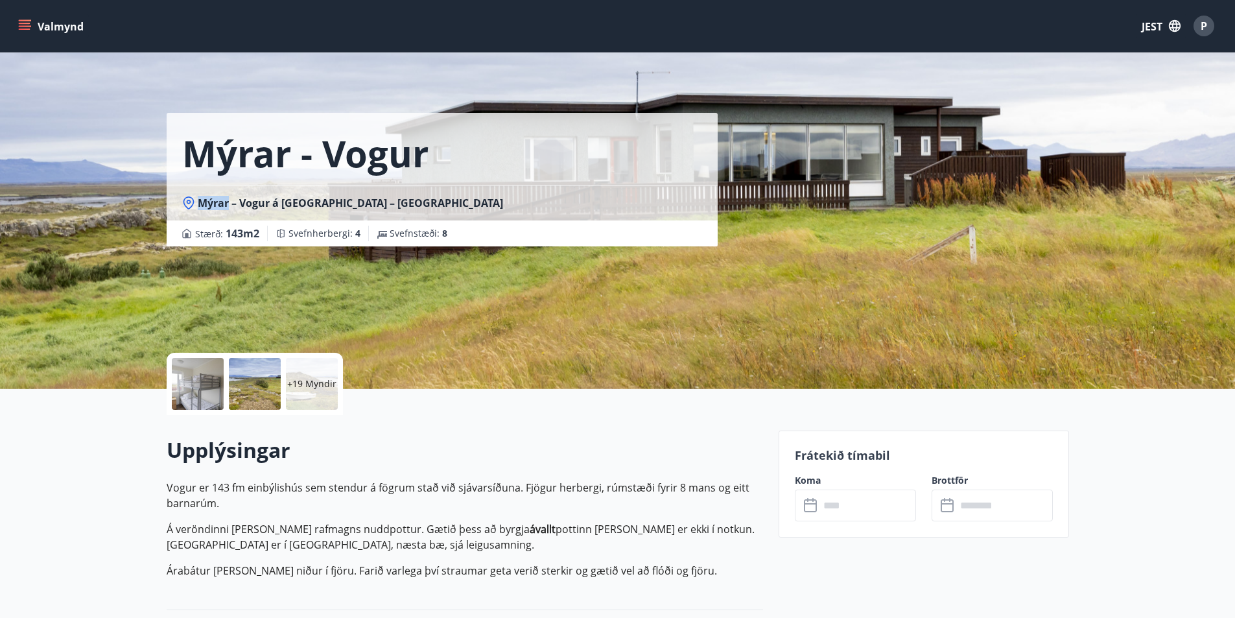
drag, startPoint x: 229, startPoint y: 203, endPoint x: 188, endPoint y: 206, distance: 41.0
click at [188, 206] on div "Mýrar – Vogur á [GEOGRAPHIC_DATA] – [GEOGRAPHIC_DATA]" at bounding box center [442, 203] width 520 height 14
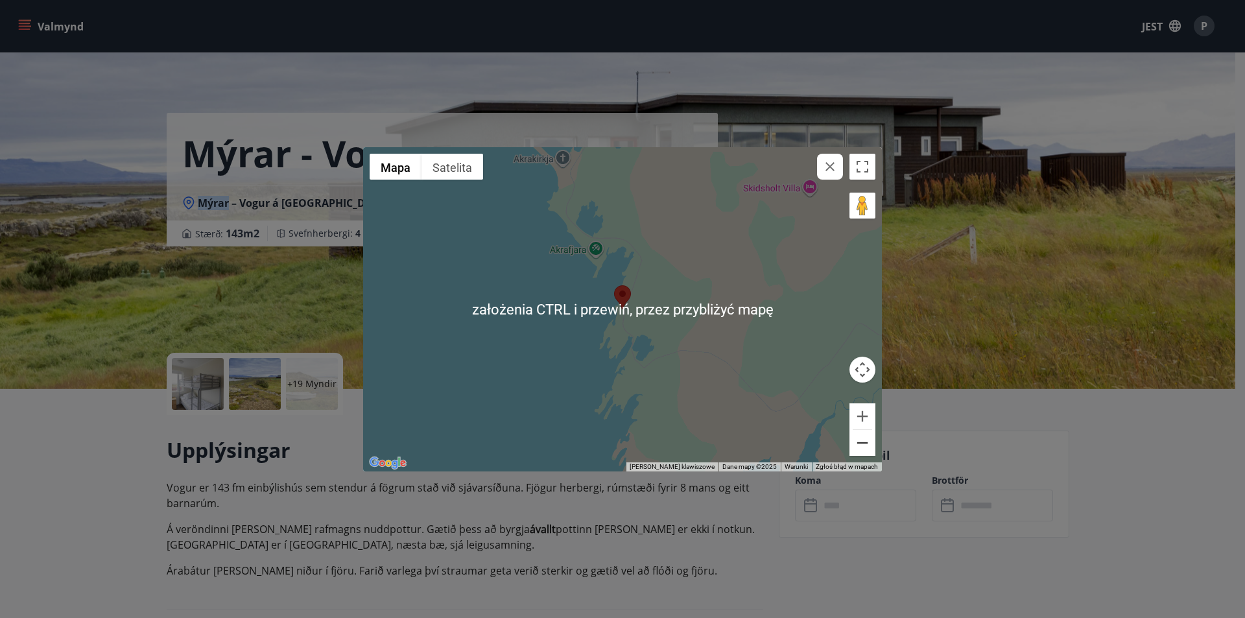
click at [869, 444] on button "Pomniejsz" at bounding box center [862, 443] width 26 height 26
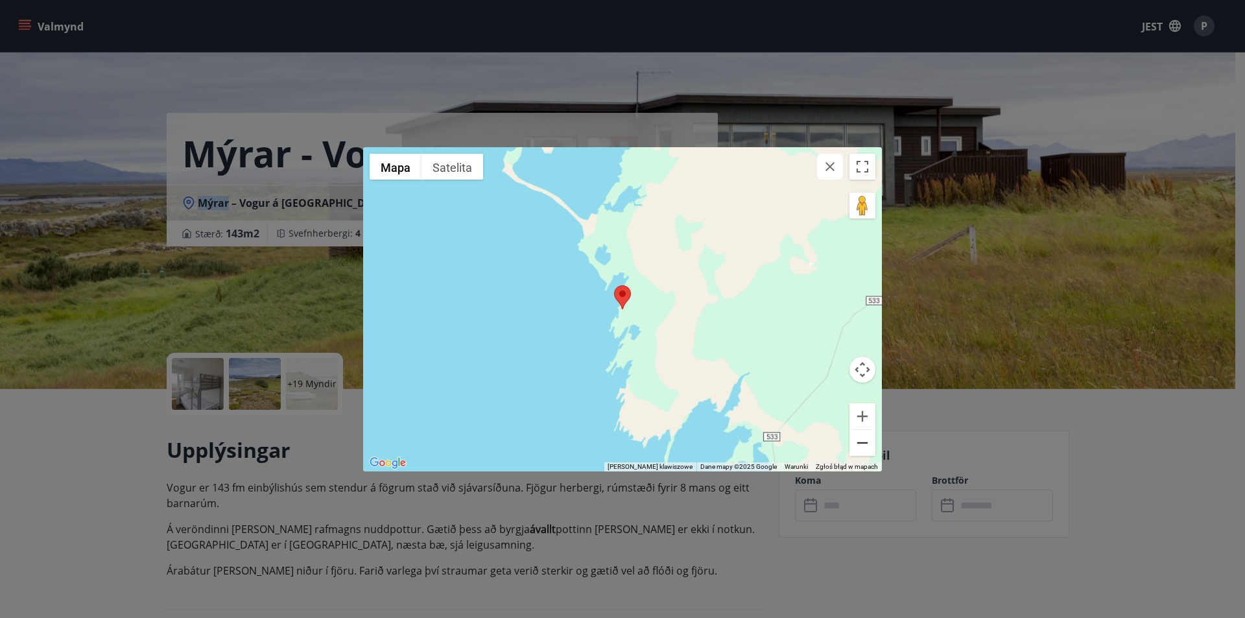
click at [869, 444] on button "Pomniejsz" at bounding box center [862, 443] width 26 height 26
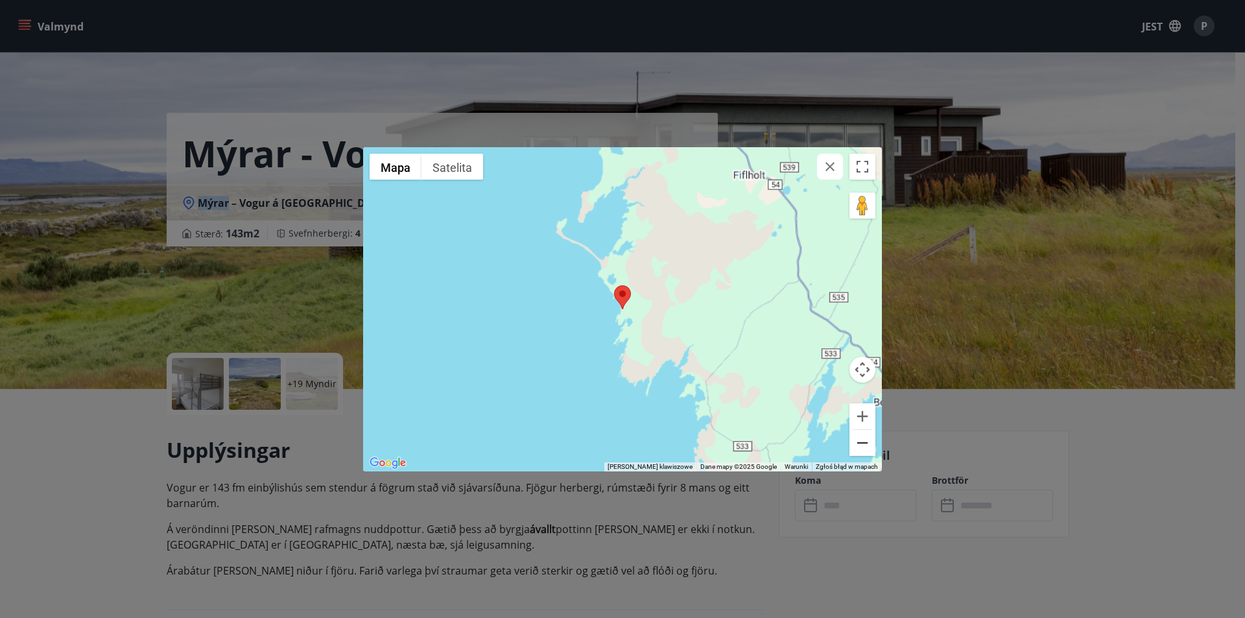
click at [869, 444] on button "Pomniejsz" at bounding box center [862, 443] width 26 height 26
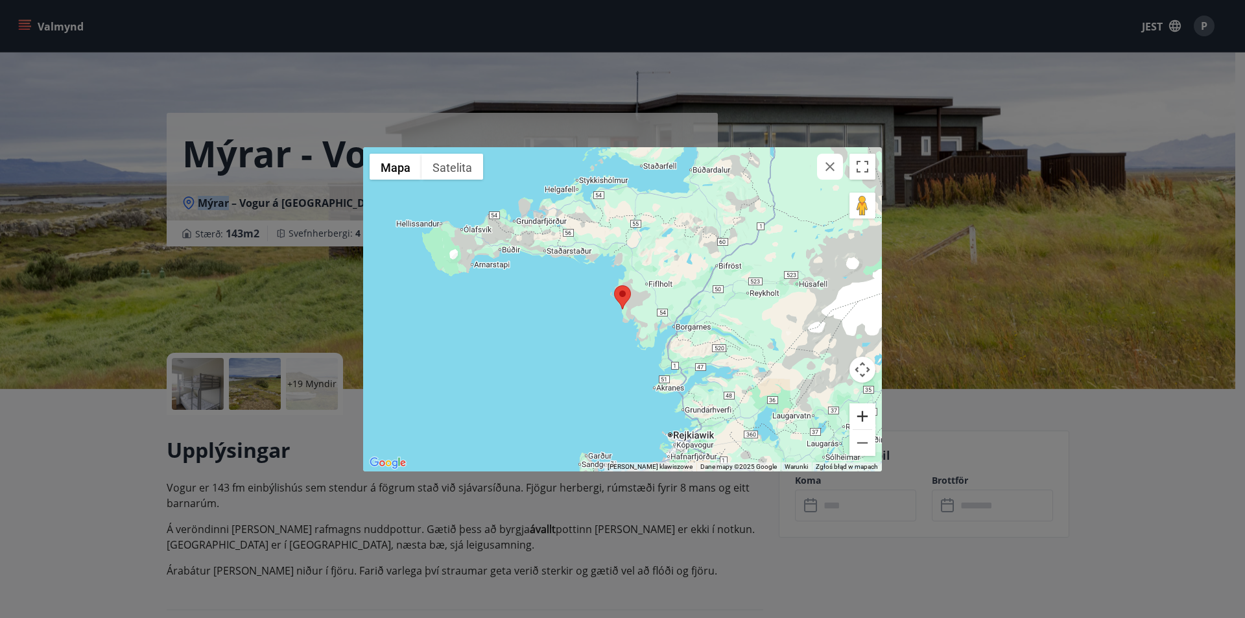
click at [865, 418] on button "Powiększ" at bounding box center [862, 416] width 26 height 26
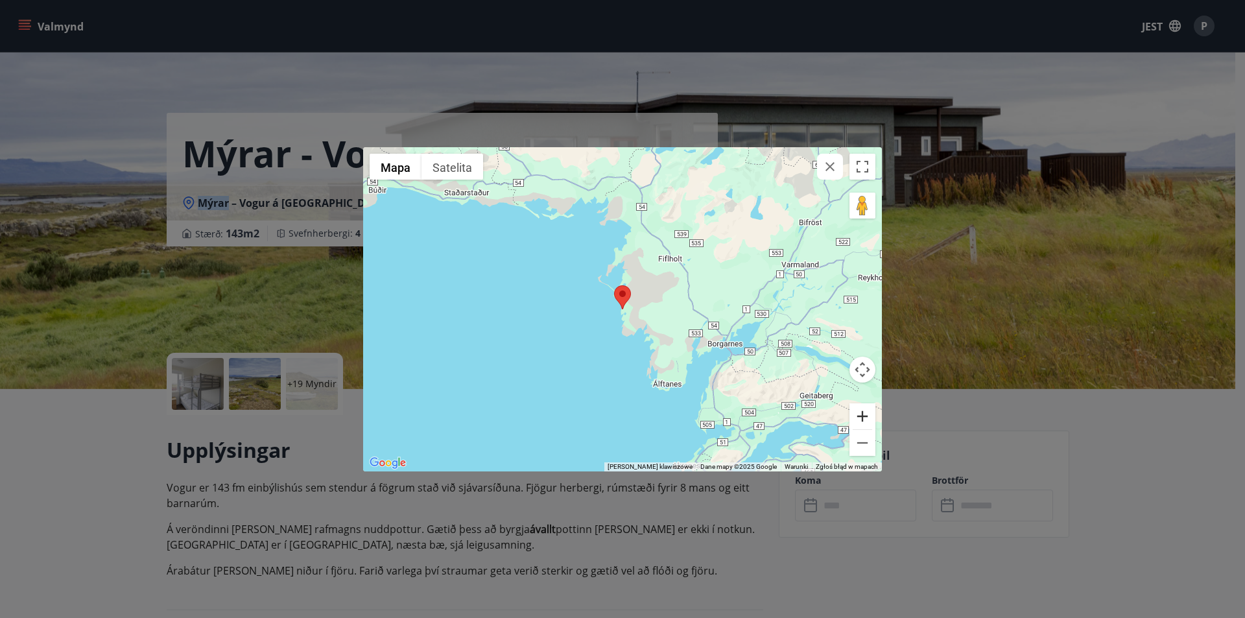
click at [865, 417] on button "Powiększ" at bounding box center [862, 416] width 26 height 26
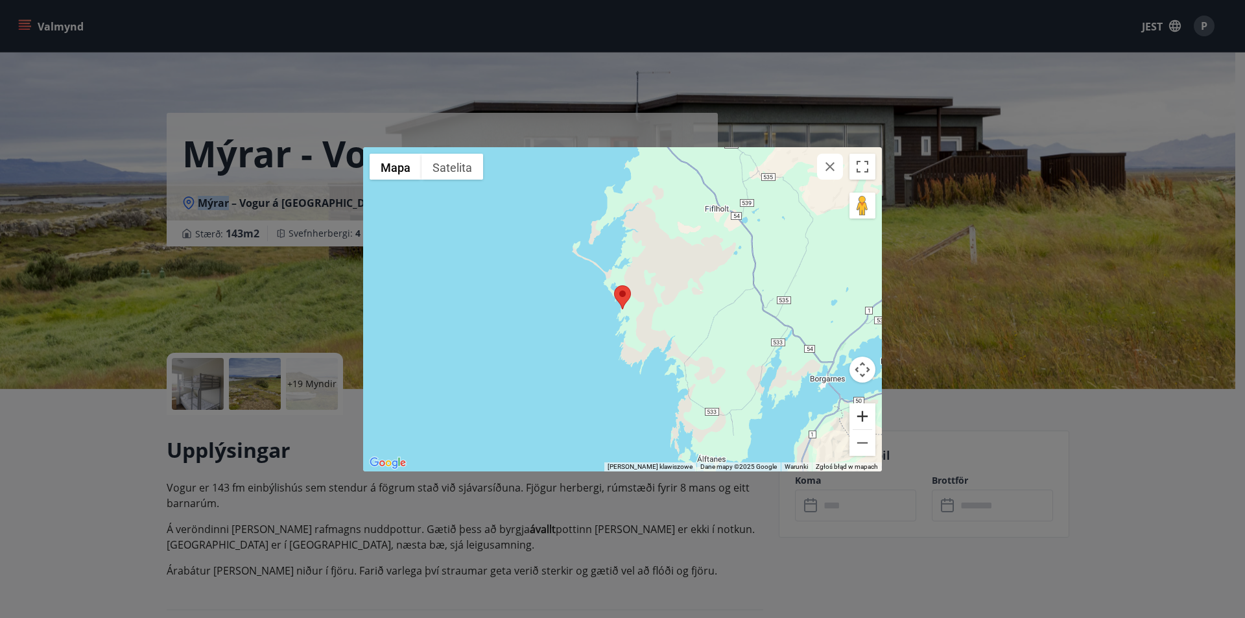
click at [865, 417] on button "Powiększ" at bounding box center [862, 416] width 26 height 26
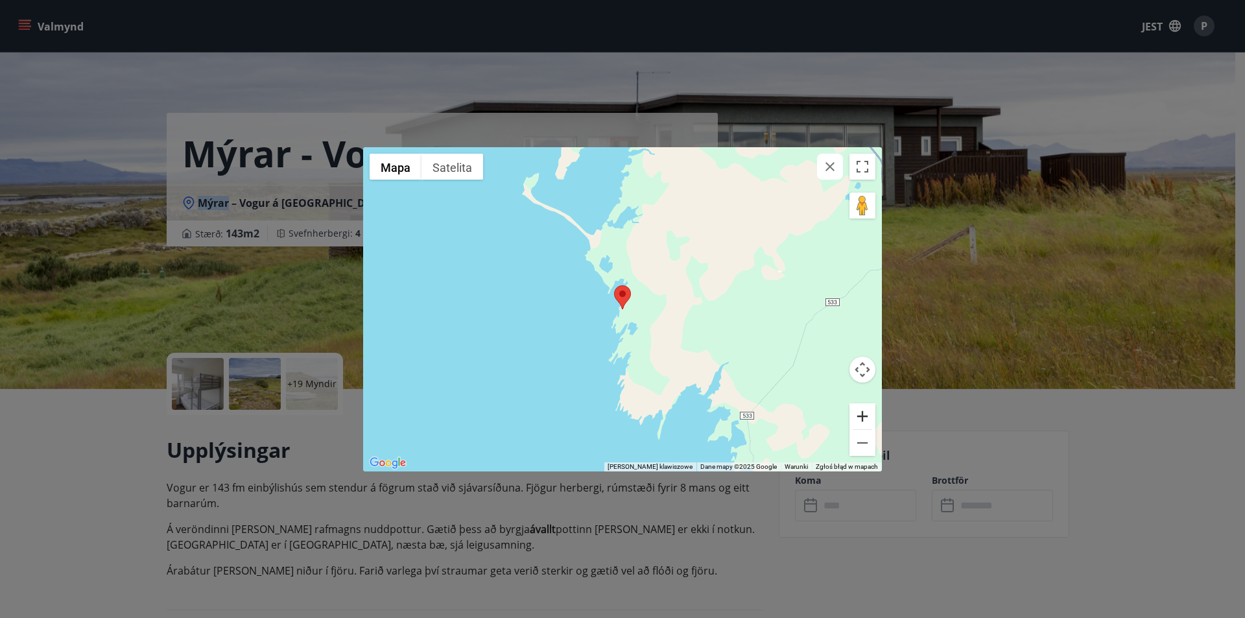
click at [865, 417] on button "Powiększ" at bounding box center [862, 416] width 26 height 26
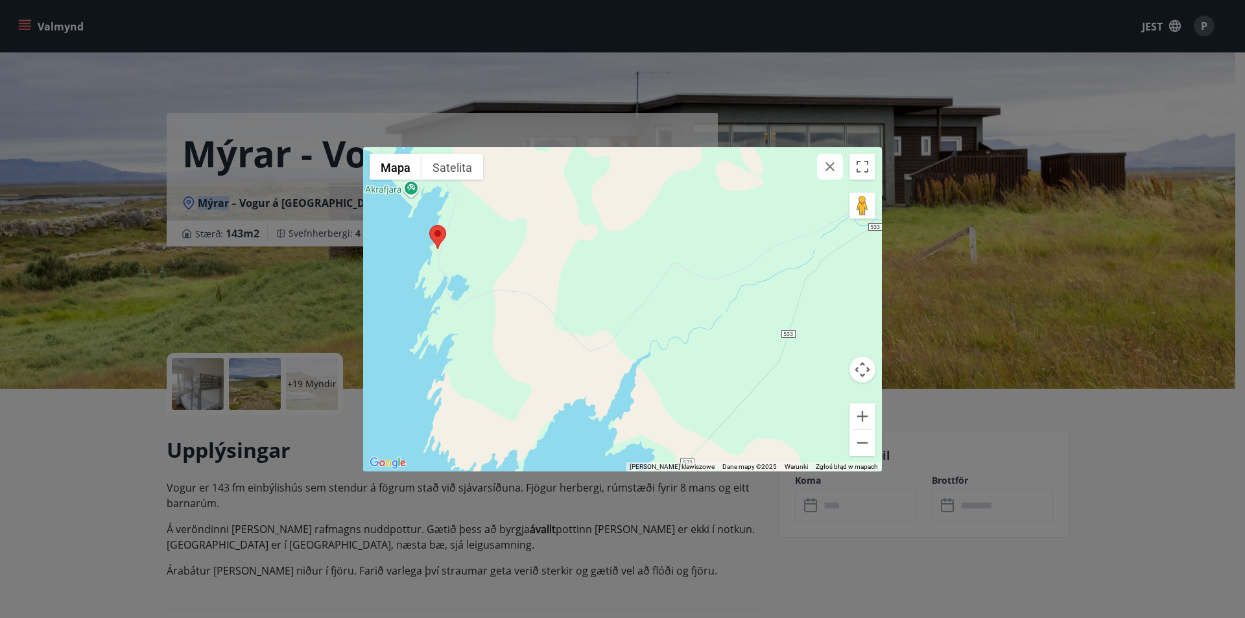
drag, startPoint x: 713, startPoint y: 334, endPoint x: 460, endPoint y: 265, distance: 261.6
click at [460, 265] on div at bounding box center [622, 309] width 519 height 324
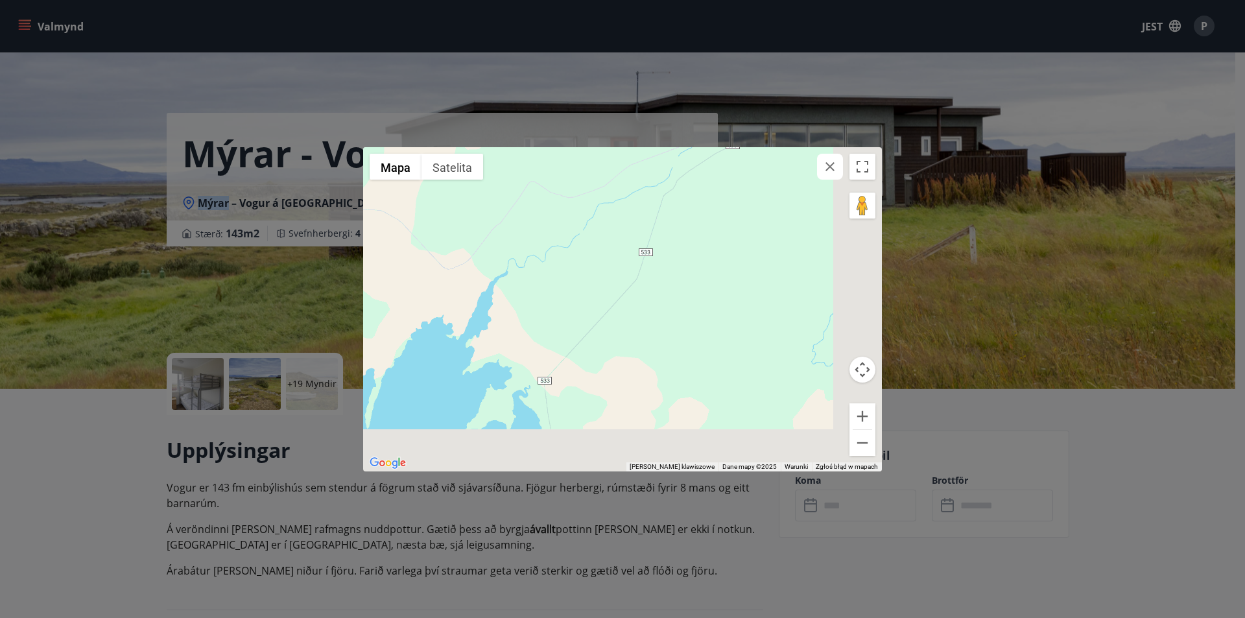
drag, startPoint x: 628, startPoint y: 343, endPoint x: 560, endPoint y: 275, distance: 96.3
click at [560, 276] on div at bounding box center [622, 309] width 519 height 324
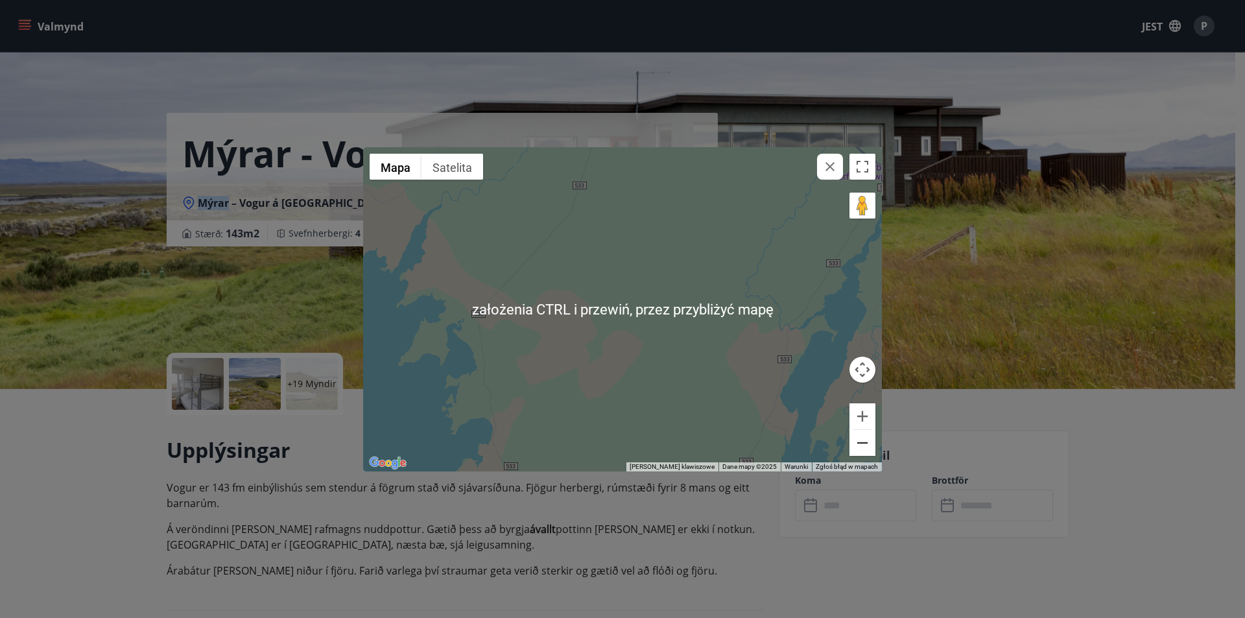
click at [870, 446] on button "Pomniejsz" at bounding box center [862, 443] width 26 height 26
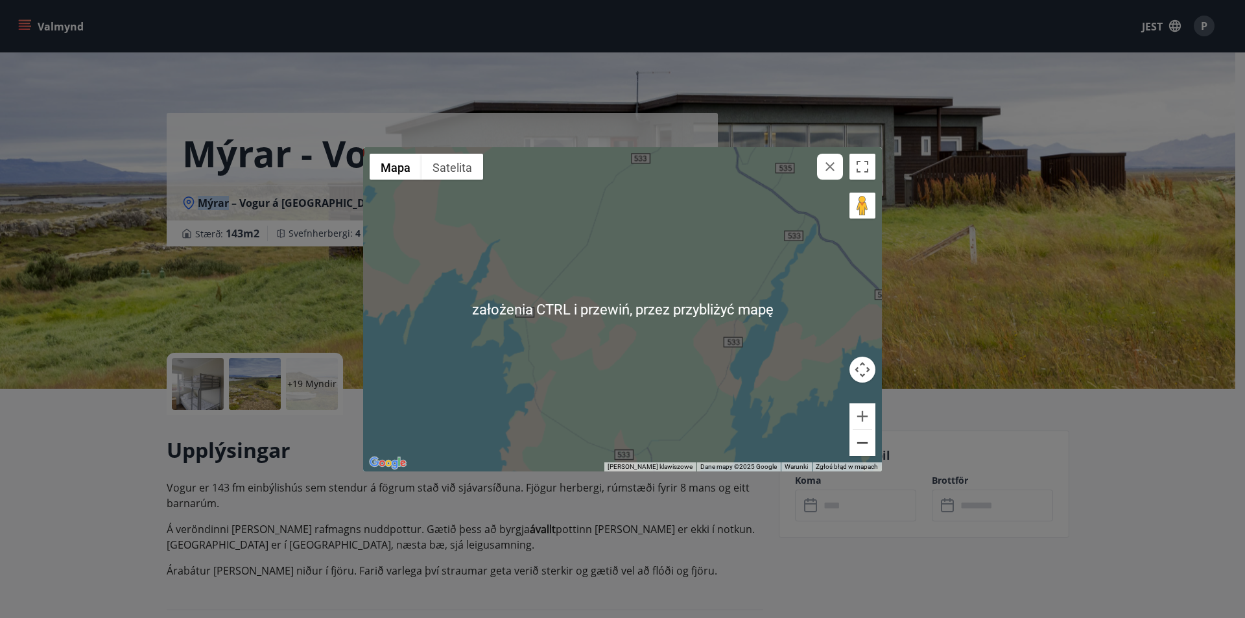
click at [871, 446] on button "Pomniejsz" at bounding box center [862, 443] width 26 height 26
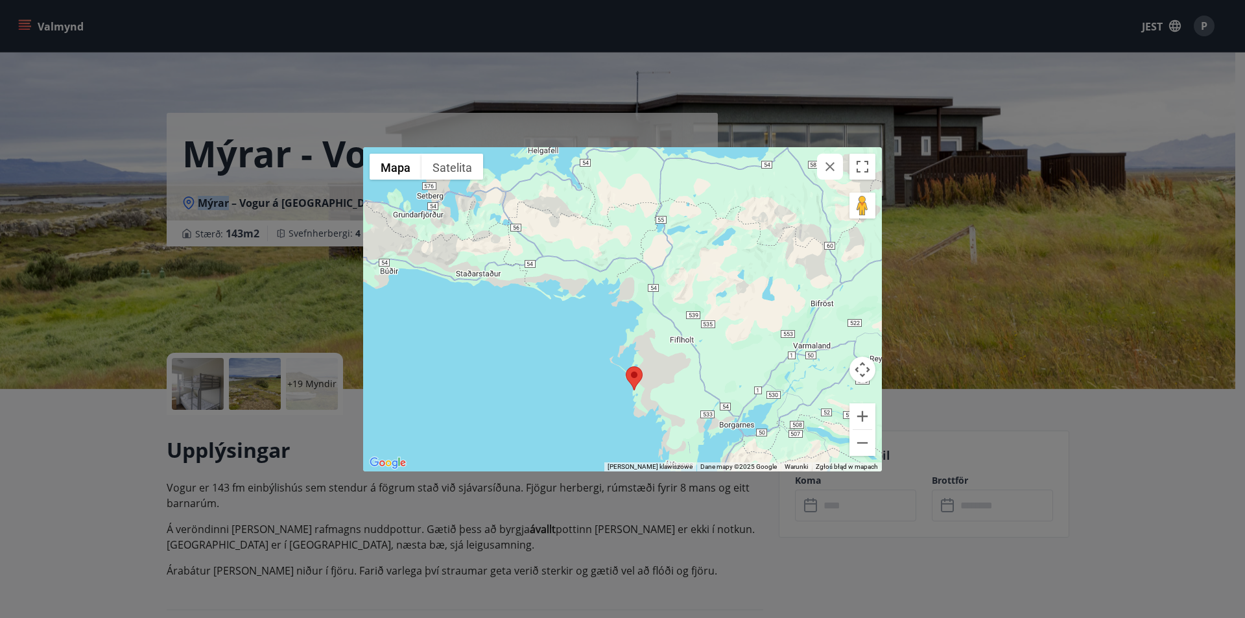
drag, startPoint x: 619, startPoint y: 224, endPoint x: 688, endPoint y: 329, distance: 125.9
click at [683, 333] on div at bounding box center [622, 309] width 519 height 324
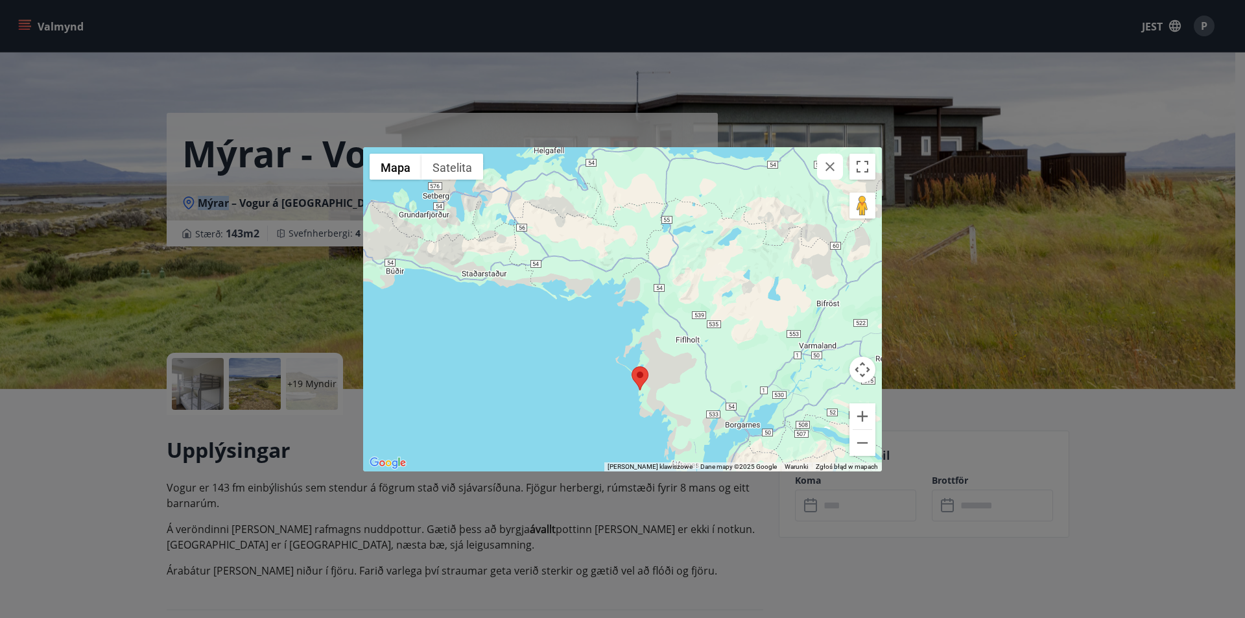
click at [835, 167] on icon "button" at bounding box center [830, 167] width 16 height 16
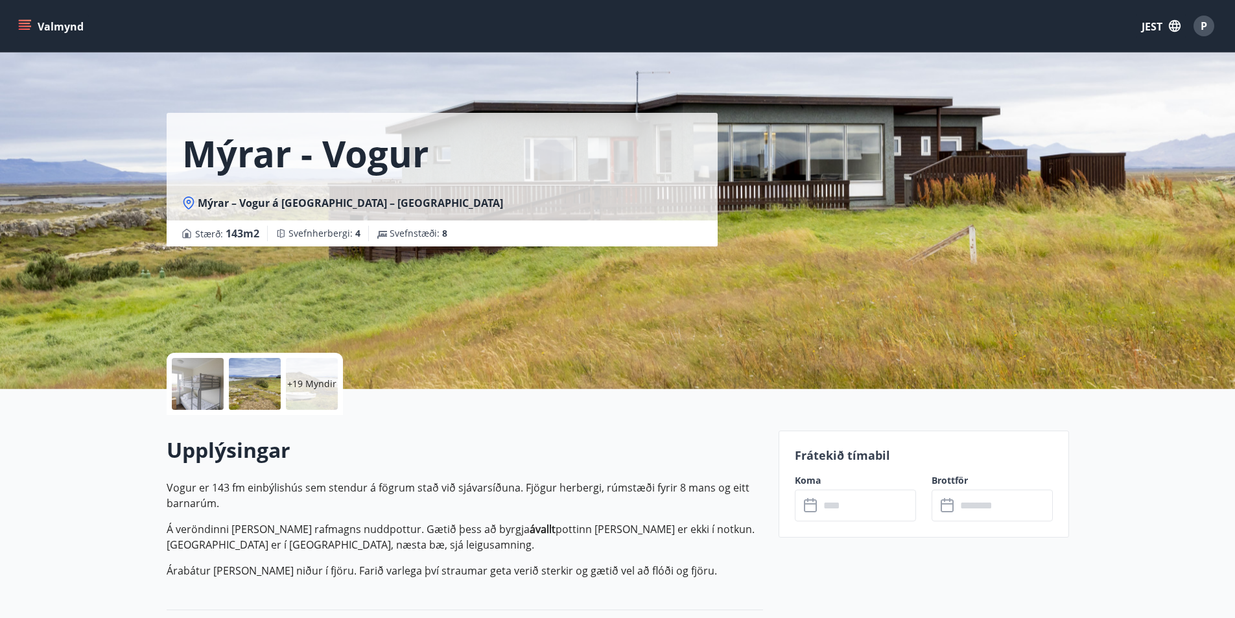
click at [877, 515] on input "text" at bounding box center [868, 506] width 97 height 32
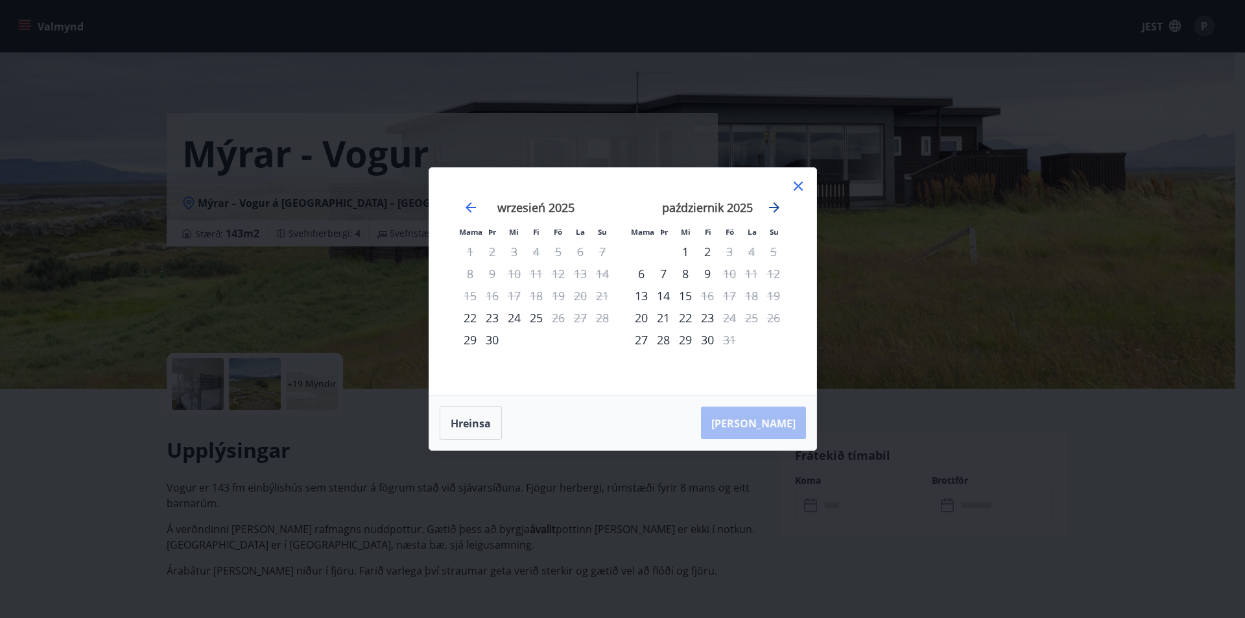
click at [773, 209] on icon "Przejdź dalej, aby przejść do następnego miesiąca." at bounding box center [774, 208] width 16 height 16
click at [804, 177] on div "Mama Þr Mi Fi Fö La Su Mama Þr Mi Fi Fö La Su wrzesień 2025 1 2 3 4 5 6 7 8 9 1…" at bounding box center [622, 281] width 387 height 227
click at [800, 183] on icon at bounding box center [798, 186] width 16 height 16
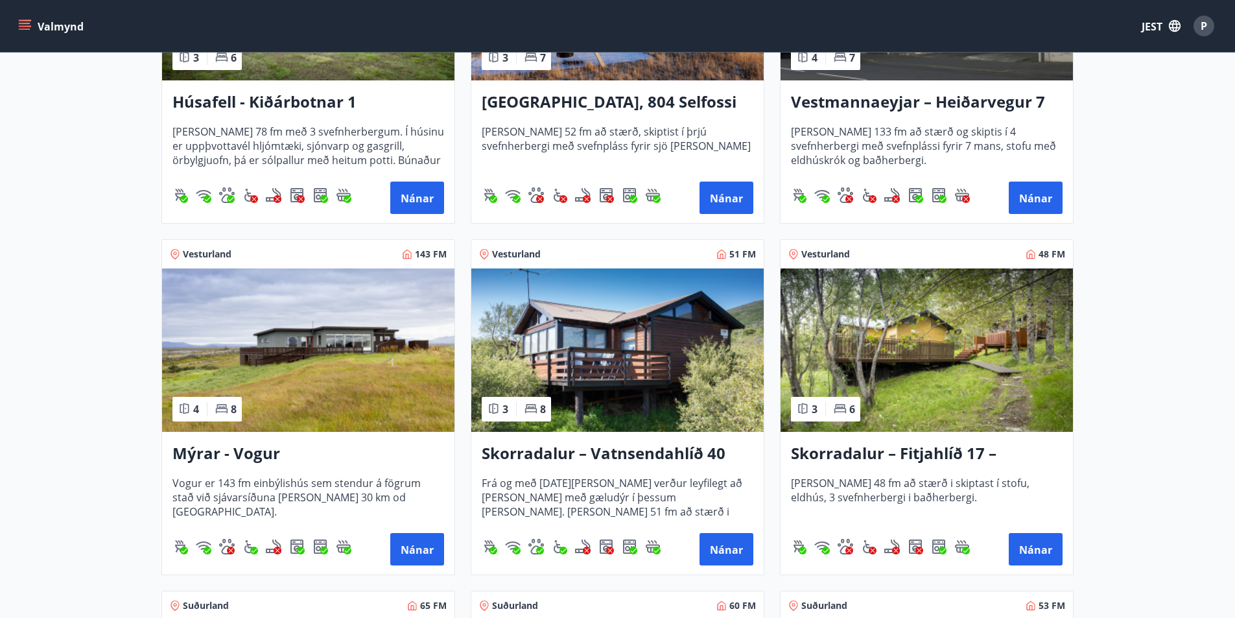
scroll to position [1167, 0]
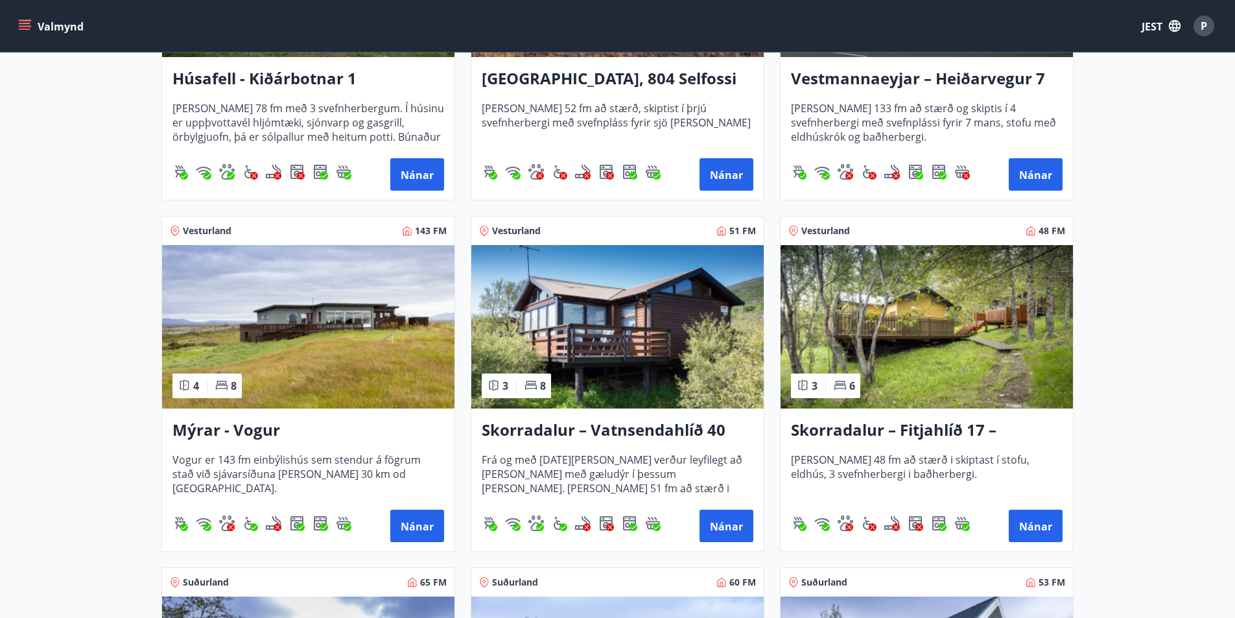
click at [898, 432] on font "Skorradalur – Fitjahlíð 17 – [PERSON_NAME]" at bounding box center [894, 440] width 206 height 43
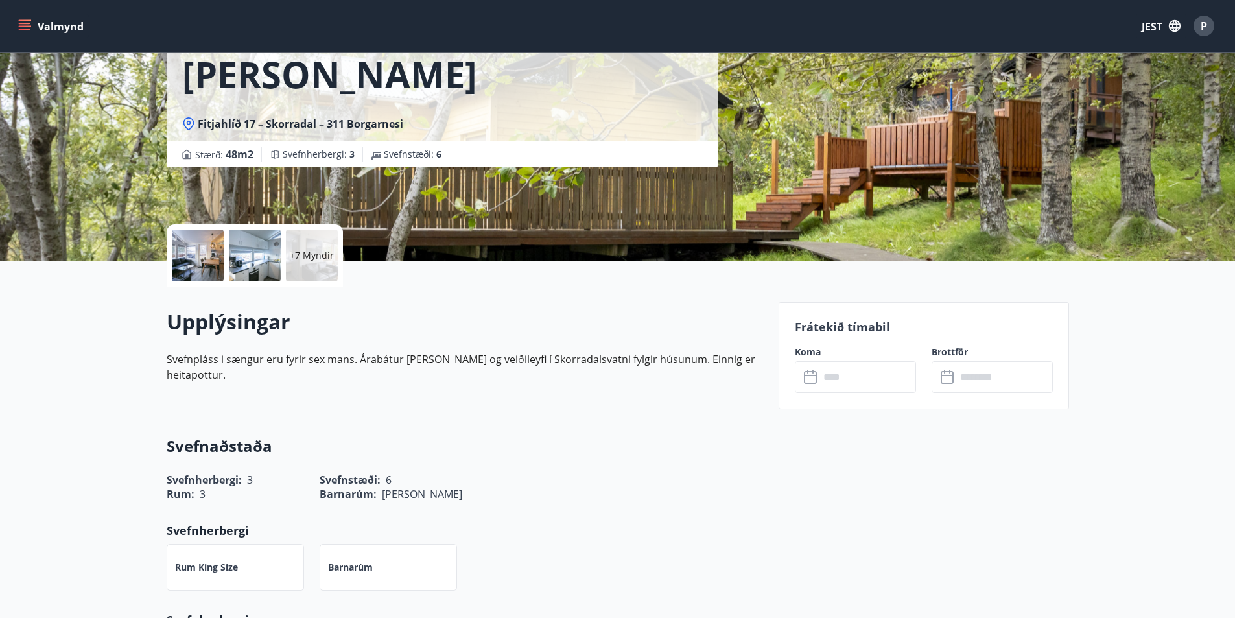
scroll to position [130, 0]
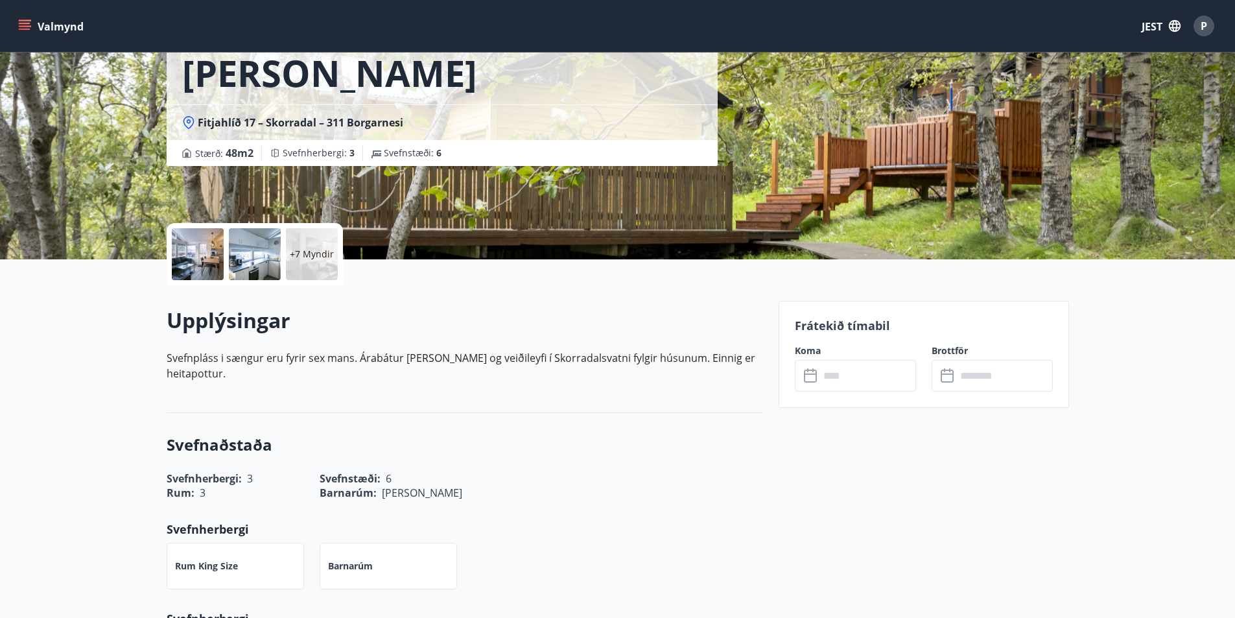
click at [848, 381] on input "text" at bounding box center [868, 376] width 97 height 32
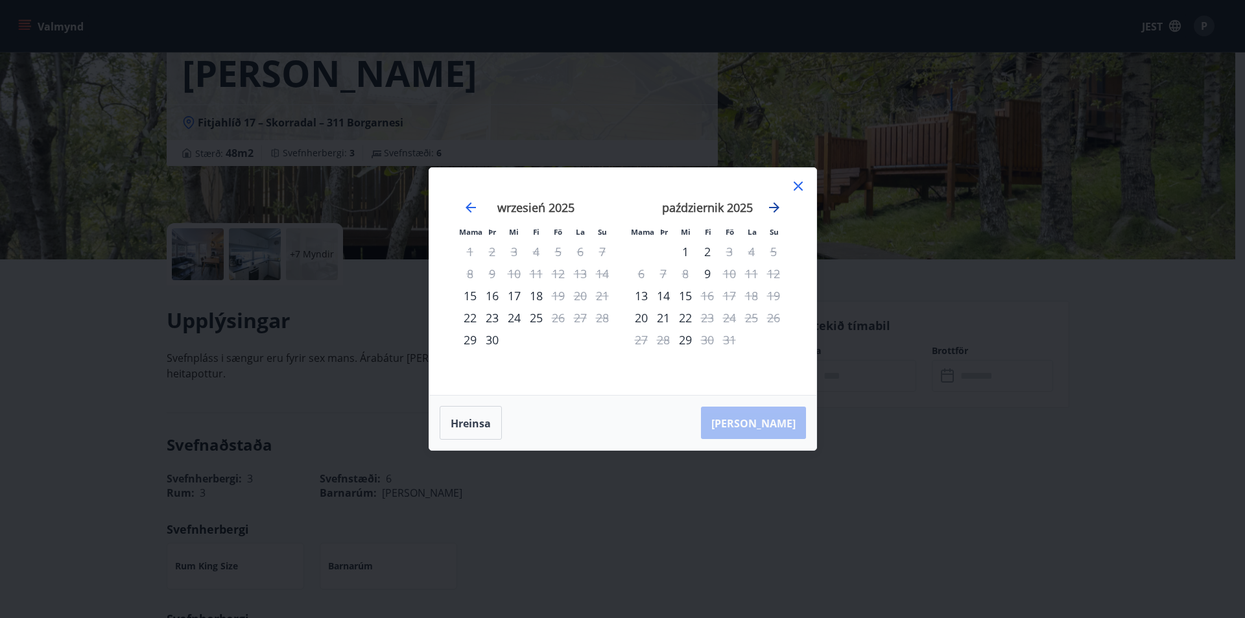
click at [777, 207] on icon "Przejdź dalej, aby przejść do następnego miesiąca." at bounding box center [774, 207] width 10 height 10
click at [798, 191] on icon at bounding box center [798, 186] width 16 height 16
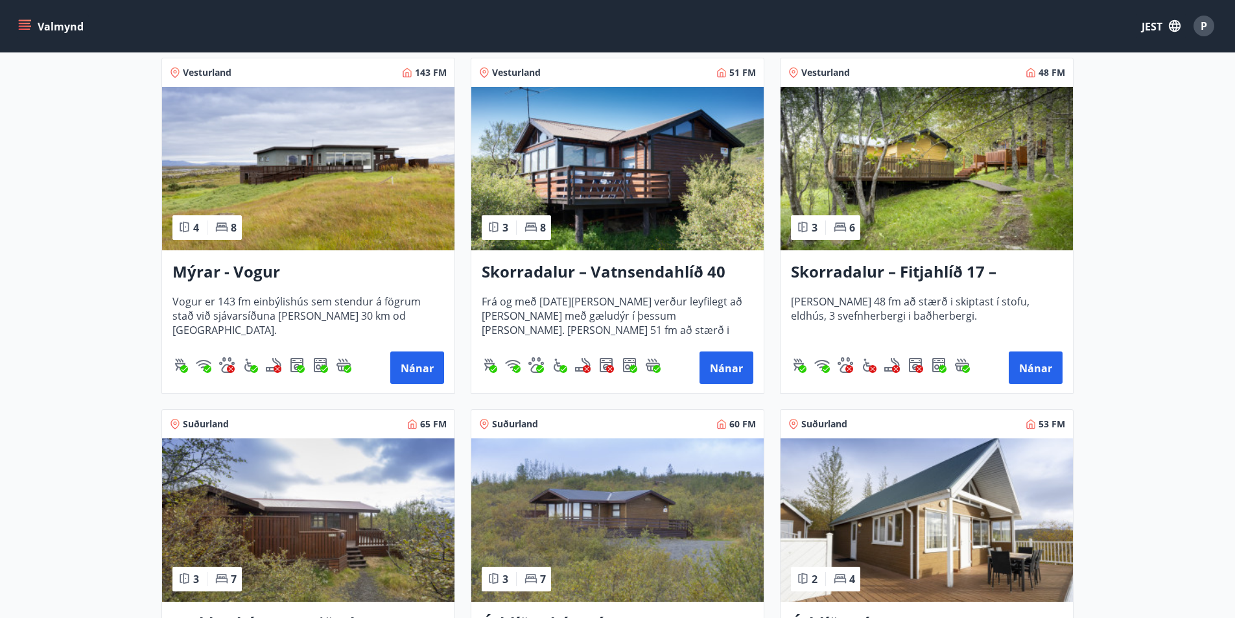
scroll to position [1491, 0]
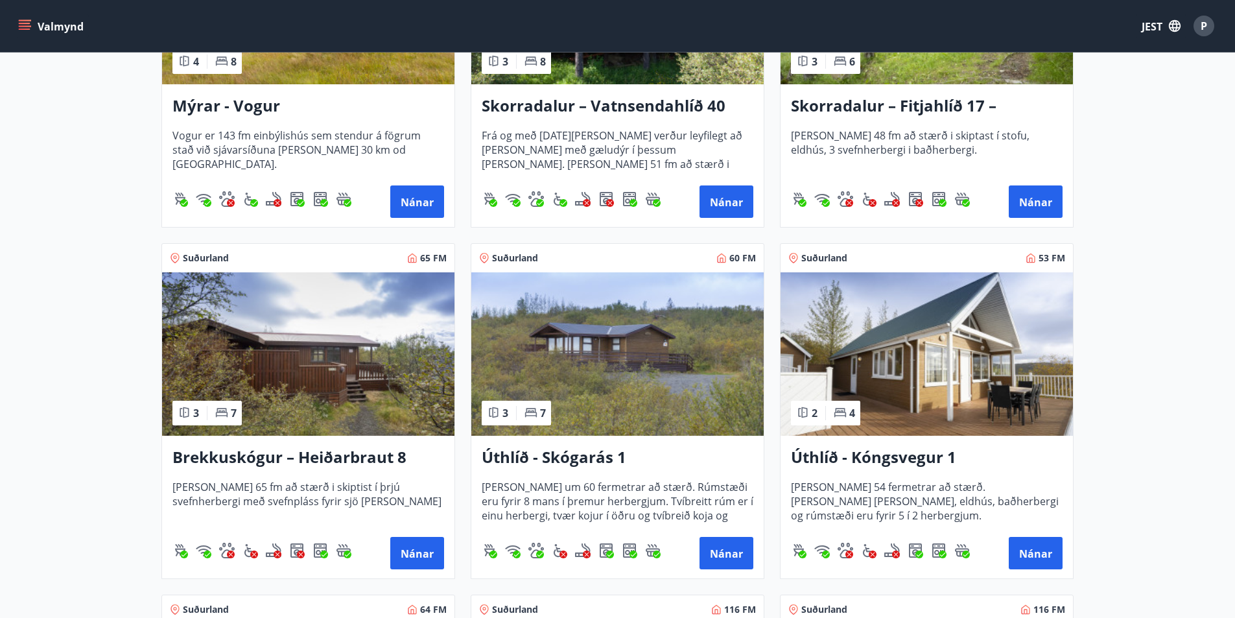
click at [338, 386] on img at bounding box center [308, 353] width 292 height 163
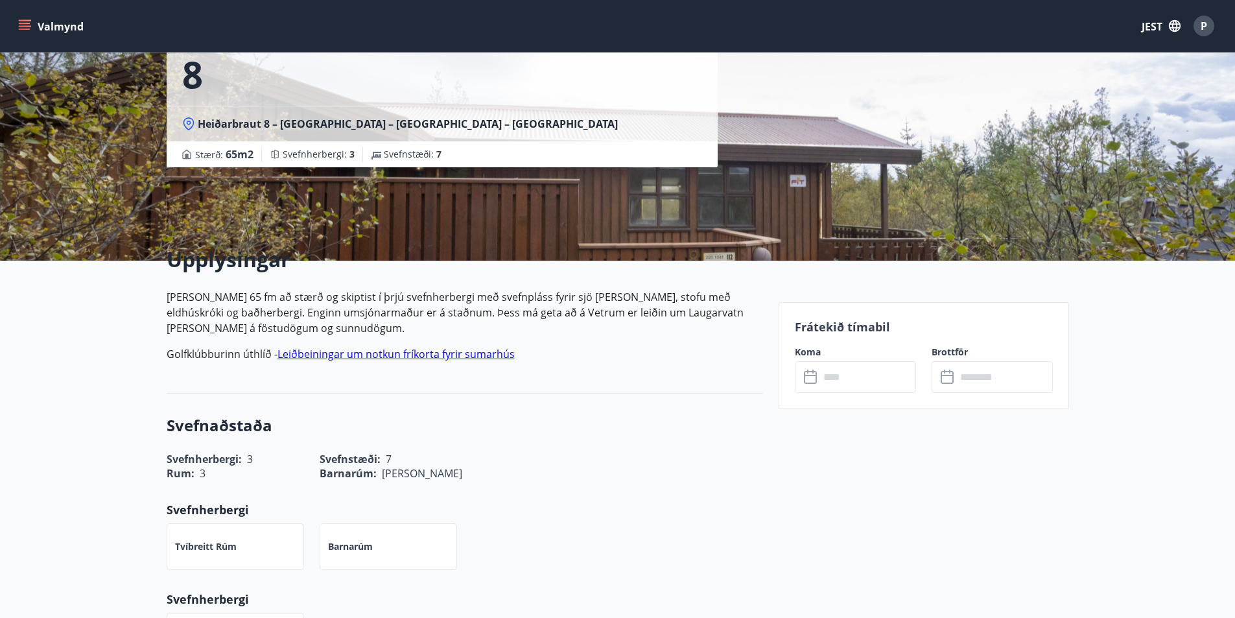
scroll to position [130, 0]
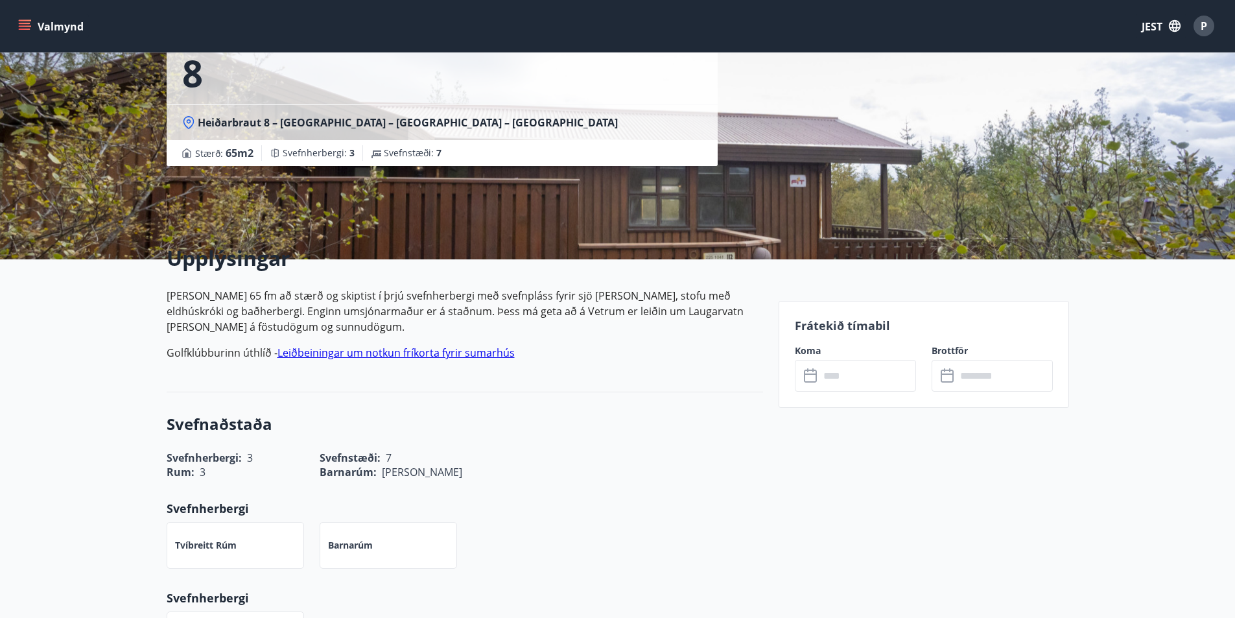
click at [864, 372] on input "text" at bounding box center [868, 376] width 97 height 32
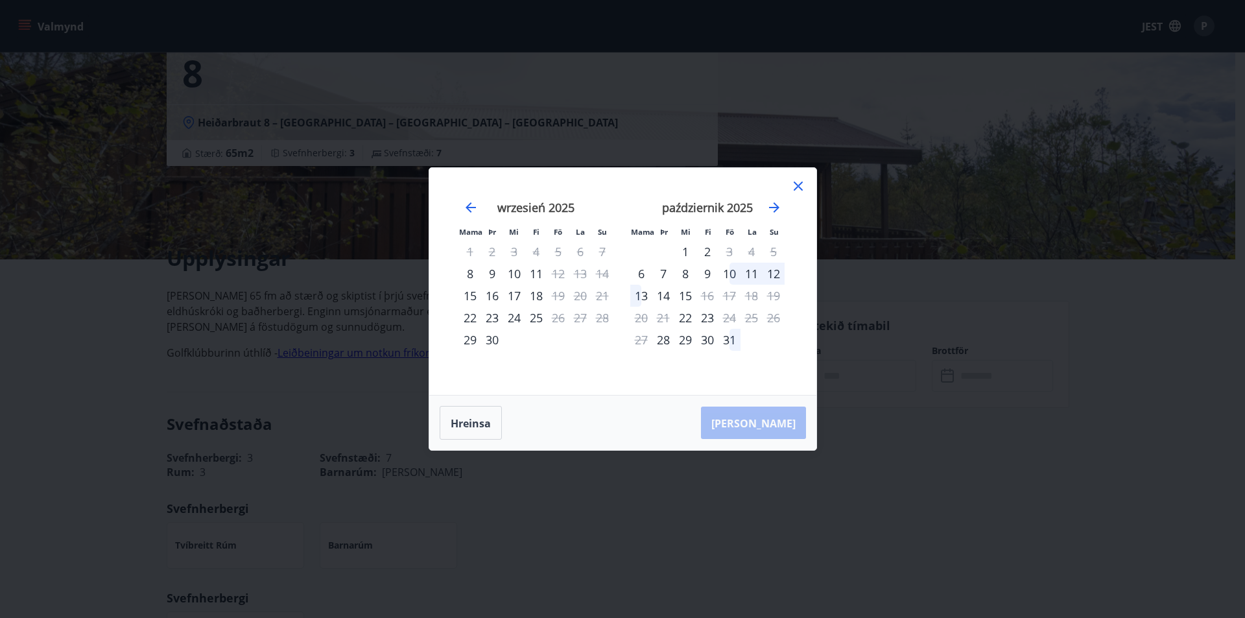
click at [799, 188] on icon at bounding box center [798, 186] width 9 height 9
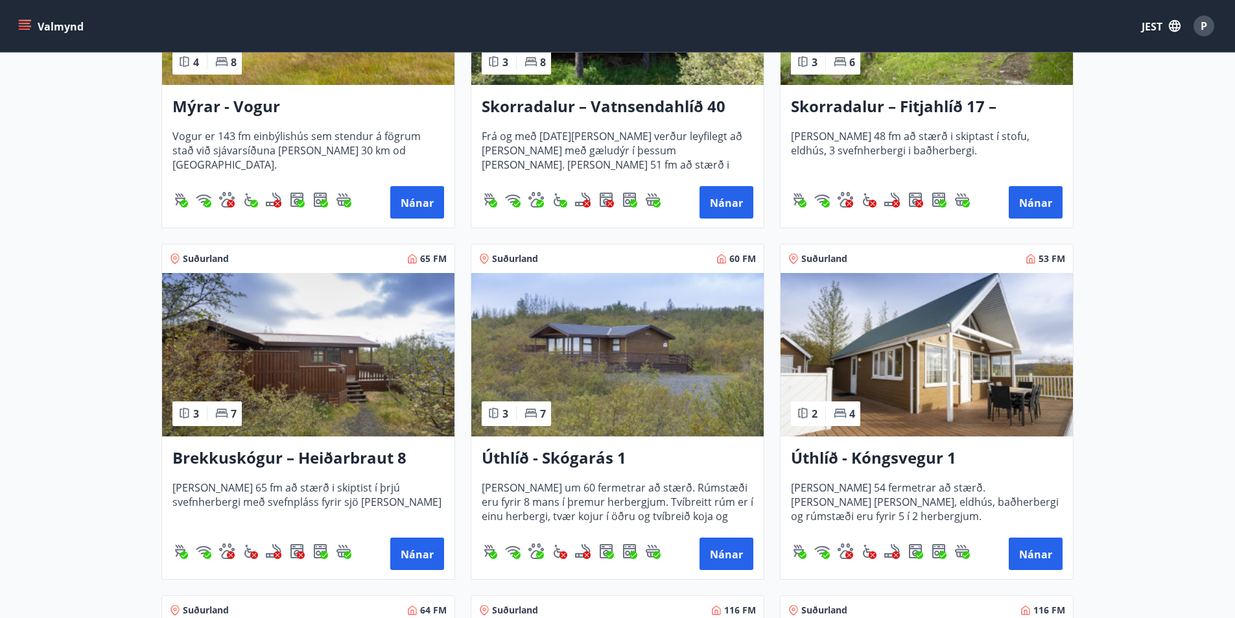
scroll to position [1491, 0]
click at [663, 373] on img at bounding box center [617, 353] width 292 height 163
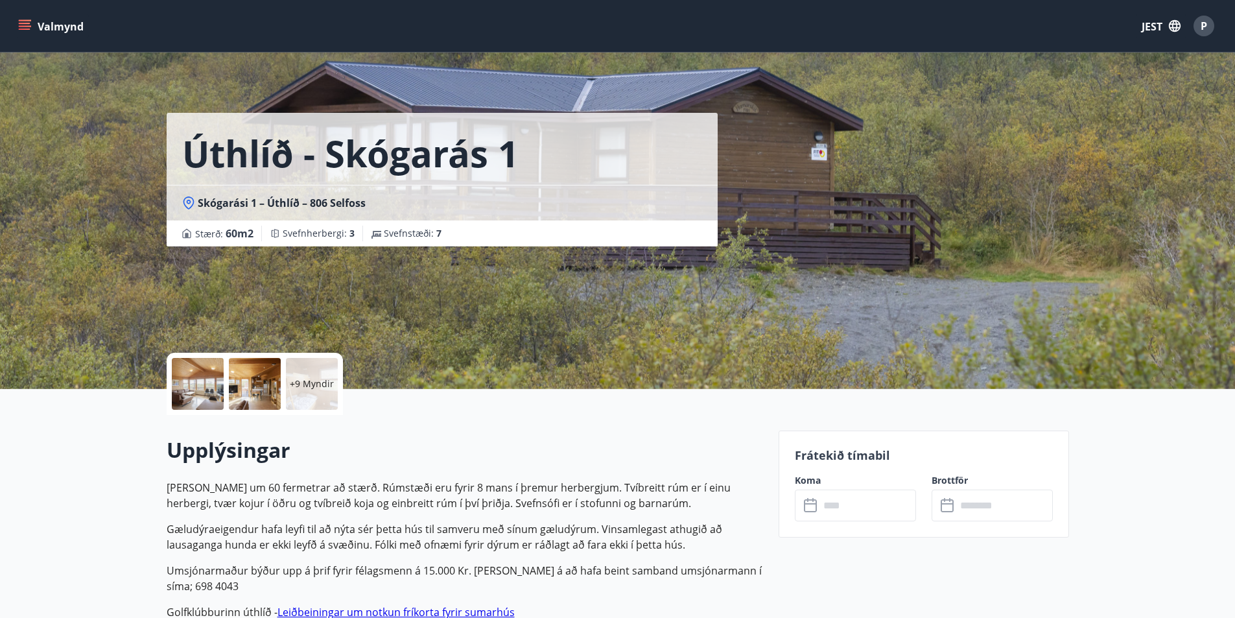
click at [865, 508] on input "text" at bounding box center [868, 506] width 97 height 32
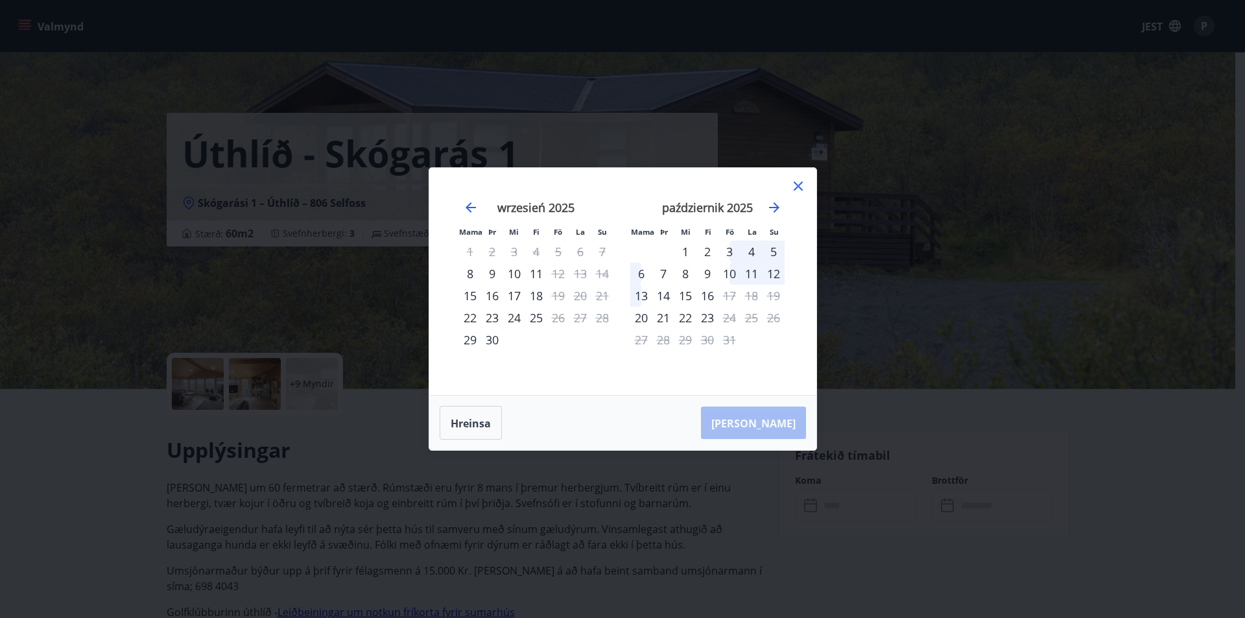
click at [804, 187] on icon at bounding box center [798, 186] width 16 height 16
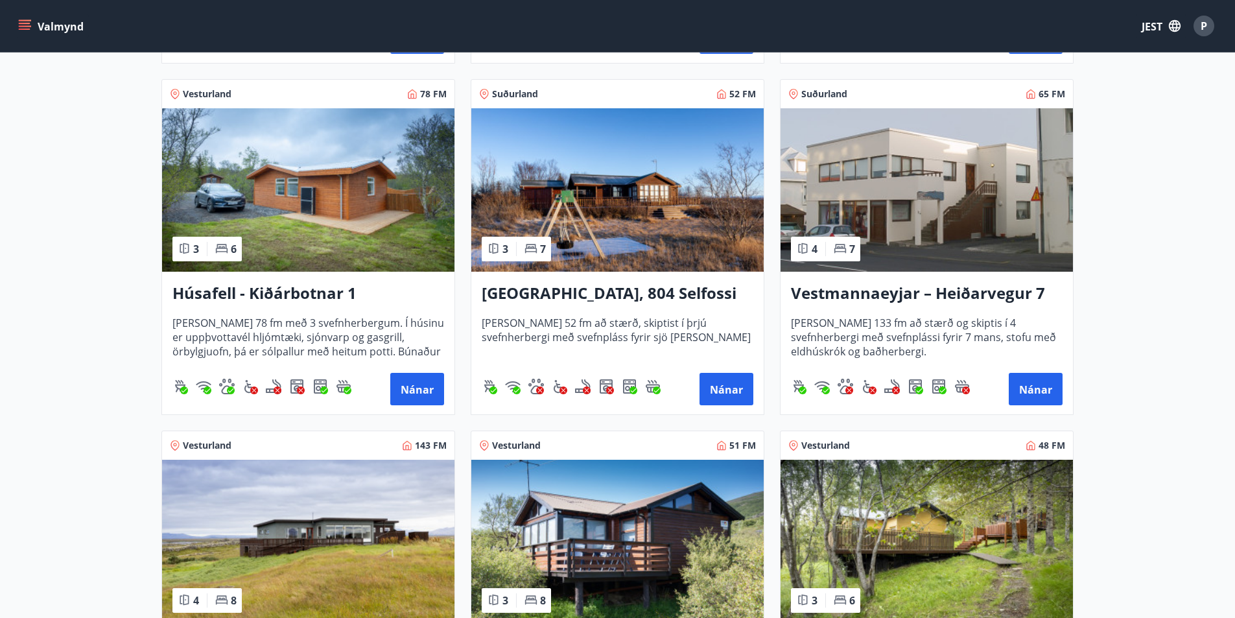
scroll to position [1232, 0]
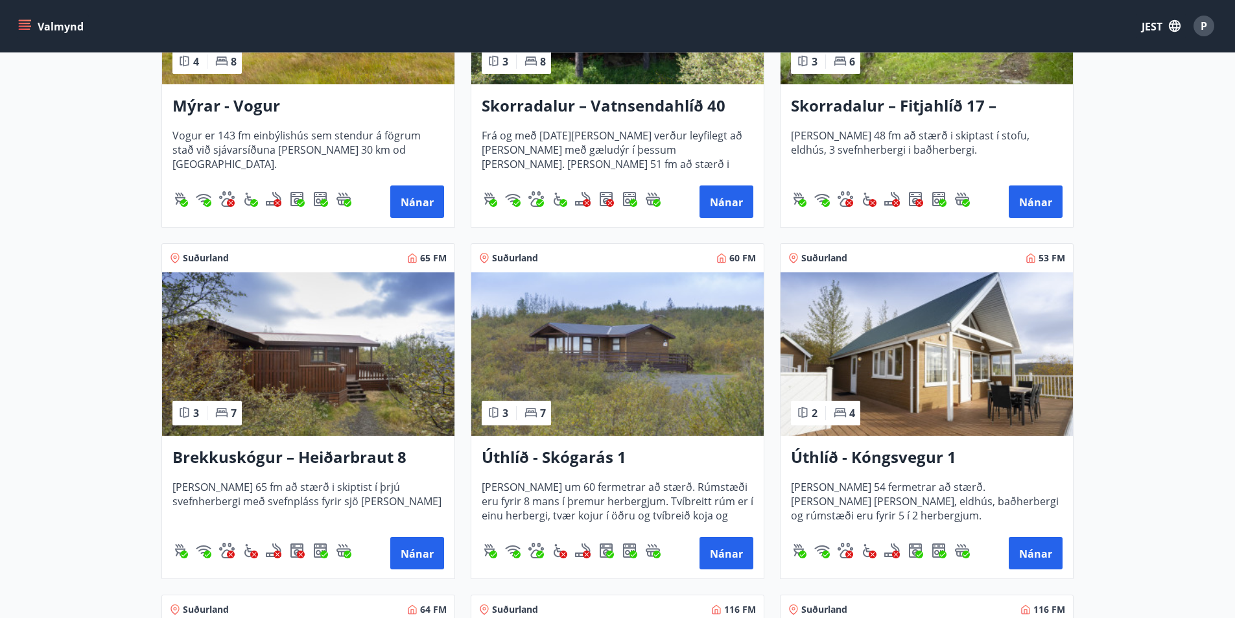
click at [906, 372] on img at bounding box center [927, 353] width 292 height 163
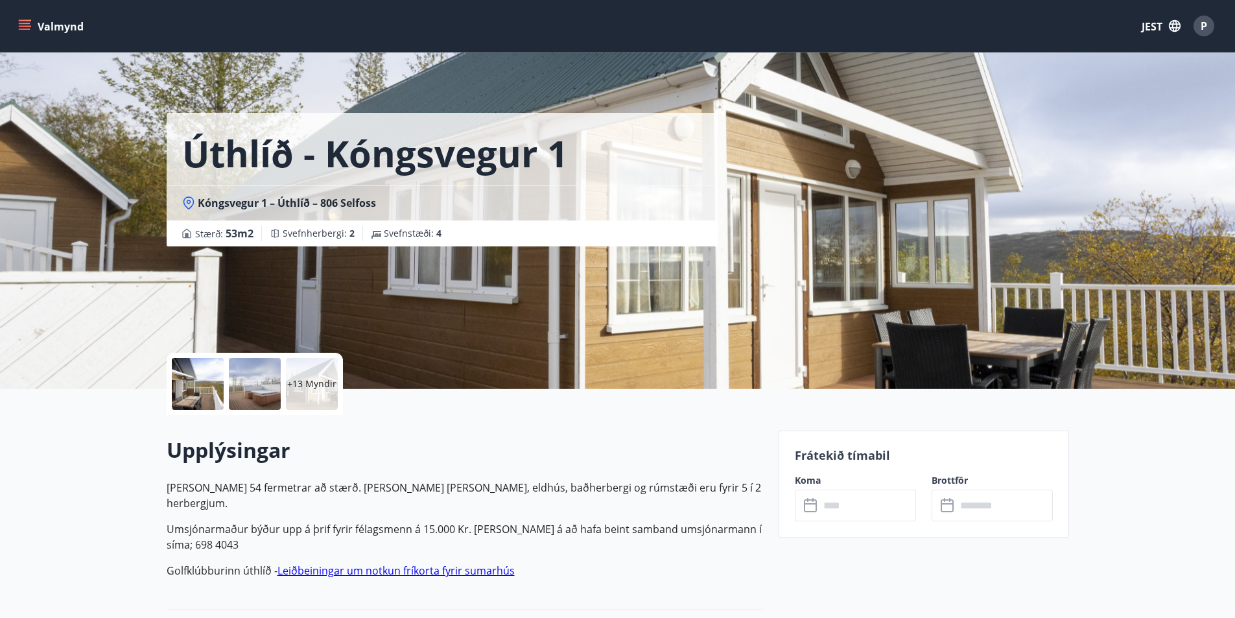
click at [842, 504] on input "text" at bounding box center [868, 506] width 97 height 32
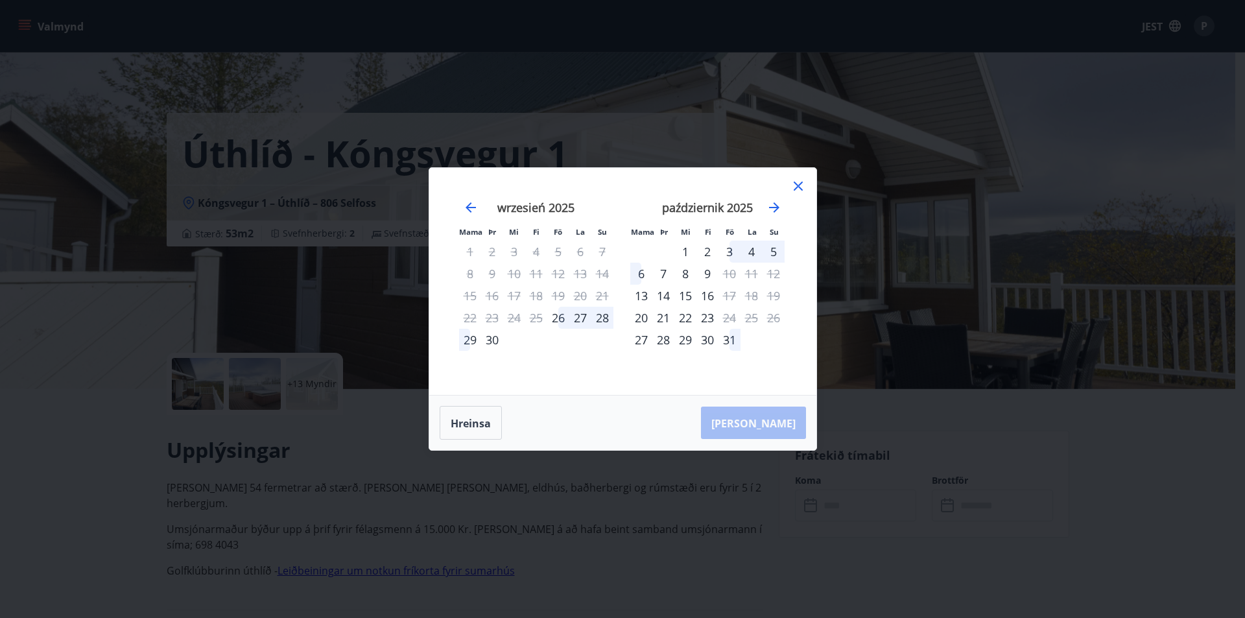
click at [800, 182] on icon at bounding box center [798, 186] width 16 height 16
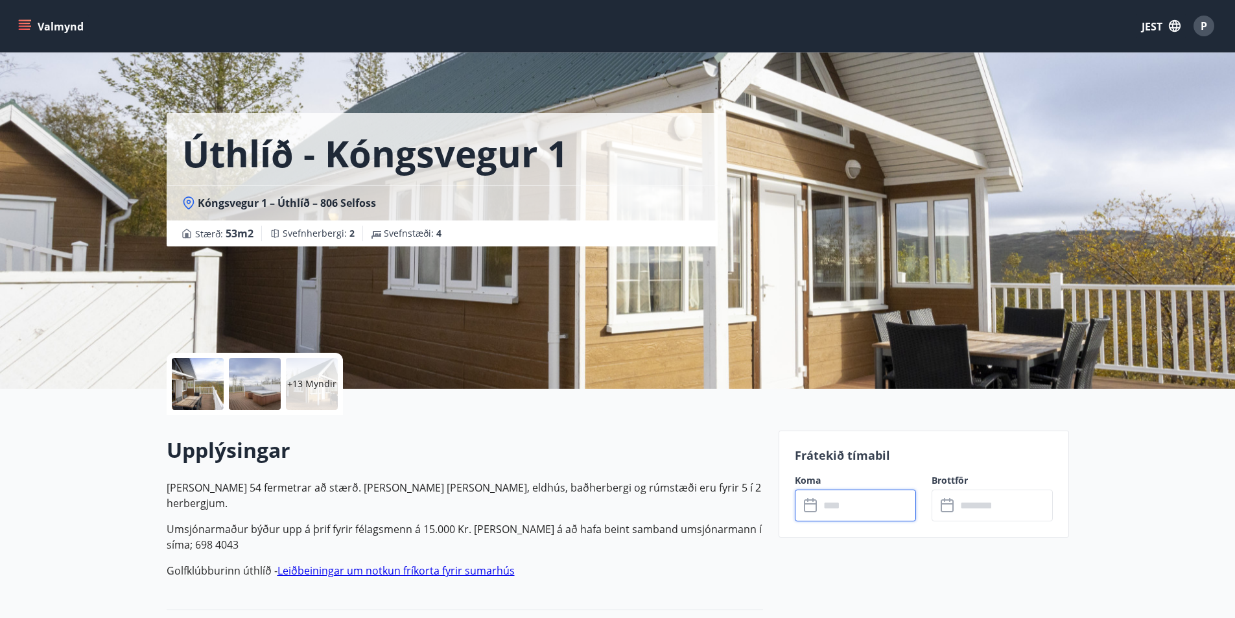
scroll to position [2, 0]
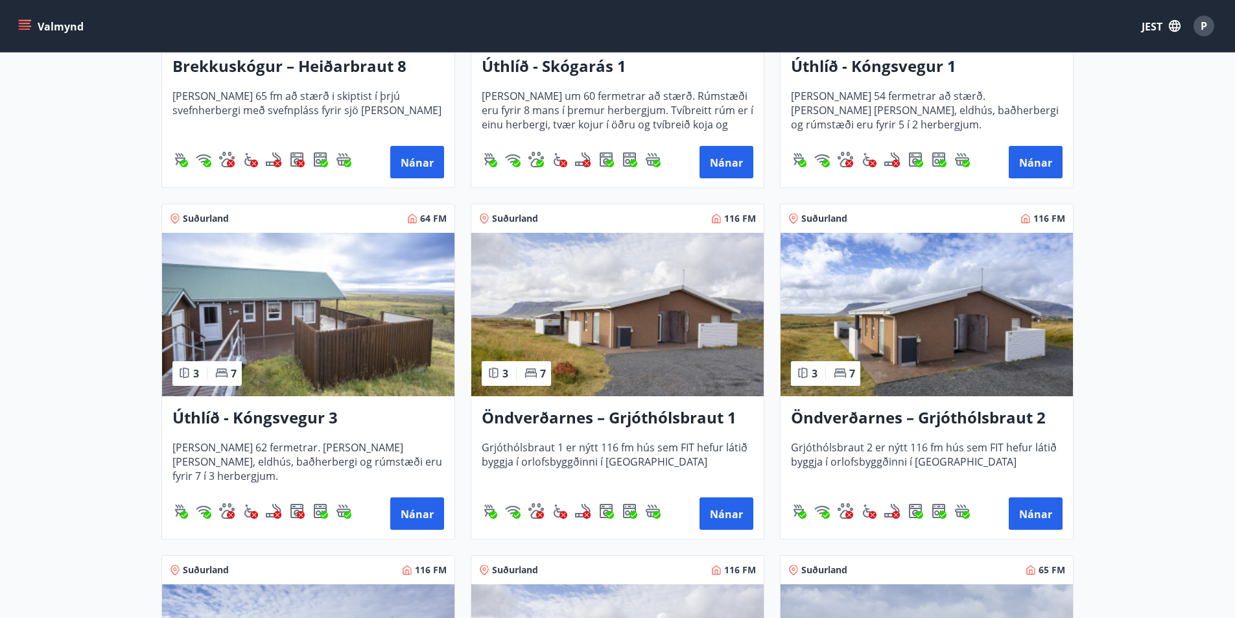
click at [398, 337] on img at bounding box center [308, 314] width 292 height 163
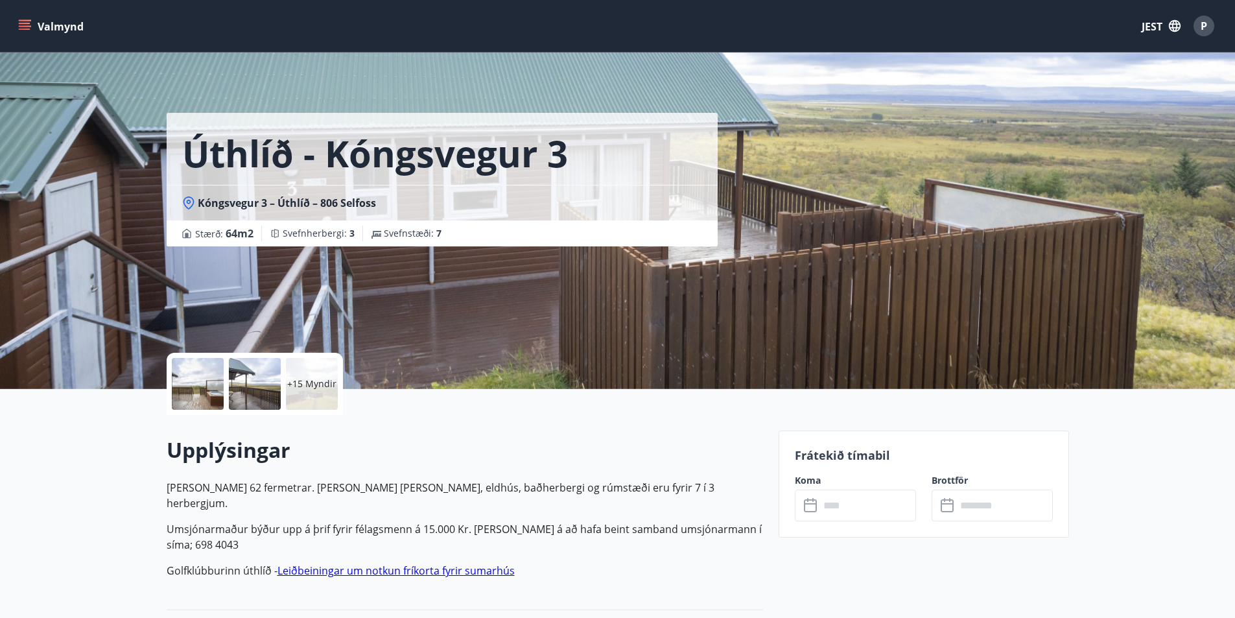
click at [871, 512] on input "text" at bounding box center [868, 506] width 97 height 32
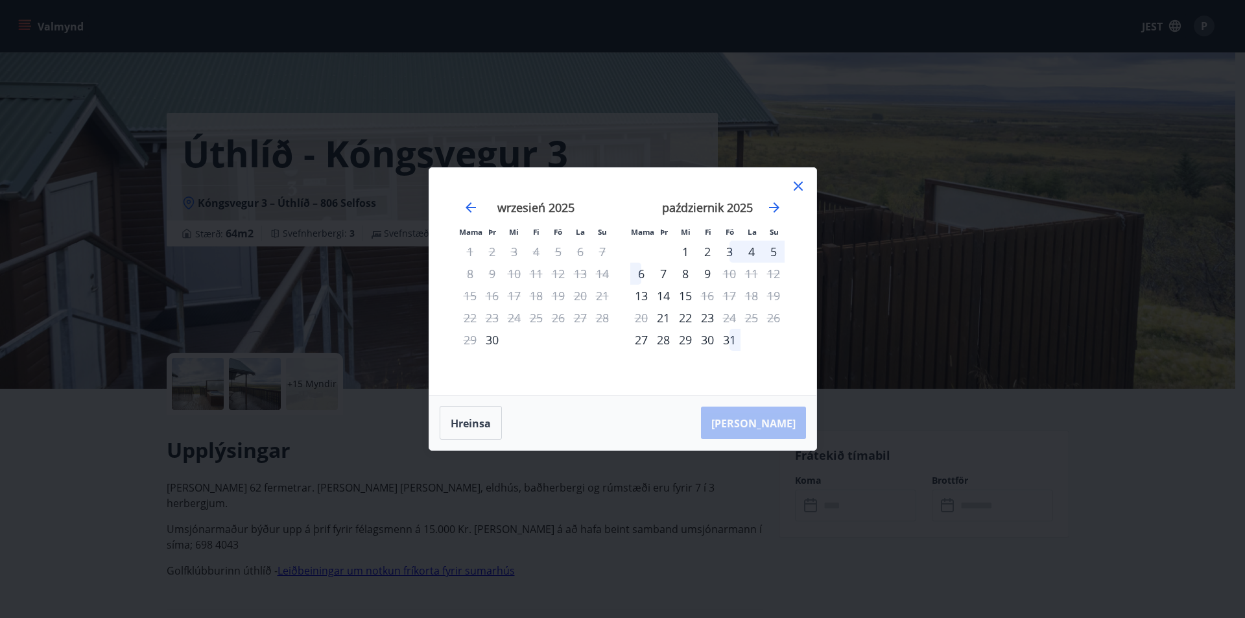
click at [796, 187] on icon at bounding box center [798, 186] width 16 height 16
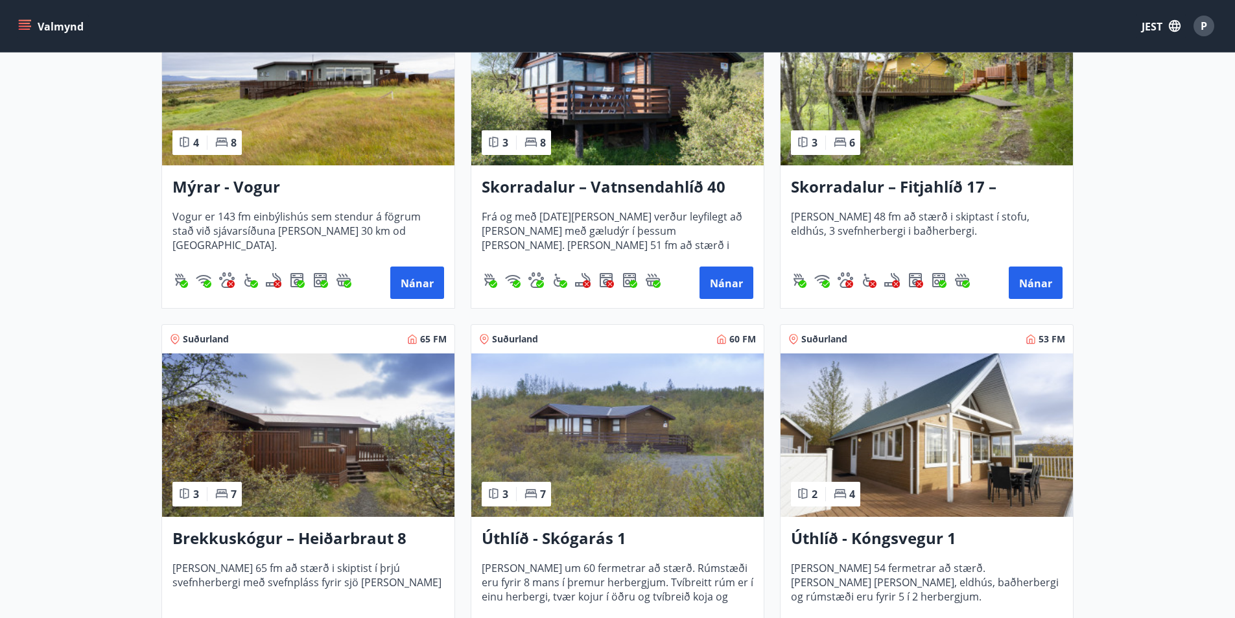
scroll to position [1621, 0]
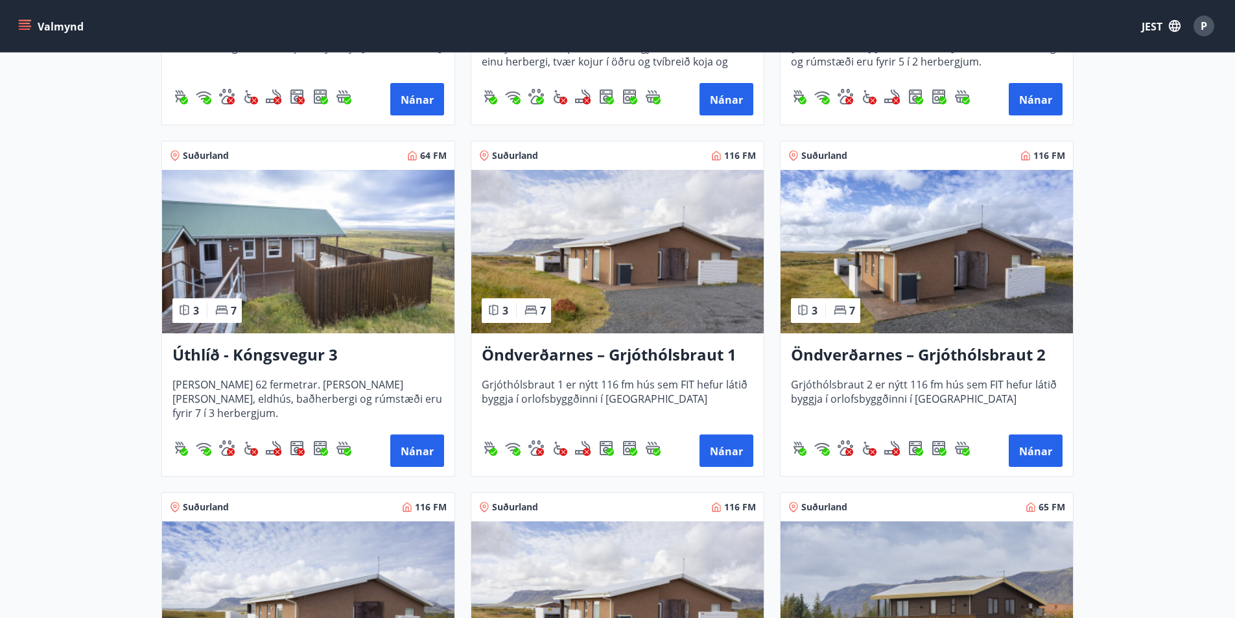
click at [605, 258] on img at bounding box center [617, 251] width 292 height 163
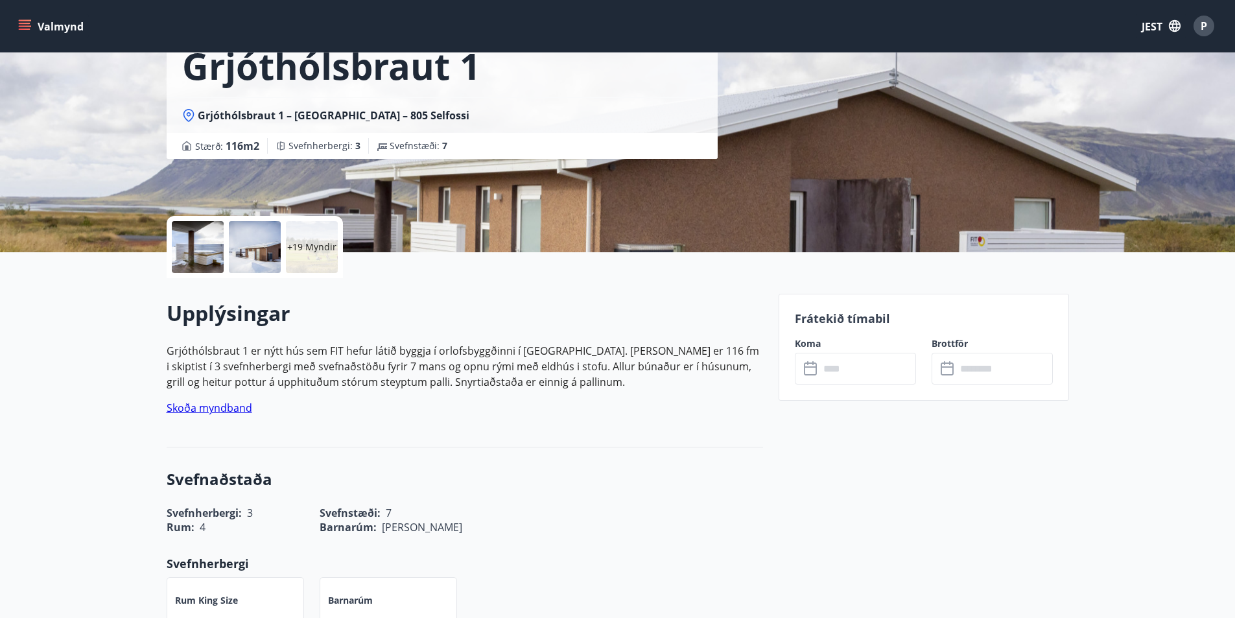
scroll to position [130, 0]
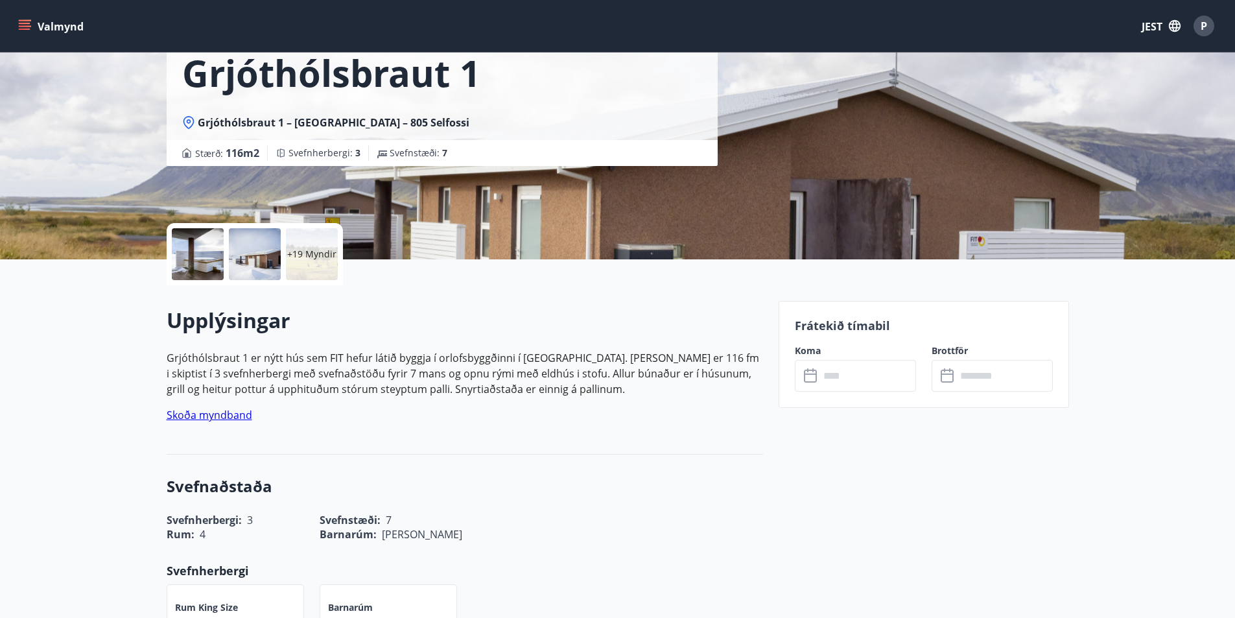
click at [853, 376] on input "text" at bounding box center [868, 376] width 97 height 32
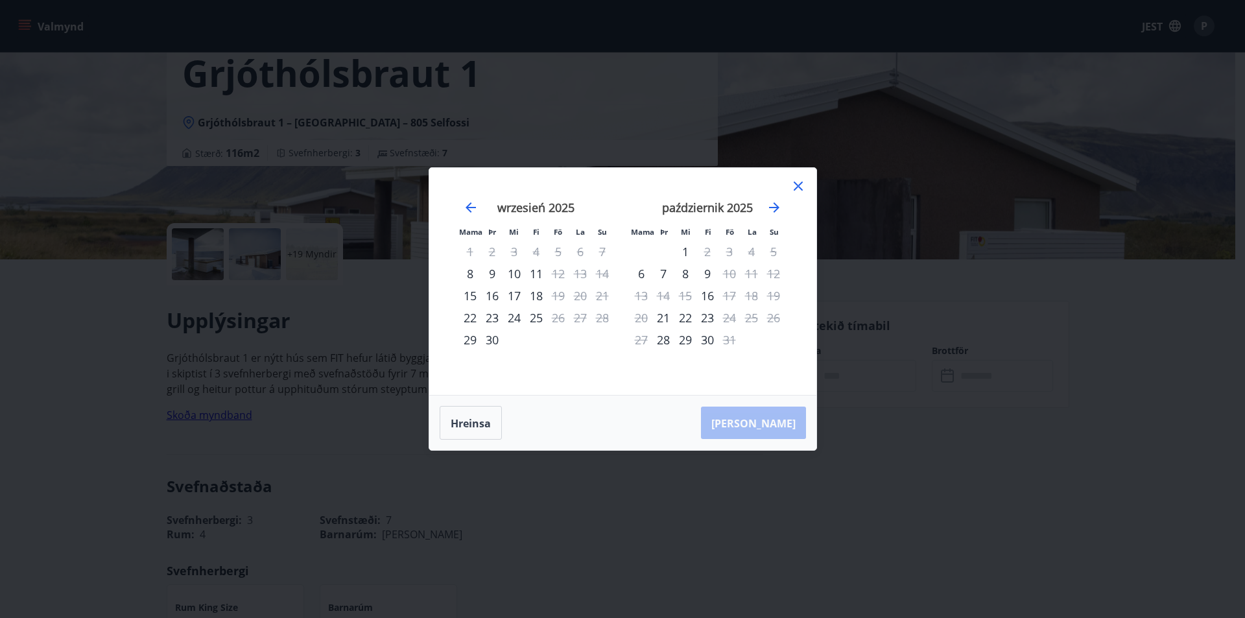
click at [798, 187] on icon at bounding box center [798, 186] width 9 height 9
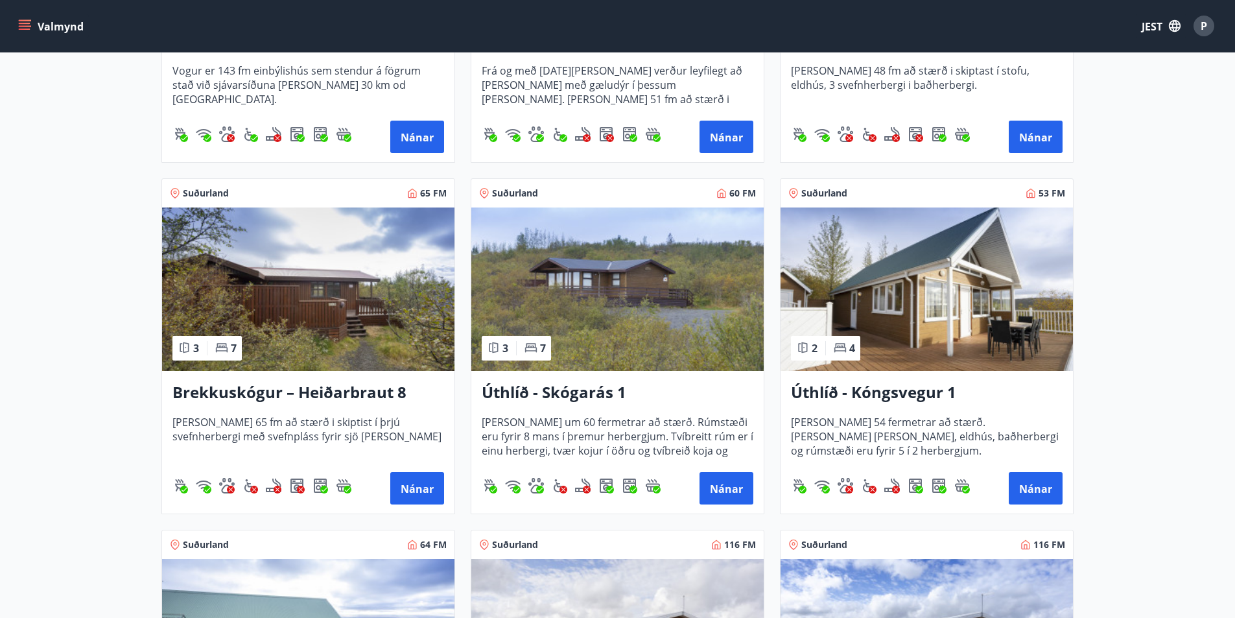
scroll to position [1945, 0]
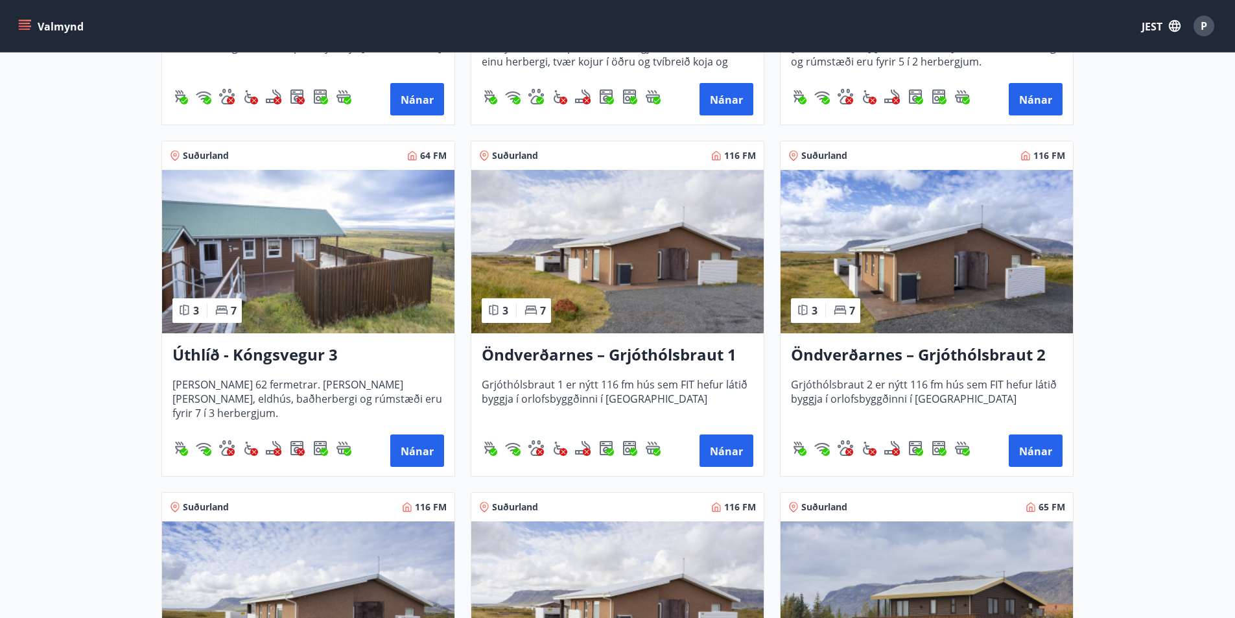
click at [953, 287] on img at bounding box center [927, 251] width 292 height 163
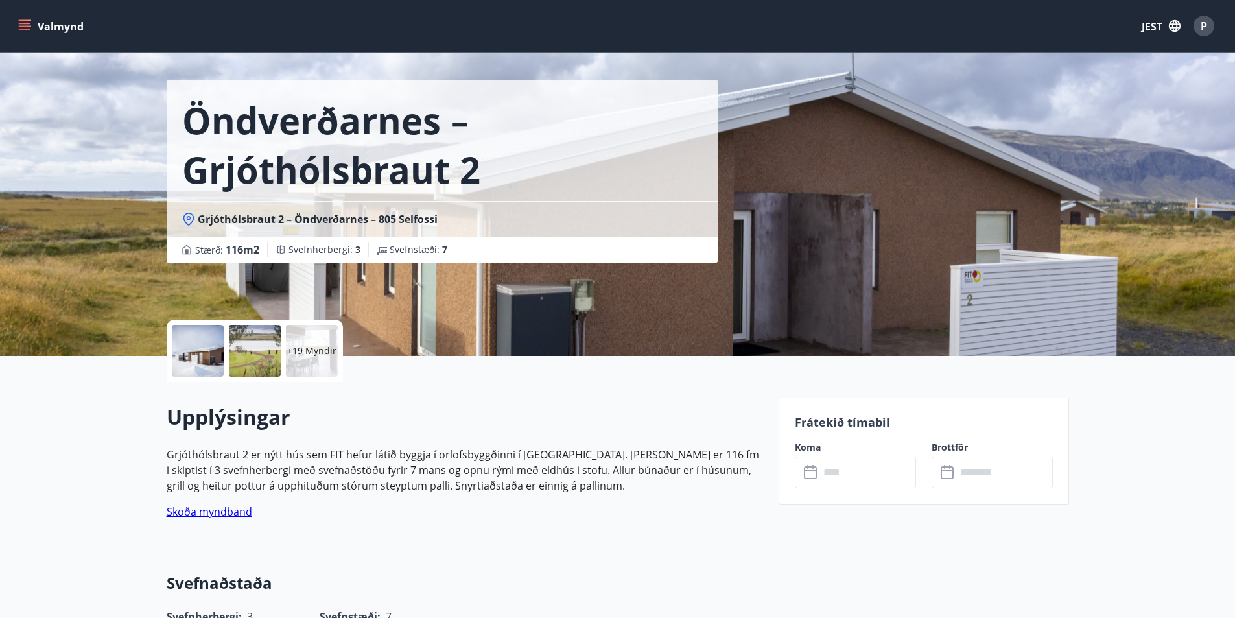
scroll to position [65, 0]
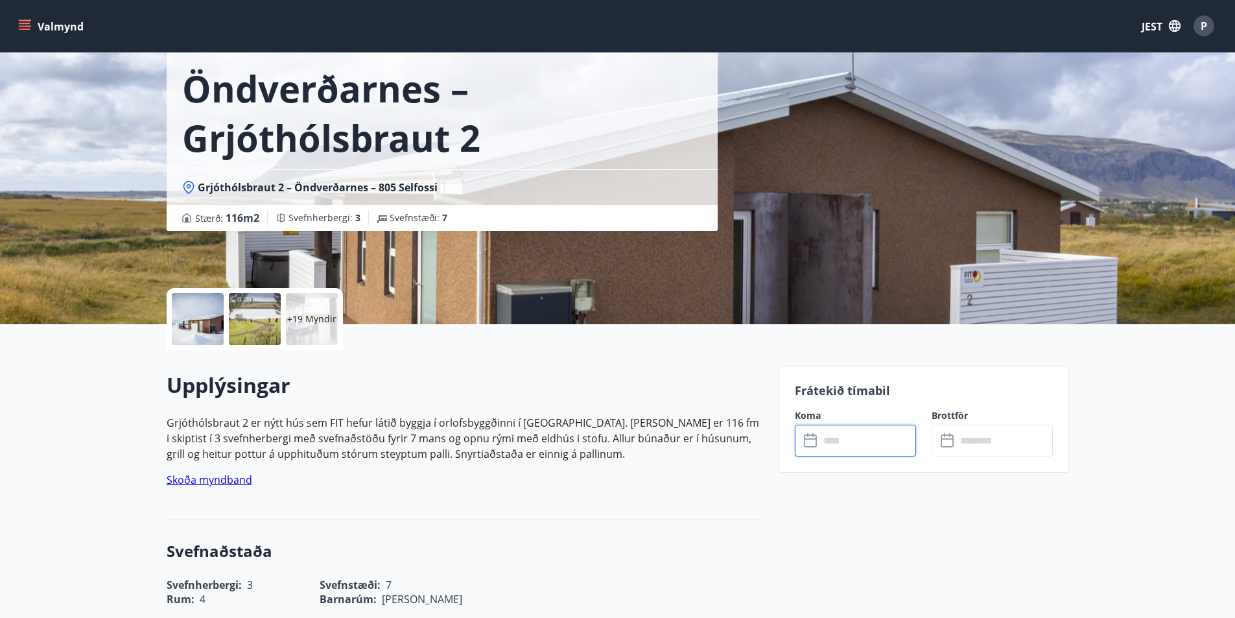
click at [868, 445] on input "text" at bounding box center [868, 441] width 97 height 32
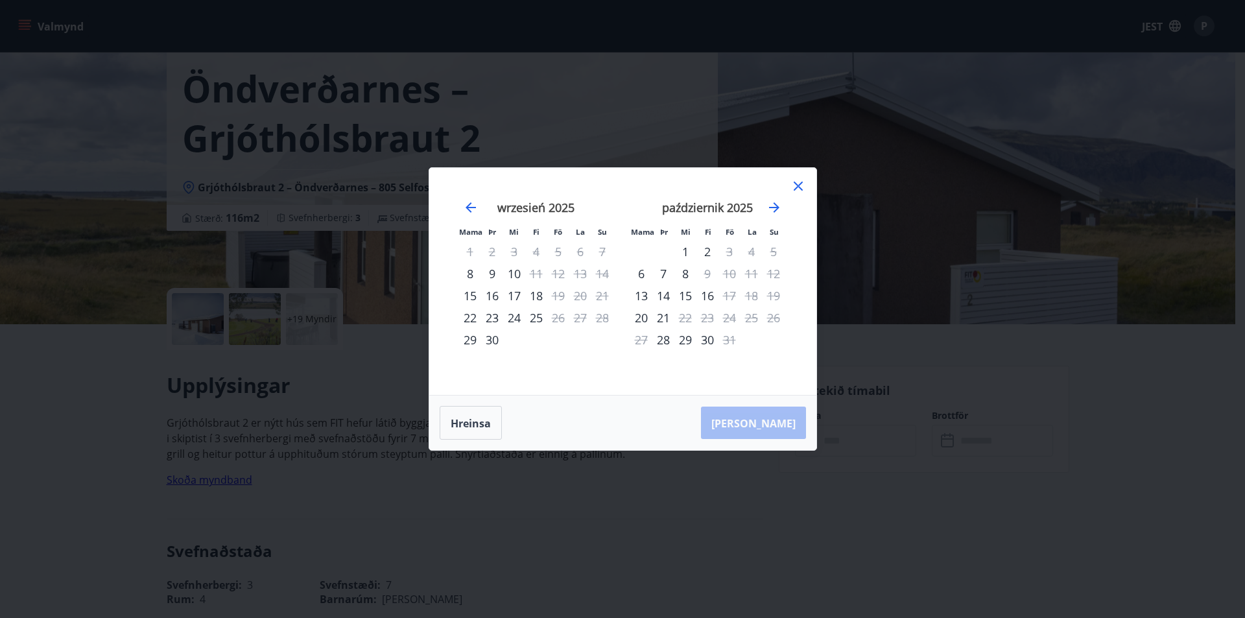
click at [796, 185] on icon at bounding box center [798, 186] width 16 height 16
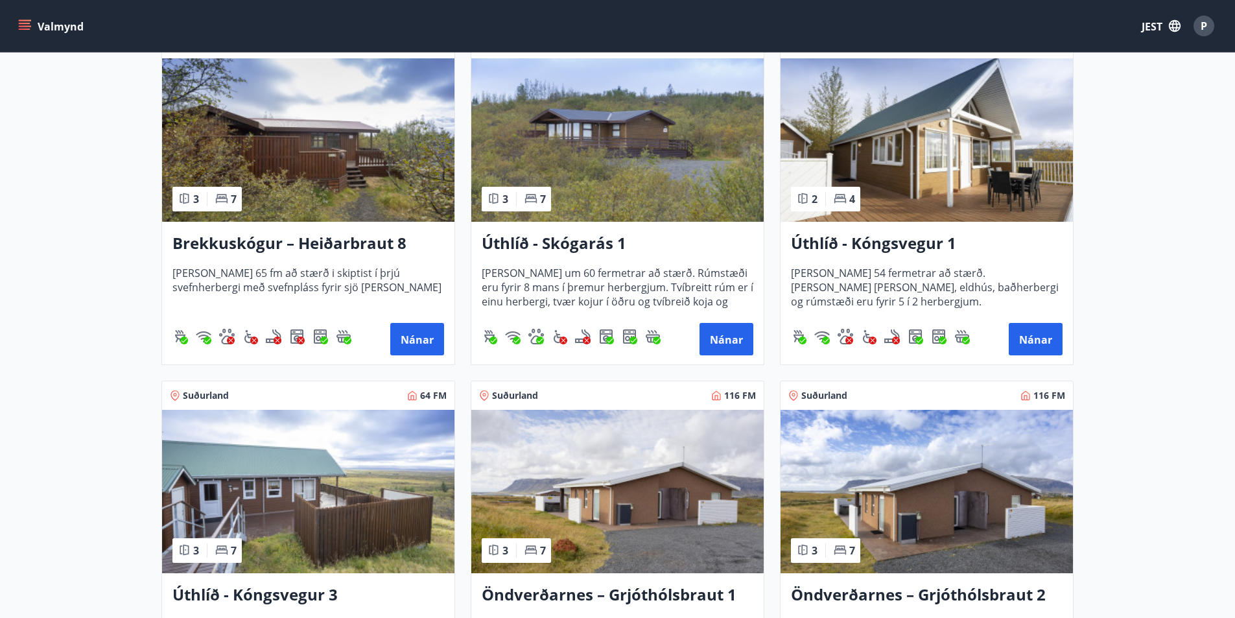
scroll to position [1815, 0]
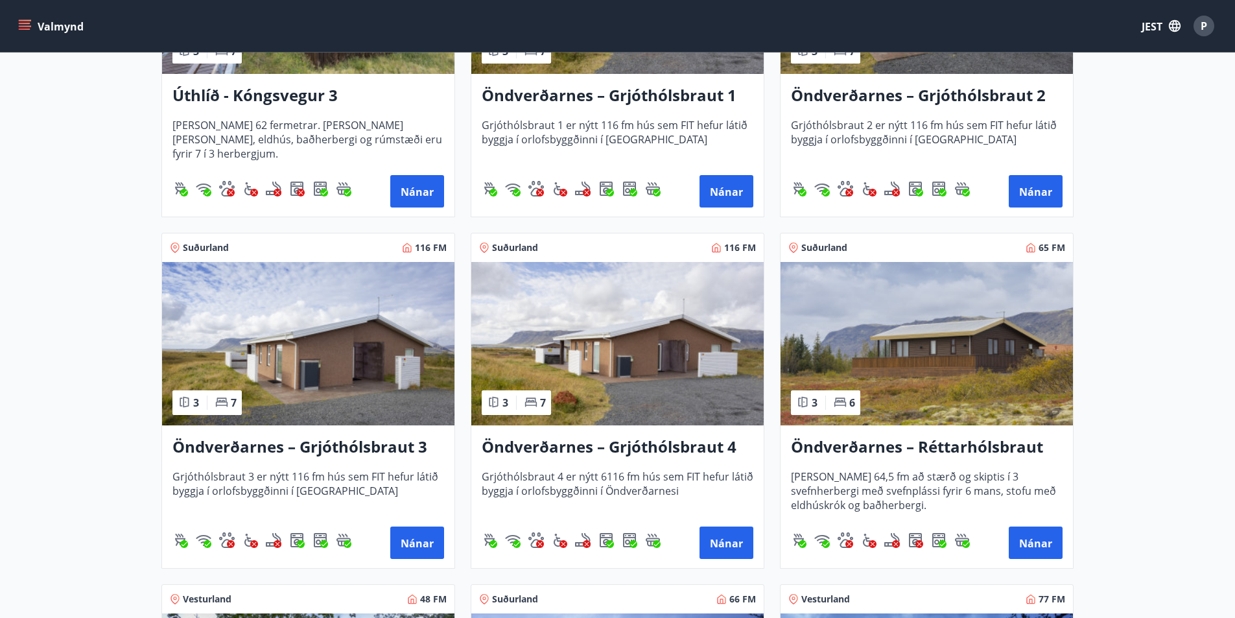
click at [353, 389] on img at bounding box center [308, 343] width 292 height 163
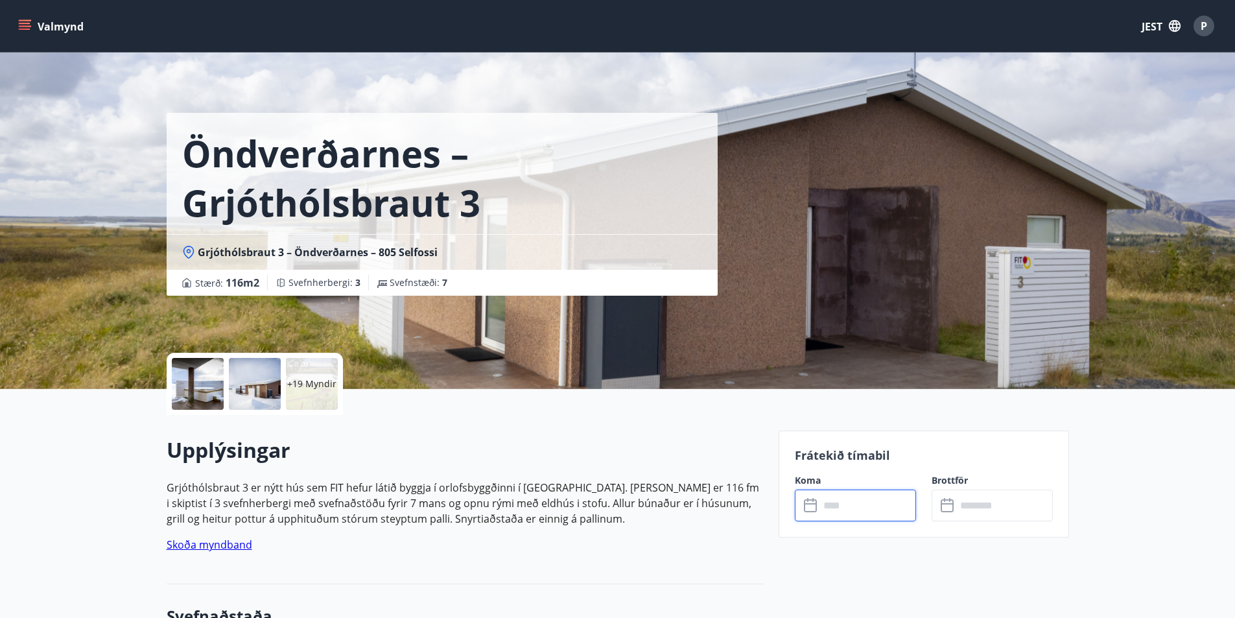
click at [834, 498] on input "text" at bounding box center [868, 506] width 97 height 32
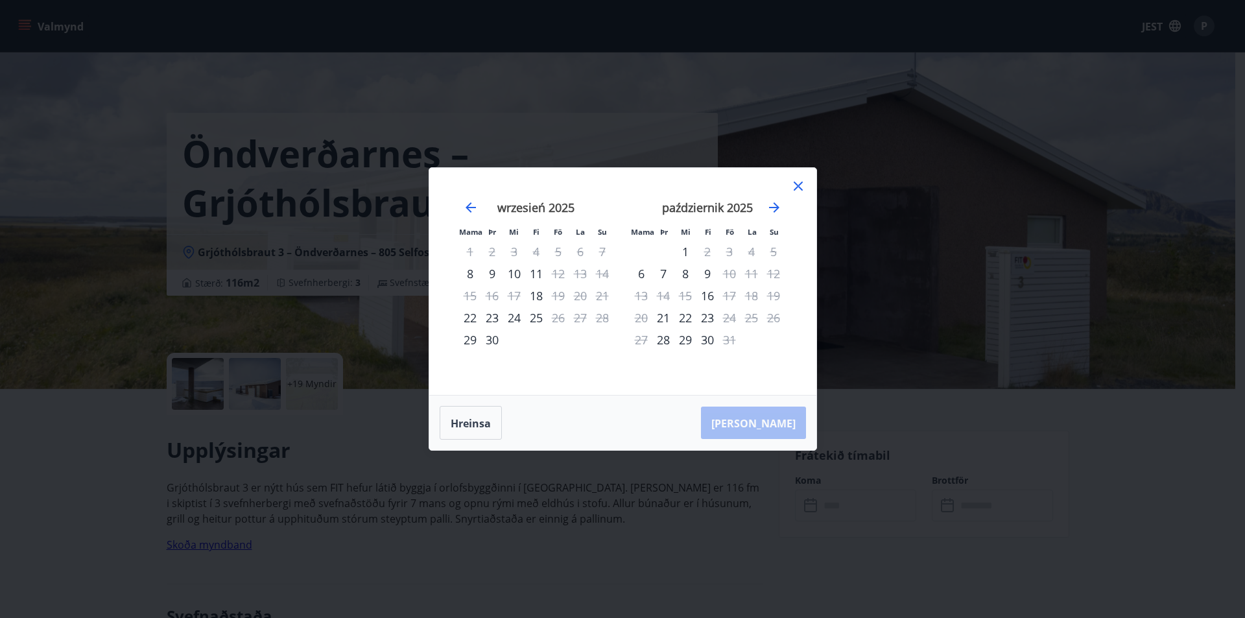
click at [799, 191] on icon at bounding box center [798, 186] width 16 height 16
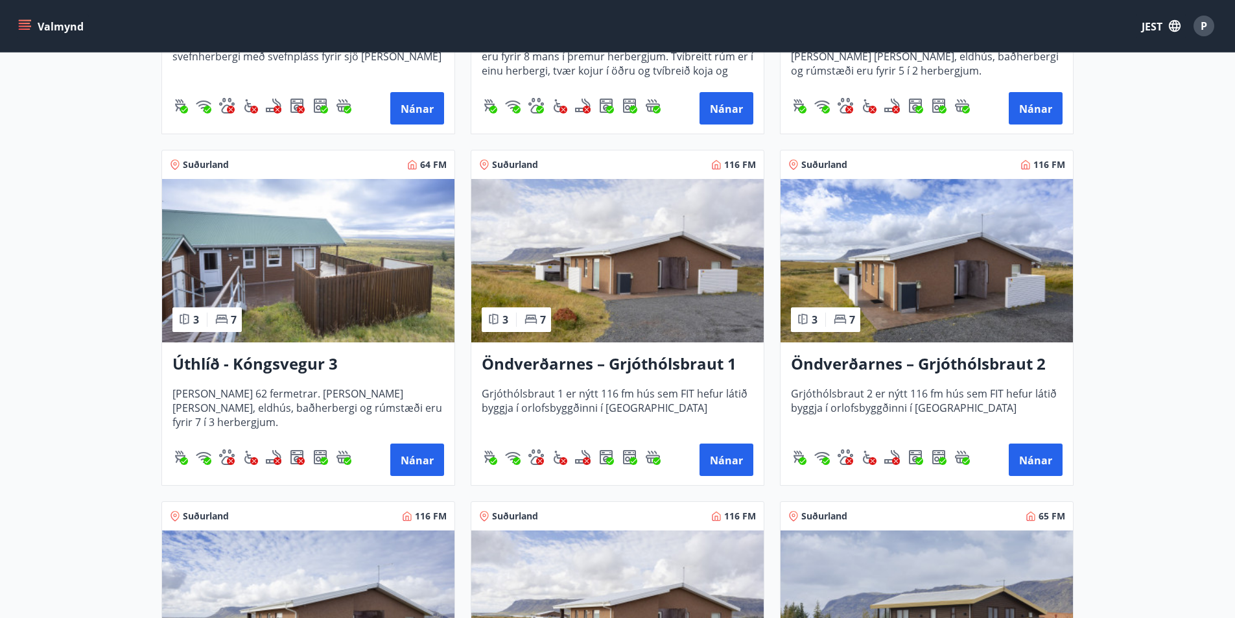
scroll to position [2075, 0]
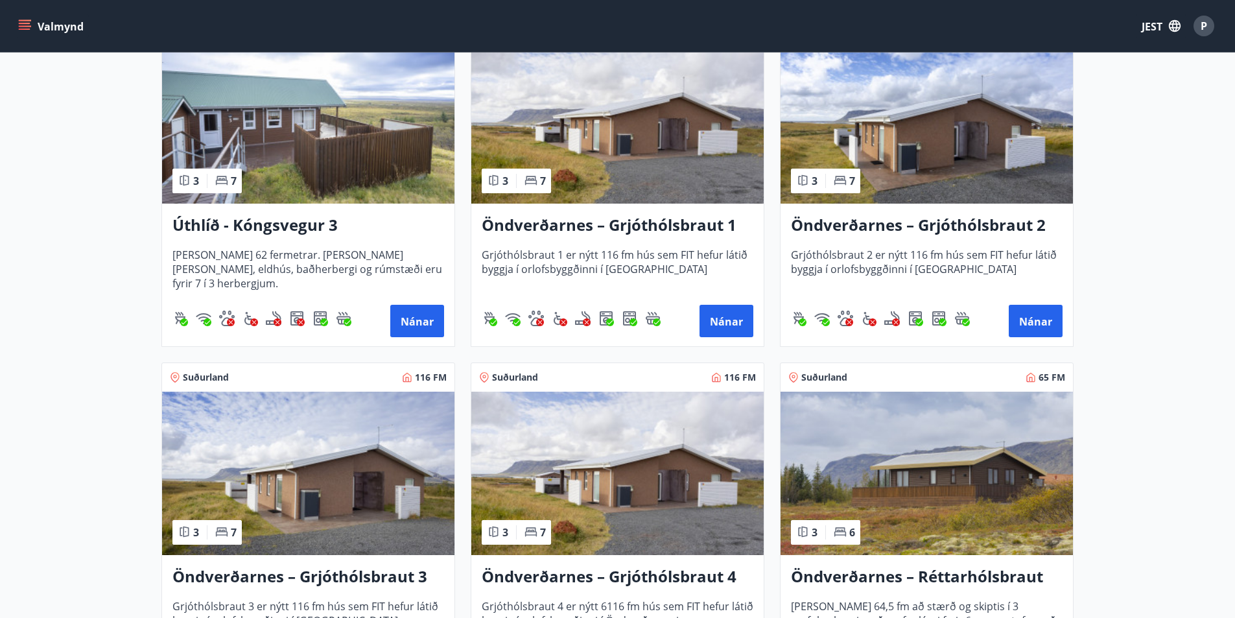
click at [685, 487] on img at bounding box center [617, 473] width 292 height 163
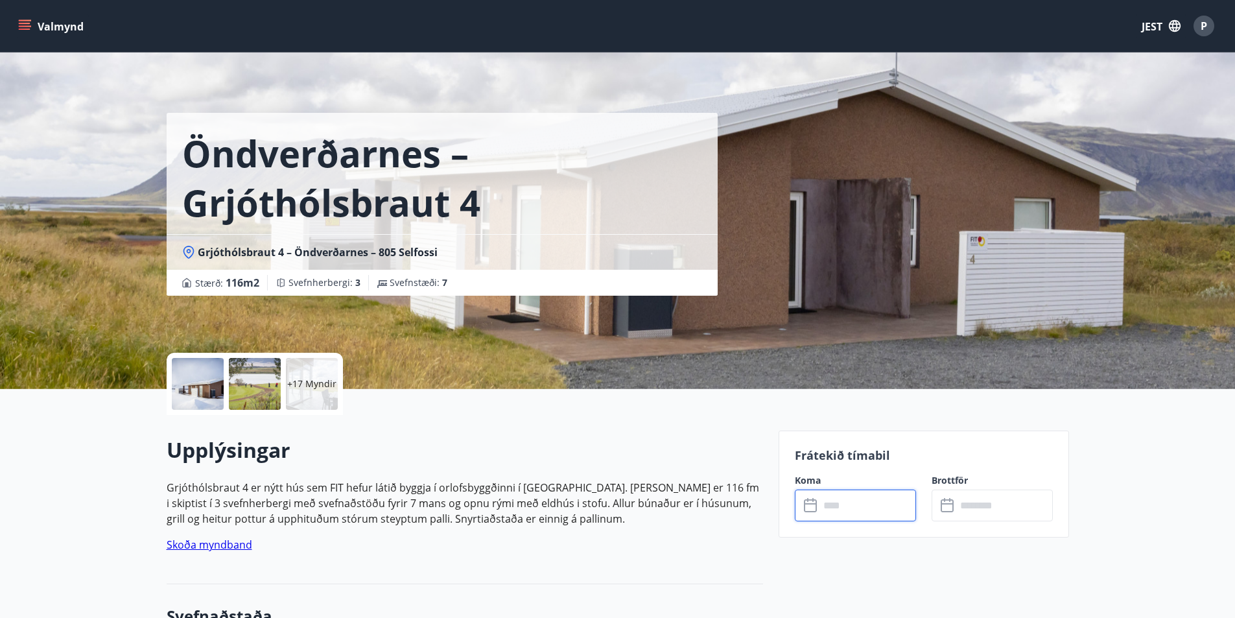
click at [847, 502] on input "text" at bounding box center [868, 506] width 97 height 32
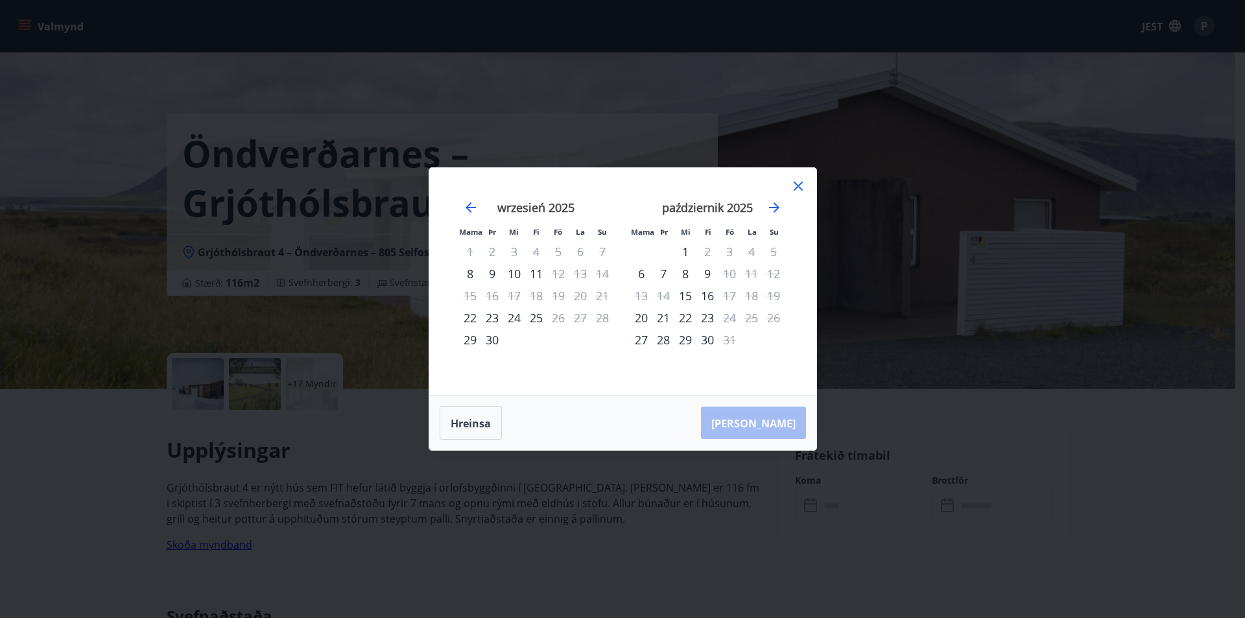
click at [799, 189] on icon at bounding box center [798, 186] width 16 height 16
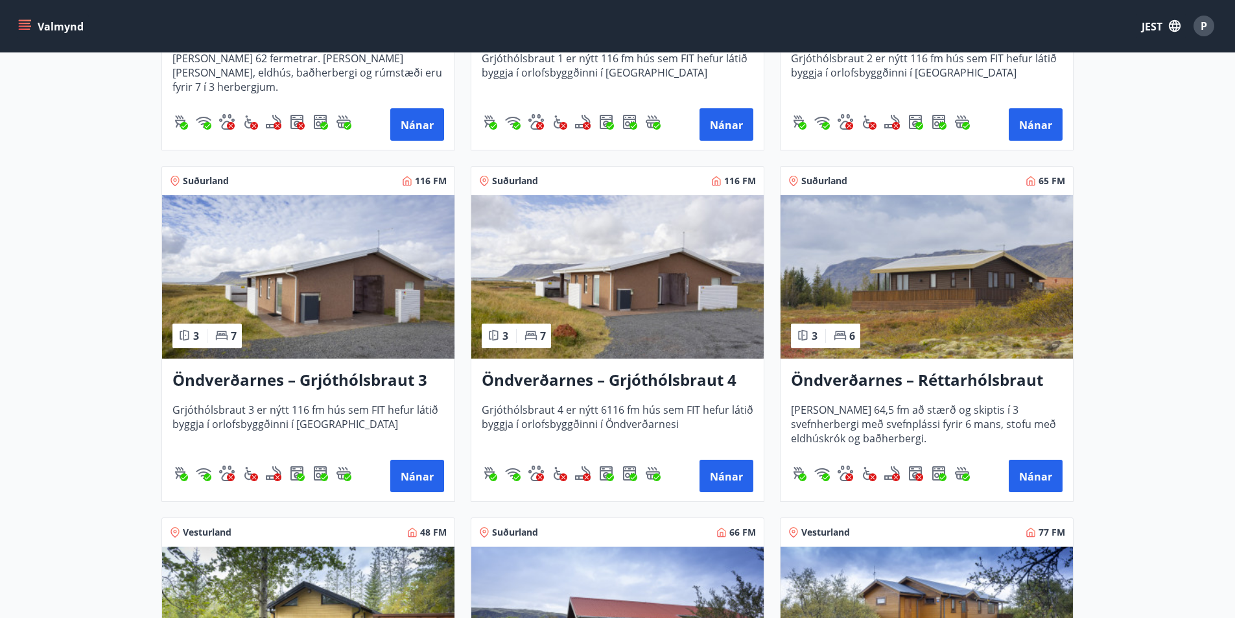
click at [895, 303] on img at bounding box center [927, 276] width 292 height 163
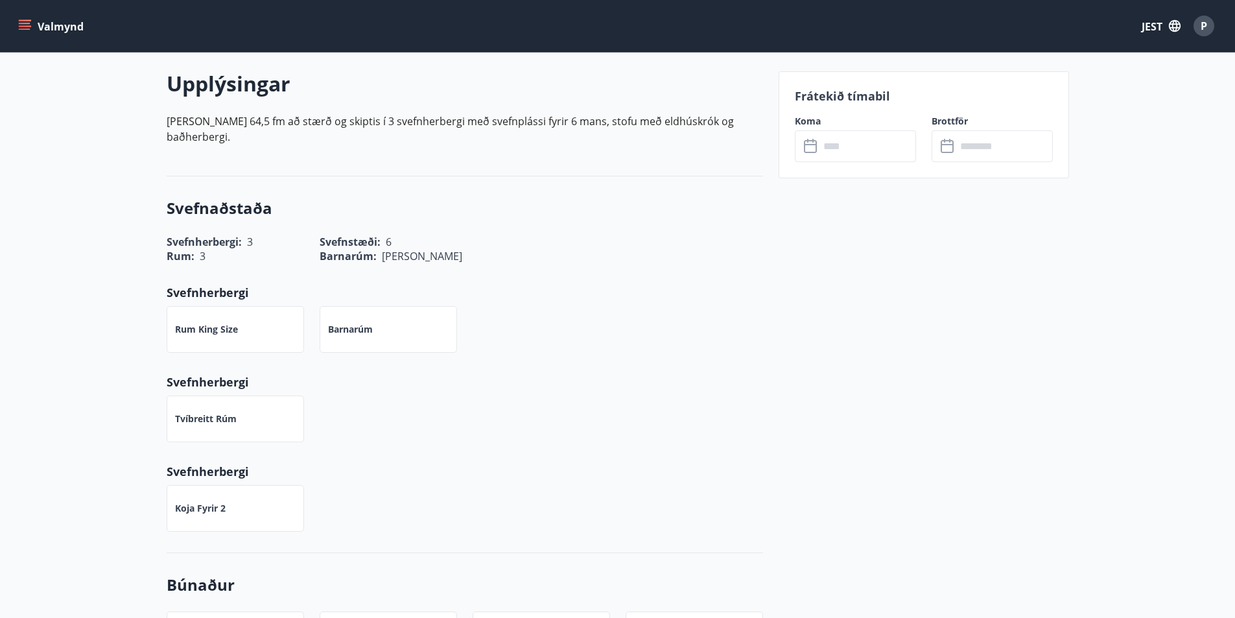
scroll to position [259, 0]
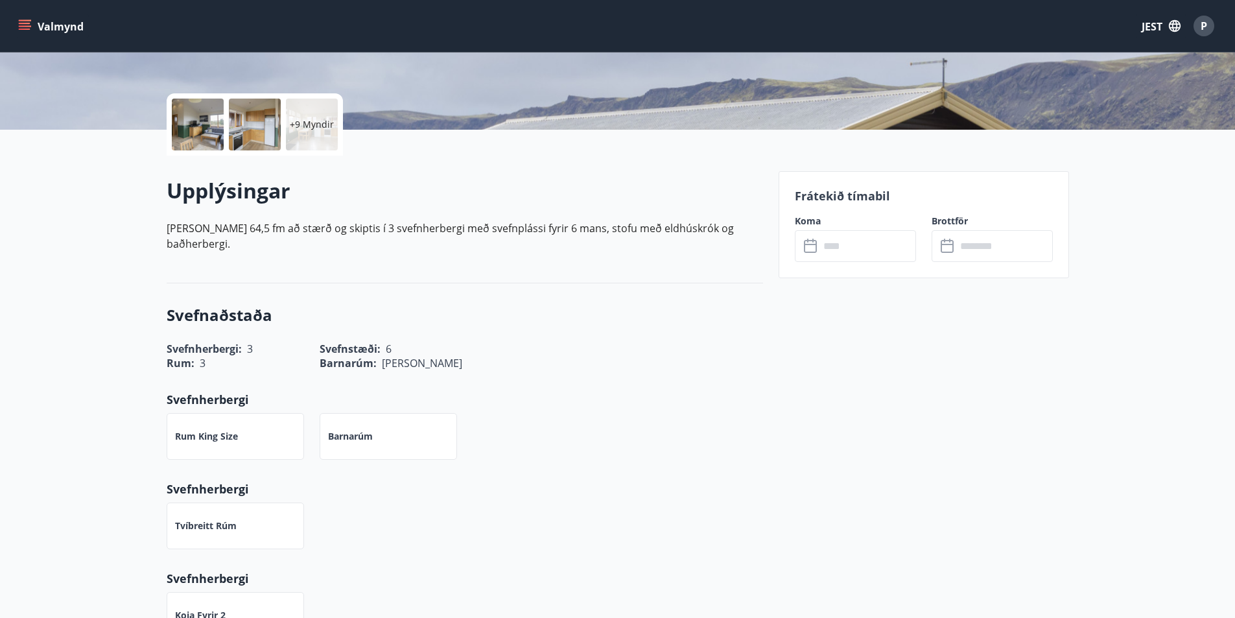
click at [851, 241] on input "text" at bounding box center [868, 246] width 97 height 32
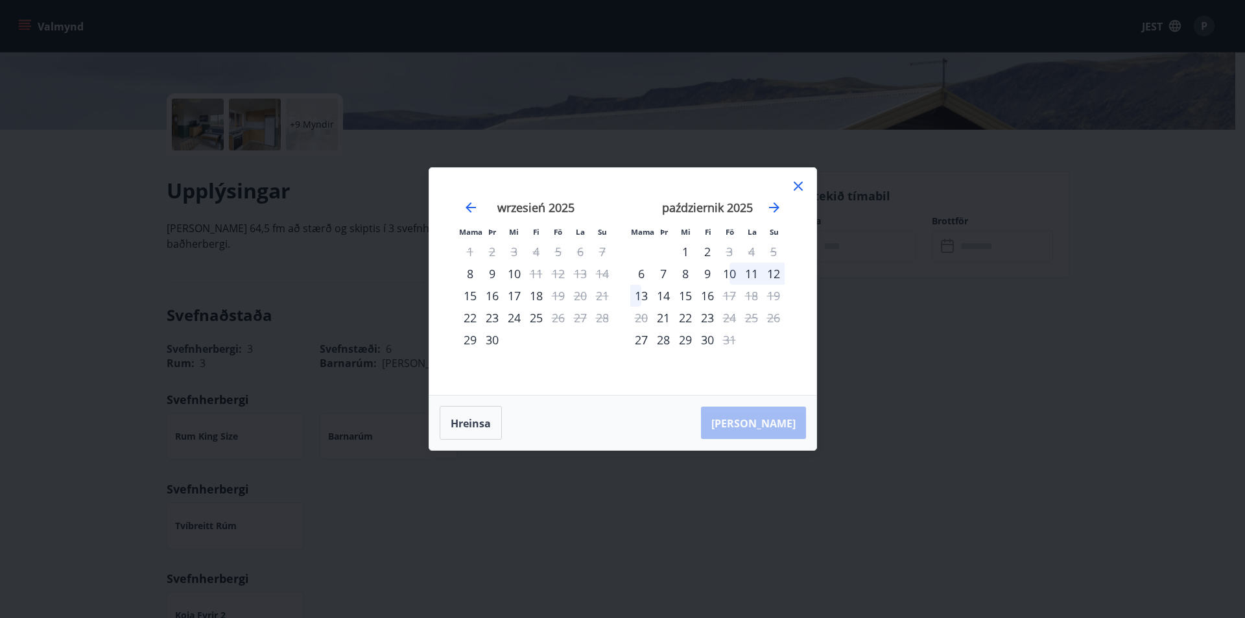
click at [792, 180] on icon at bounding box center [798, 186] width 16 height 16
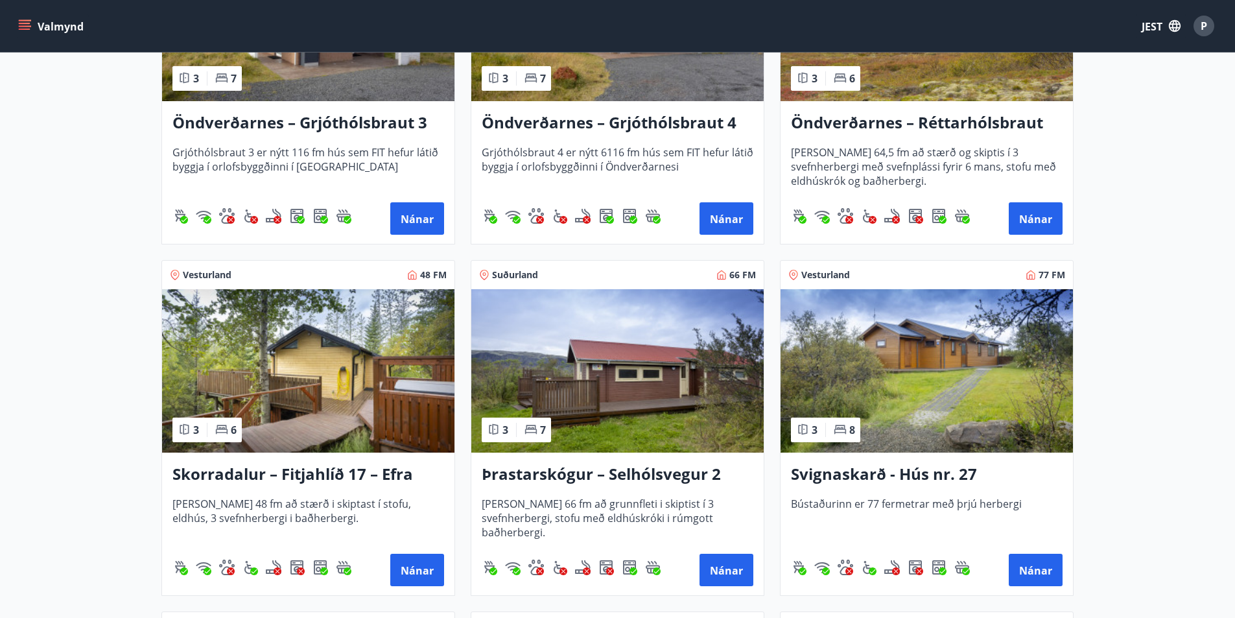
click at [361, 380] on img at bounding box center [308, 370] width 292 height 163
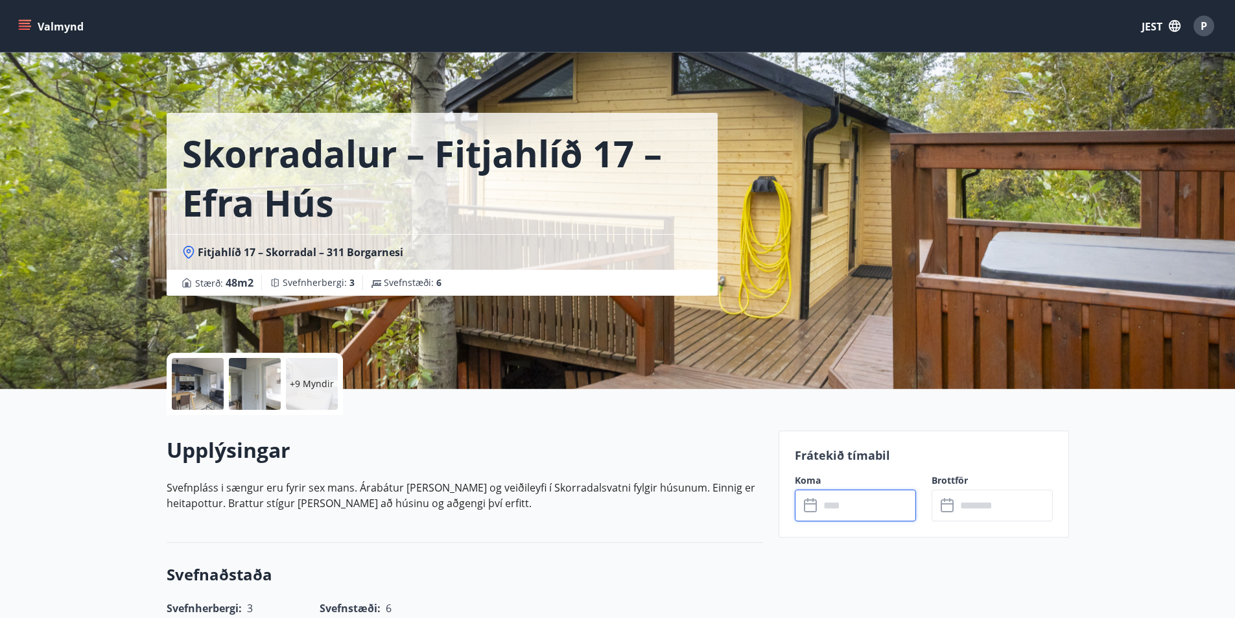
click at [859, 506] on input "text" at bounding box center [868, 506] width 97 height 32
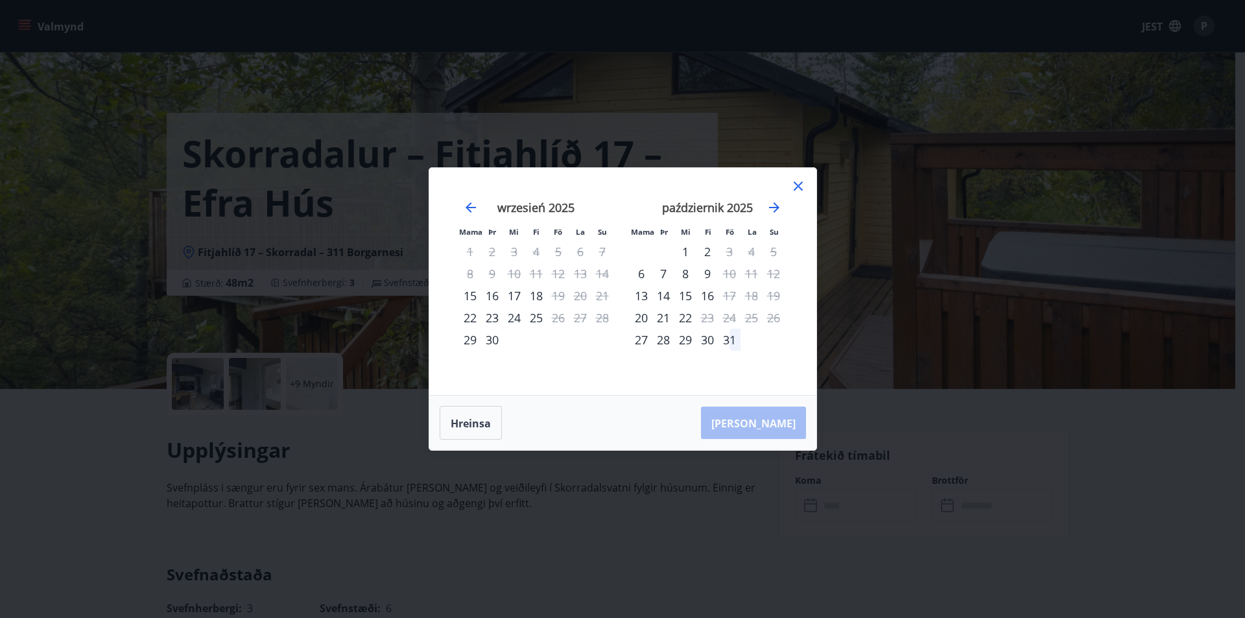
click at [799, 186] on icon at bounding box center [798, 186] width 9 height 9
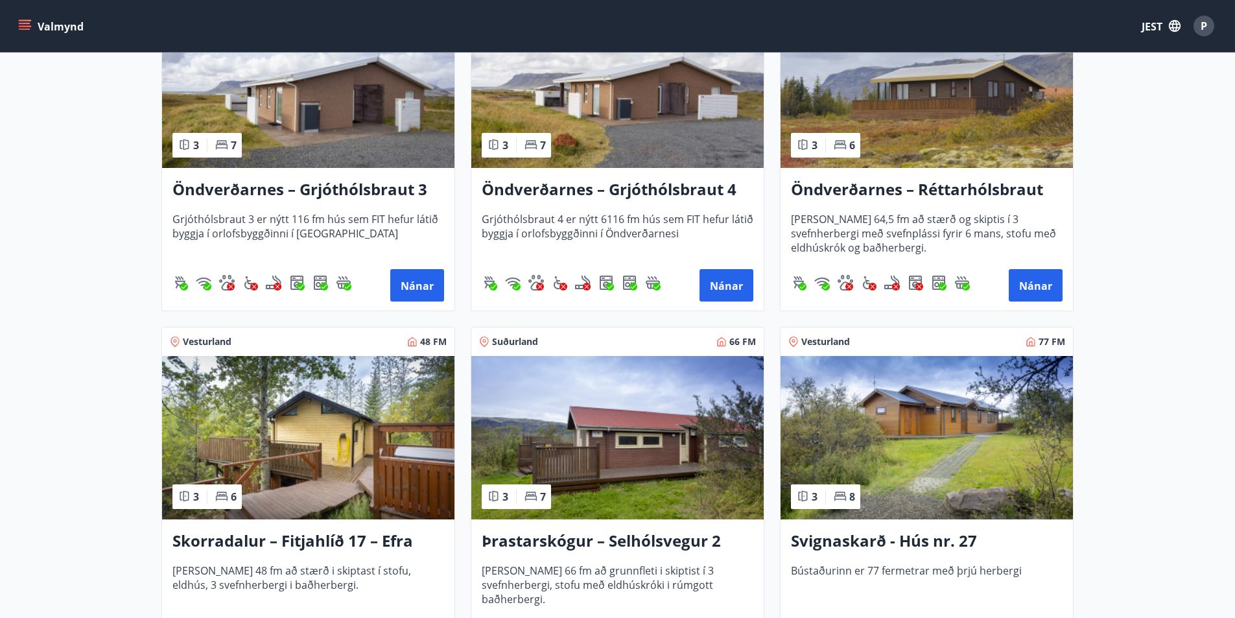
scroll to position [2466, 0]
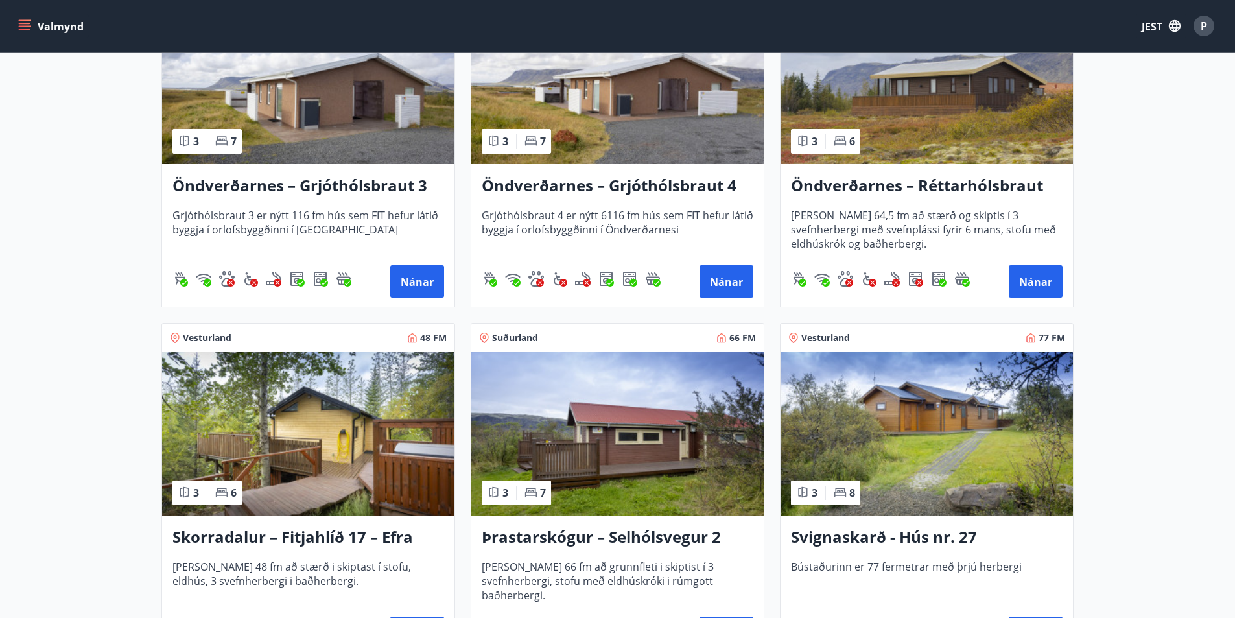
click at [617, 410] on img at bounding box center [617, 433] width 292 height 163
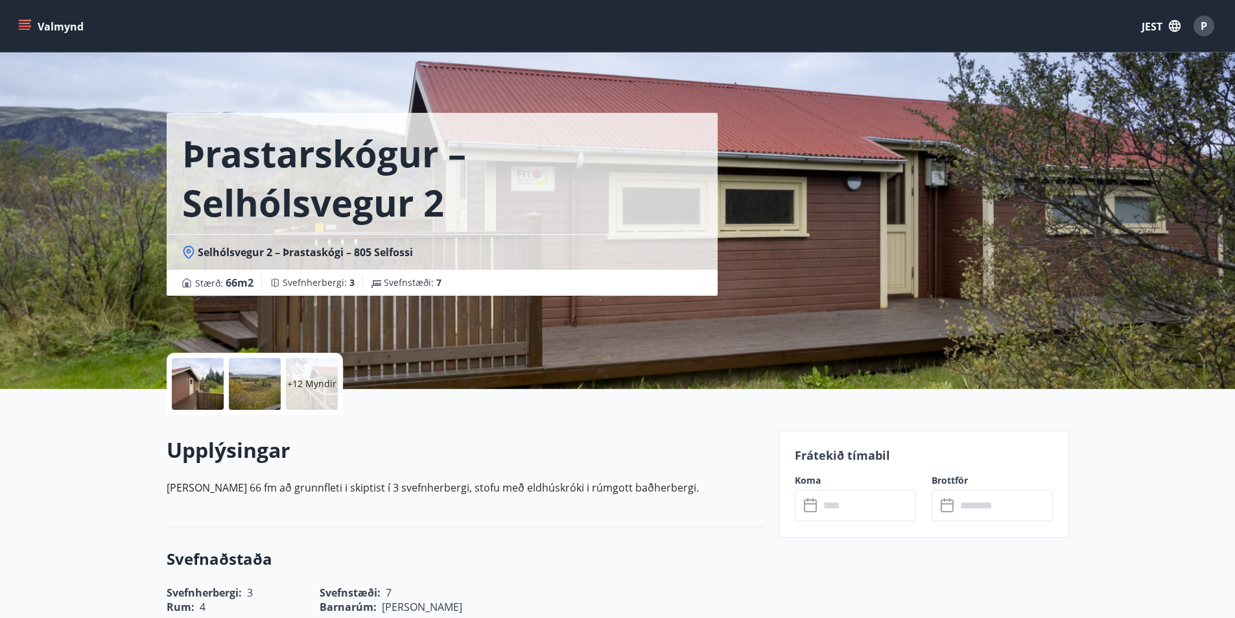
click at [855, 519] on input "text" at bounding box center [868, 506] width 97 height 32
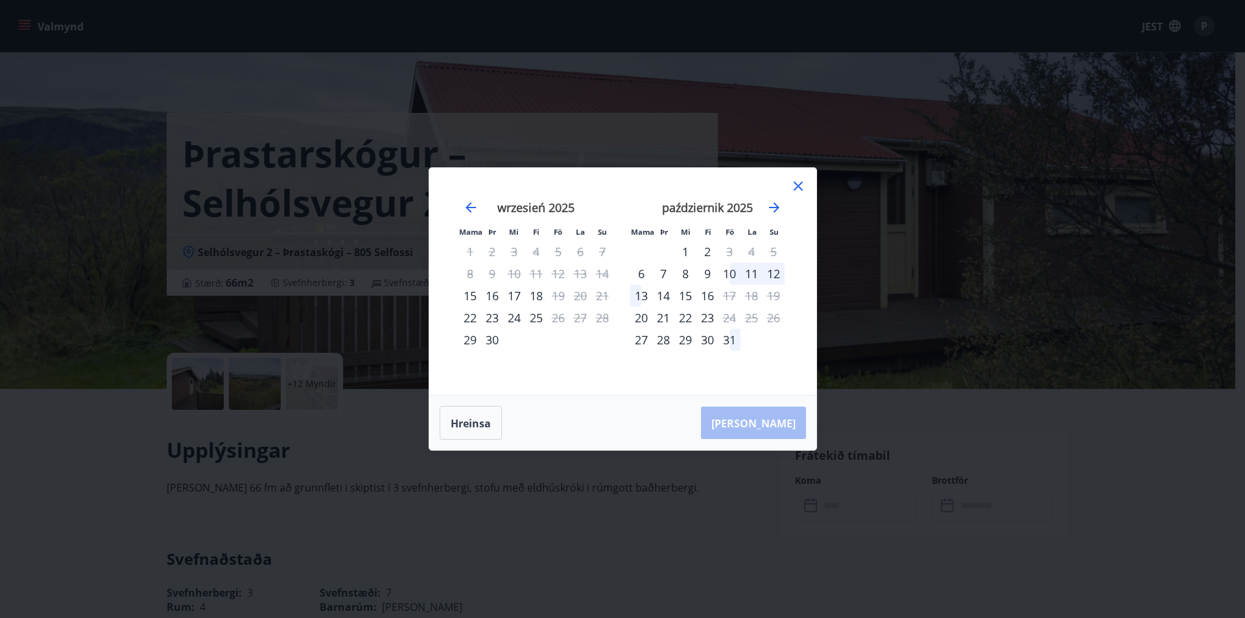
click at [799, 183] on icon at bounding box center [798, 186] width 16 height 16
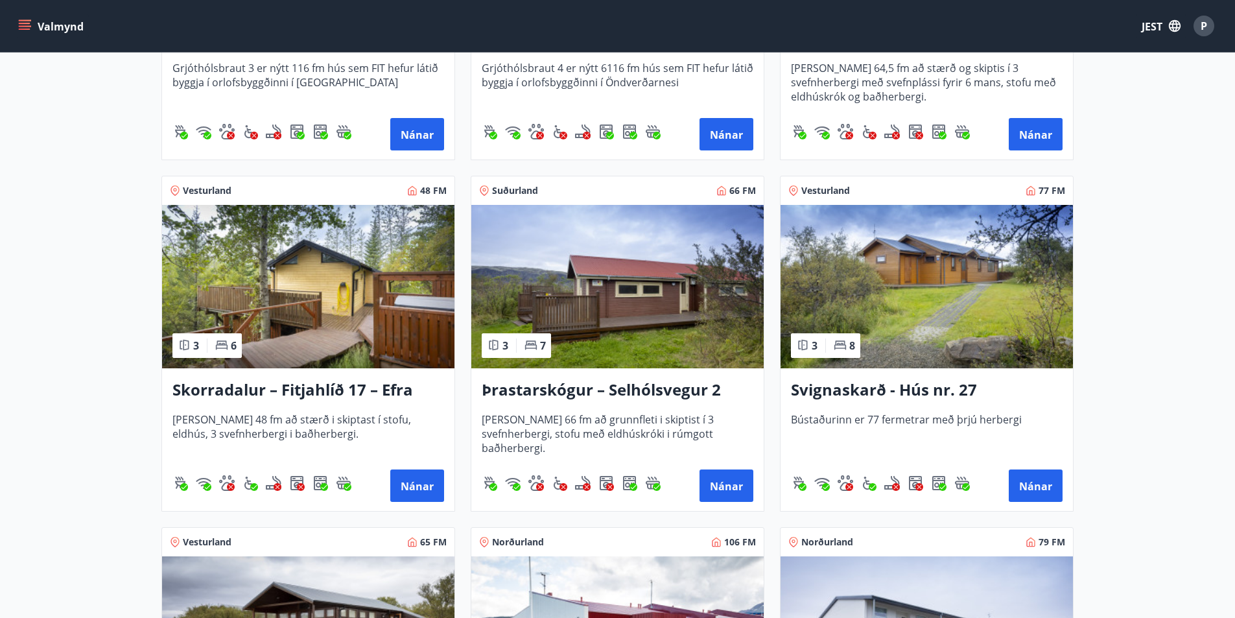
scroll to position [2660, 0]
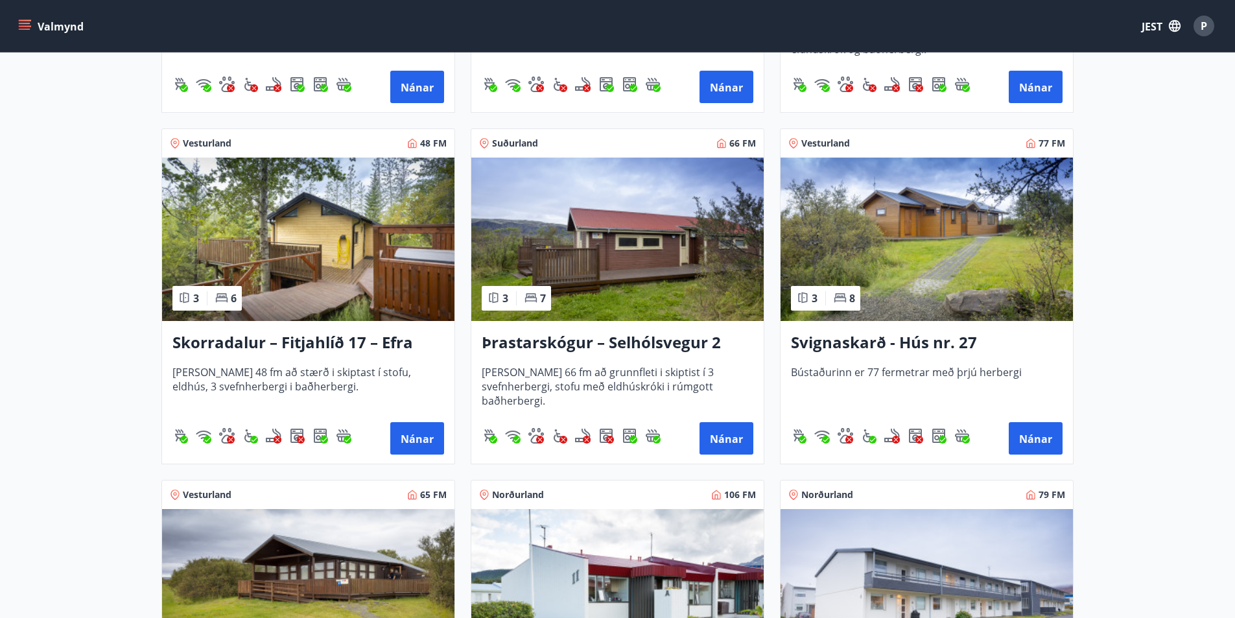
click at [871, 342] on font "Svignaskarð - Hús nr. 27" at bounding box center [884, 341] width 186 height 21
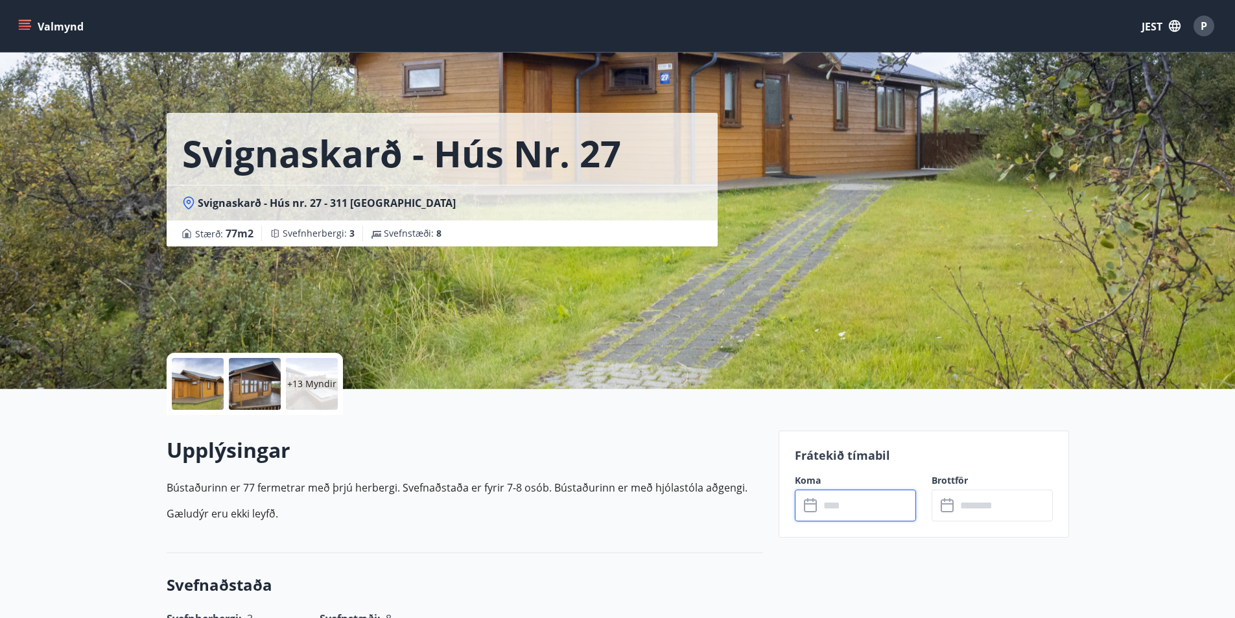
click at [843, 510] on input "text" at bounding box center [868, 506] width 97 height 32
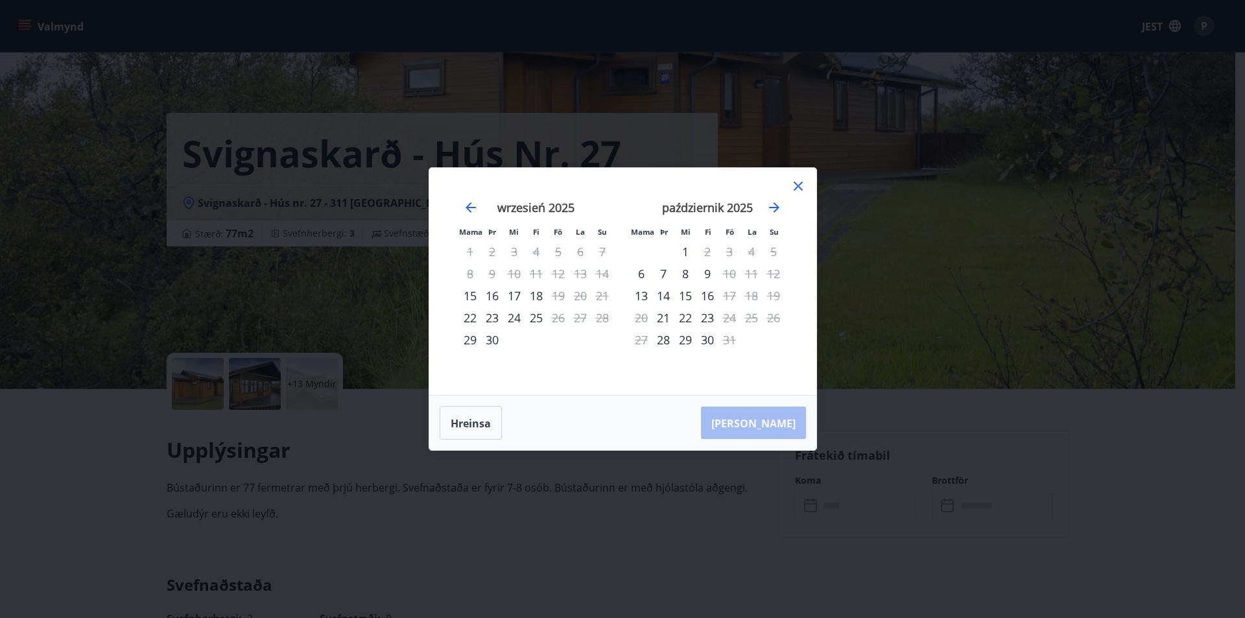
click at [803, 185] on icon at bounding box center [798, 186] width 16 height 16
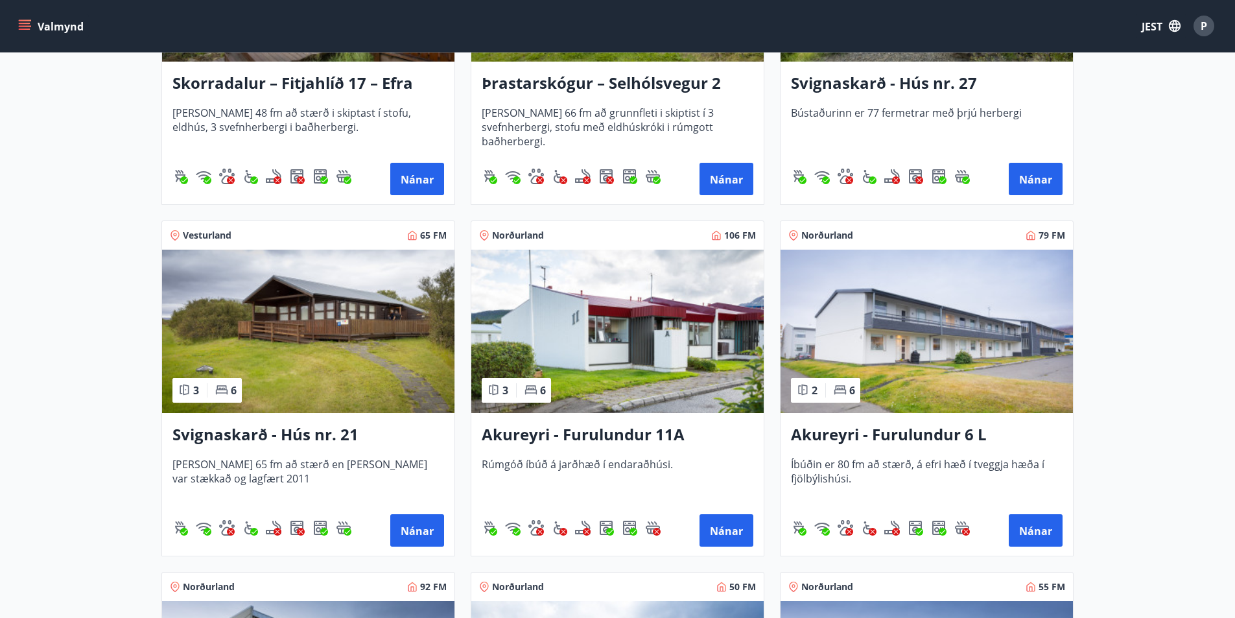
click at [255, 327] on img at bounding box center [308, 331] width 292 height 163
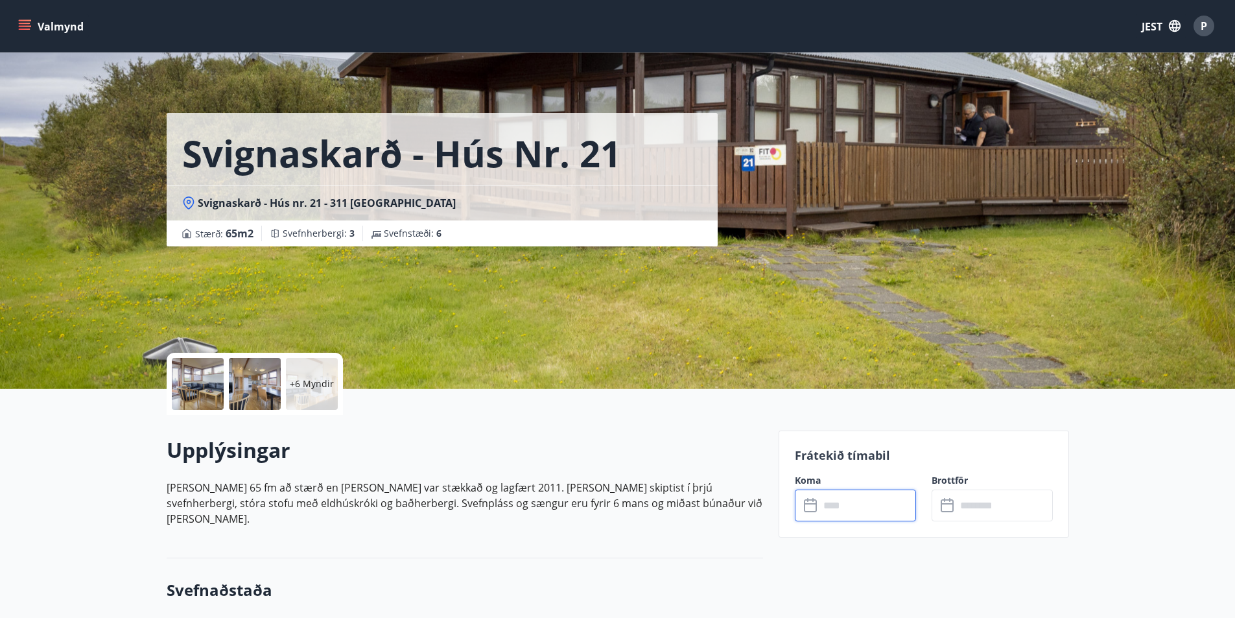
click at [843, 505] on input "text" at bounding box center [868, 506] width 97 height 32
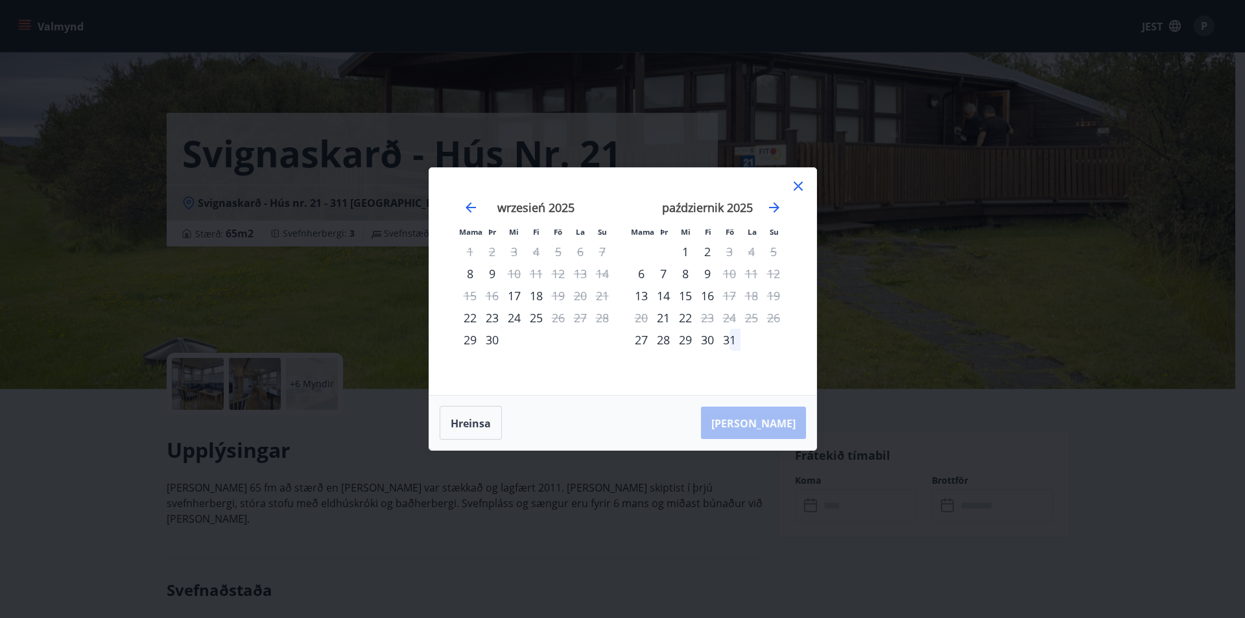
click at [798, 183] on icon at bounding box center [798, 186] width 16 height 16
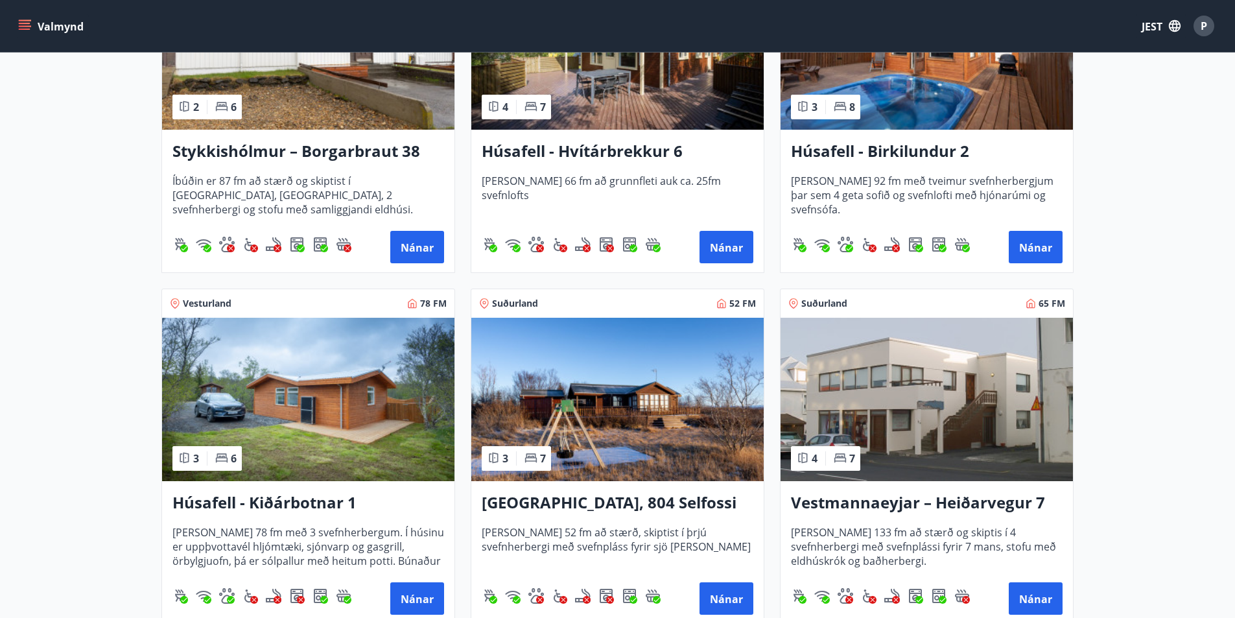
scroll to position [722, 0]
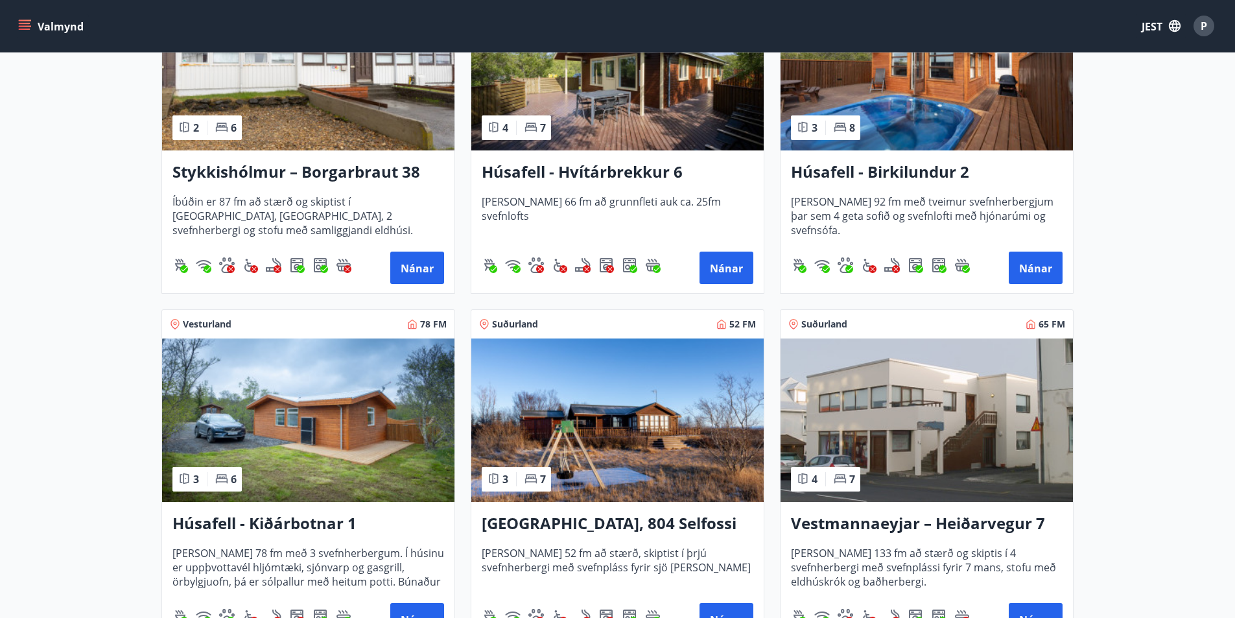
click at [399, 458] on img at bounding box center [308, 419] width 292 height 163
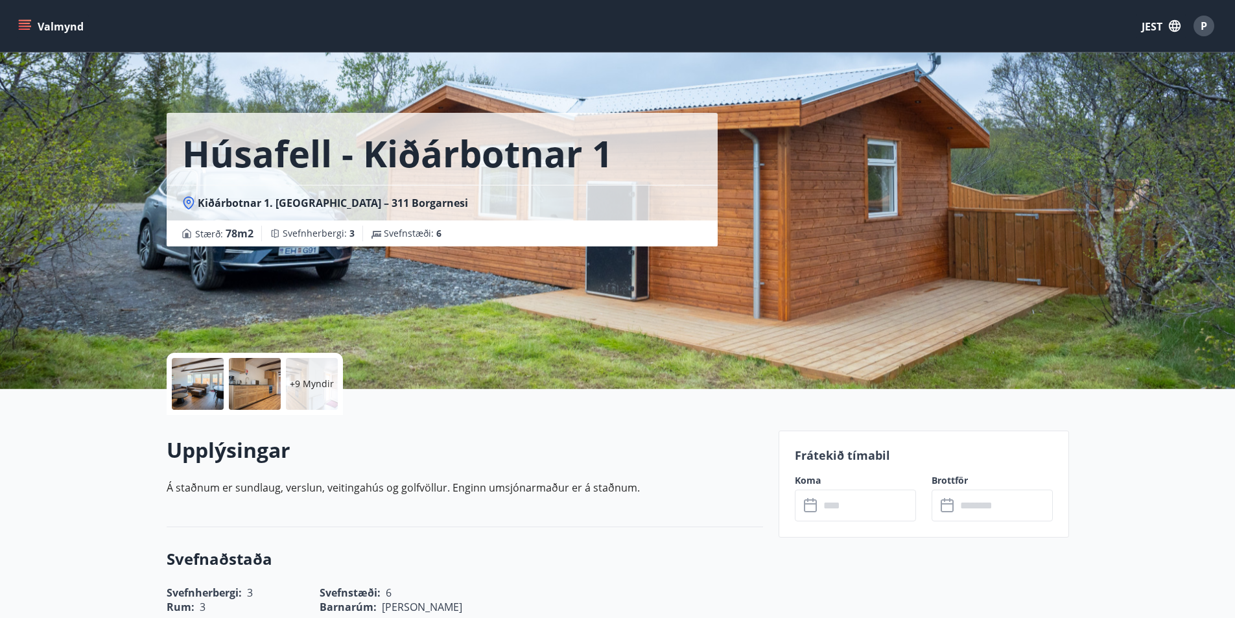
click at [866, 506] on input "text" at bounding box center [868, 506] width 97 height 32
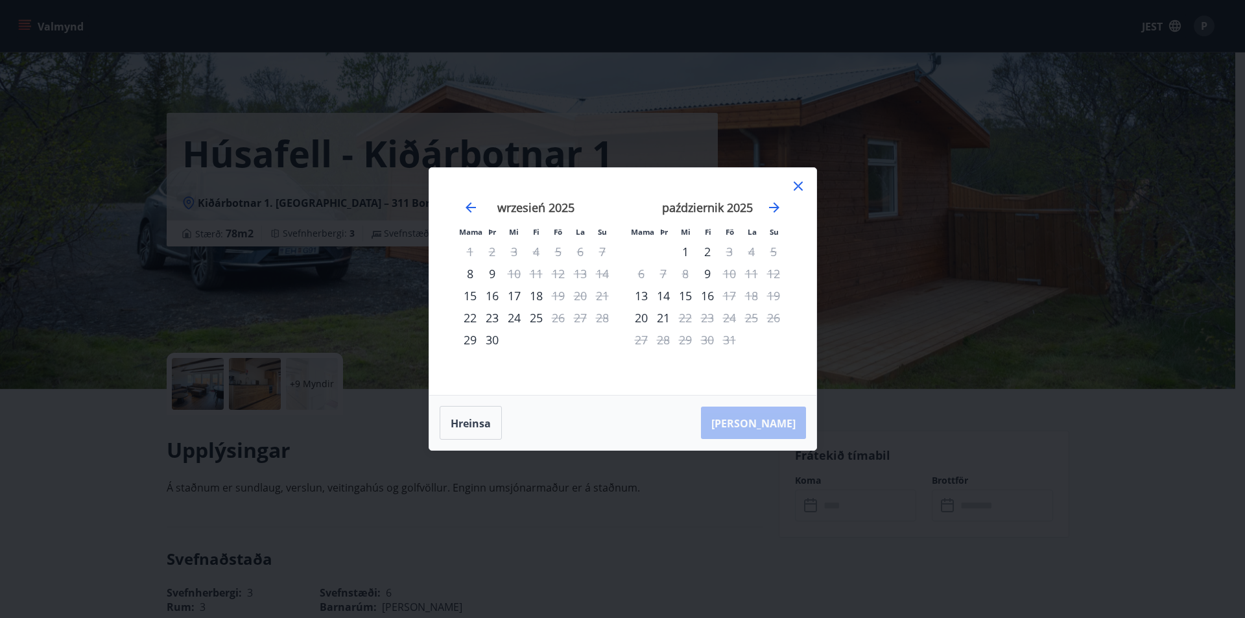
click at [794, 183] on icon at bounding box center [798, 186] width 16 height 16
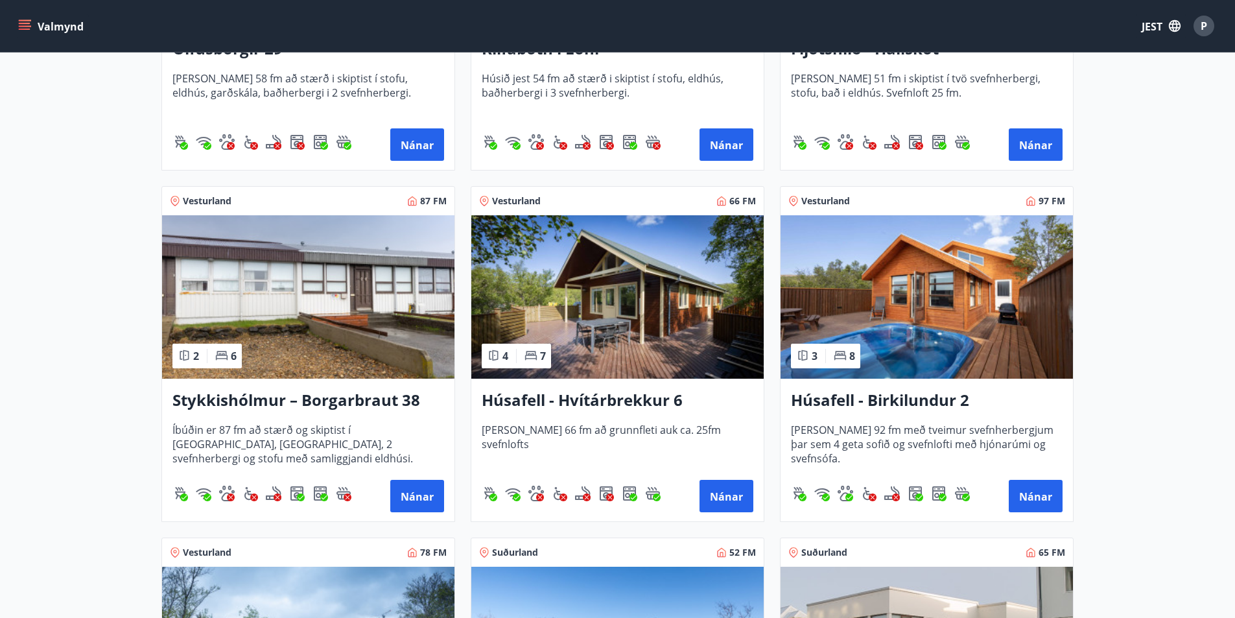
scroll to position [650, 0]
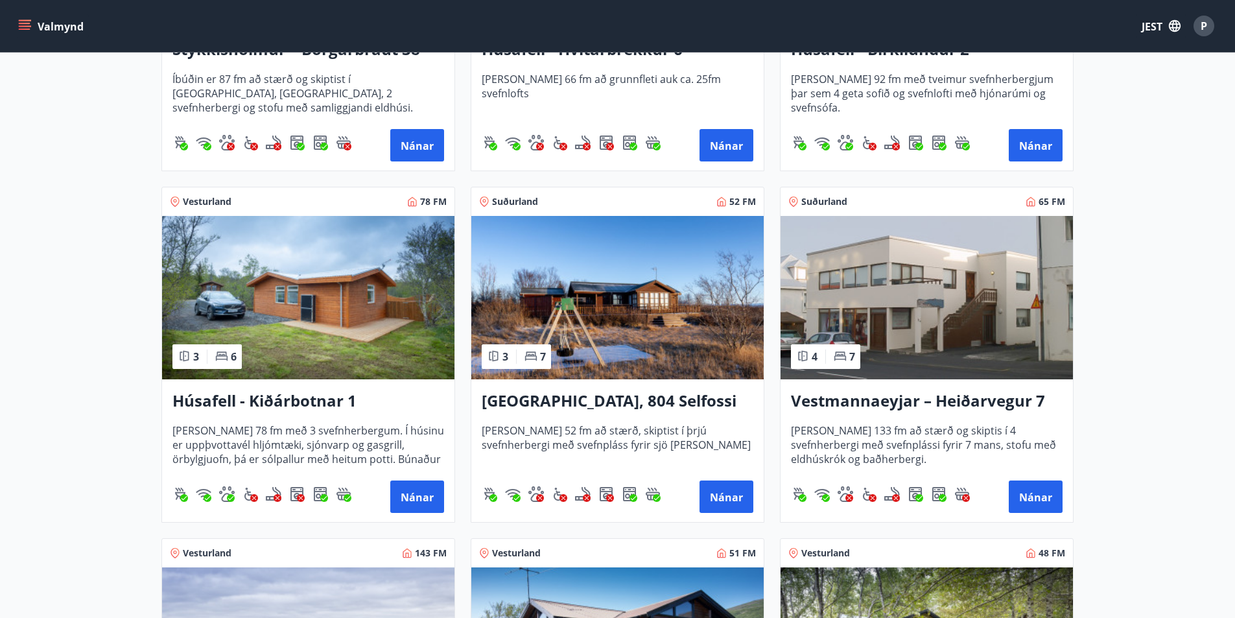
click at [612, 337] on img at bounding box center [617, 297] width 292 height 163
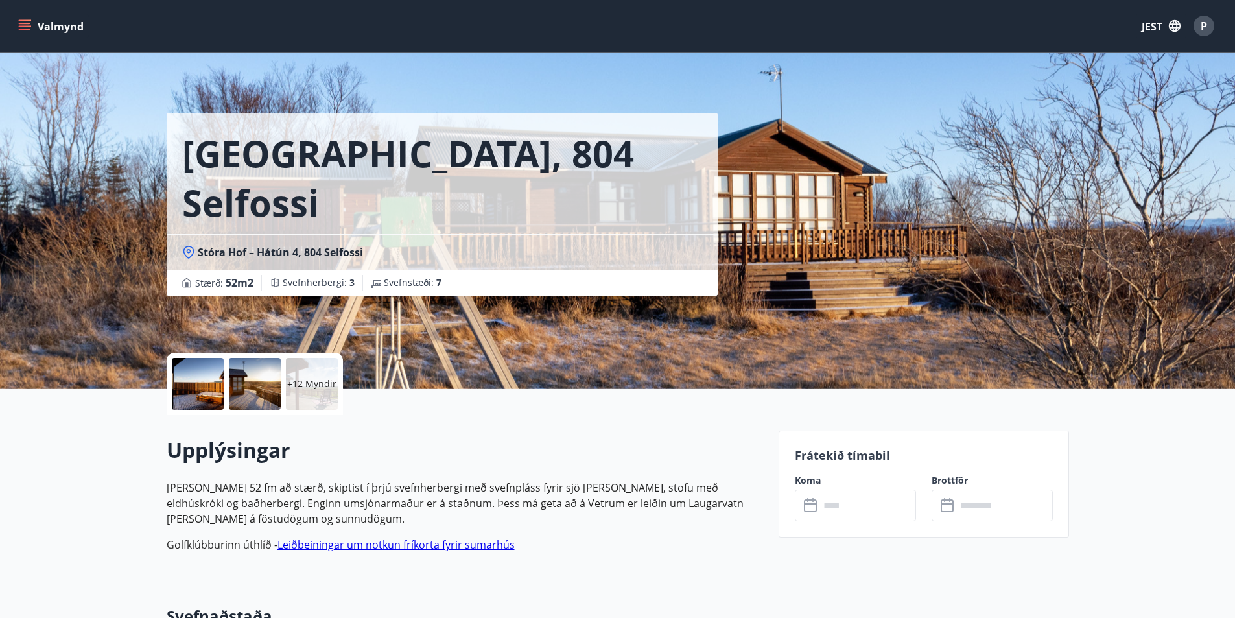
click at [870, 504] on input "text" at bounding box center [868, 506] width 97 height 32
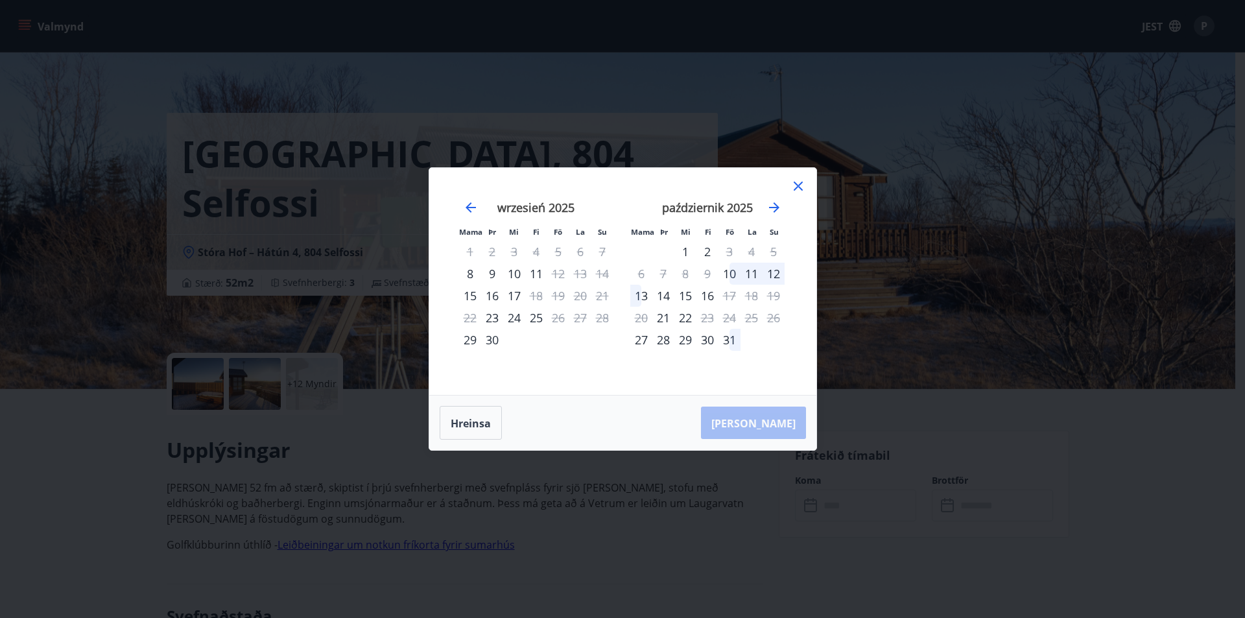
click at [801, 187] on icon at bounding box center [798, 186] width 16 height 16
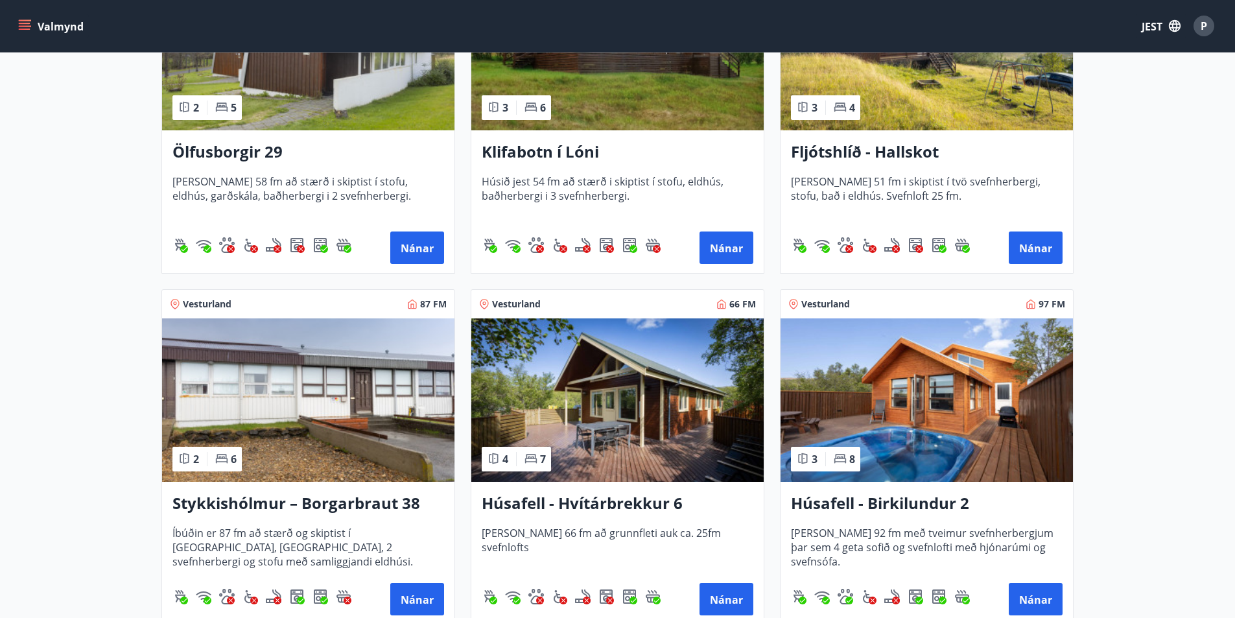
scroll to position [780, 0]
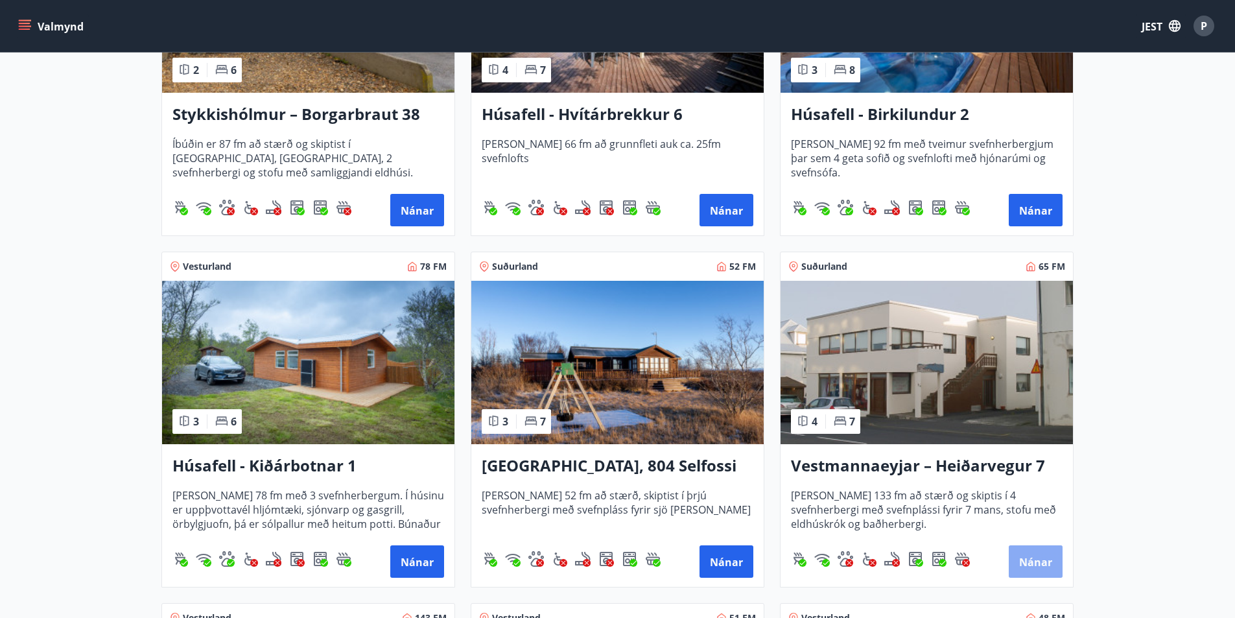
click at [1039, 563] on font "Nánar" at bounding box center [1035, 562] width 33 height 14
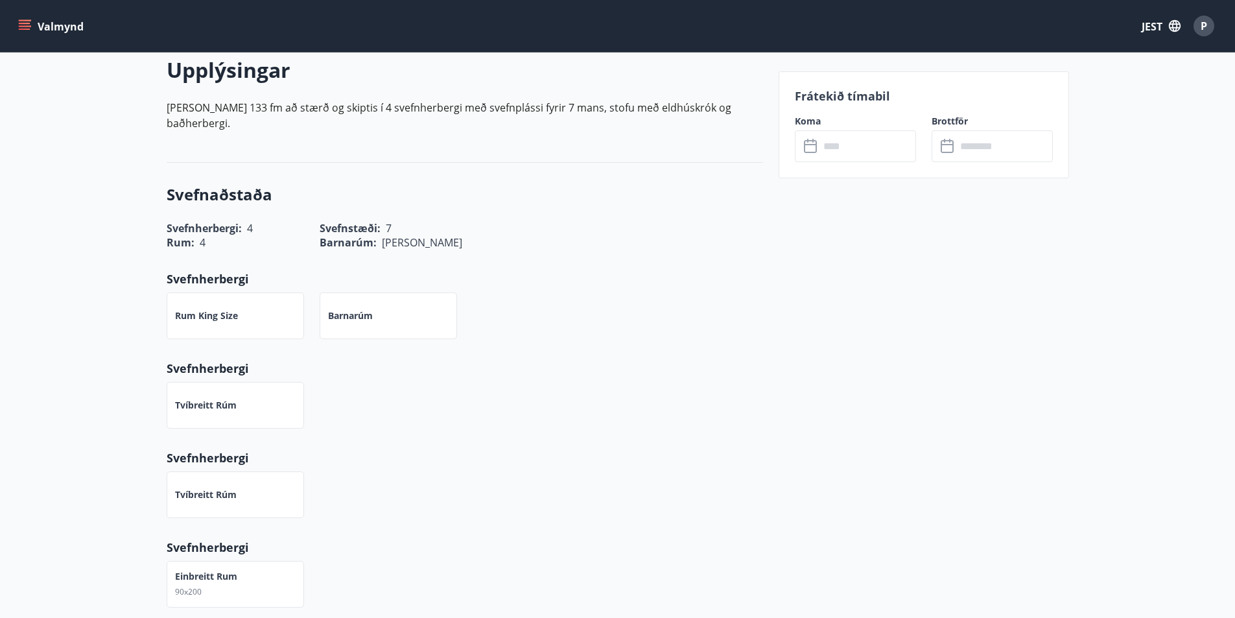
scroll to position [195, 0]
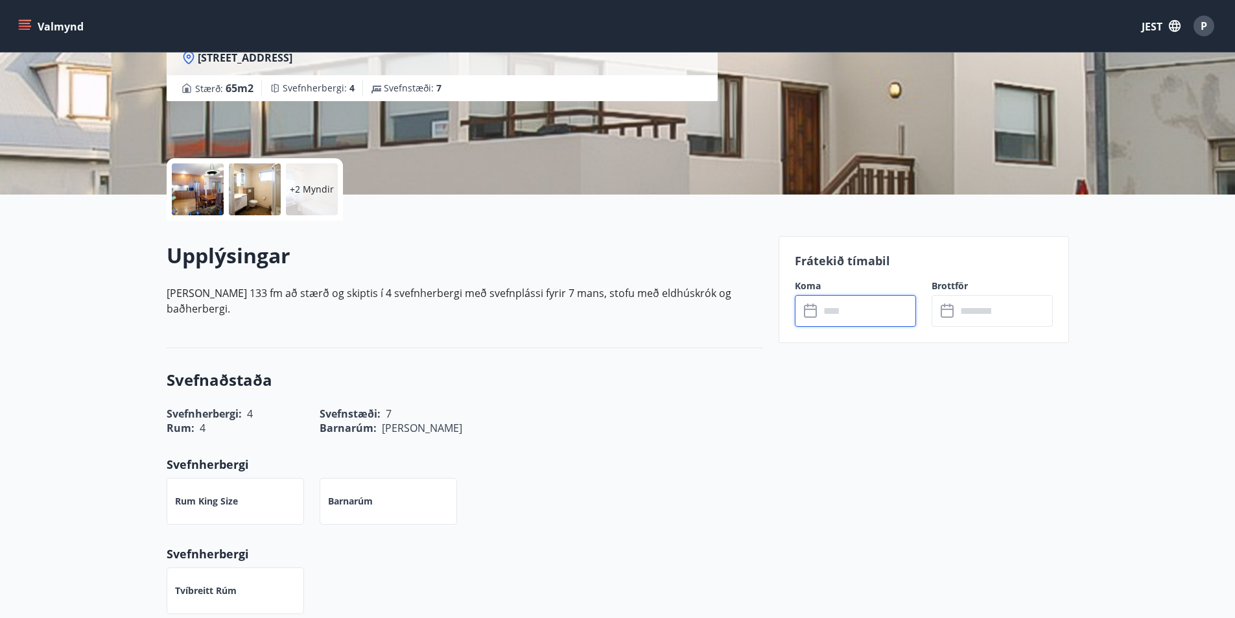
click at [849, 313] on input "text" at bounding box center [868, 311] width 97 height 32
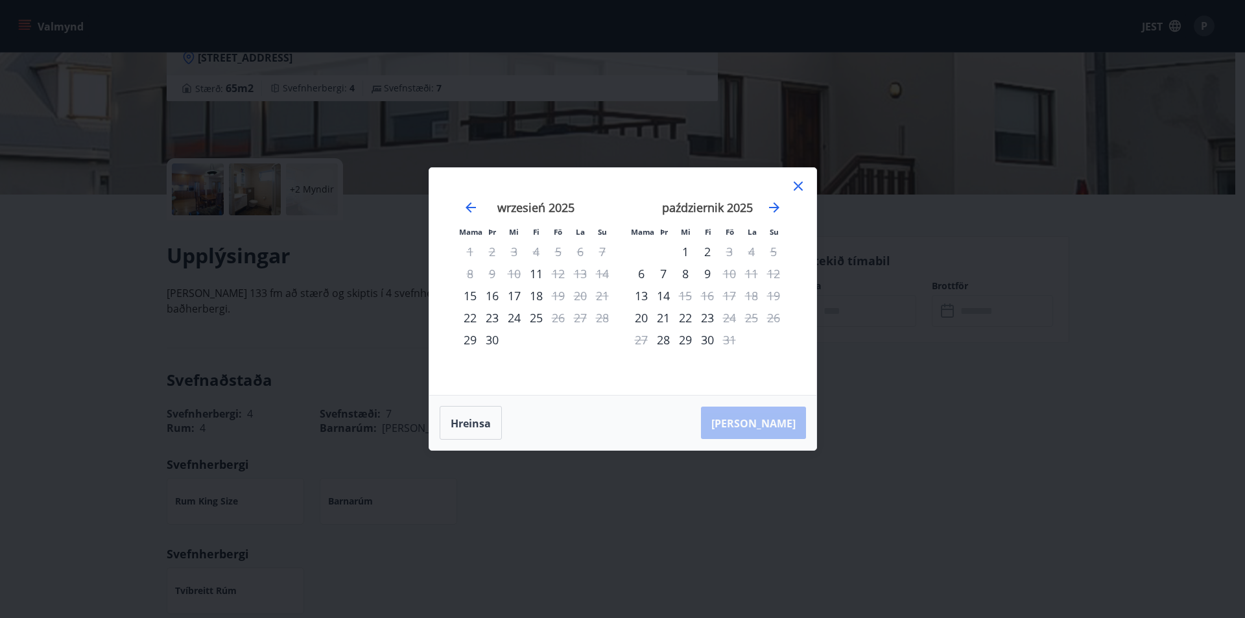
click at [796, 188] on icon at bounding box center [798, 186] width 9 height 9
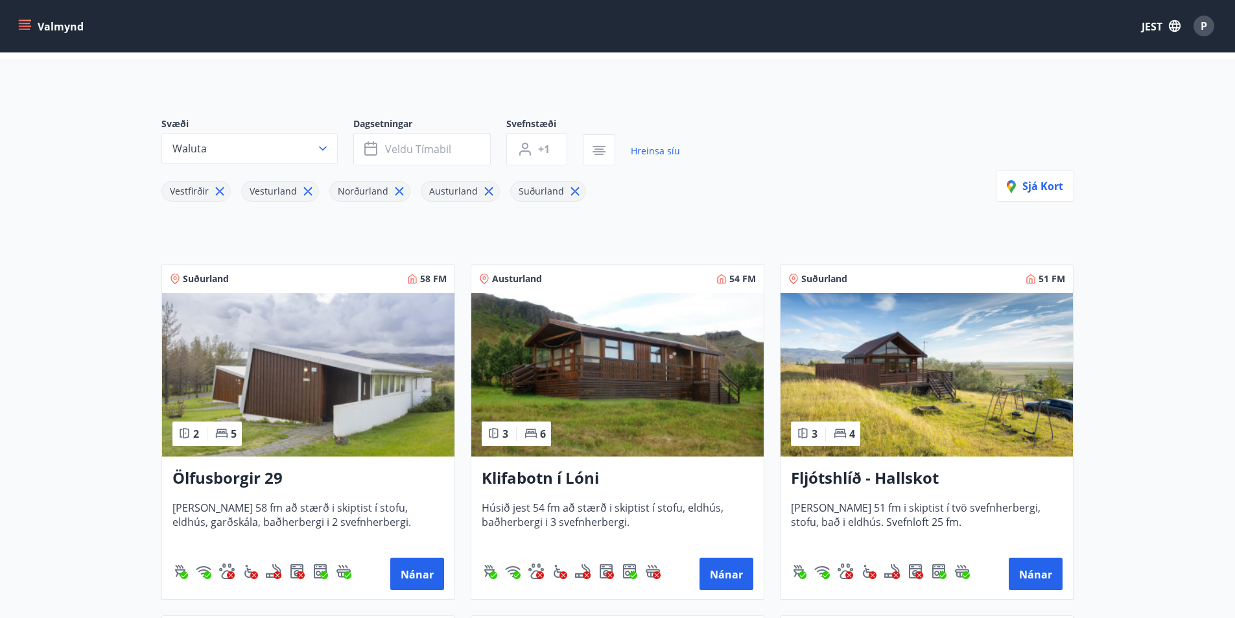
click at [325, 380] on img at bounding box center [308, 374] width 292 height 163
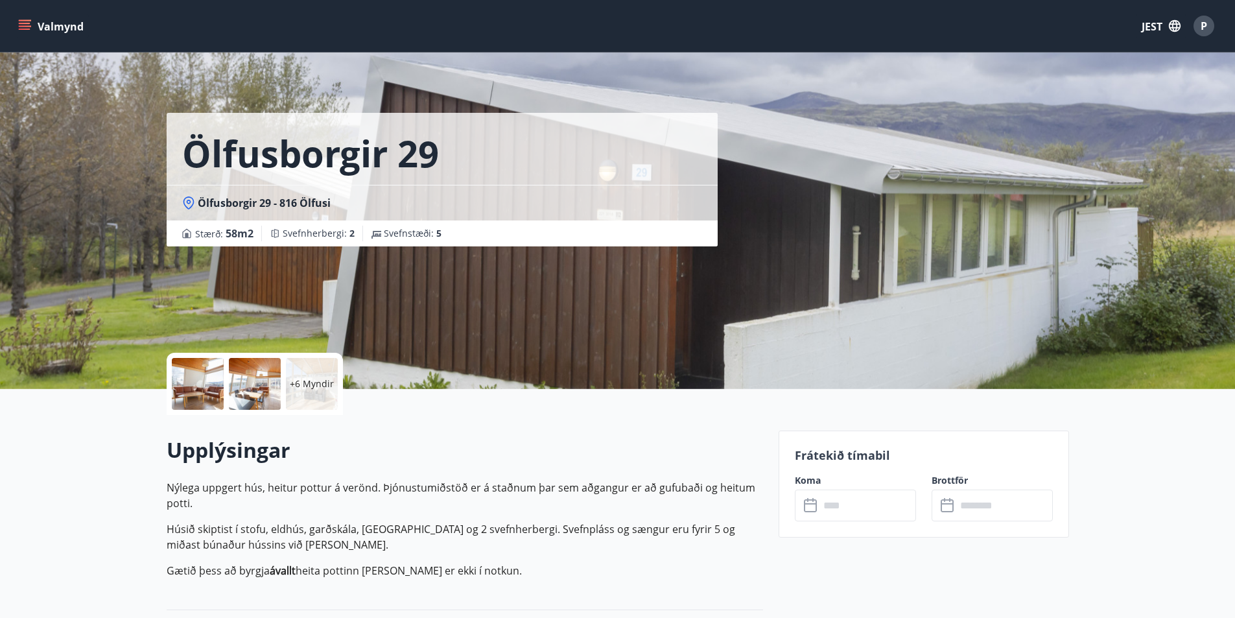
click at [887, 511] on input "text" at bounding box center [868, 506] width 97 height 32
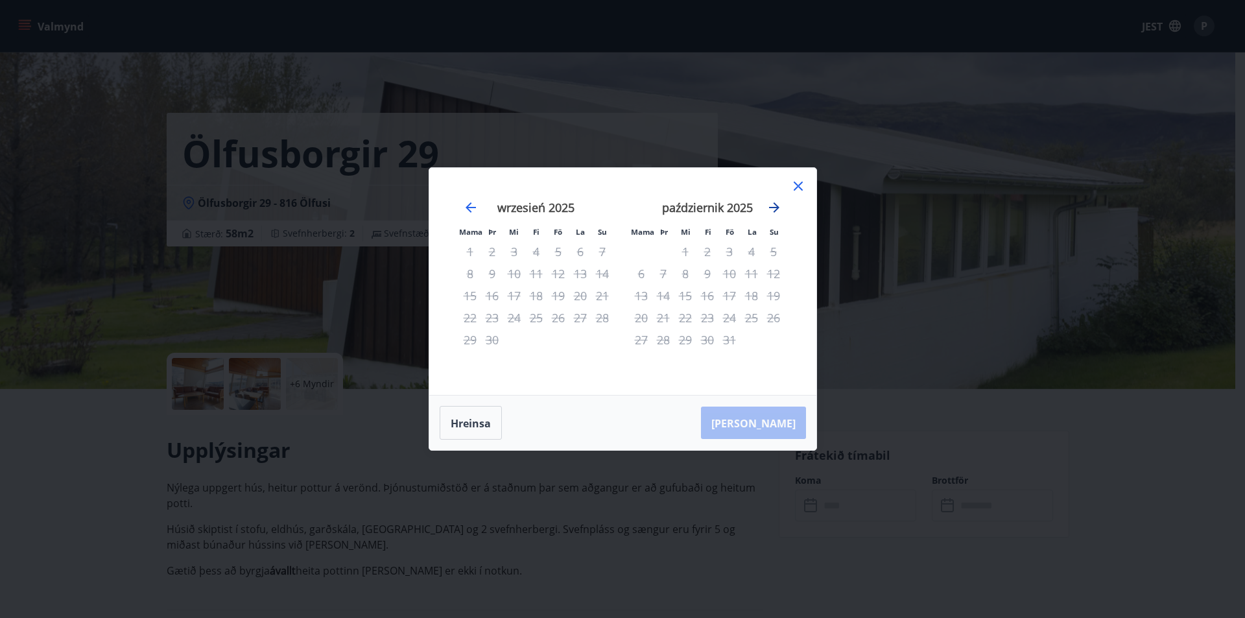
click at [774, 211] on icon "Przejdź dalej, aby przejść do następnego miesiąca." at bounding box center [774, 207] width 10 height 10
click at [798, 184] on icon at bounding box center [798, 186] width 16 height 16
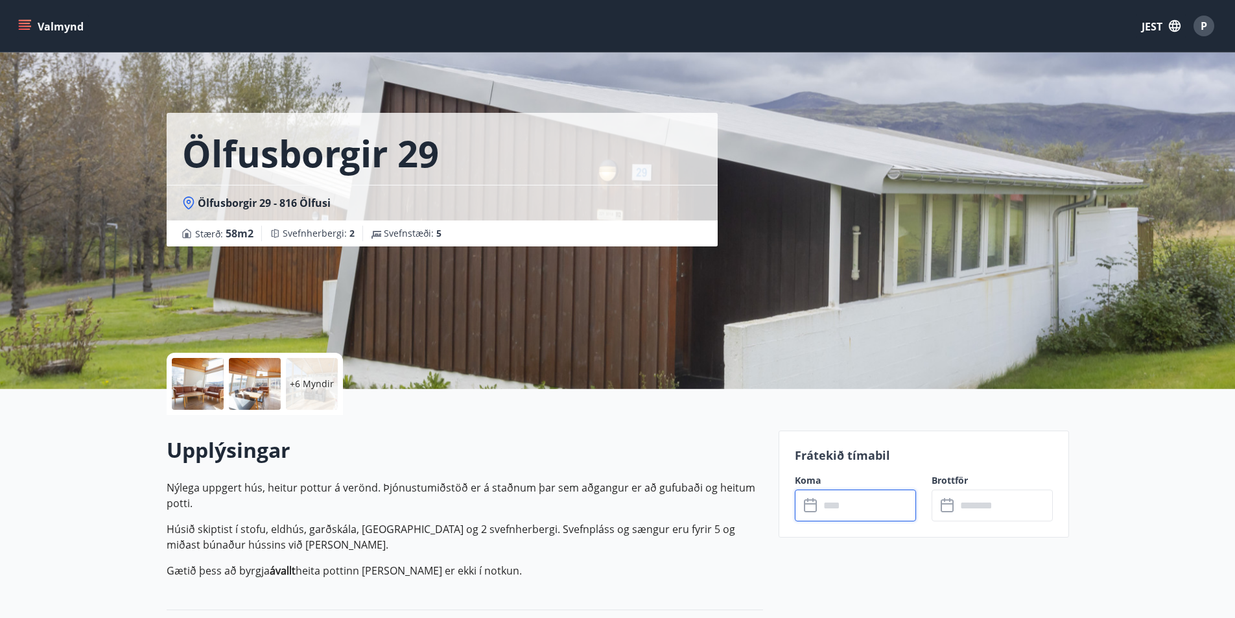
scroll to position [2, 0]
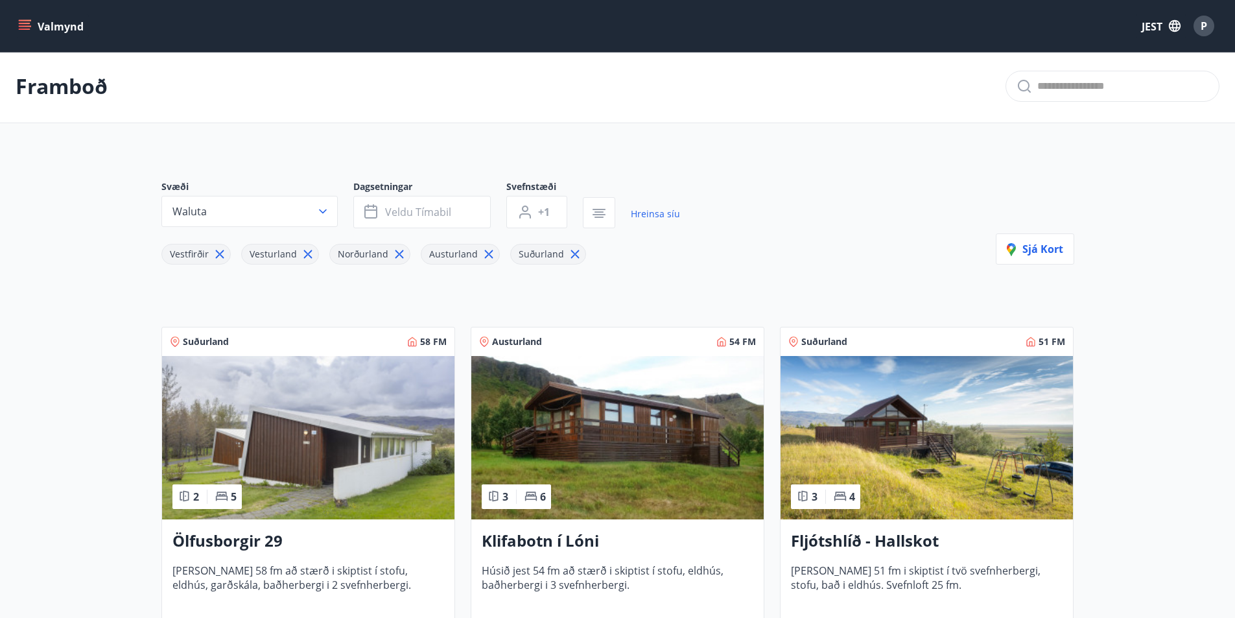
click at [622, 469] on img at bounding box center [617, 437] width 292 height 163
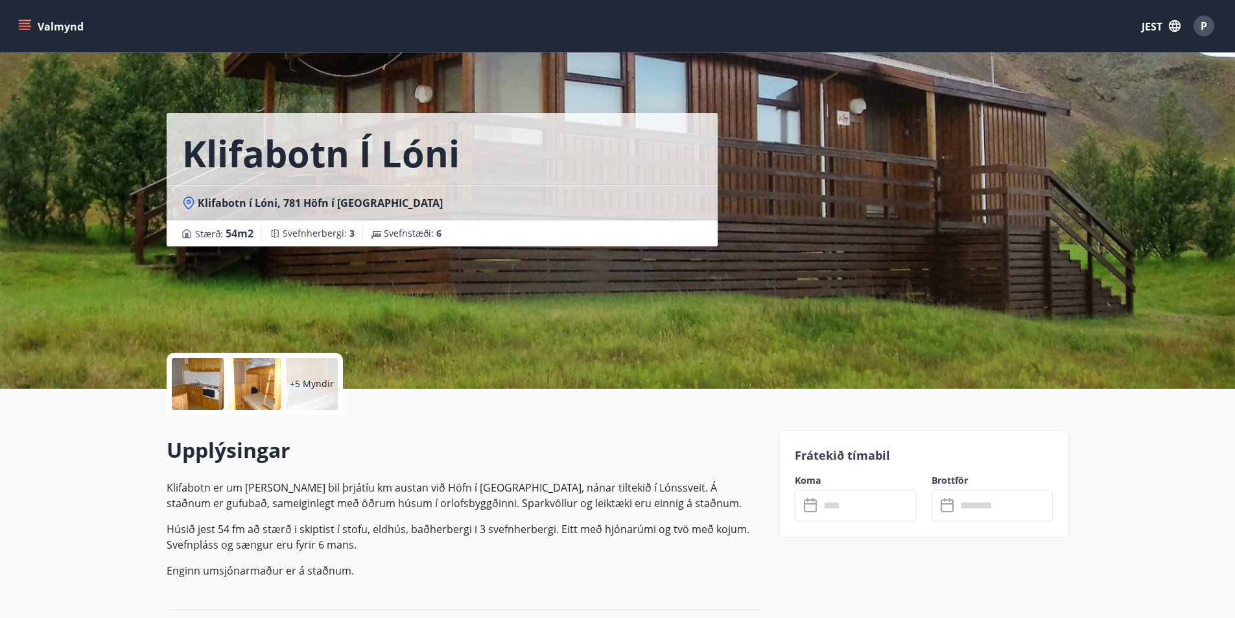
click at [875, 518] on input "text" at bounding box center [868, 506] width 97 height 32
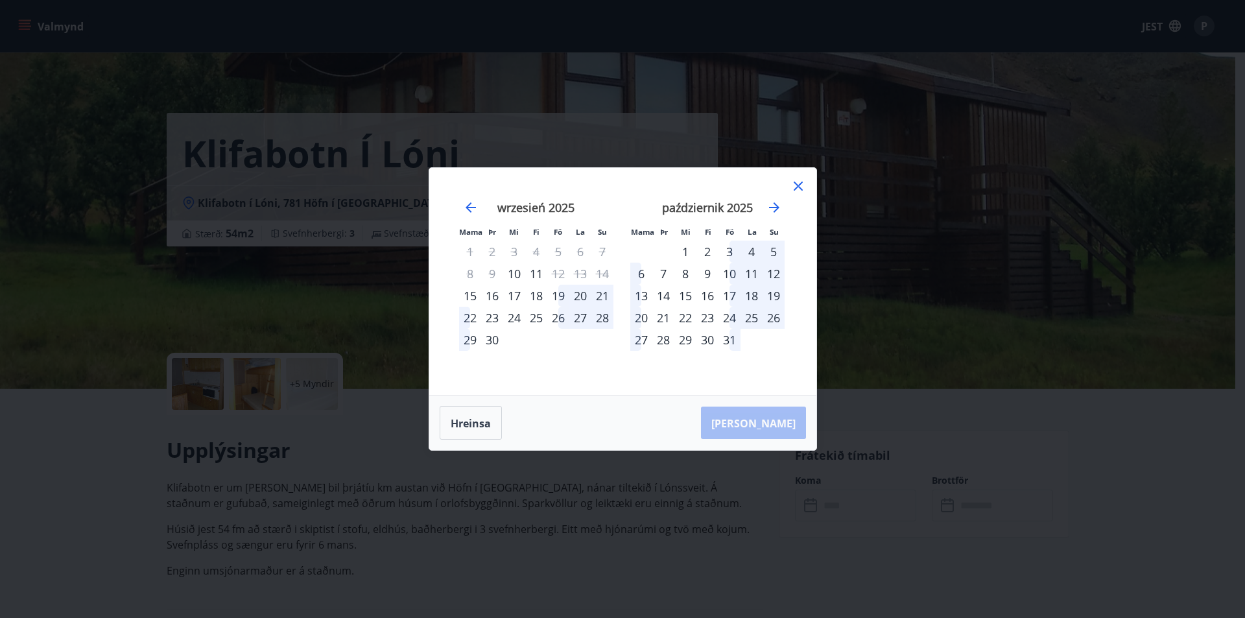
click at [799, 190] on icon at bounding box center [798, 186] width 16 height 16
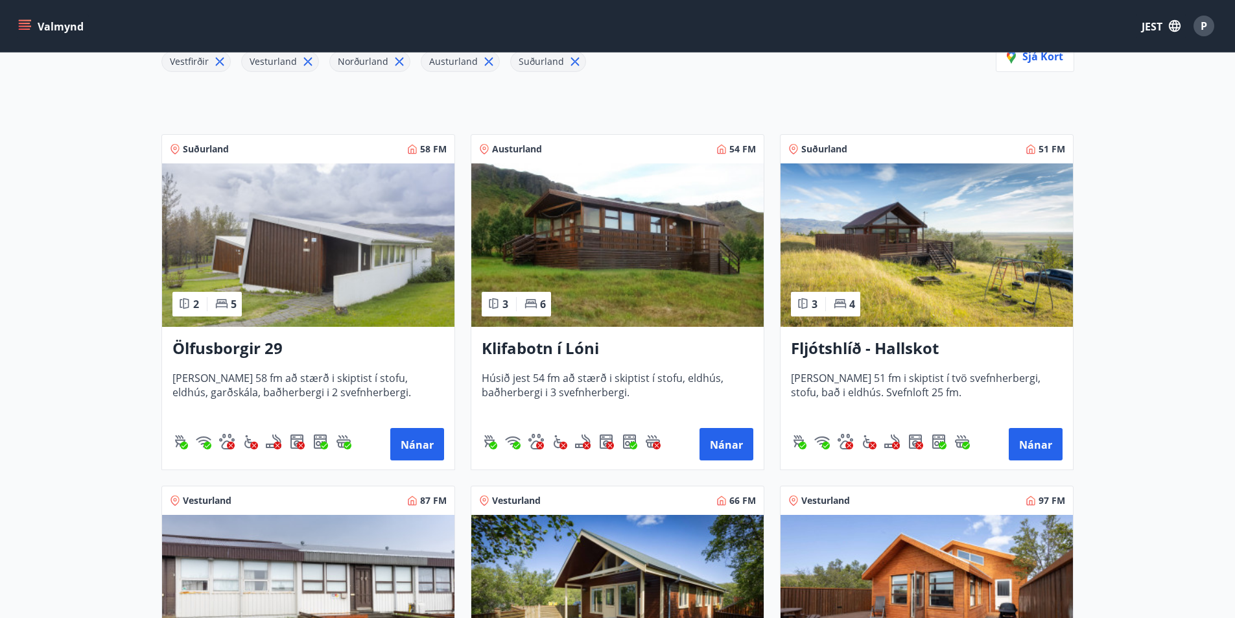
click at [962, 252] on img at bounding box center [927, 244] width 292 height 163
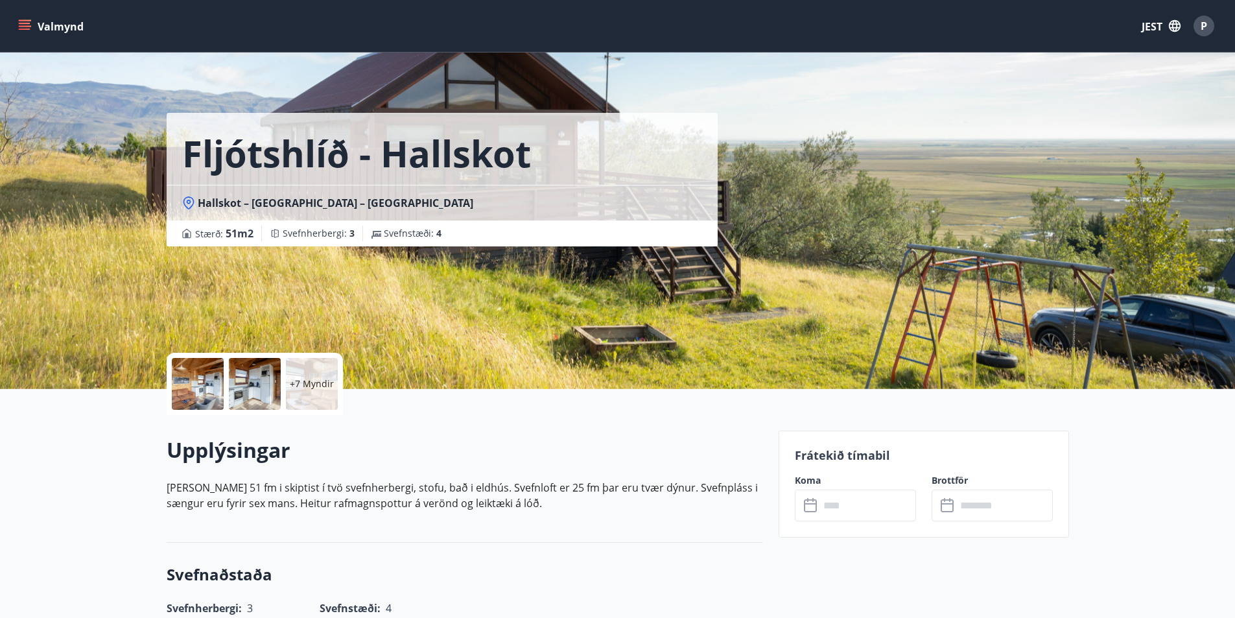
click at [833, 502] on input "text" at bounding box center [868, 506] width 97 height 32
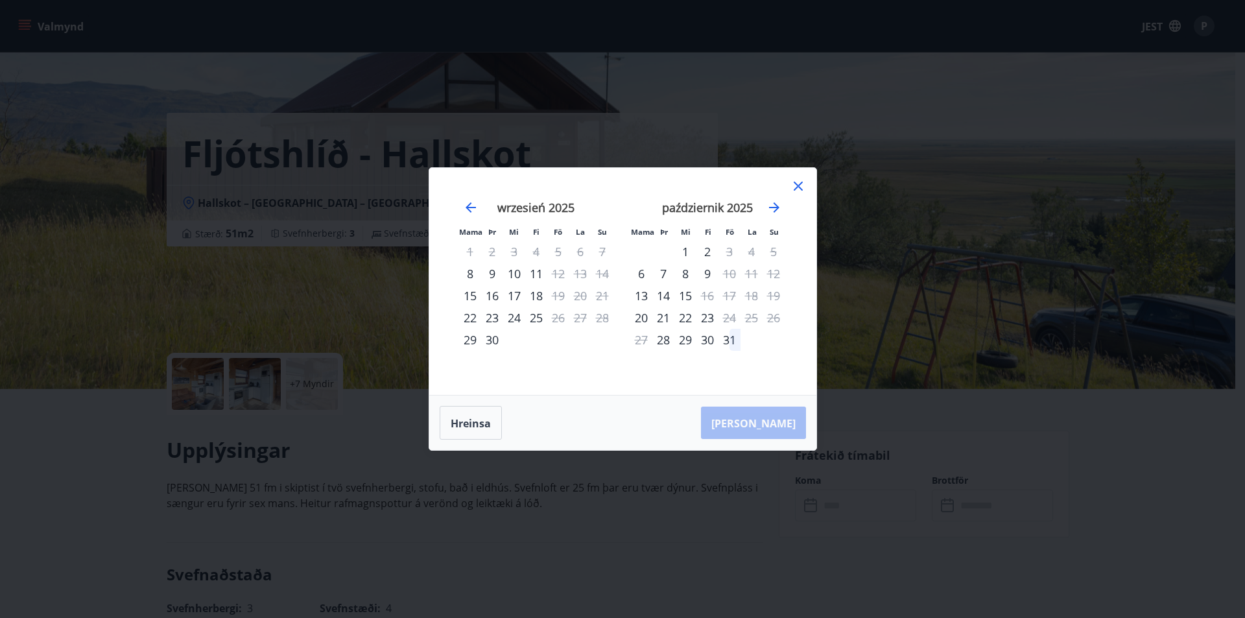
click at [797, 181] on icon at bounding box center [798, 186] width 16 height 16
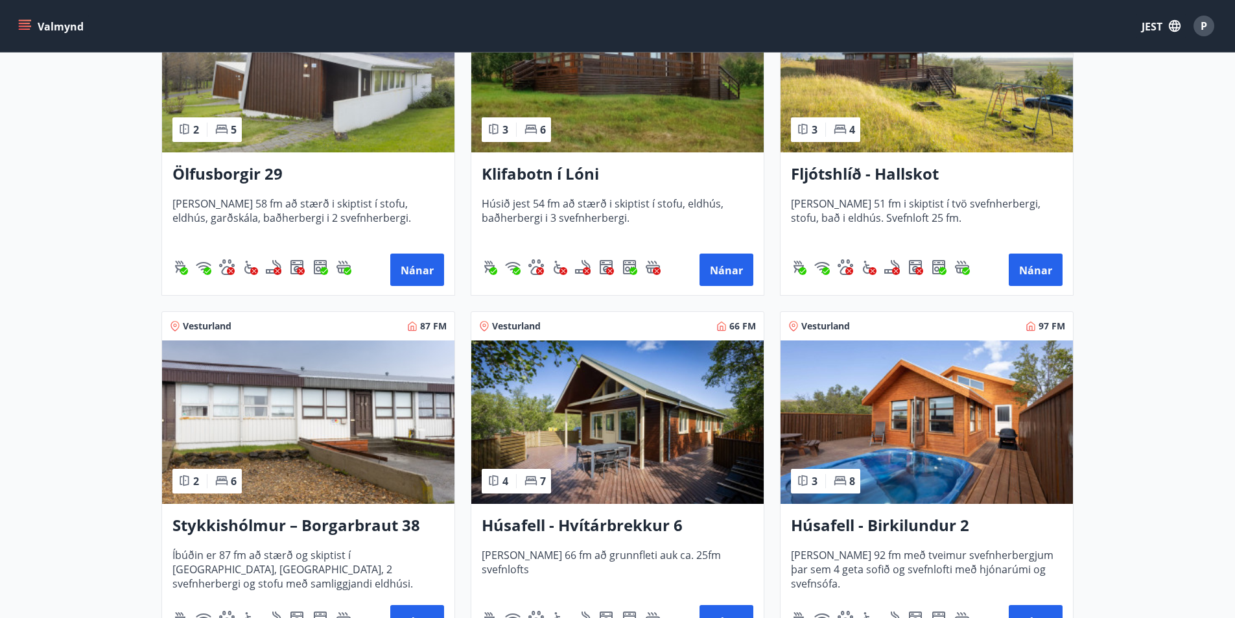
scroll to position [389, 0]
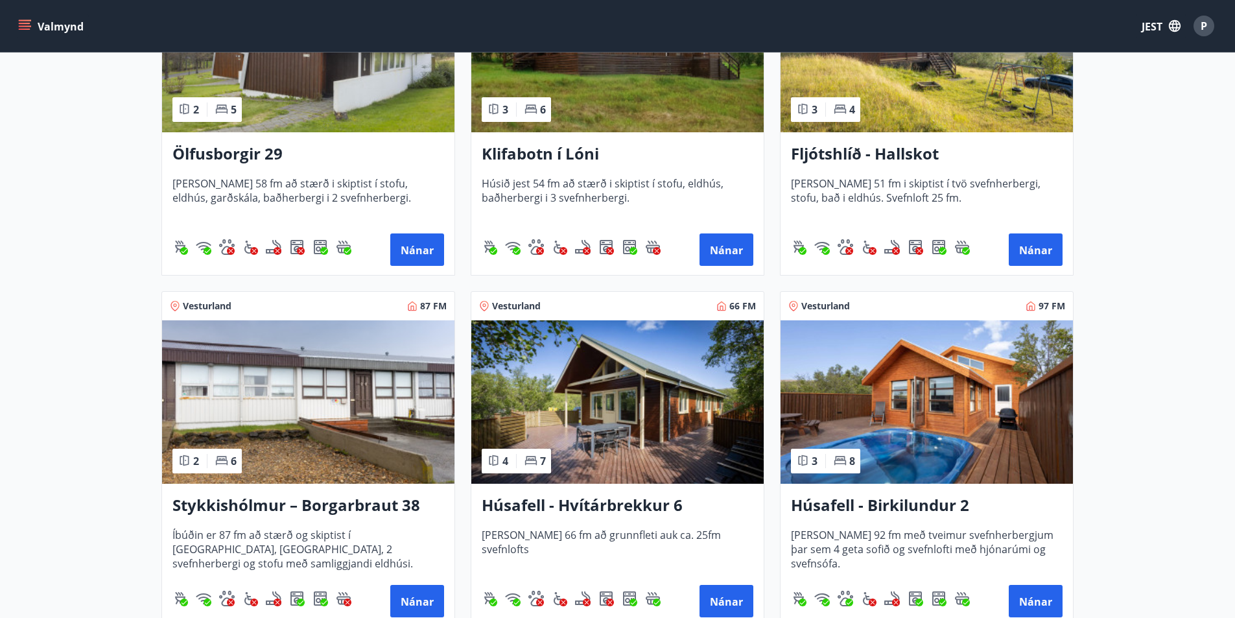
click at [327, 404] on img at bounding box center [308, 401] width 292 height 163
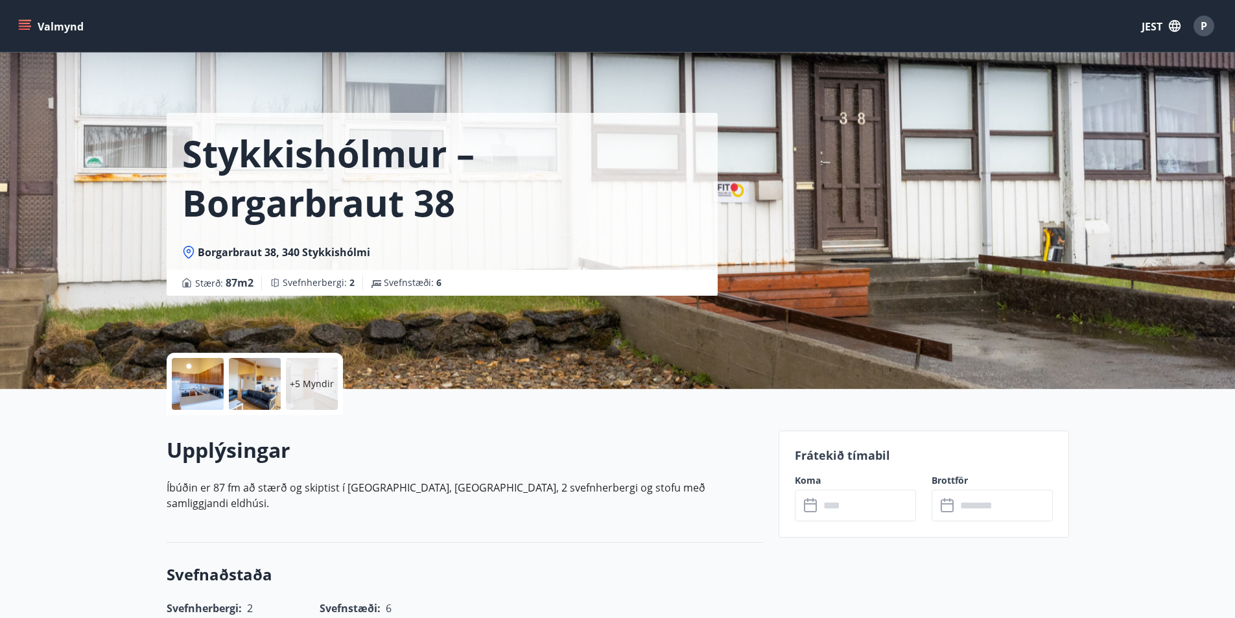
click at [853, 504] on input "text" at bounding box center [868, 506] width 97 height 32
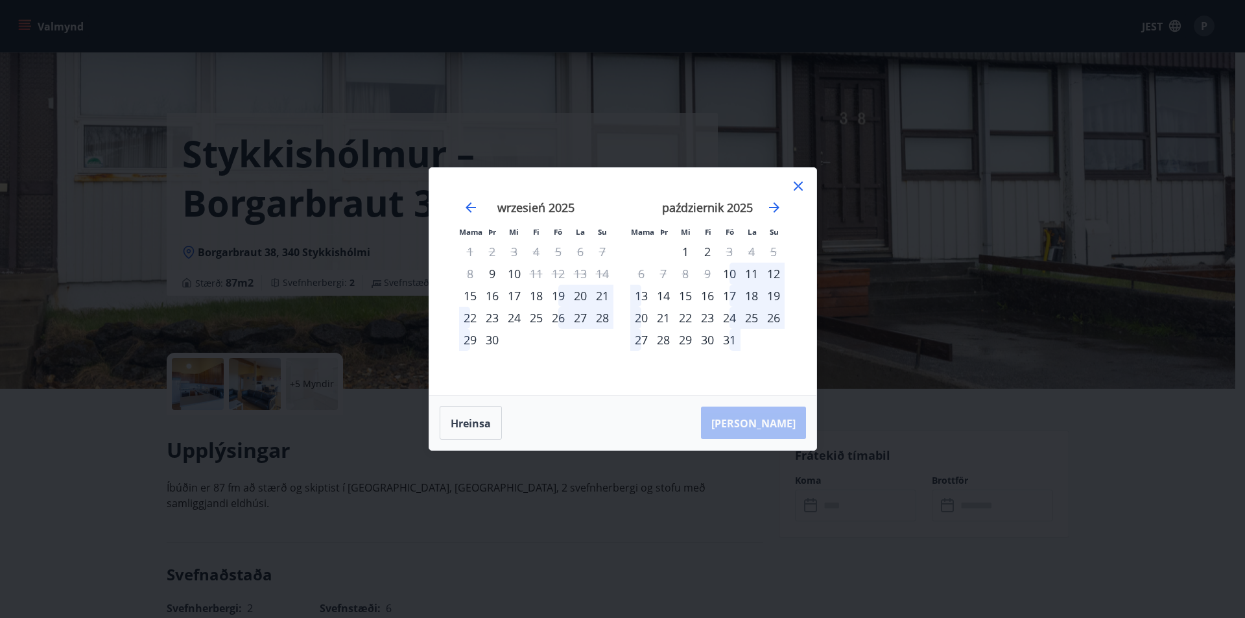
click at [796, 187] on icon at bounding box center [798, 186] width 16 height 16
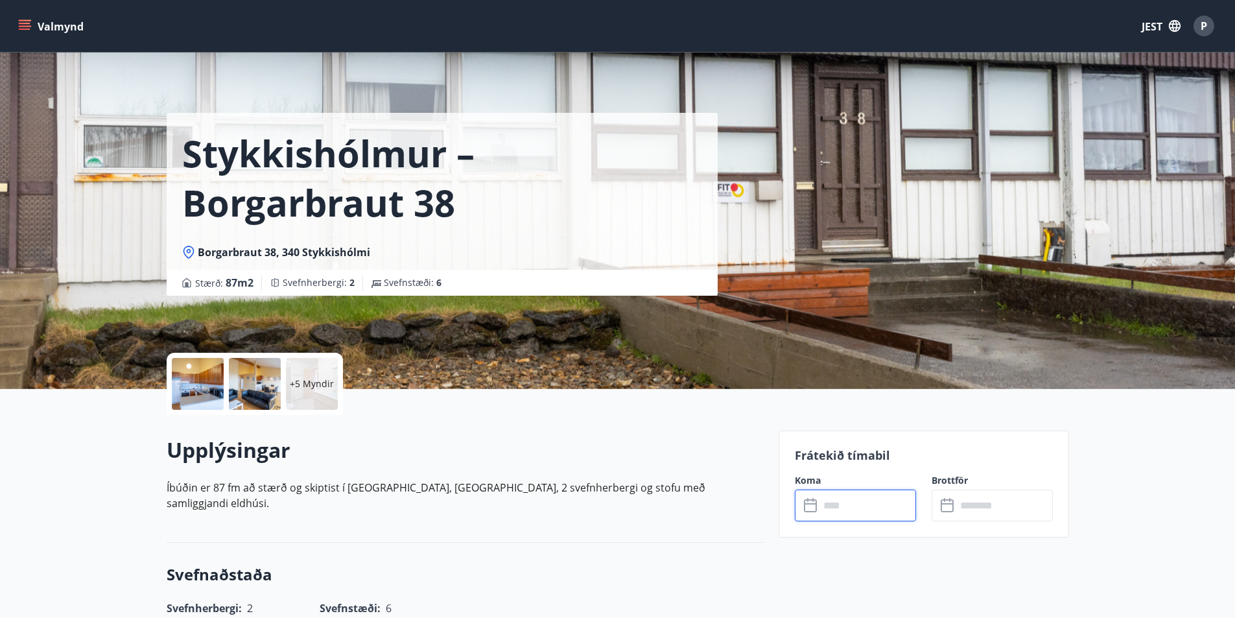
click at [198, 364] on div at bounding box center [198, 384] width 52 height 52
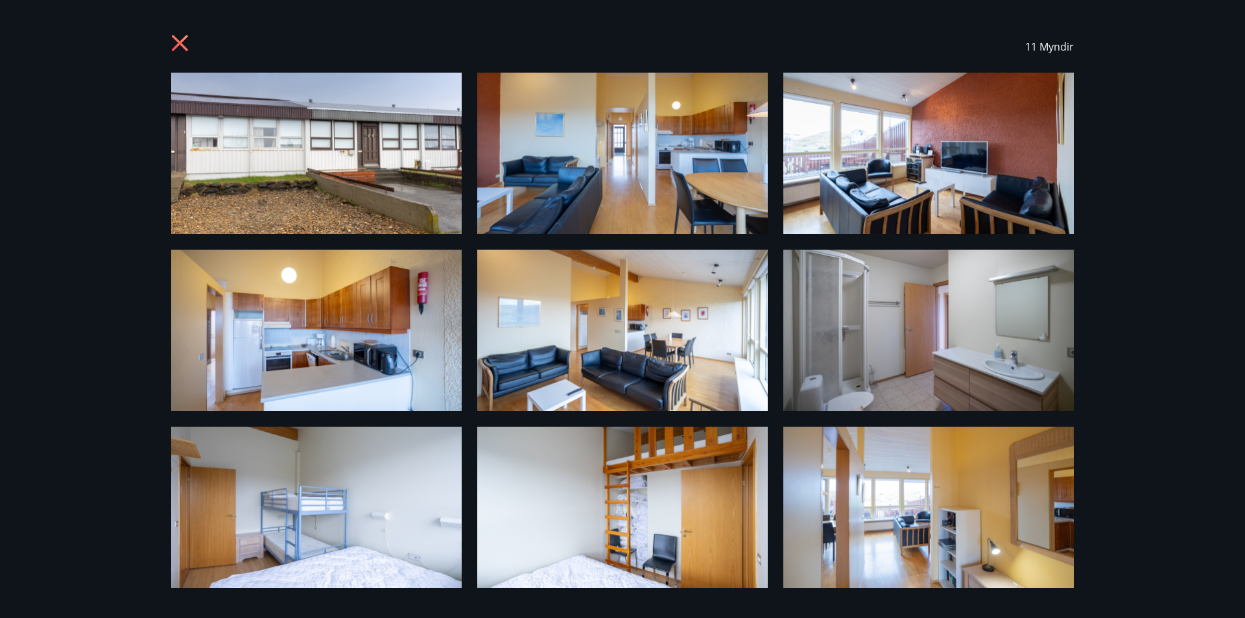
click at [344, 170] on img at bounding box center [316, 153] width 290 height 161
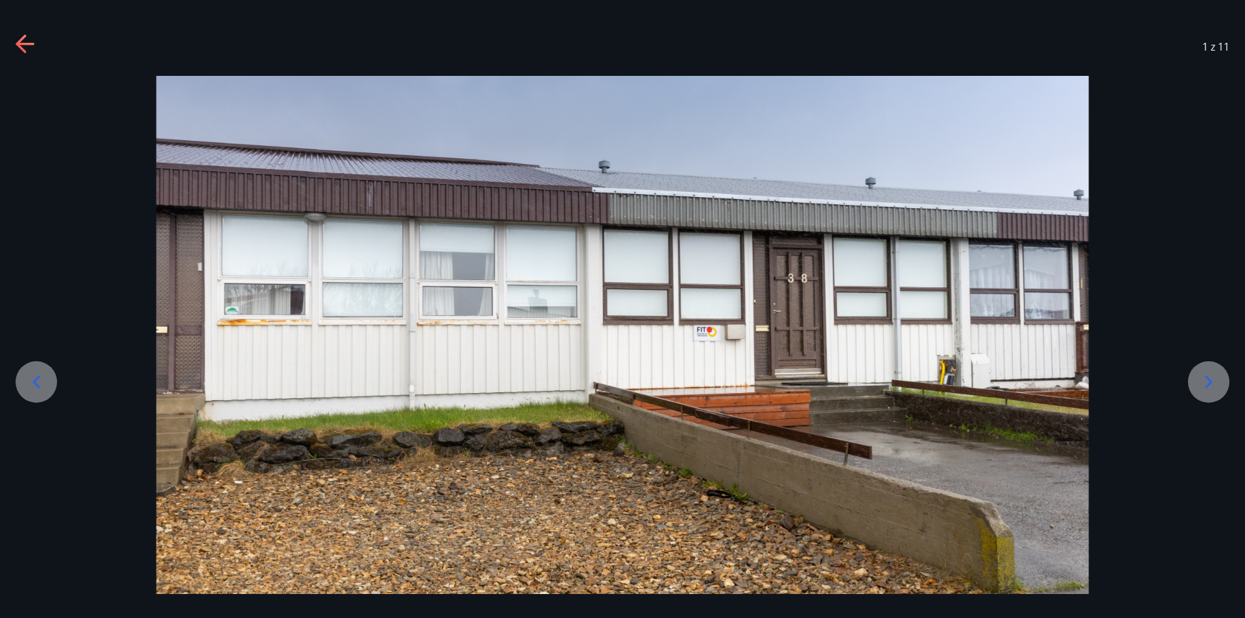
click at [1197, 386] on div at bounding box center [1208, 381] width 41 height 41
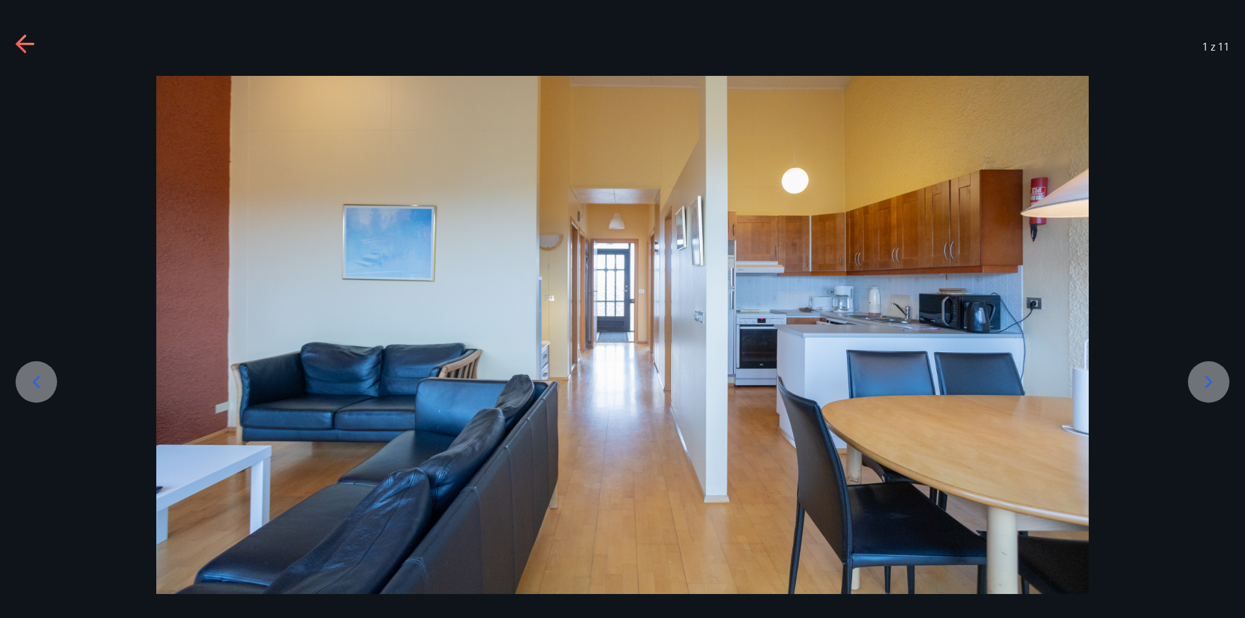
click at [1198, 382] on div at bounding box center [1208, 381] width 41 height 41
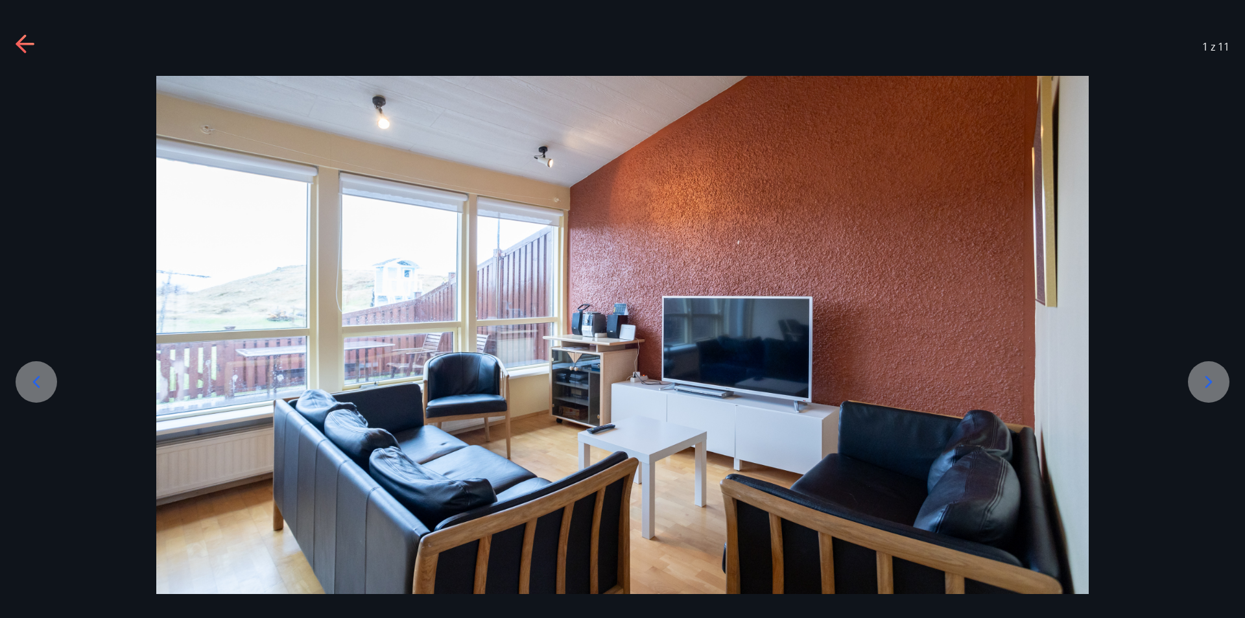
click at [1198, 382] on div at bounding box center [1208, 381] width 41 height 41
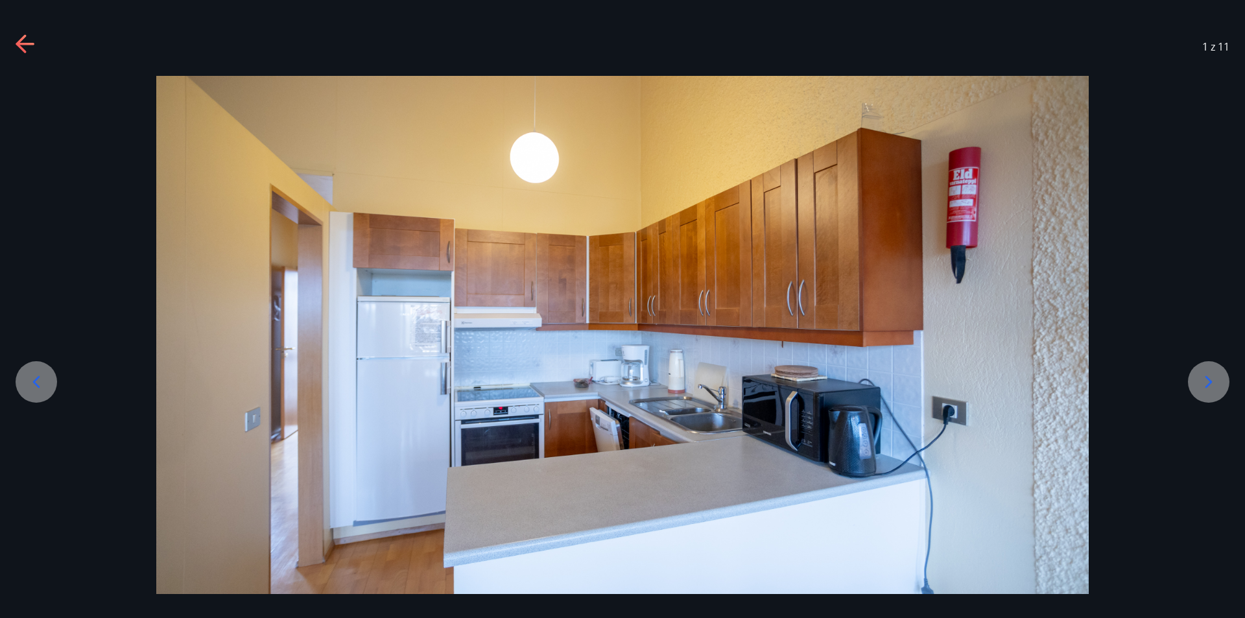
click at [1198, 382] on div at bounding box center [1208, 381] width 41 height 41
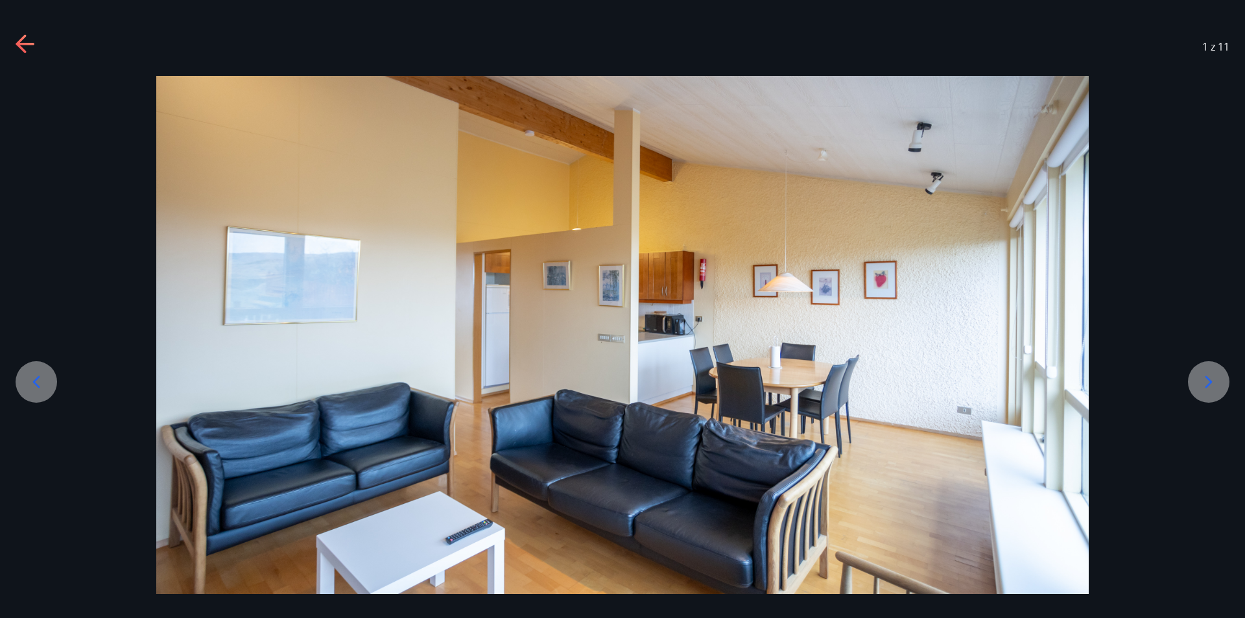
click at [1198, 382] on icon at bounding box center [1208, 382] width 21 height 21
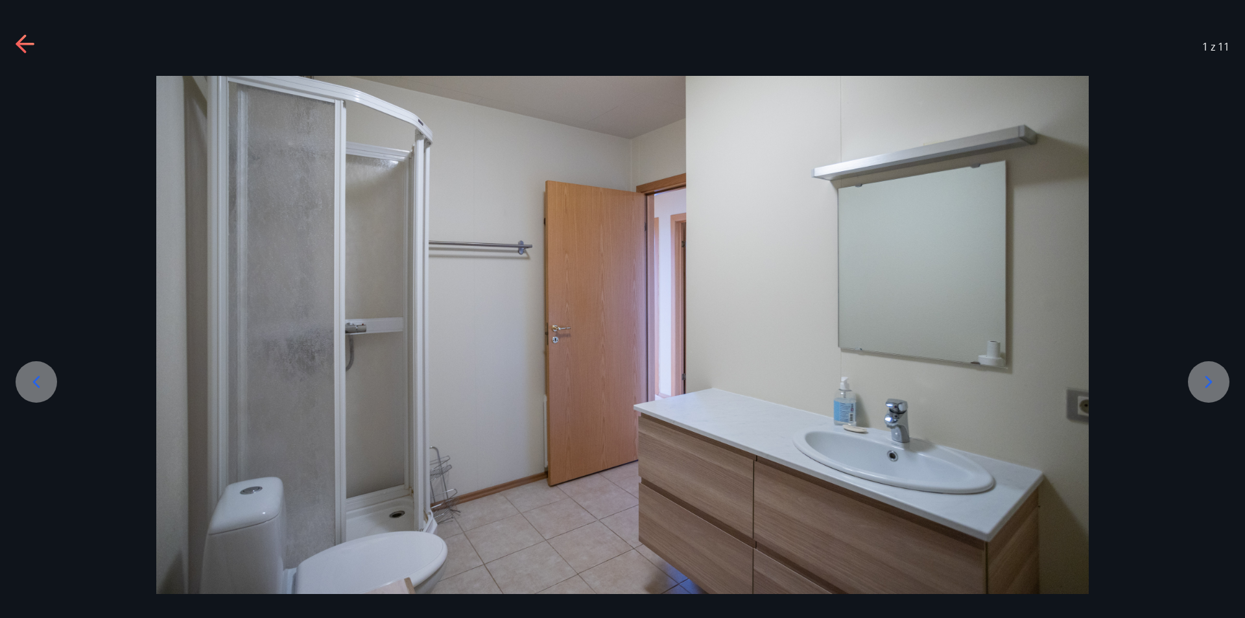
click at [1198, 382] on icon at bounding box center [1208, 382] width 21 height 21
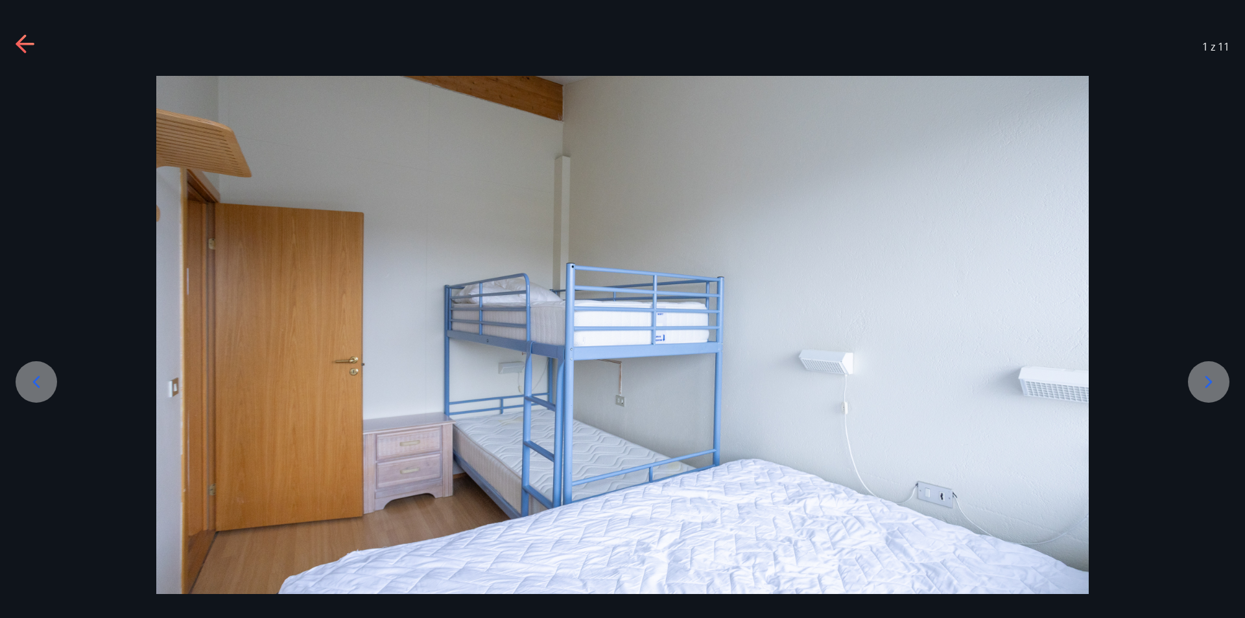
click at [1198, 382] on icon at bounding box center [1208, 382] width 21 height 21
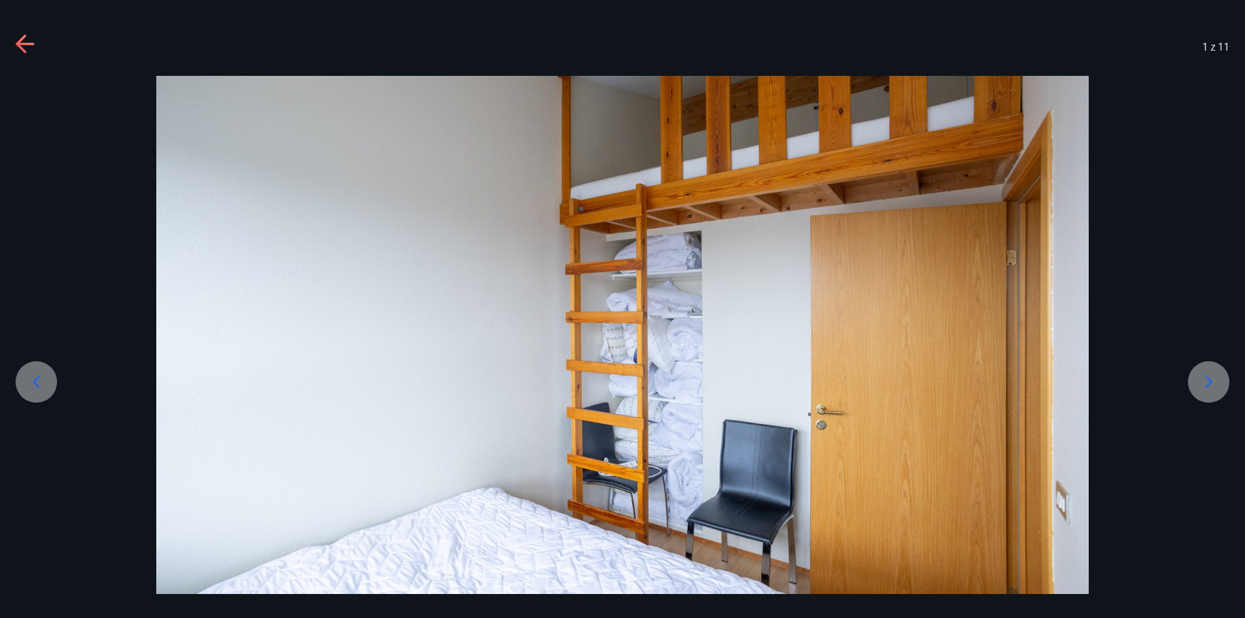
click at [1198, 382] on icon at bounding box center [1208, 382] width 21 height 21
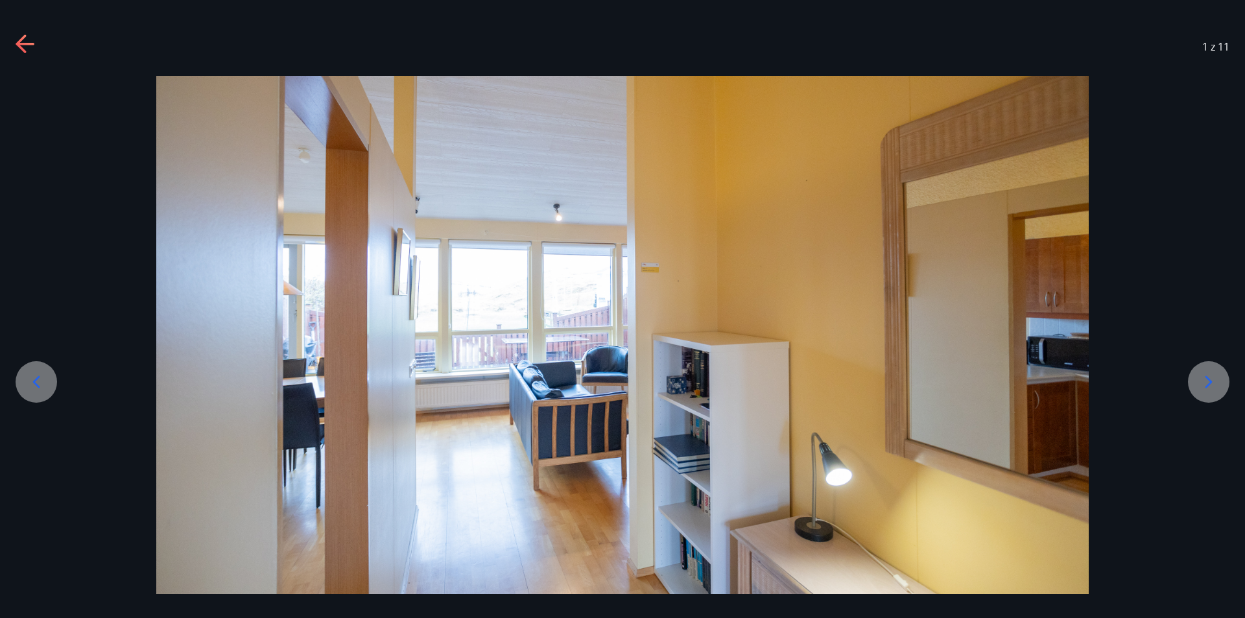
click at [1199, 381] on icon at bounding box center [1208, 382] width 21 height 21
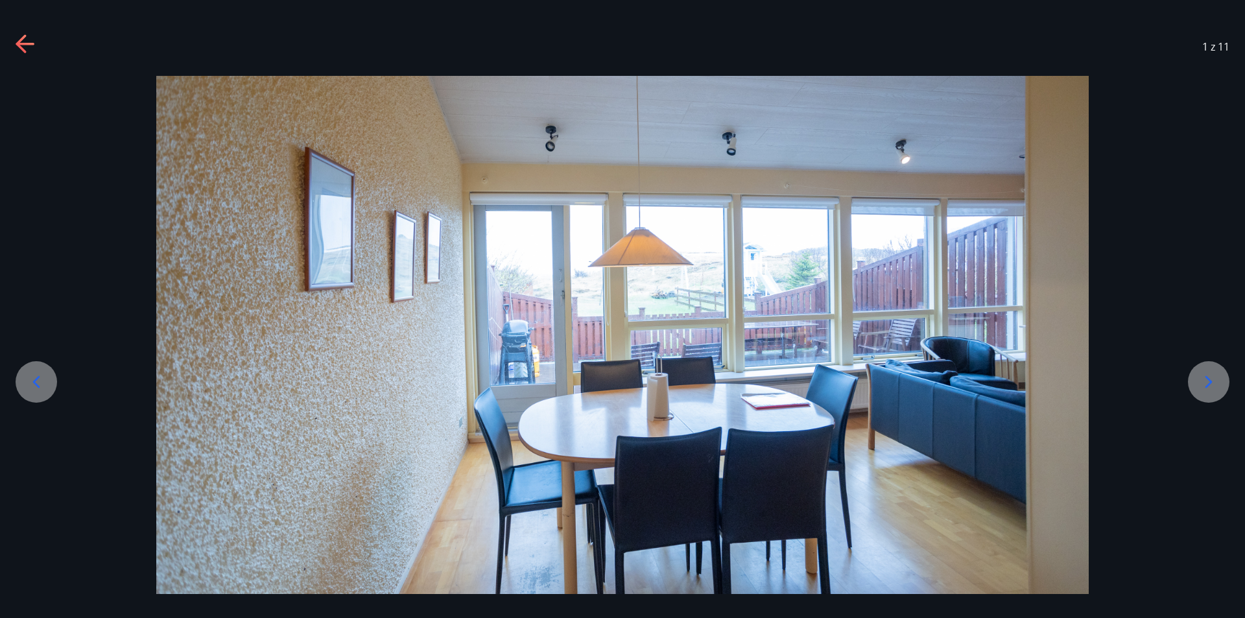
click at [1201, 380] on icon at bounding box center [1208, 382] width 21 height 21
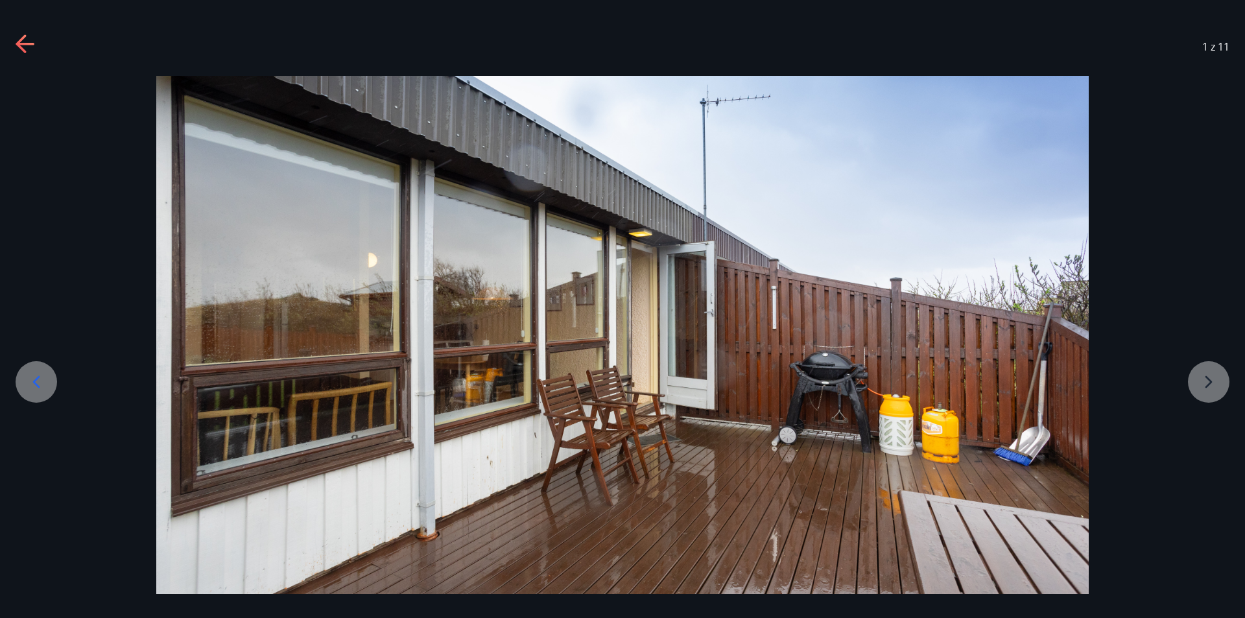
click at [1201, 379] on div at bounding box center [622, 335] width 1245 height 518
click at [1205, 372] on div at bounding box center [622, 335] width 1245 height 518
click at [1209, 384] on div at bounding box center [622, 335] width 1245 height 518
click at [28, 37] on icon at bounding box center [26, 44] width 21 height 21
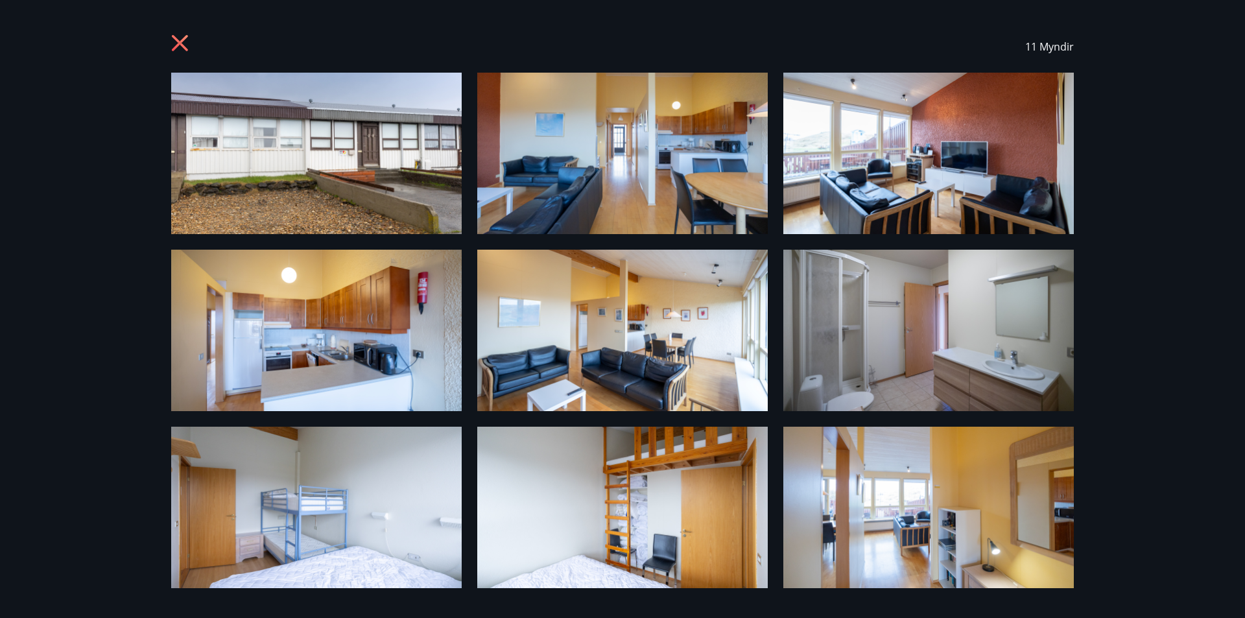
click at [181, 43] on icon at bounding box center [179, 42] width 3 height 3
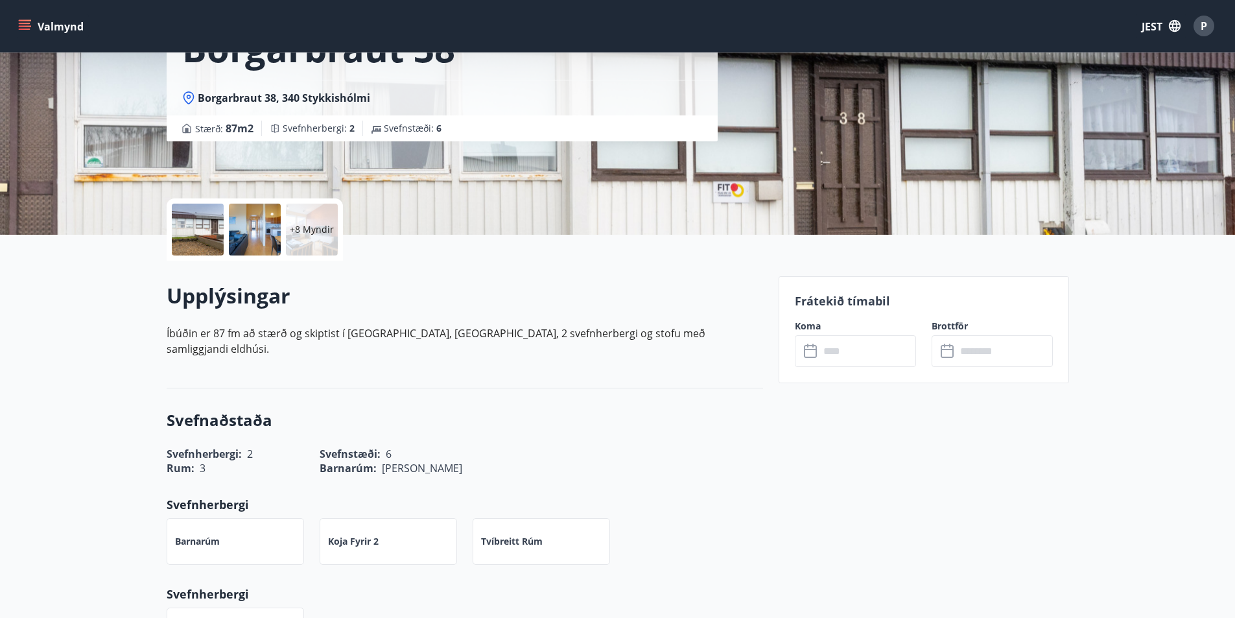
scroll to position [65, 0]
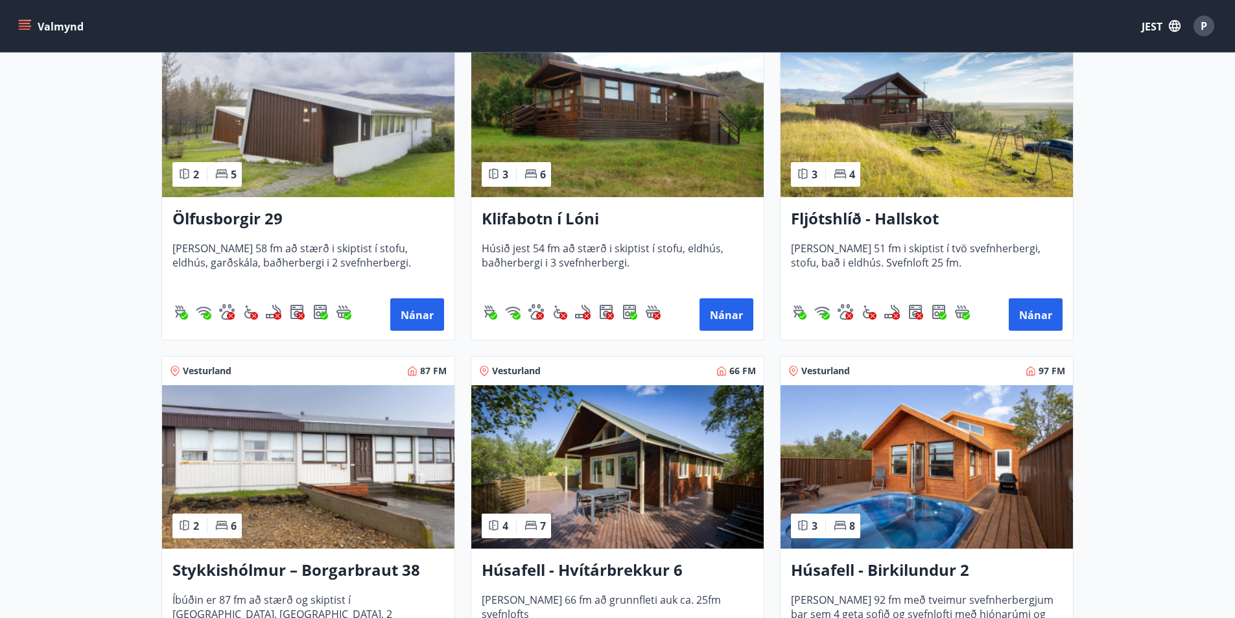
scroll to position [454, 0]
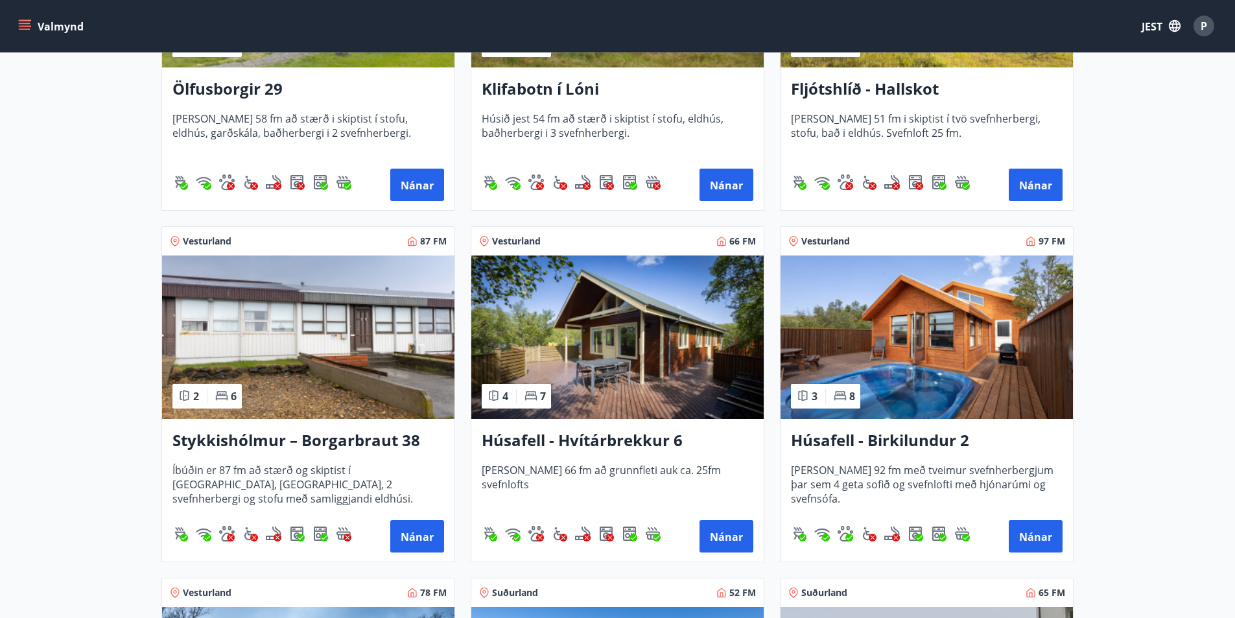
click at [620, 354] on img at bounding box center [617, 336] width 292 height 163
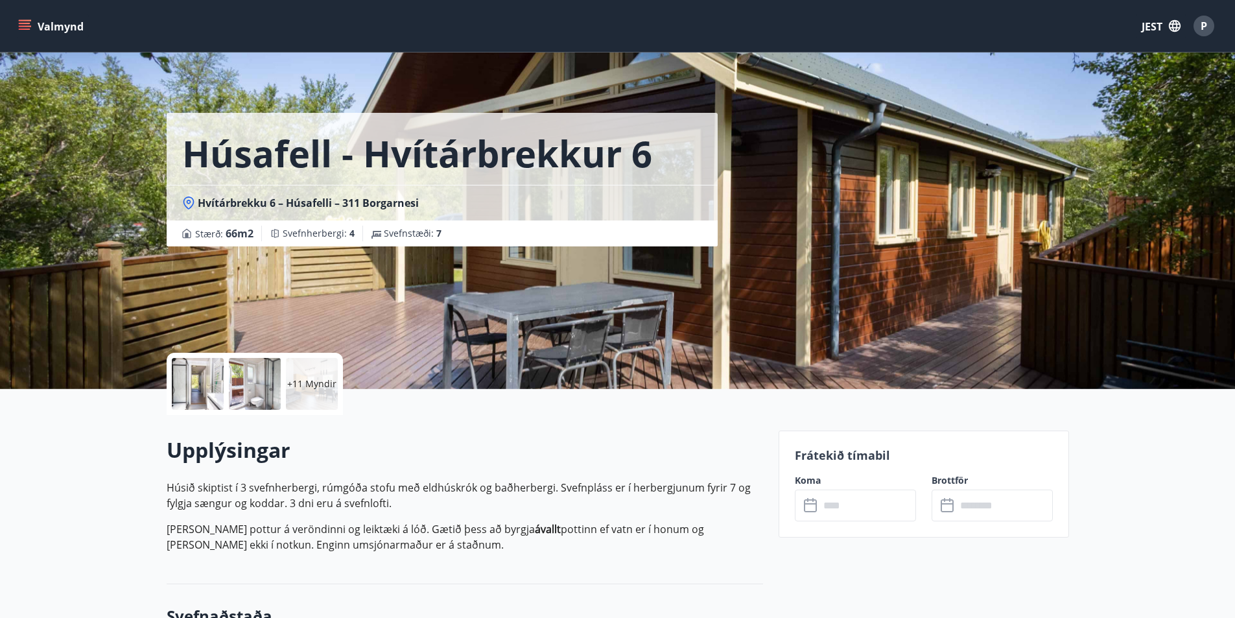
click at [855, 517] on input "text" at bounding box center [868, 506] width 97 height 32
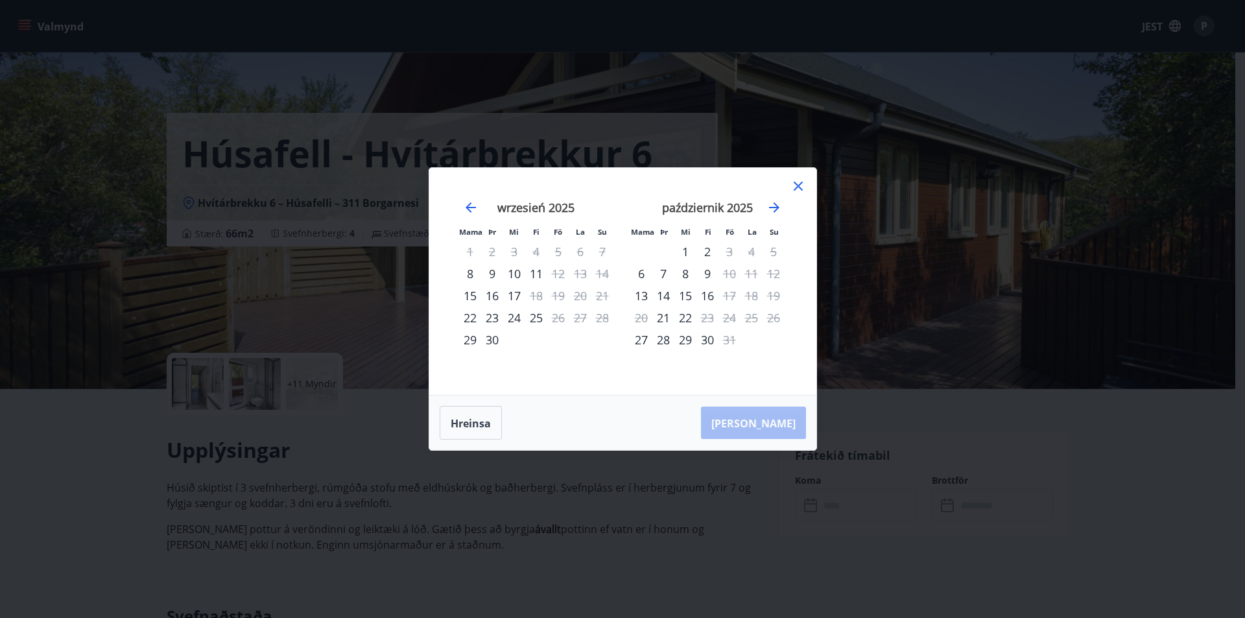
click at [798, 185] on icon at bounding box center [798, 186] width 9 height 9
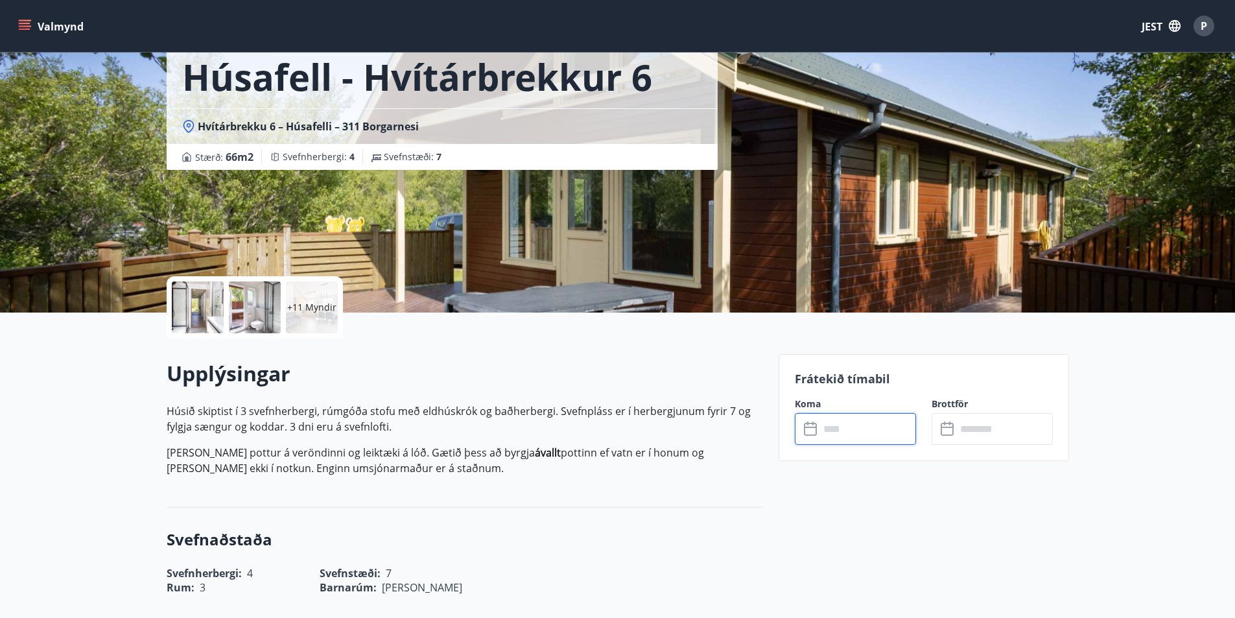
scroll to position [259, 0]
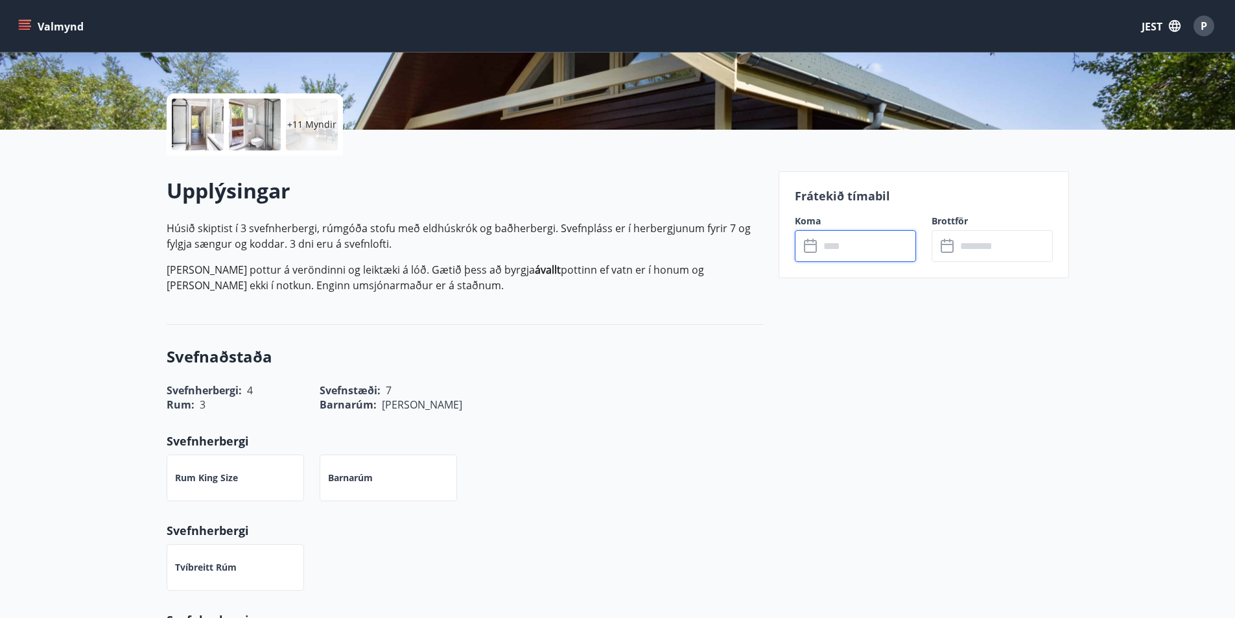
click at [835, 245] on input "text" at bounding box center [868, 246] width 97 height 32
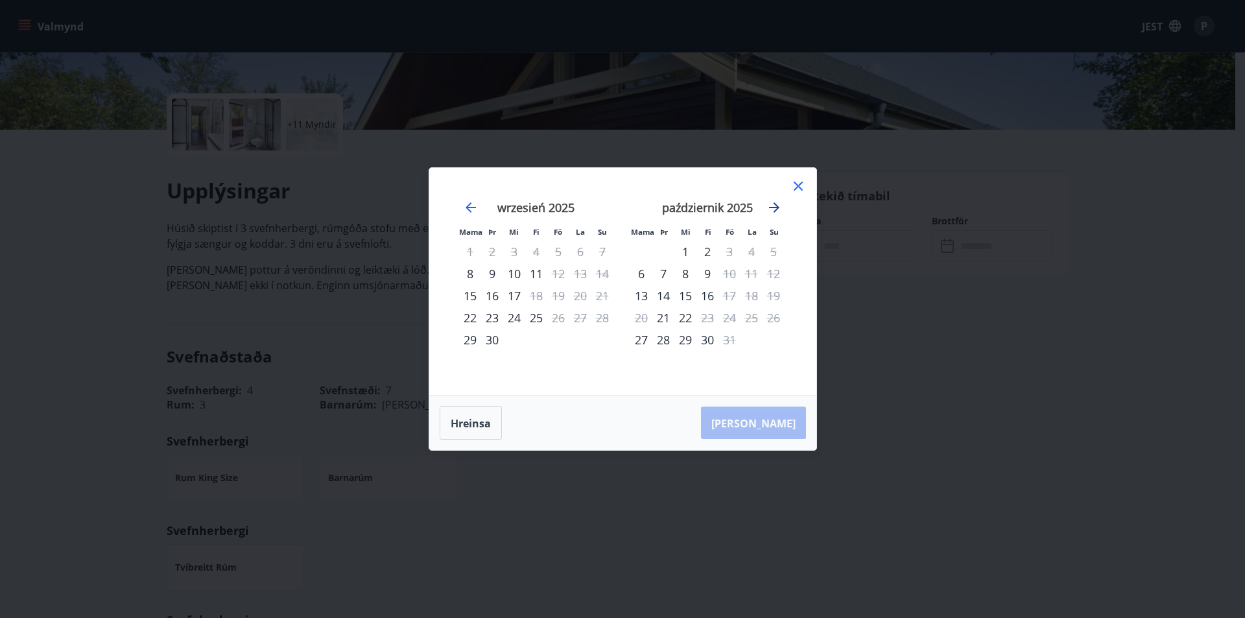
click at [772, 209] on icon "Przejdź dalej, aby przejść do następnego miesiąca." at bounding box center [774, 208] width 16 height 16
click at [729, 294] on div "14" at bounding box center [729, 296] width 22 height 22
click at [642, 318] on font "17" at bounding box center [641, 318] width 13 height 16
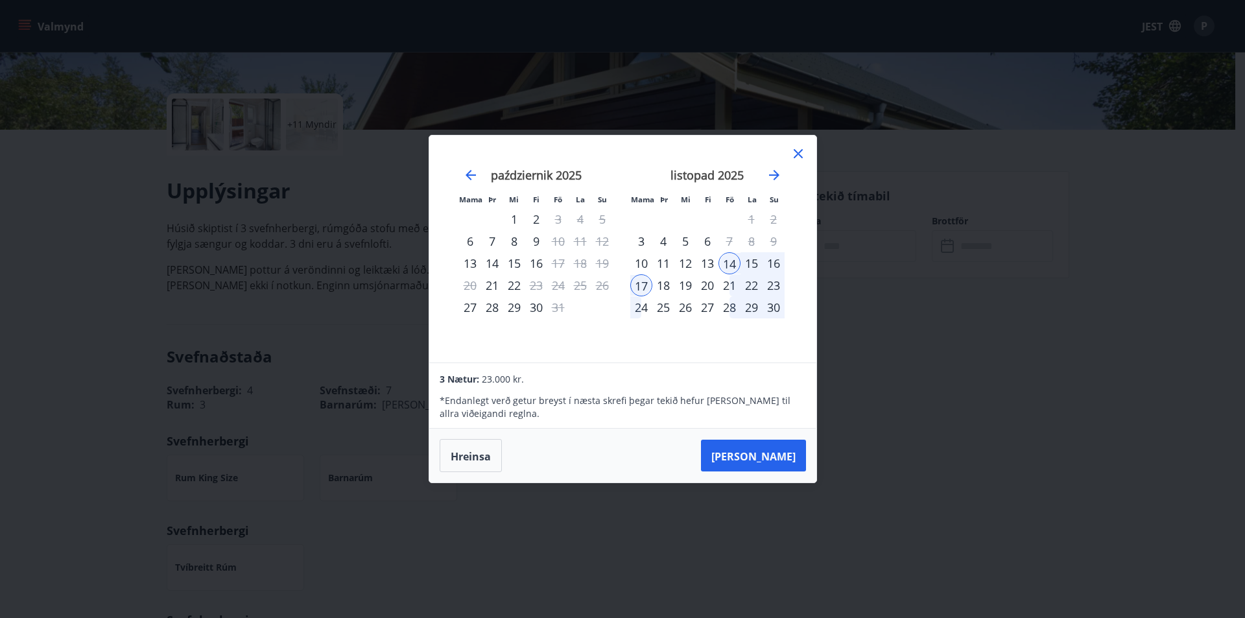
click at [777, 258] on font "16" at bounding box center [773, 263] width 13 height 16
click at [777, 259] on font "16" at bounding box center [773, 263] width 13 height 16
click at [785, 461] on font "[PERSON_NAME]" at bounding box center [753, 456] width 84 height 14
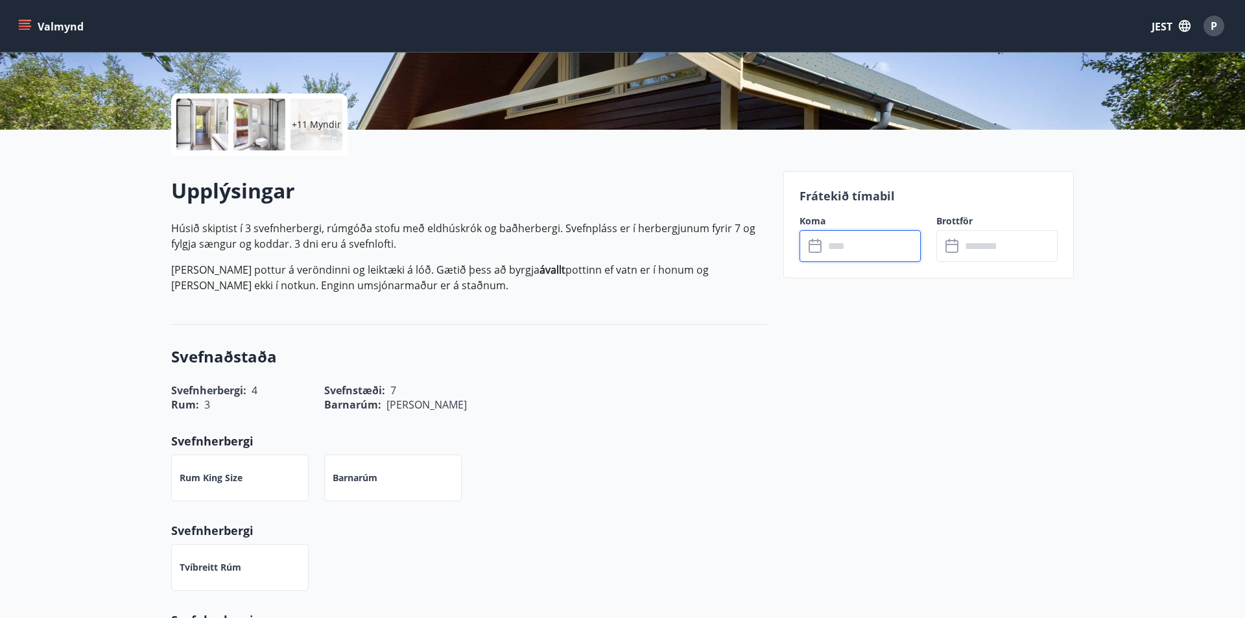
type input "******"
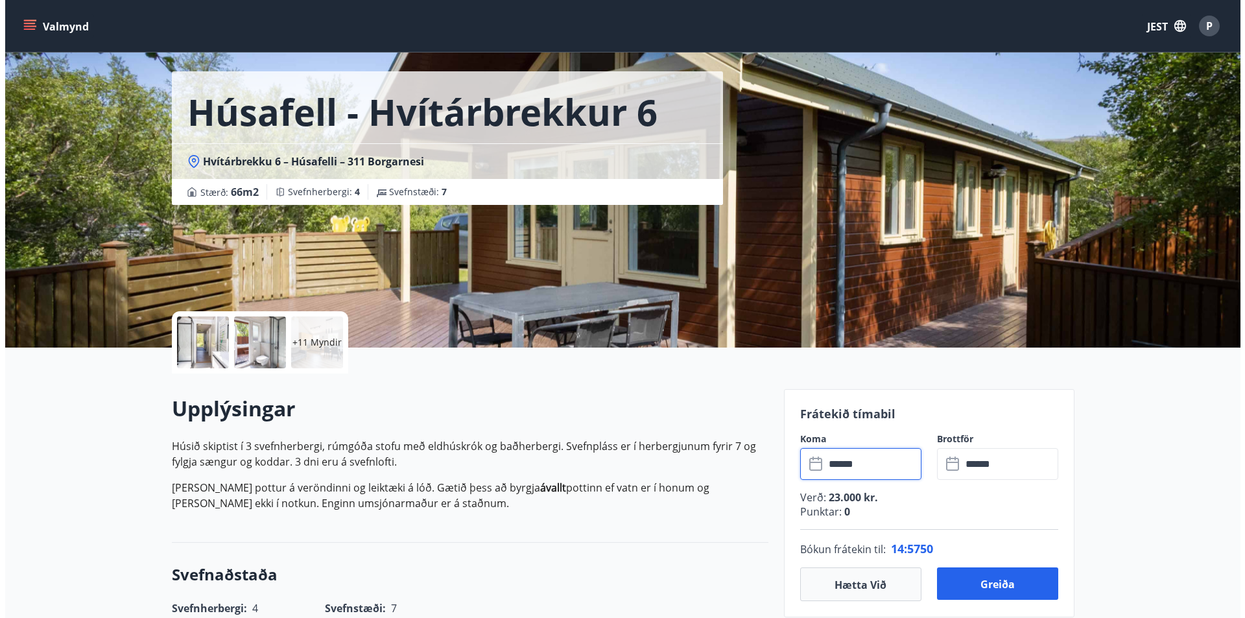
scroll to position [0, 0]
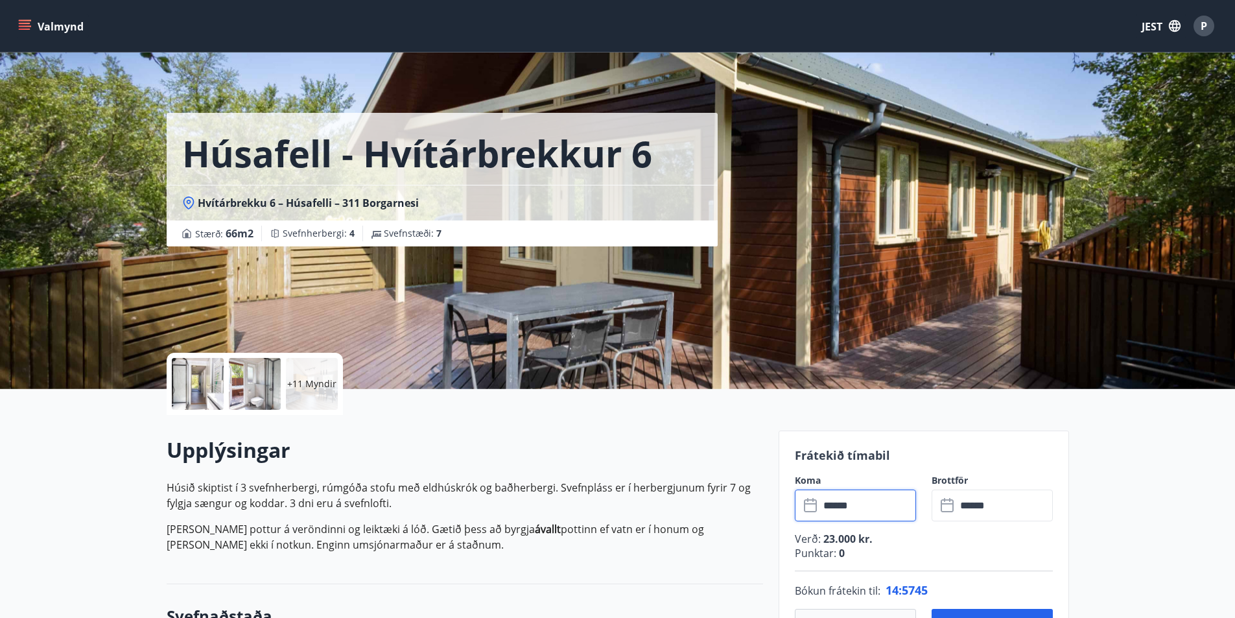
click at [199, 401] on div at bounding box center [198, 384] width 52 height 52
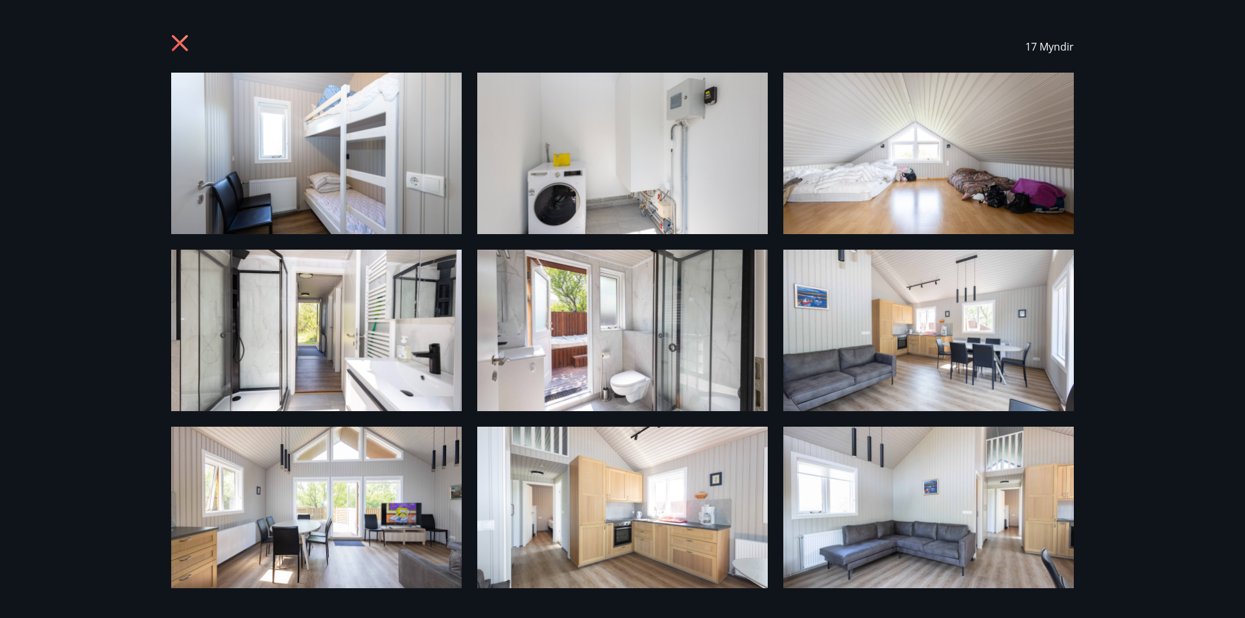
click at [164, 41] on div "17 Myndir" at bounding box center [623, 47] width 934 height 52
click at [171, 40] on div "17 Myndir" at bounding box center [623, 47] width 934 height 52
click at [176, 41] on icon at bounding box center [181, 44] width 21 height 21
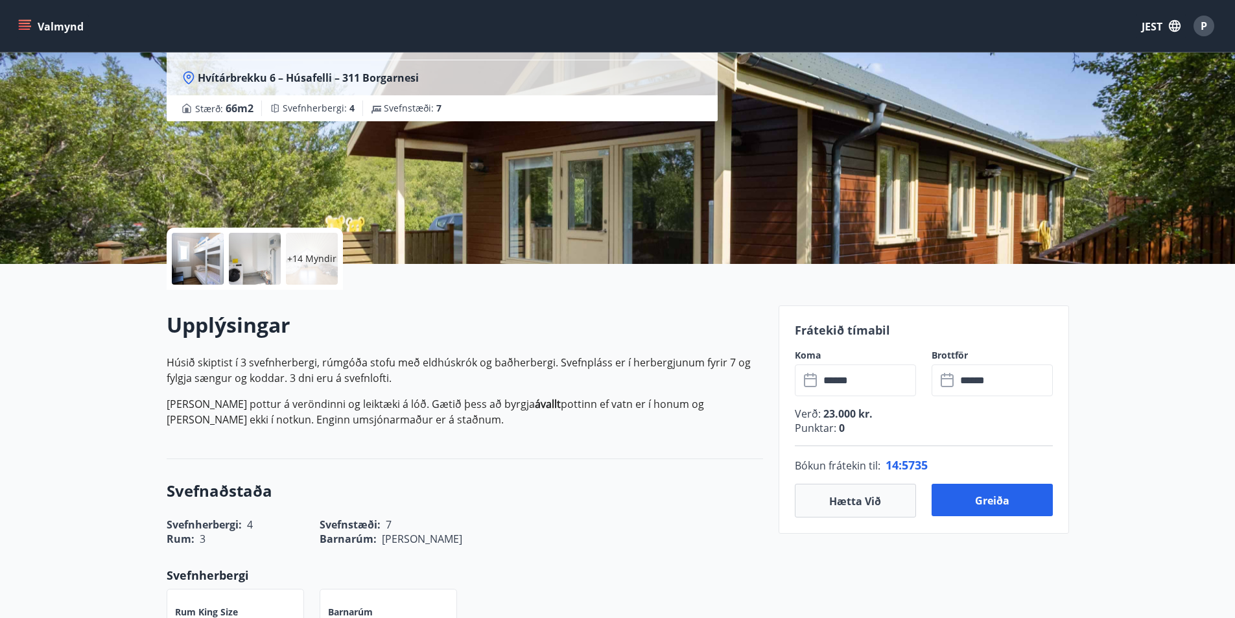
scroll to position [324, 0]
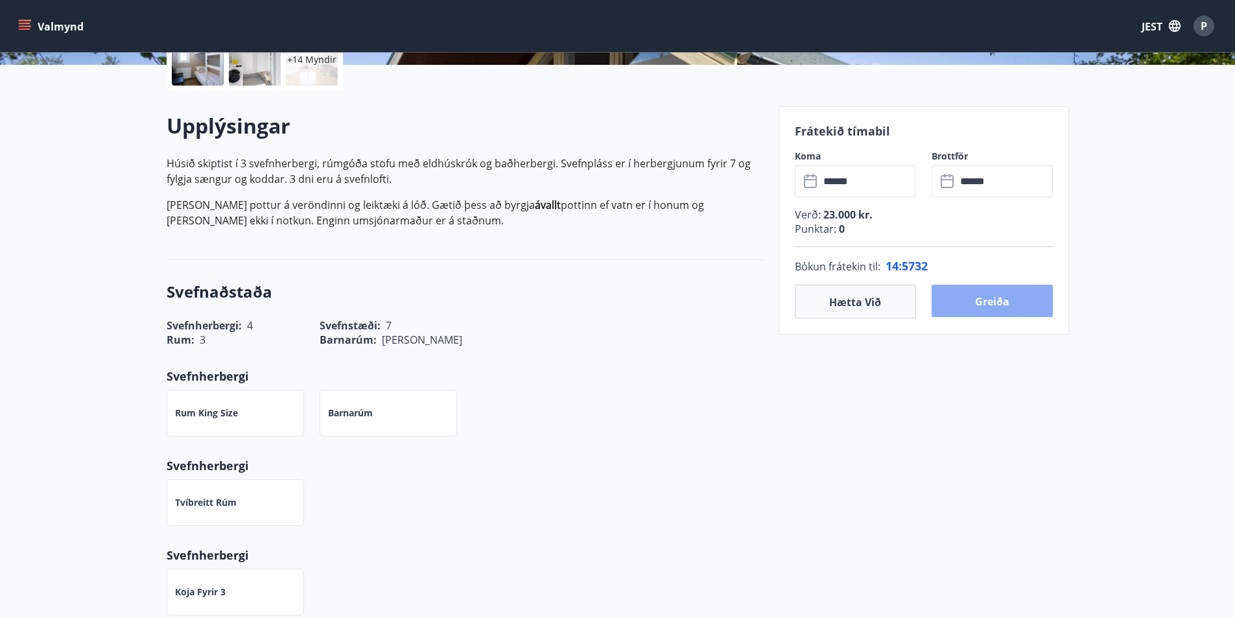
click at [1003, 303] on font "Greiða" at bounding box center [992, 301] width 34 height 14
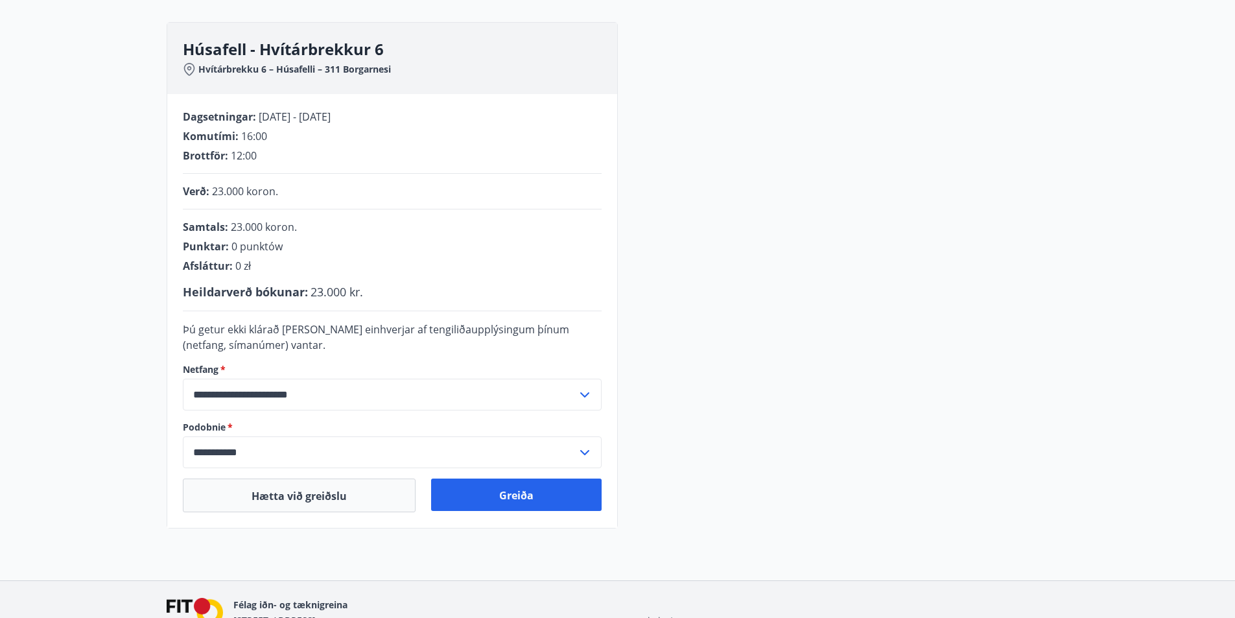
scroll to position [241, 0]
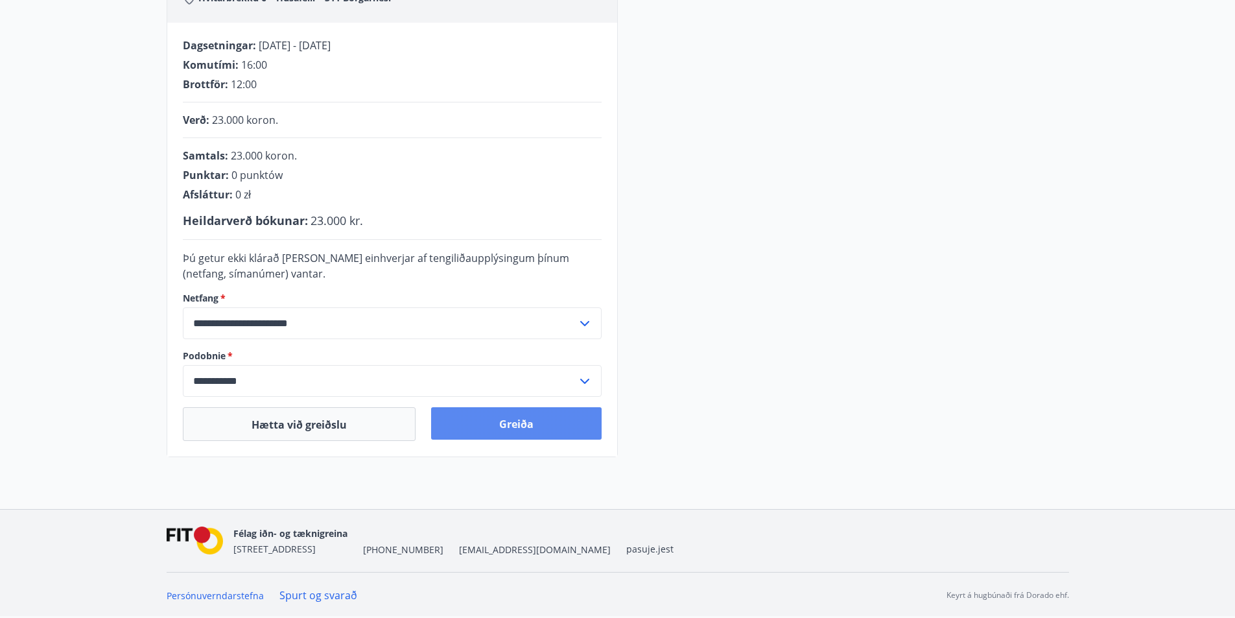
click at [502, 426] on font "Greiða" at bounding box center [516, 424] width 34 height 14
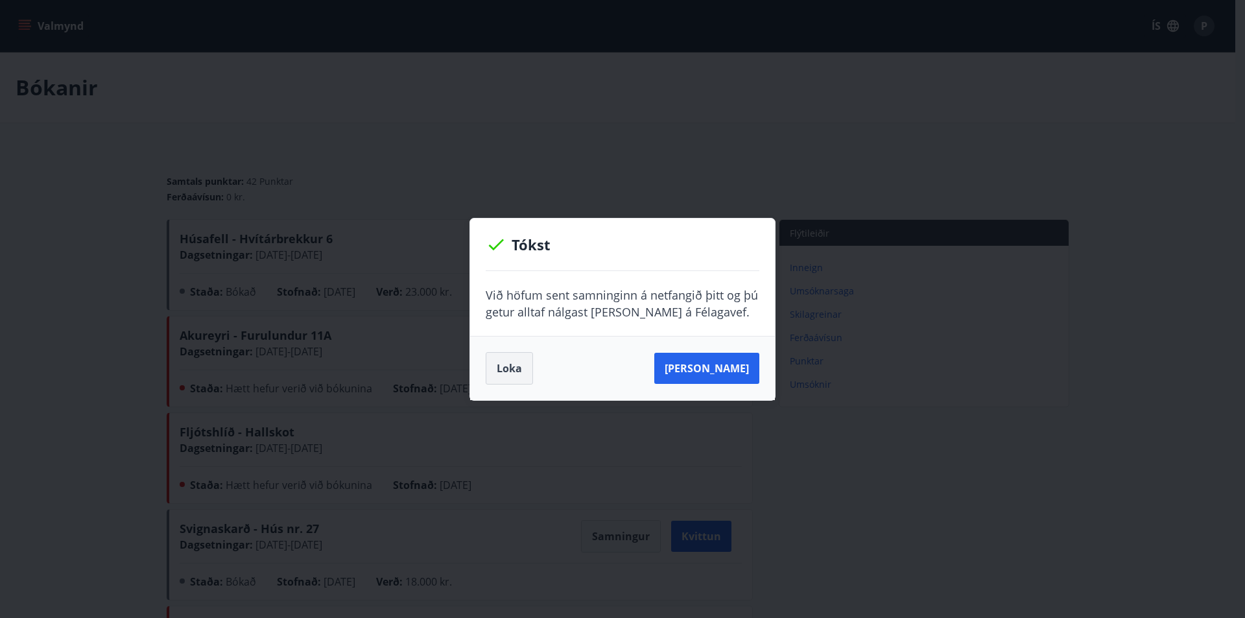
click at [521, 365] on button "Loka" at bounding box center [509, 368] width 47 height 32
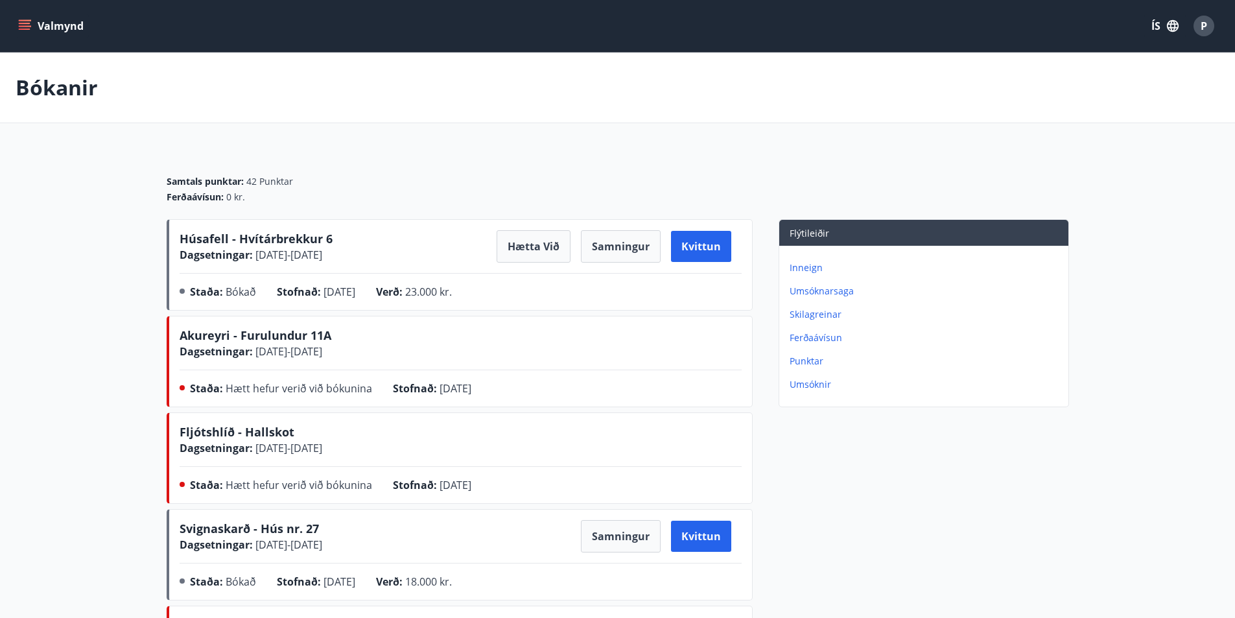
click at [70, 23] on button "Valmynd" at bounding box center [52, 25] width 73 height 23
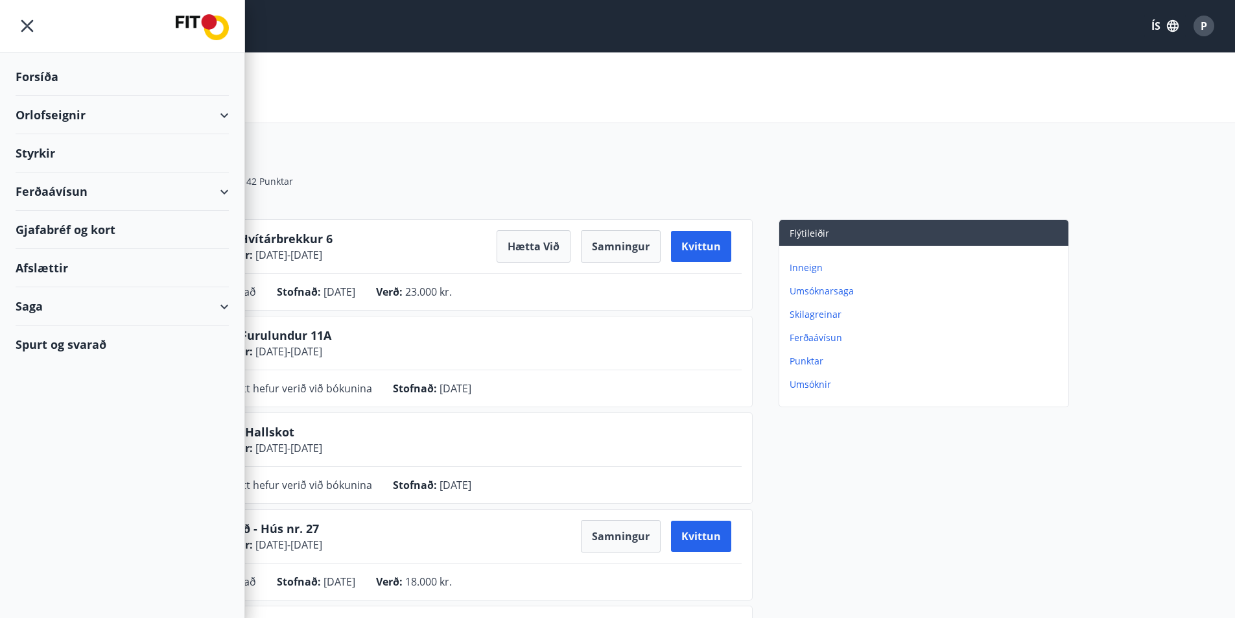
click at [49, 77] on div "Forsíða" at bounding box center [122, 77] width 213 height 38
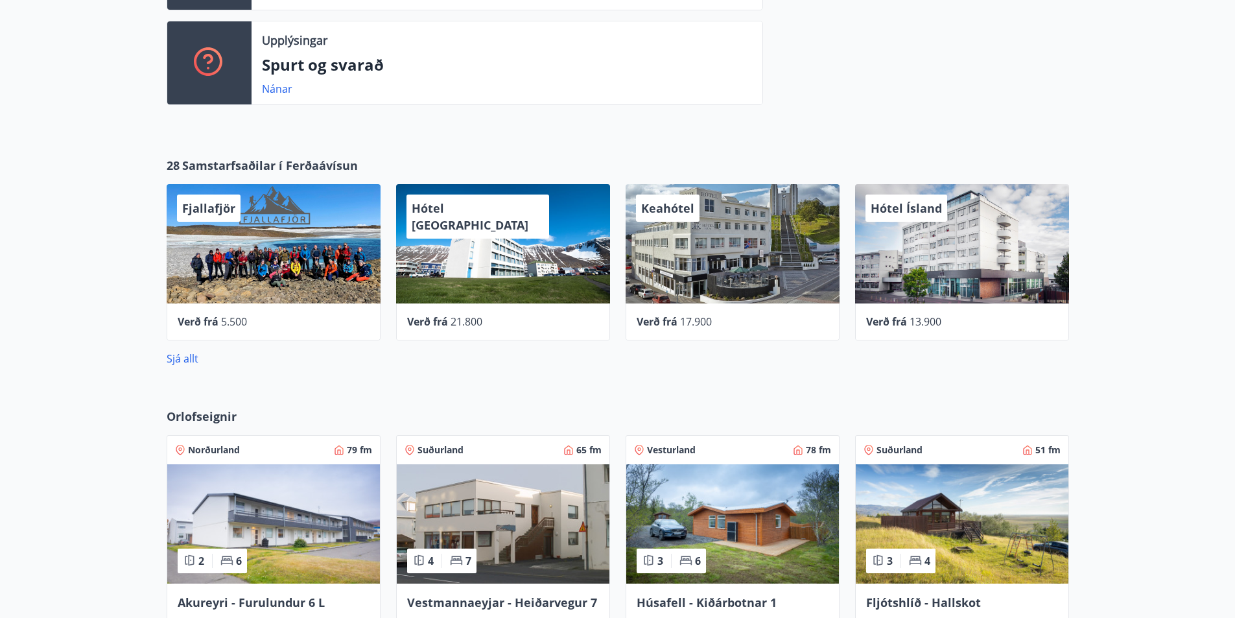
scroll to position [1045, 0]
